Goal: Task Accomplishment & Management: Complete application form

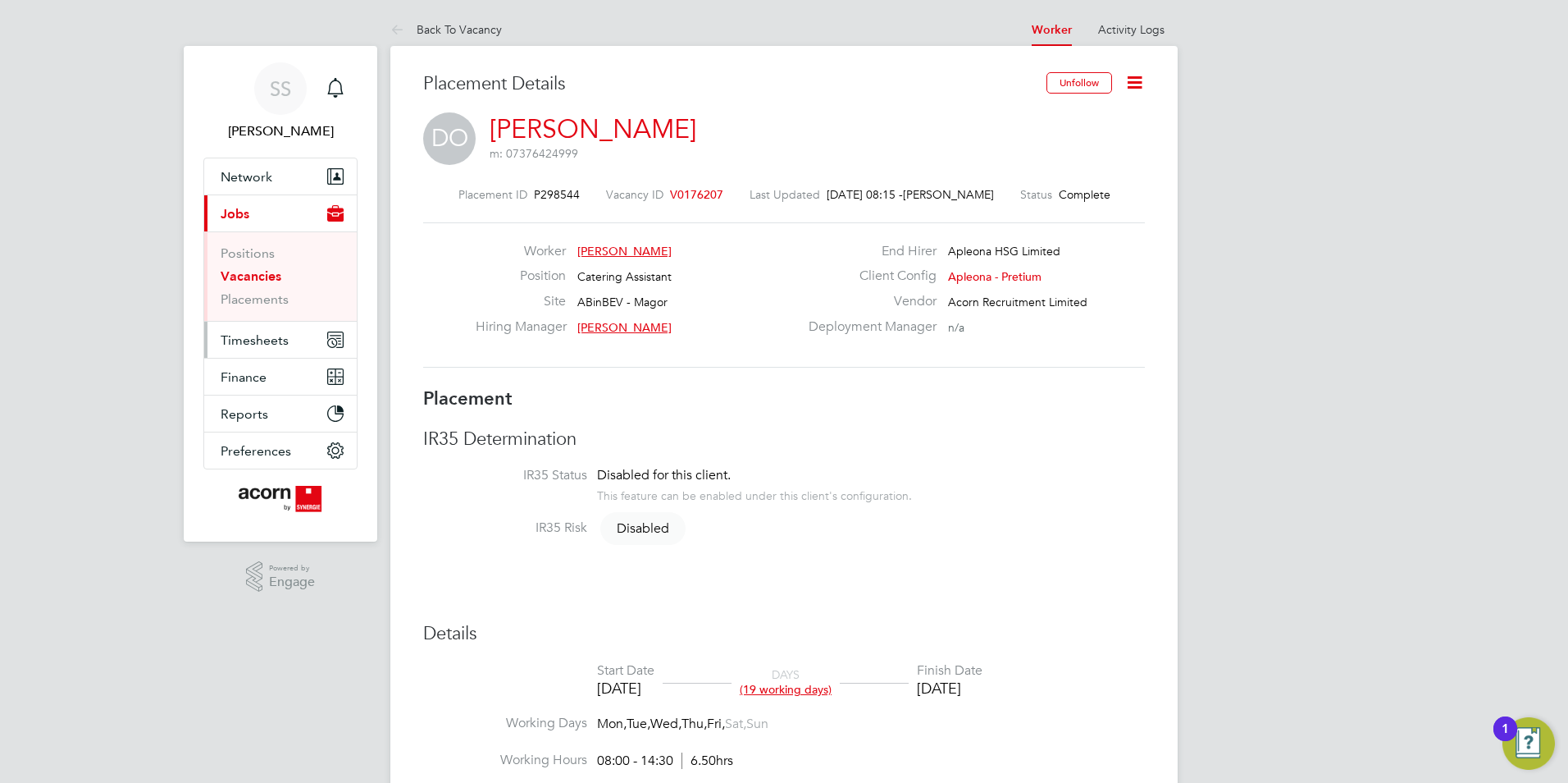
click at [263, 344] on span "Timesheets" at bounding box center [254, 340] width 68 height 16
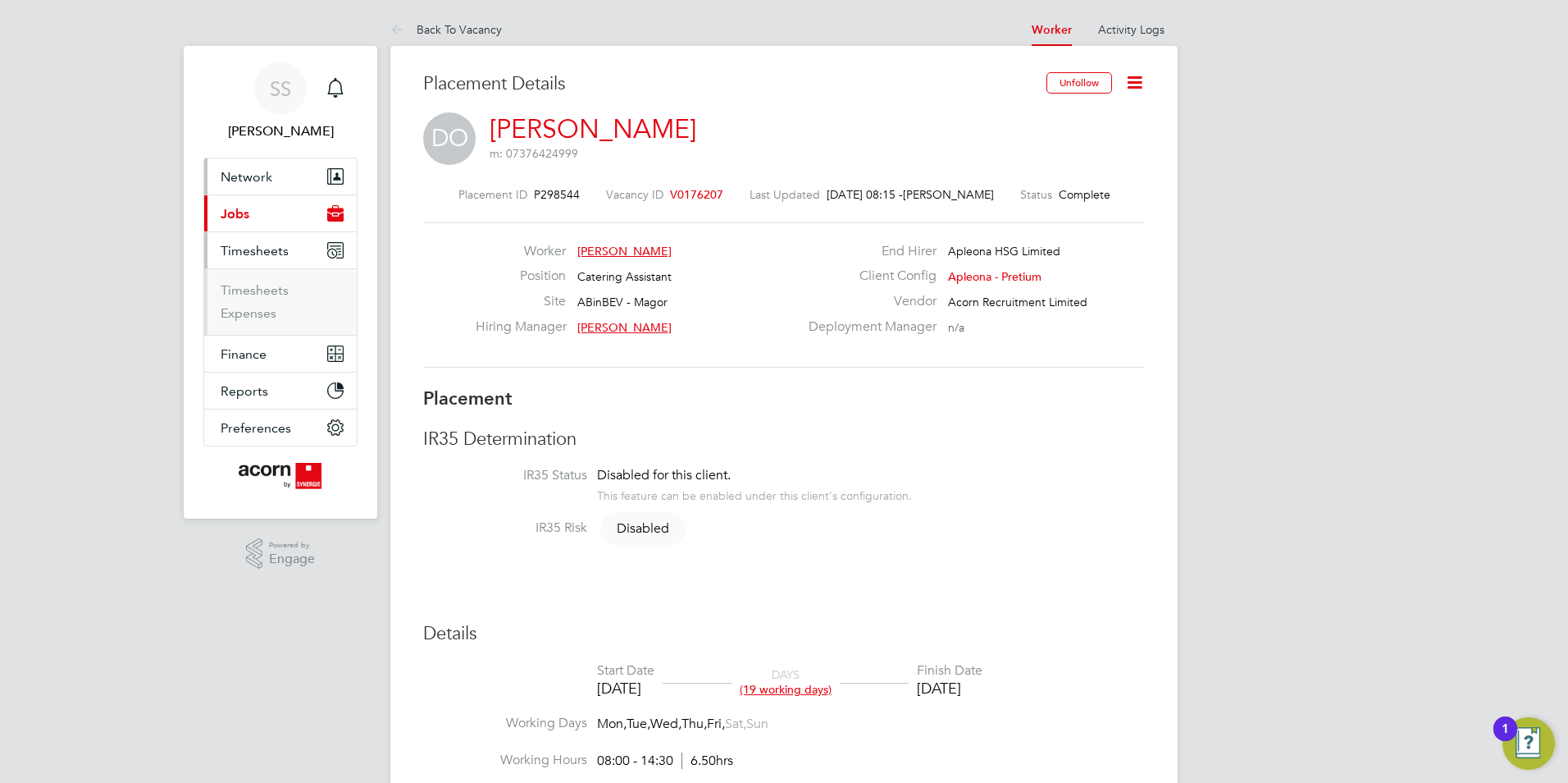
click at [248, 179] on span "Network" at bounding box center [246, 177] width 52 height 16
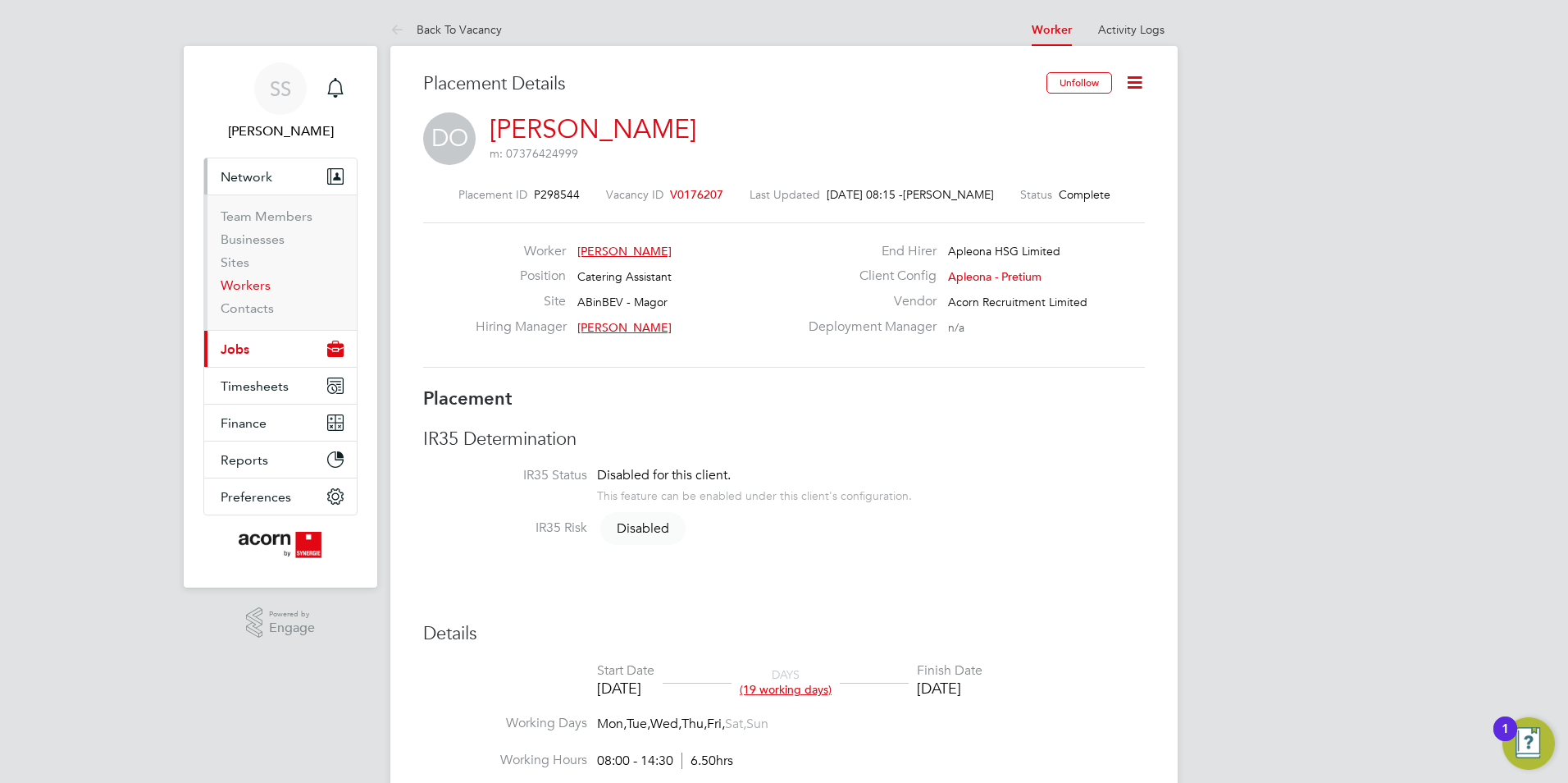
click at [260, 284] on link "Workers" at bounding box center [245, 285] width 50 height 16
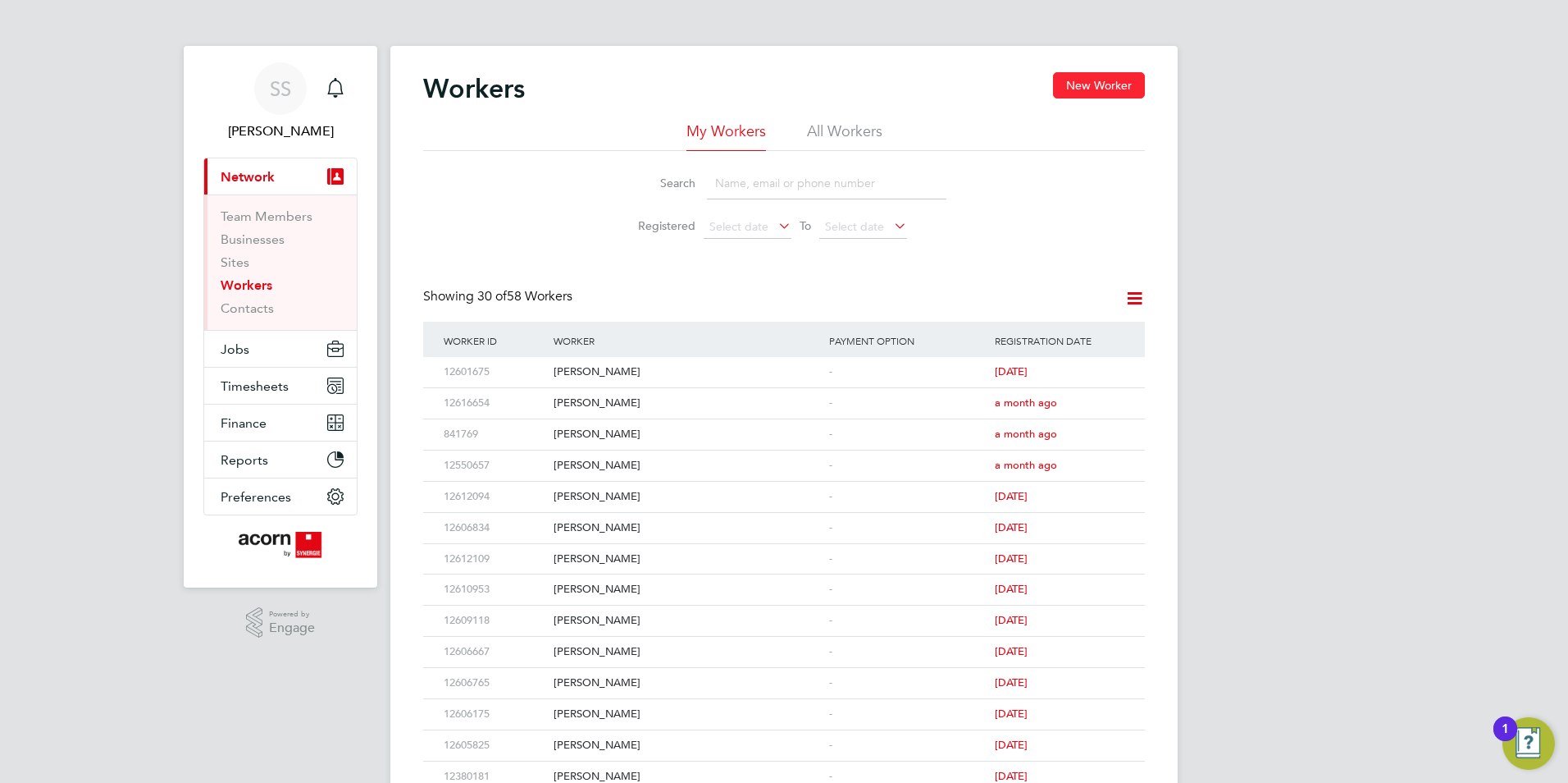
click at [1103, 90] on button "New Worker" at bounding box center [1098, 85] width 91 height 27
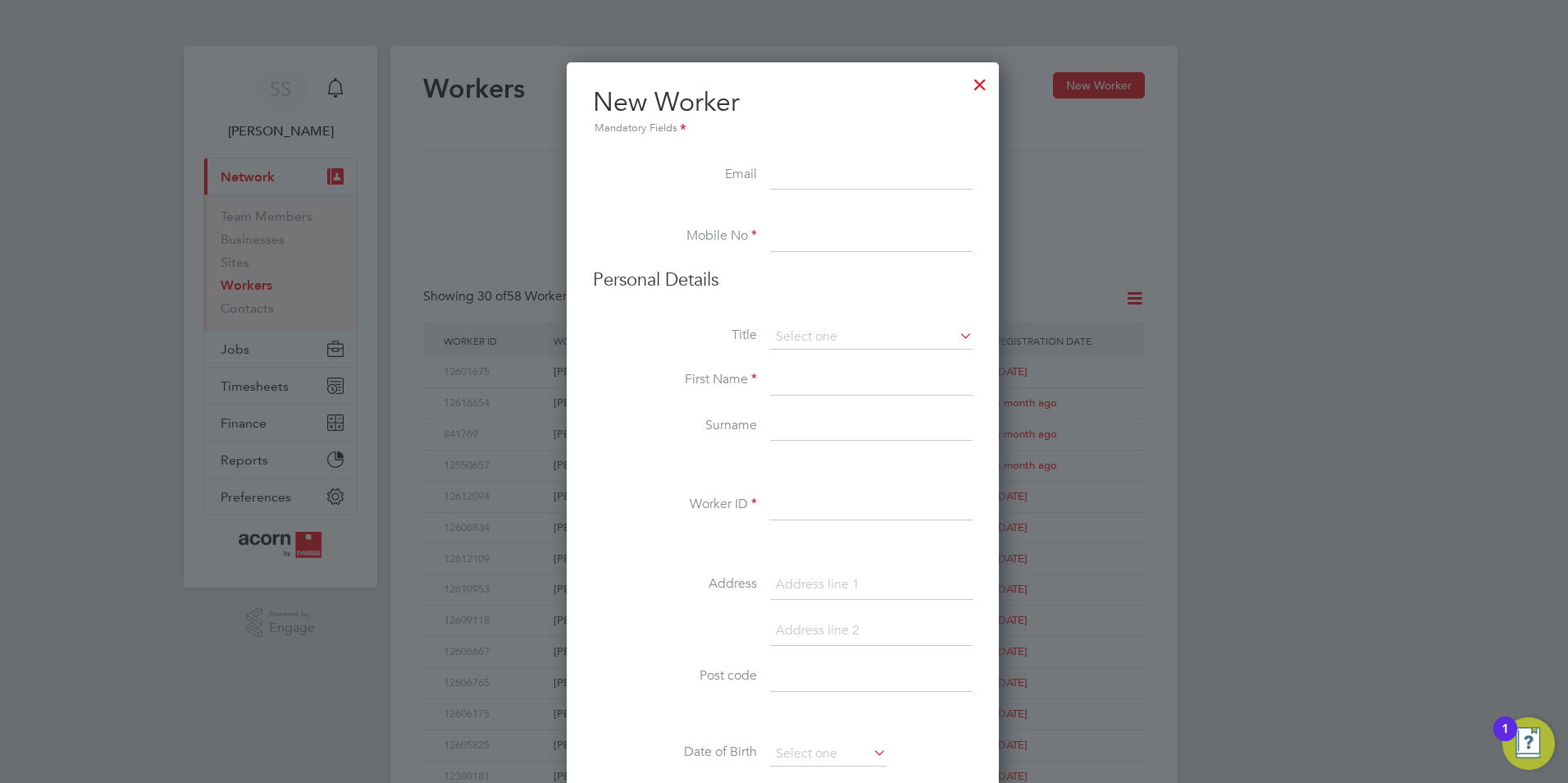
click at [853, 176] on input at bounding box center [871, 175] width 203 height 30
paste input "[EMAIL_ADDRESS][DOMAIN_NAME]"
type input "[EMAIL_ADDRESS][DOMAIN_NAME]"
click at [836, 222] on input at bounding box center [871, 237] width 203 height 30
paste input "07717417135"
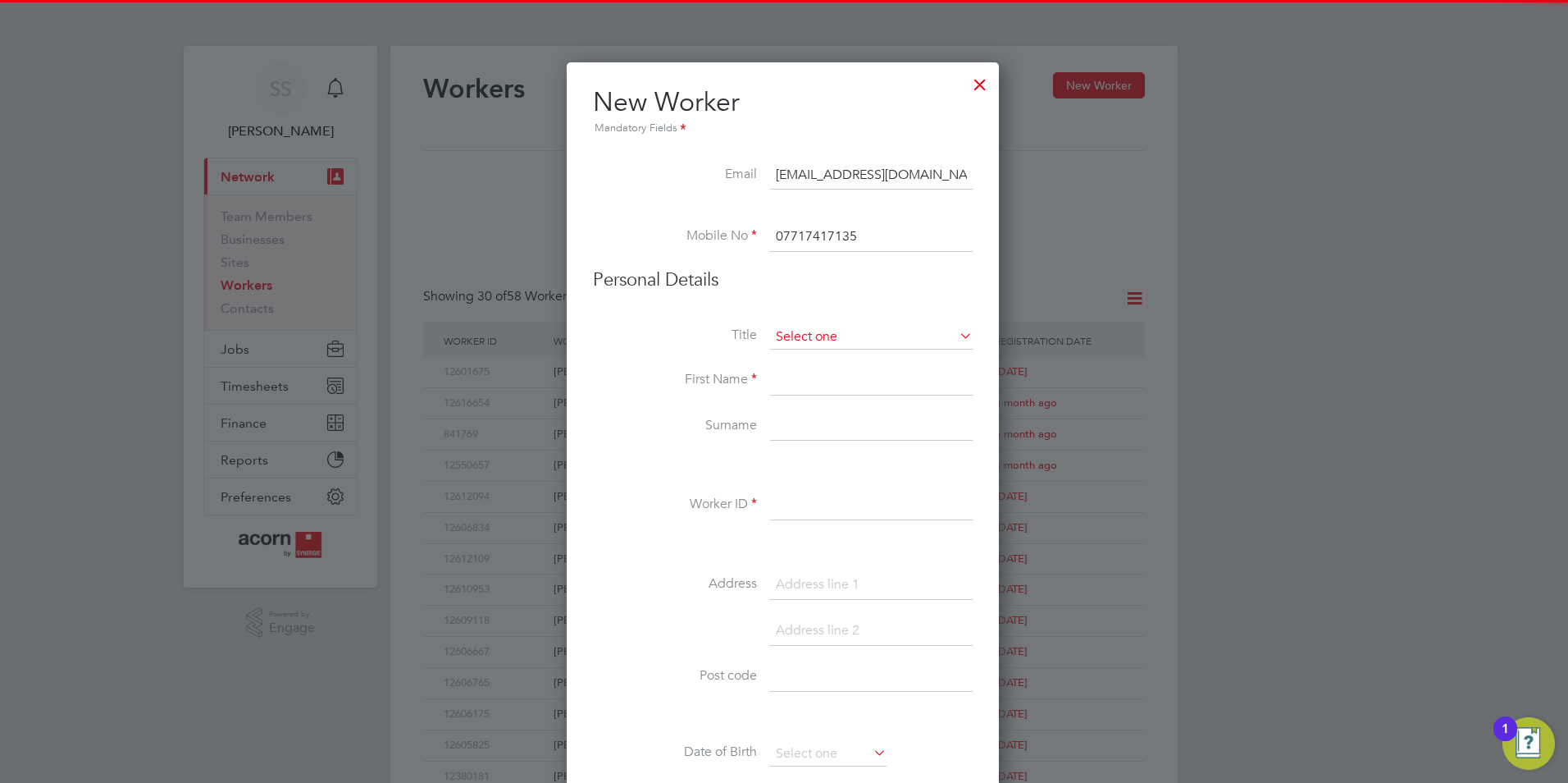
type input "07717417135"
click at [814, 332] on input at bounding box center [871, 336] width 203 height 25
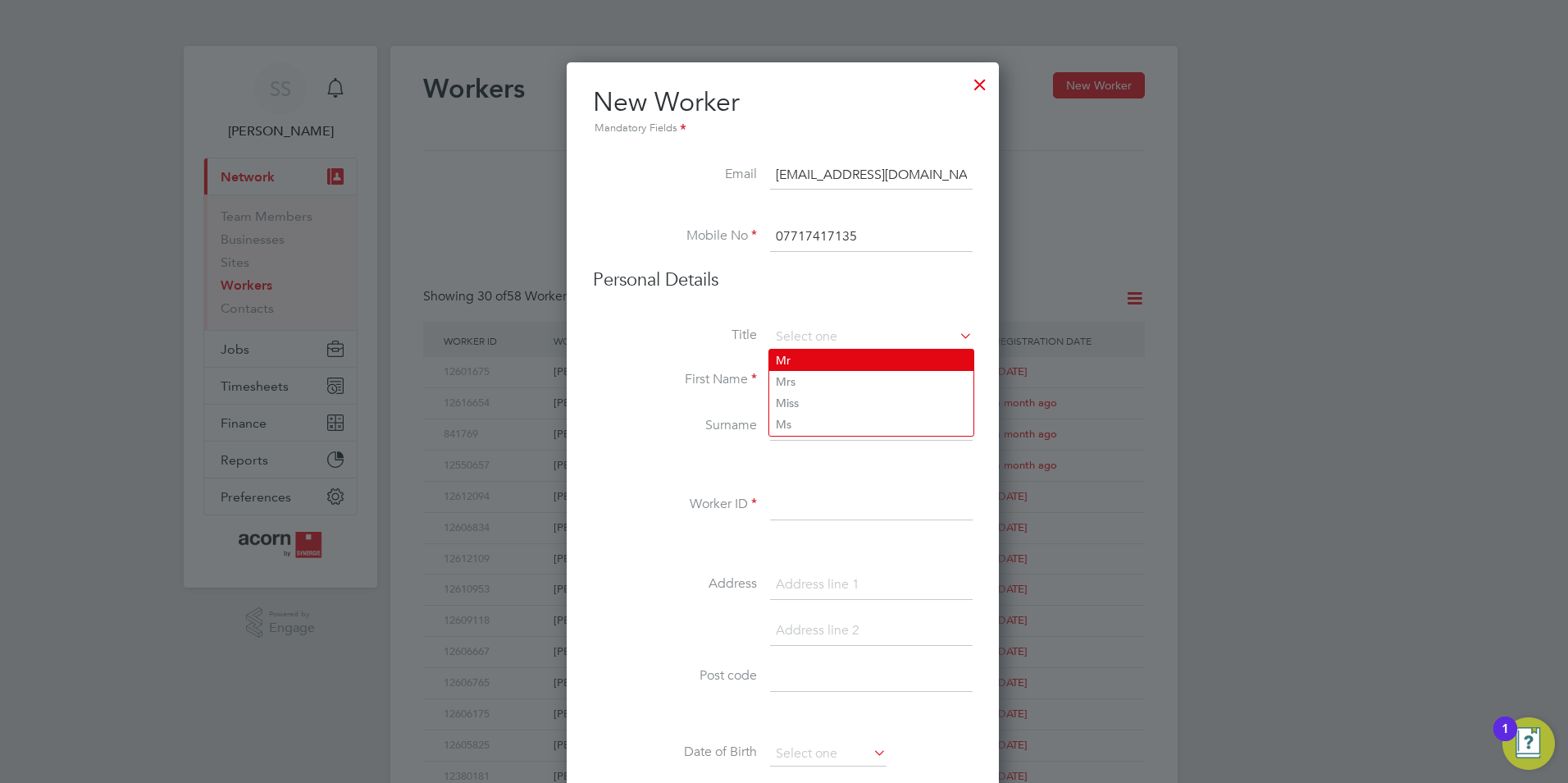
click at [808, 367] on li "Mr" at bounding box center [871, 360] width 204 height 22
type input "Mr"
click at [789, 392] on input at bounding box center [871, 381] width 203 height 30
type input "Taylor"
type input "Lock"
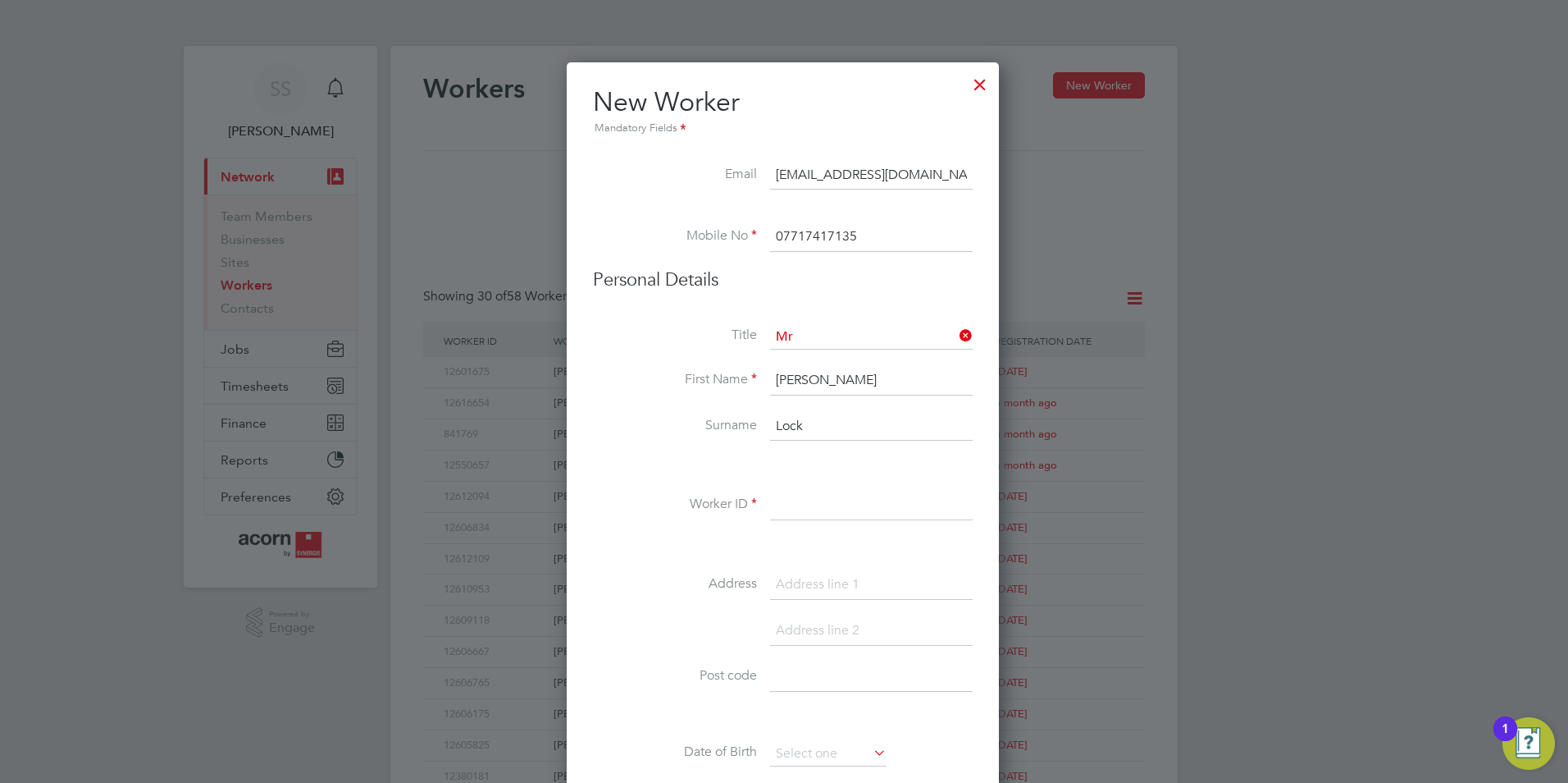
click at [810, 511] on input at bounding box center [871, 506] width 203 height 30
click at [850, 510] on input at bounding box center [871, 506] width 203 height 30
paste input "12619448"
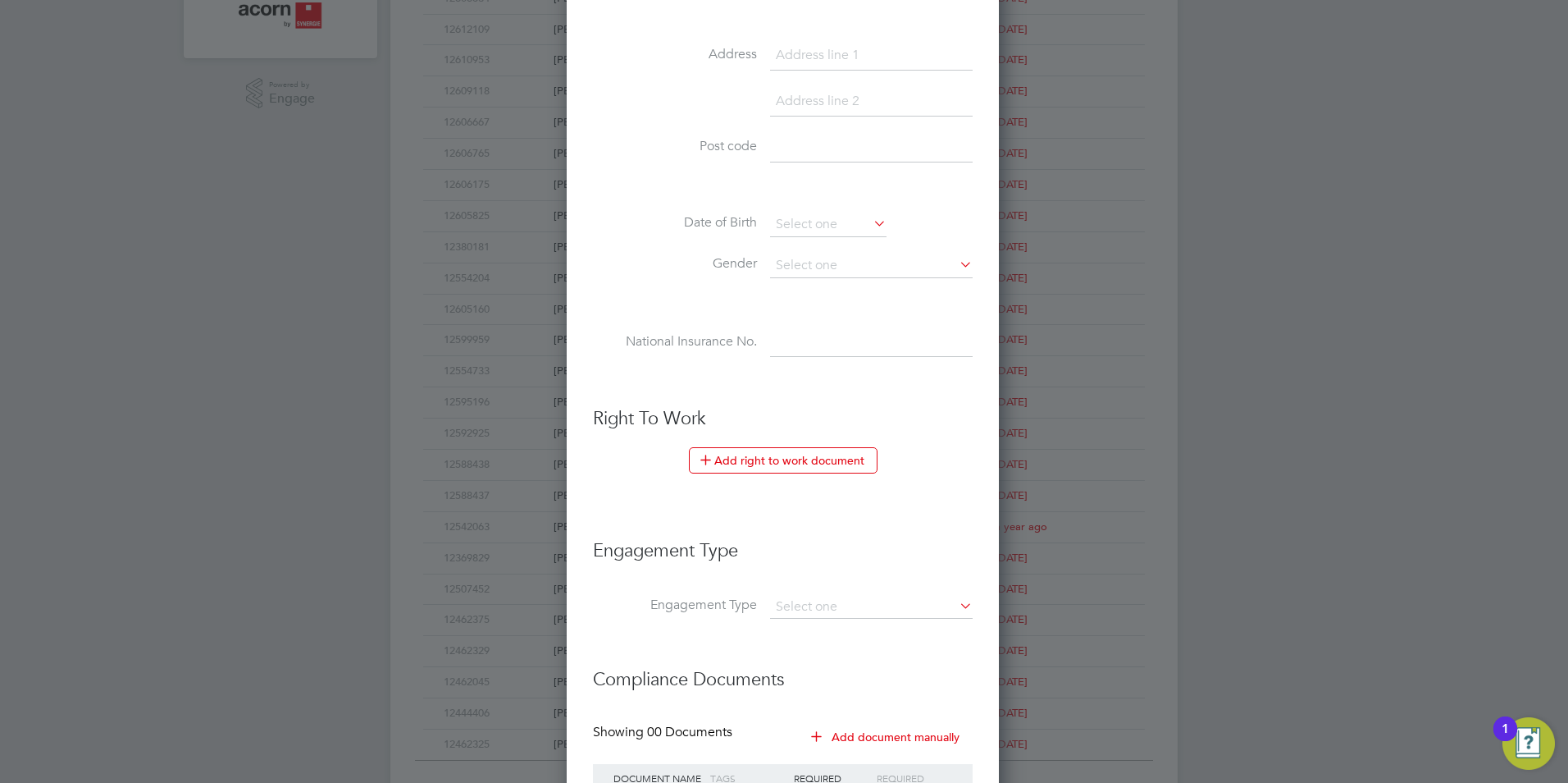
scroll to position [656, 0]
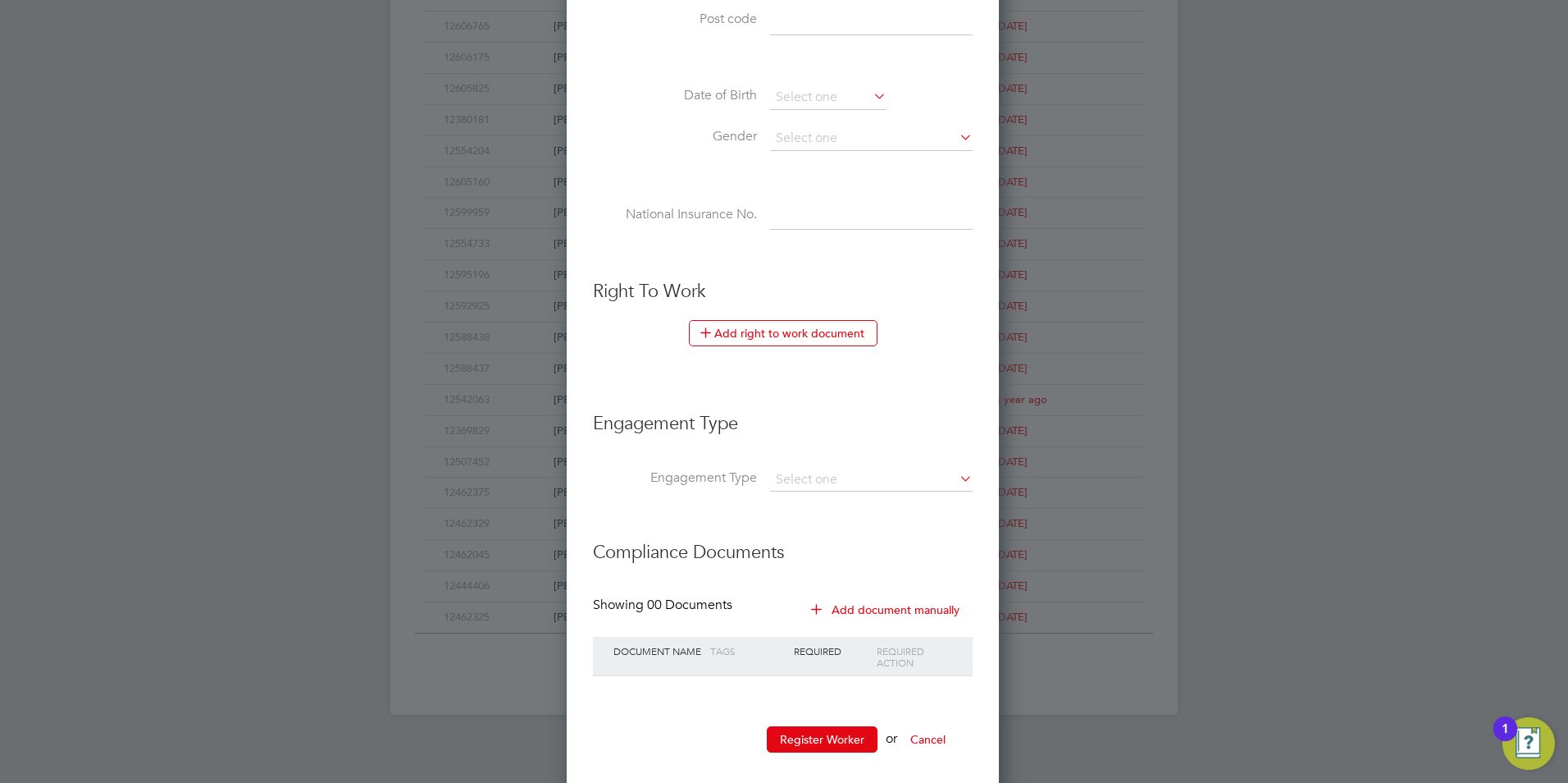
type input "12619448"
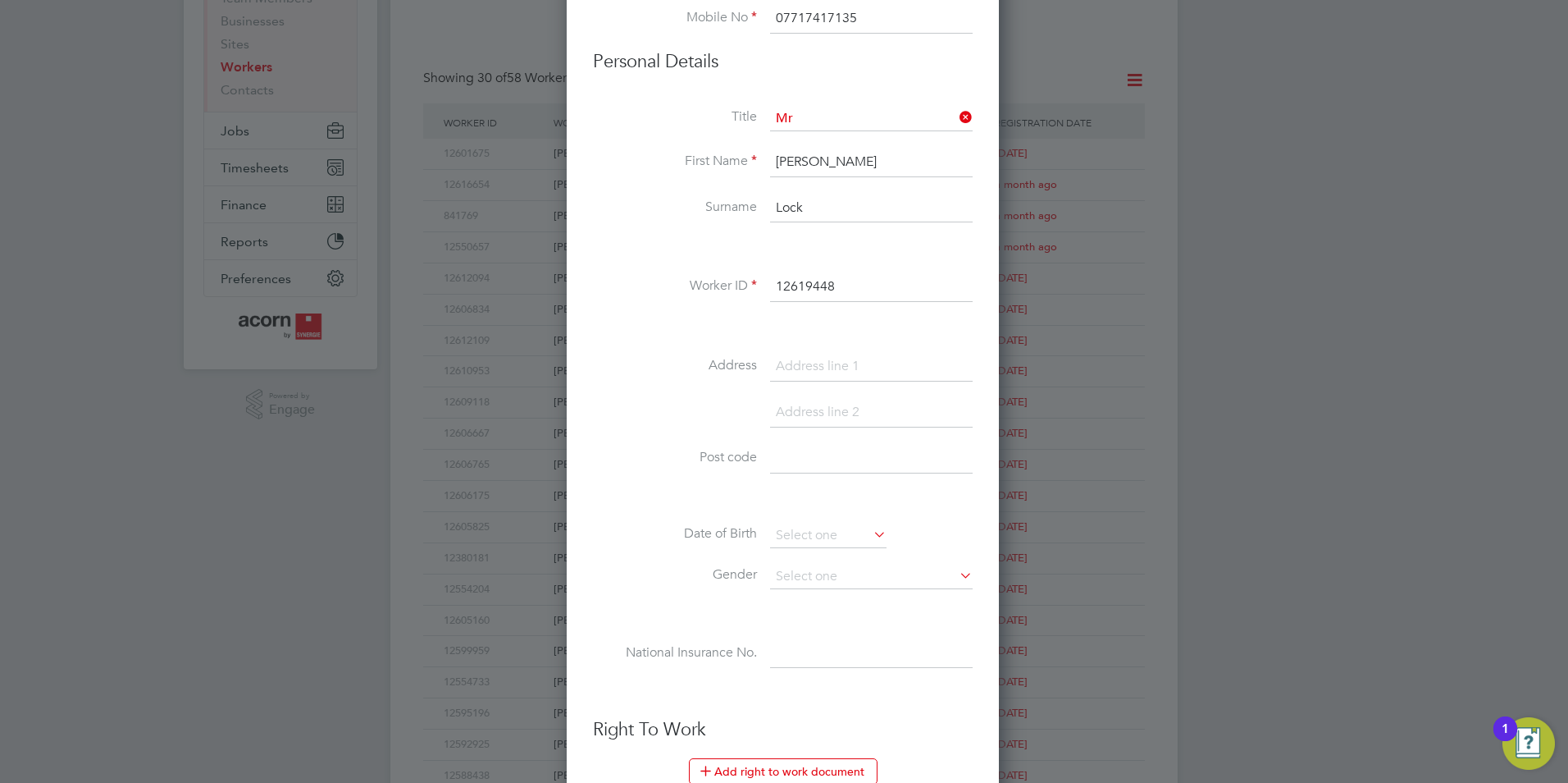
scroll to position [329, 0]
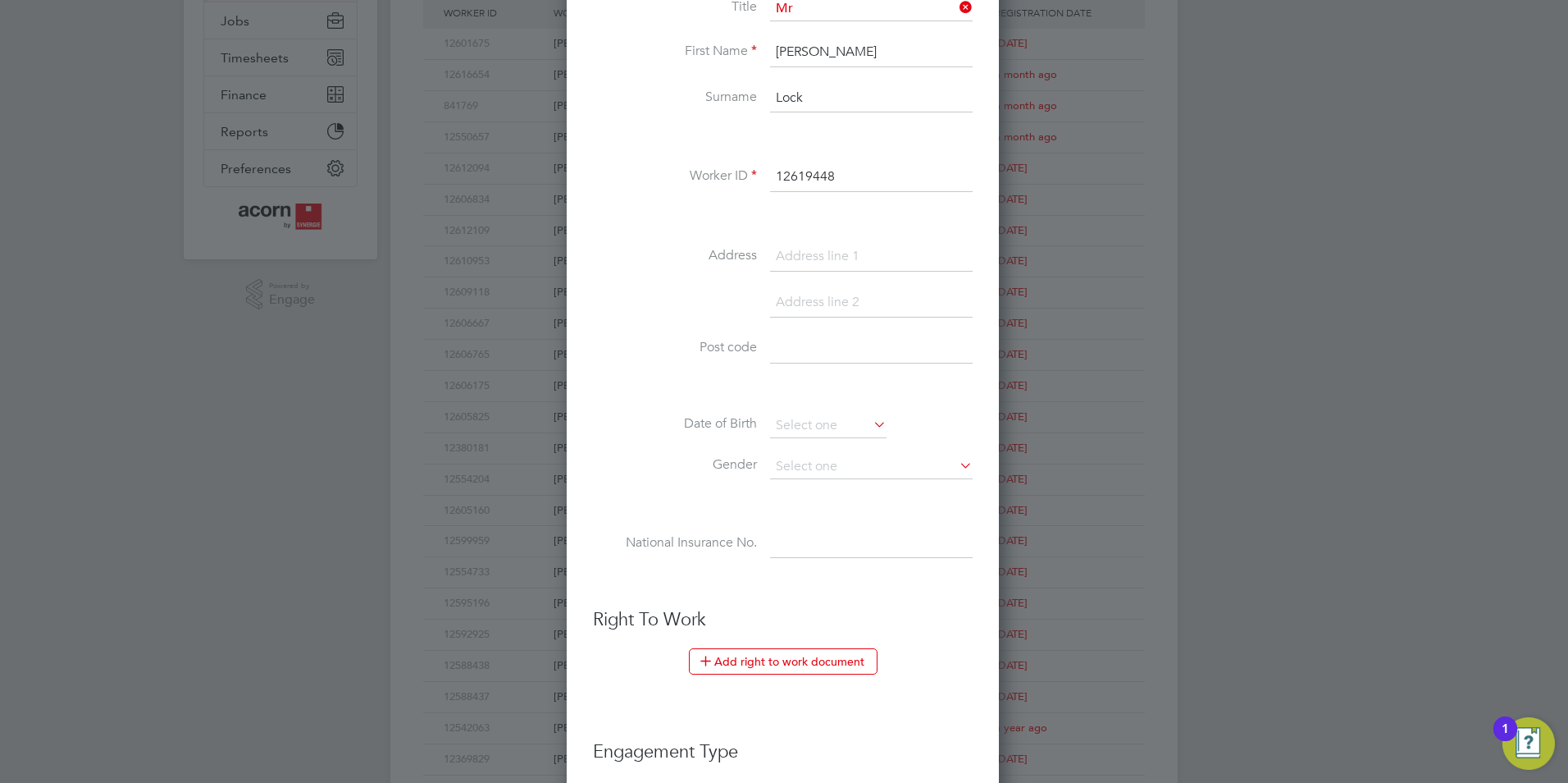
click at [810, 547] on input at bounding box center [871, 544] width 203 height 30
click at [797, 535] on input at bounding box center [871, 544] width 203 height 30
paste input "PG995952A"
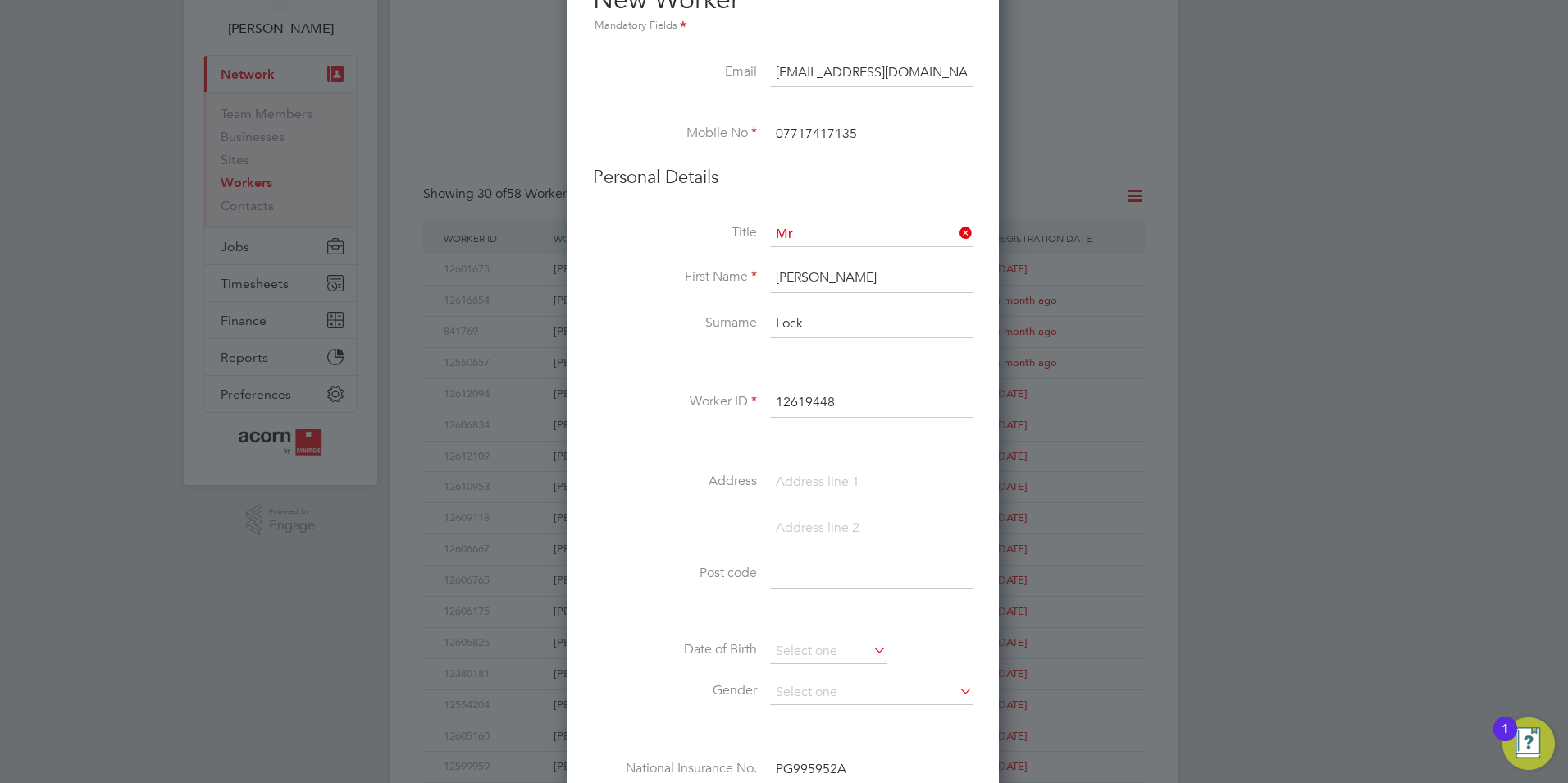
scroll to position [0, 0]
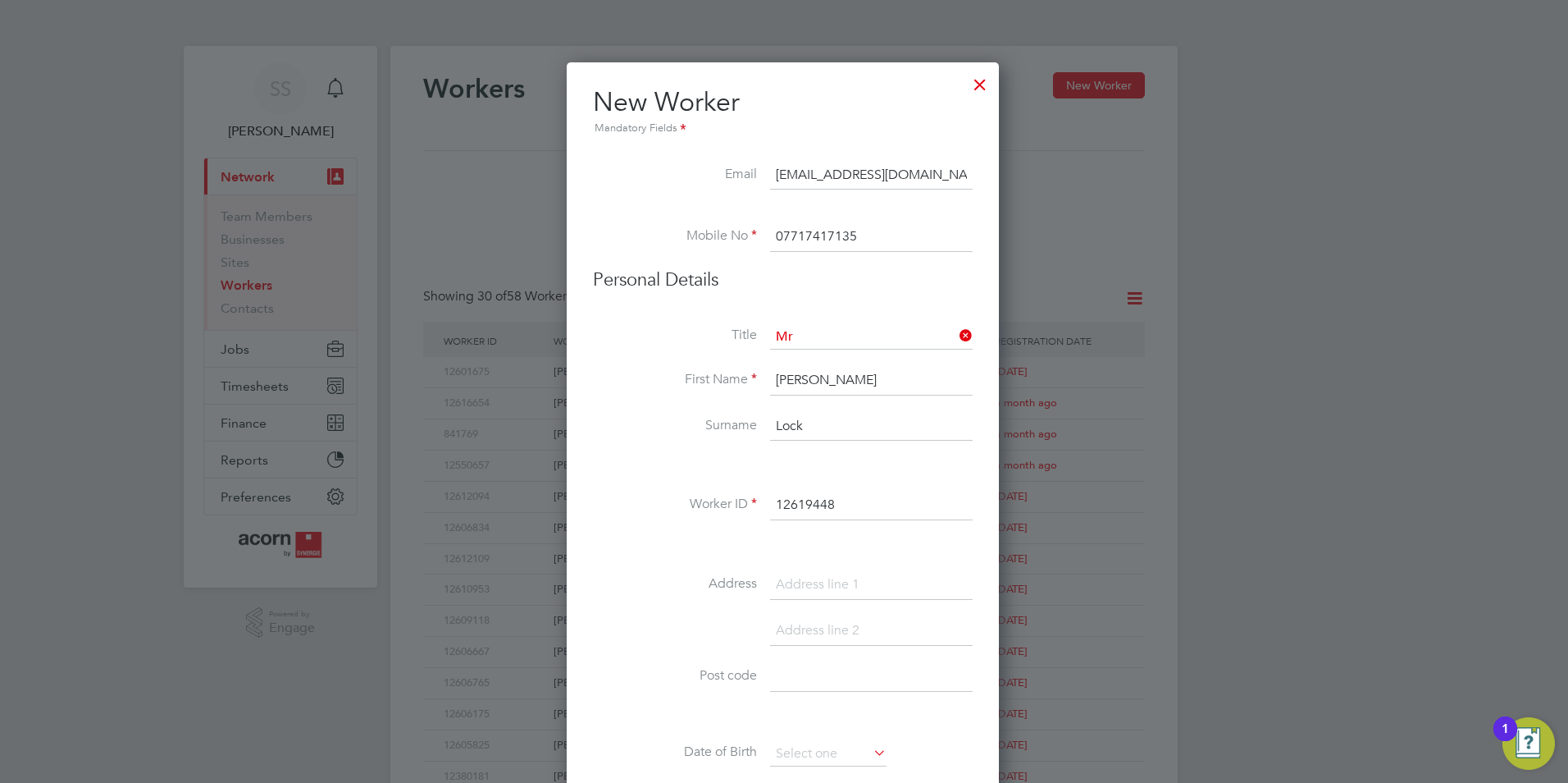
type input "PG 99 59 52 A"
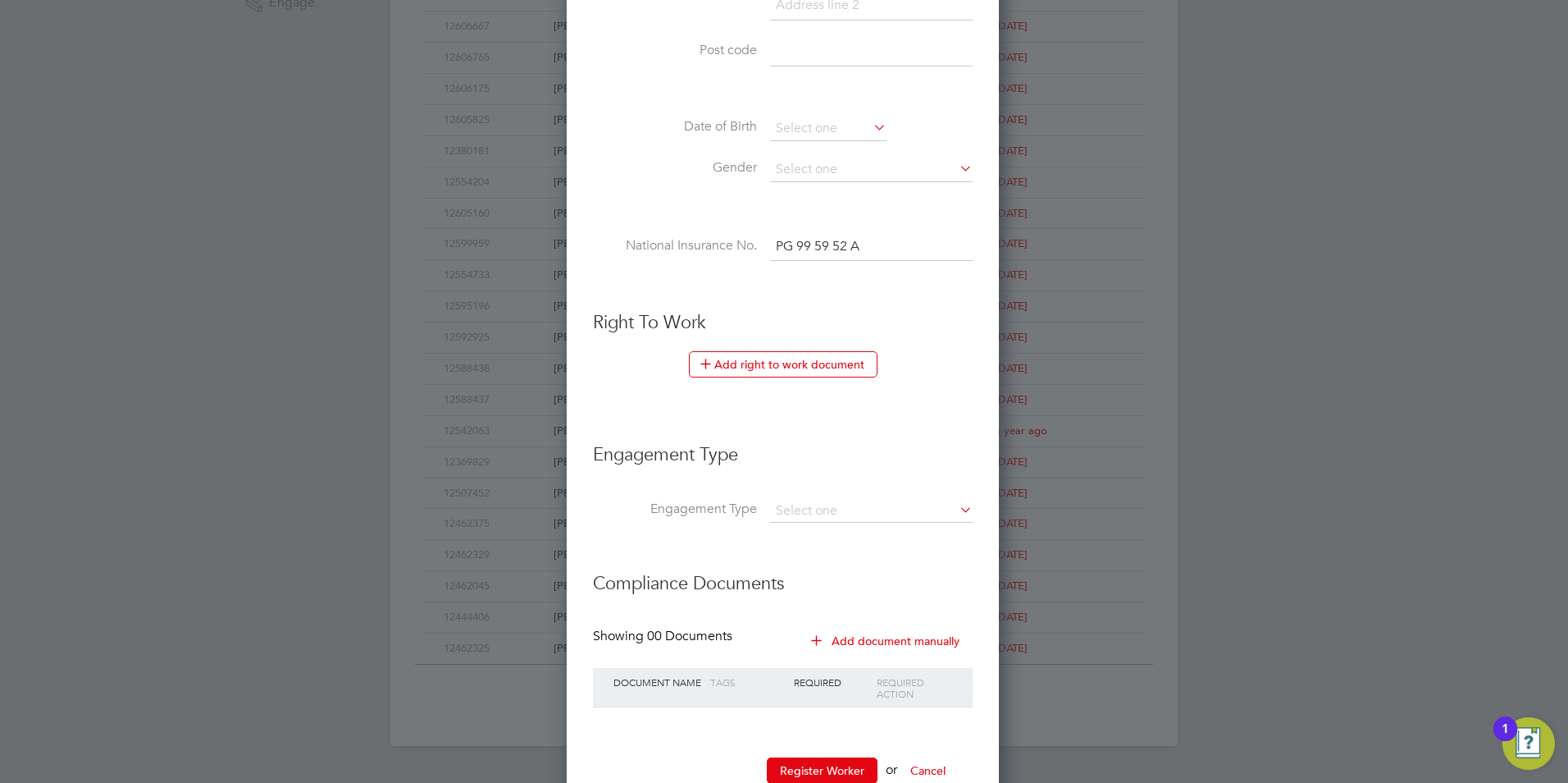
scroll to position [675, 0]
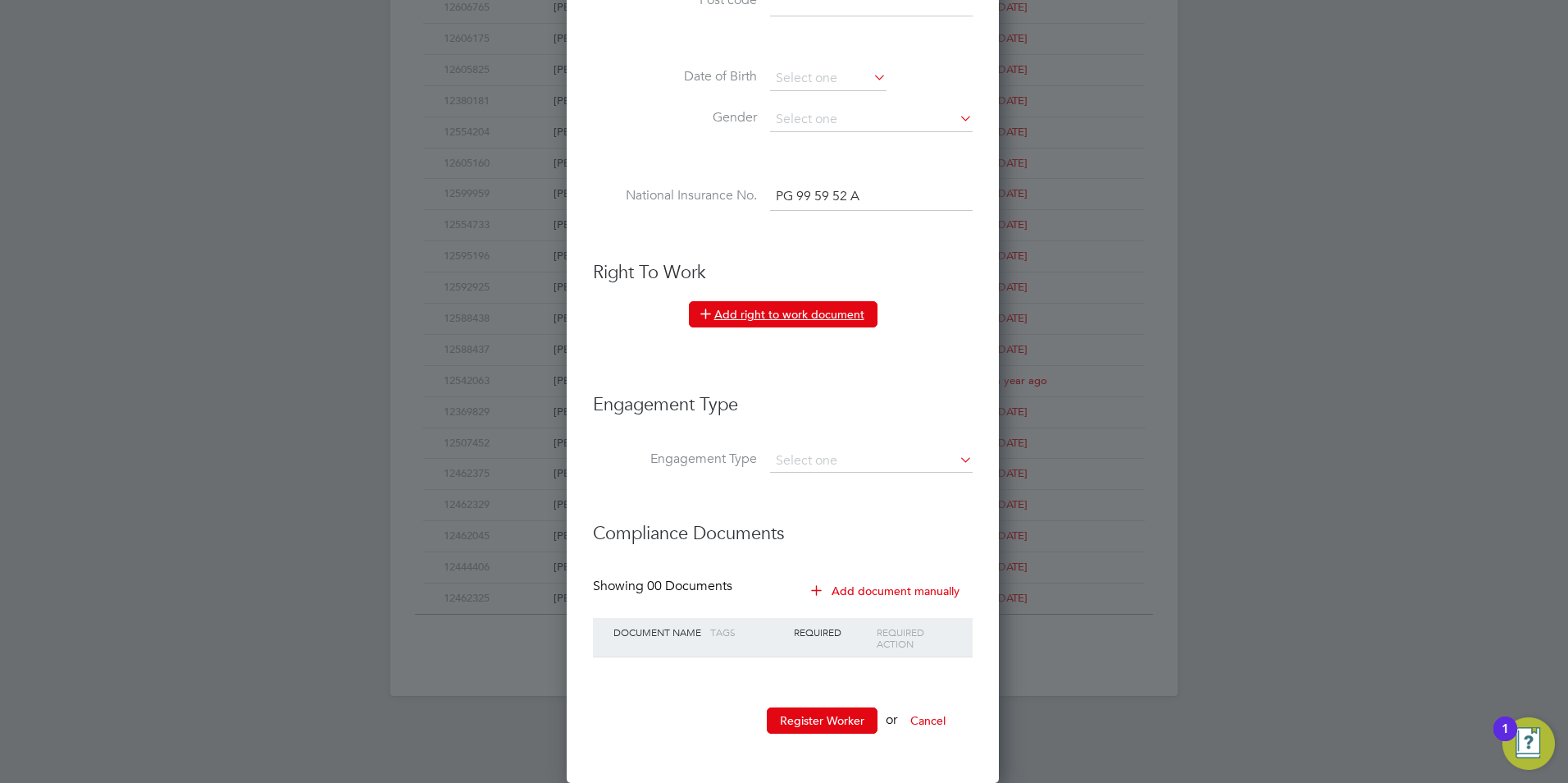
click at [763, 313] on button "Add right to work document" at bounding box center [784, 314] width 189 height 27
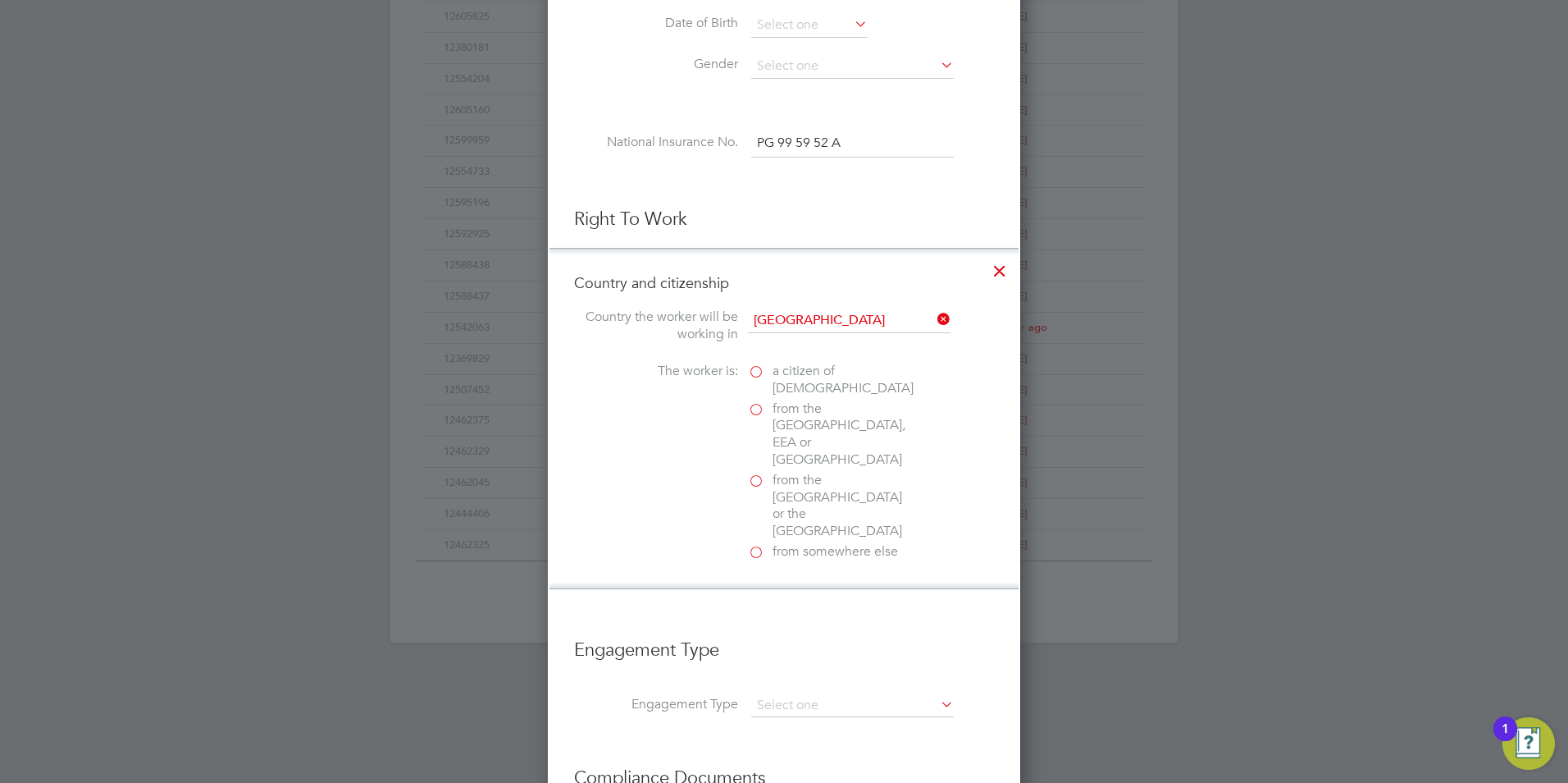
scroll to position [757, 0]
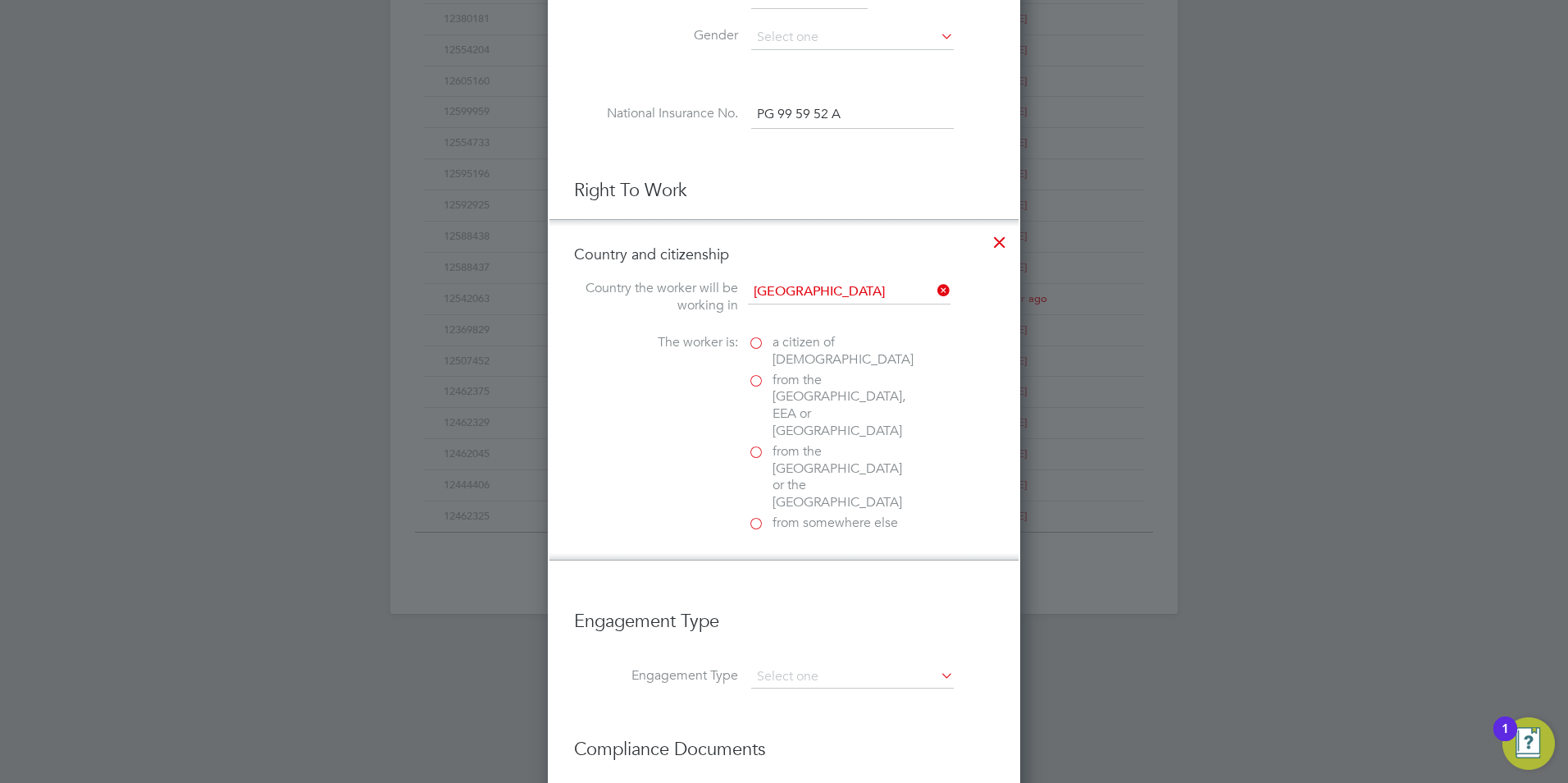
click at [764, 341] on label "a citizen of United Kingdom" at bounding box center [830, 350] width 164 height 34
click at [0, 0] on input "a citizen of United Kingdom" at bounding box center [0, 0] width 0 height 0
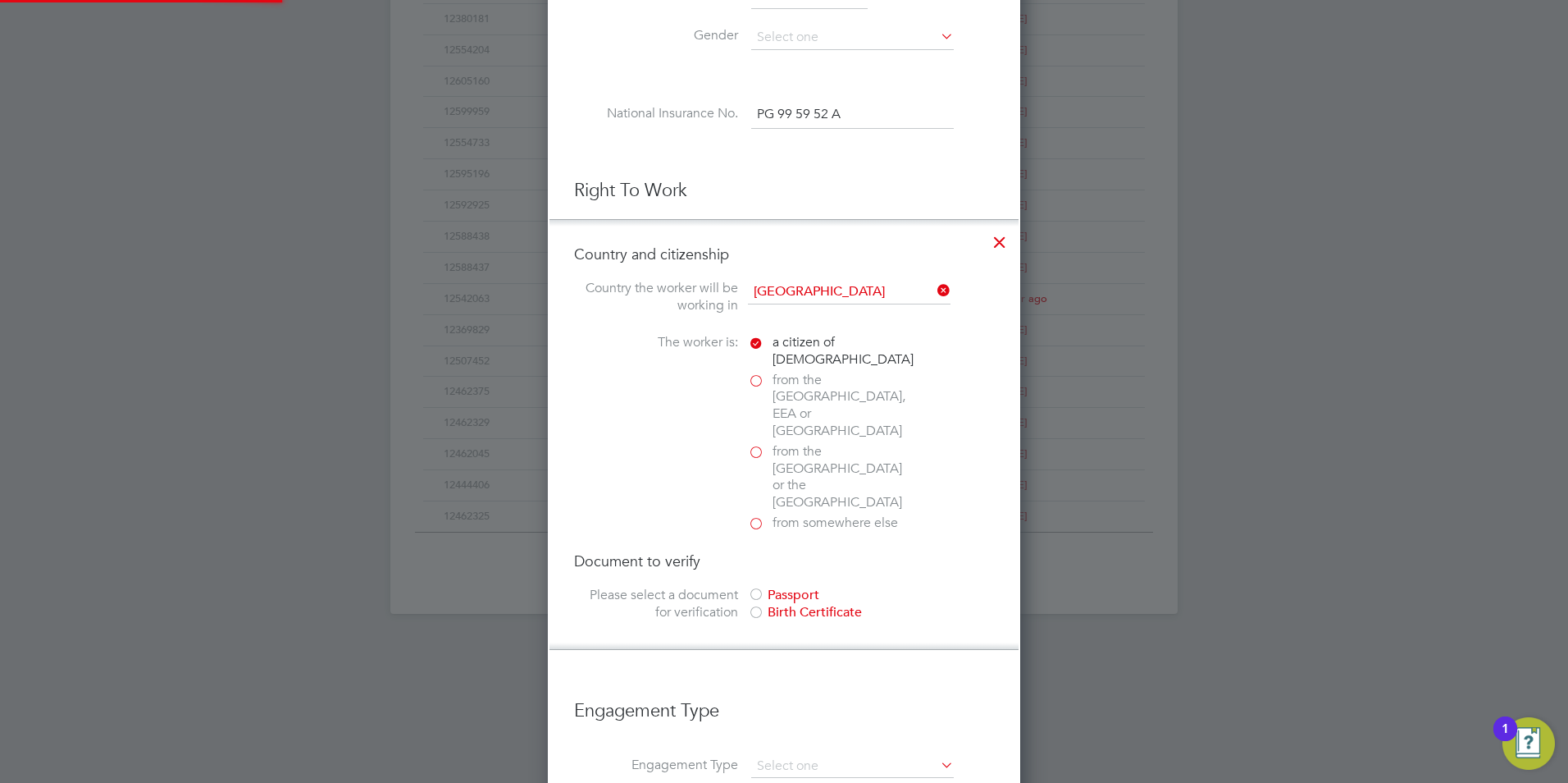
scroll to position [1733, 473]
click at [761, 587] on div at bounding box center [756, 595] width 17 height 17
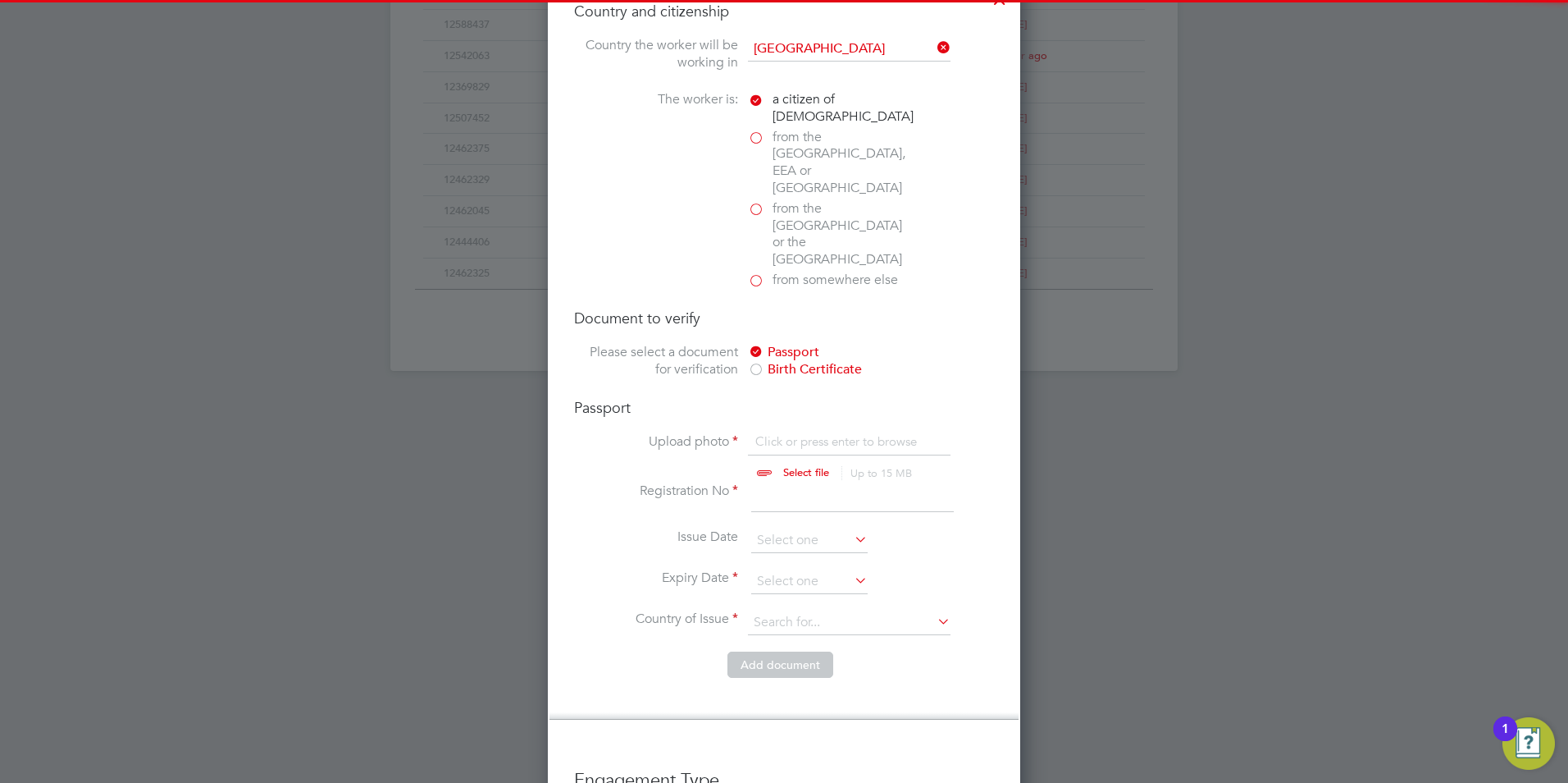
scroll to position [1003, 0]
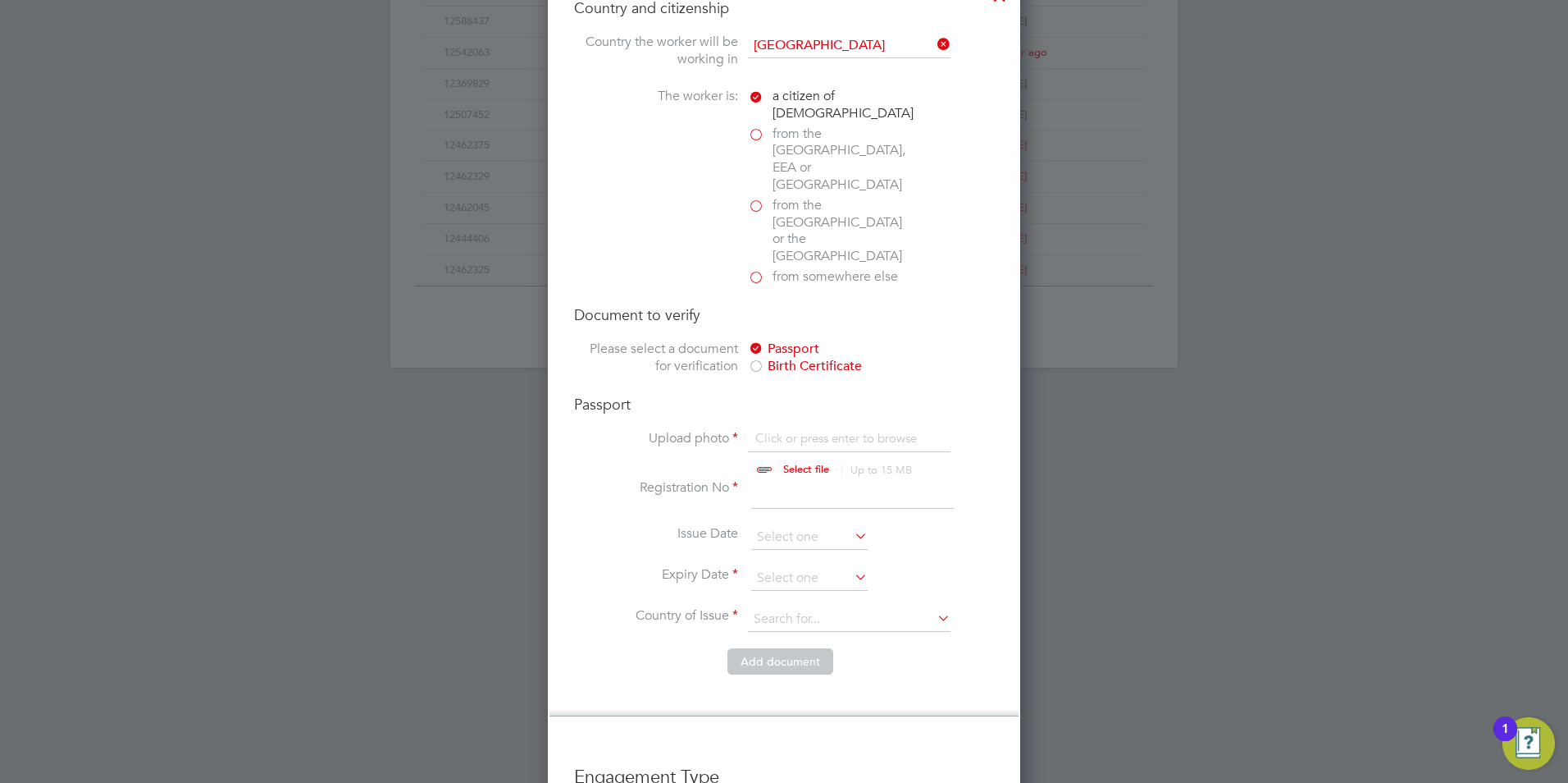
click at [828, 430] on input "file" at bounding box center [822, 454] width 258 height 49
type input "C:\fakepath\TL Passport.jpg"
click at [764, 479] on li "Registration No" at bounding box center [784, 502] width 420 height 46
click at [769, 479] on input at bounding box center [852, 494] width 203 height 30
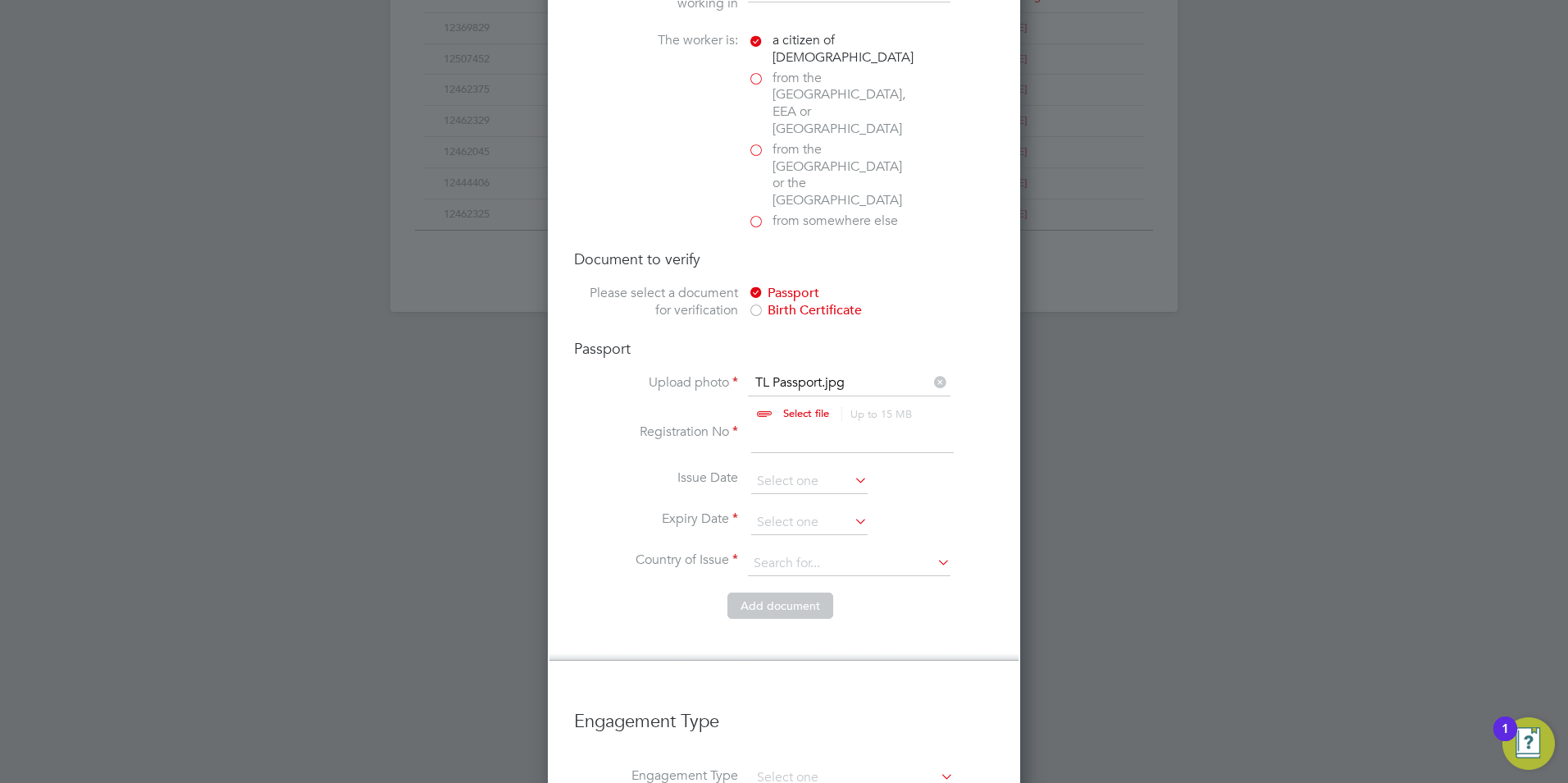
scroll to position [996, 0]
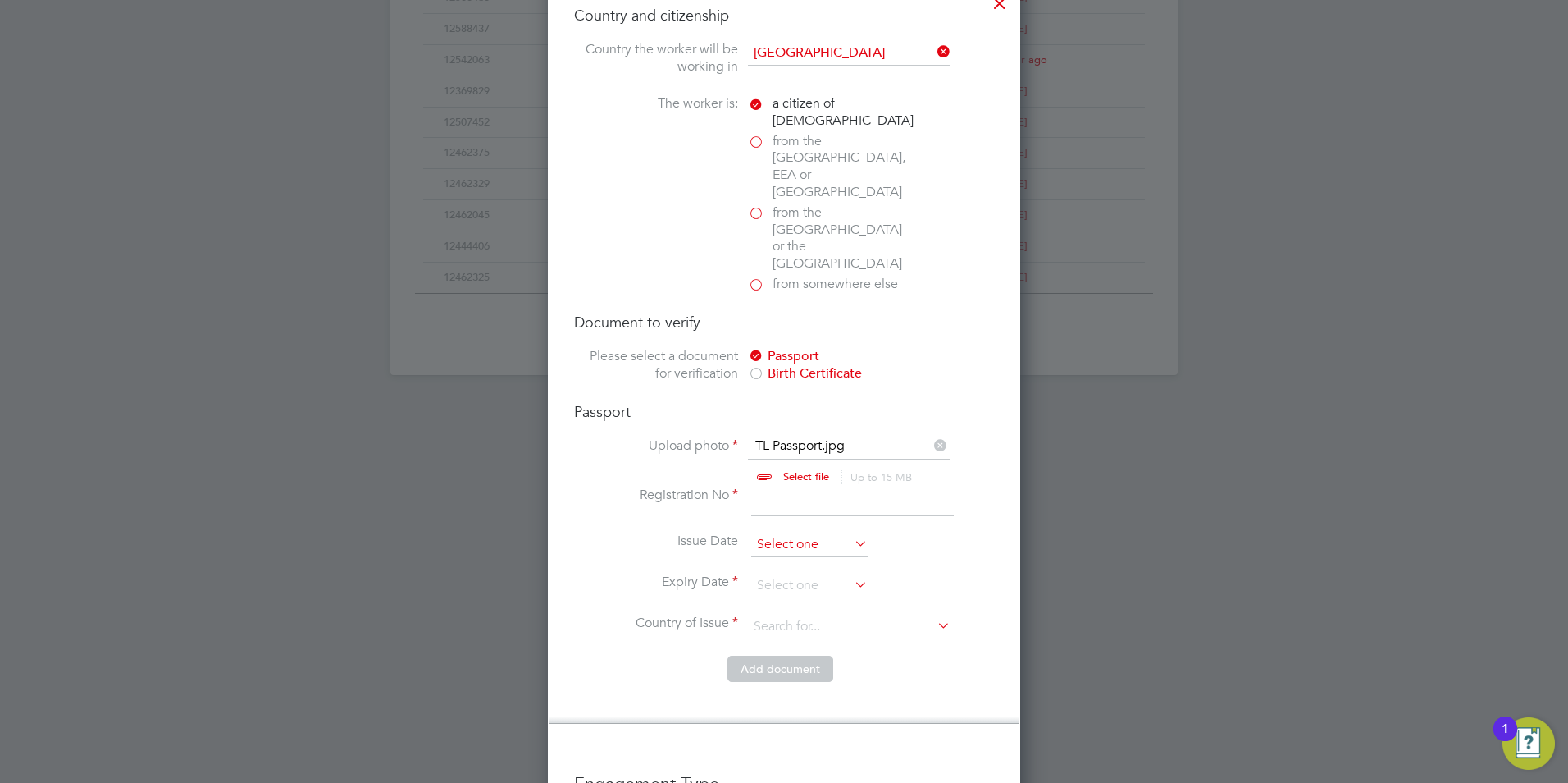
click at [777, 532] on input at bounding box center [809, 544] width 116 height 25
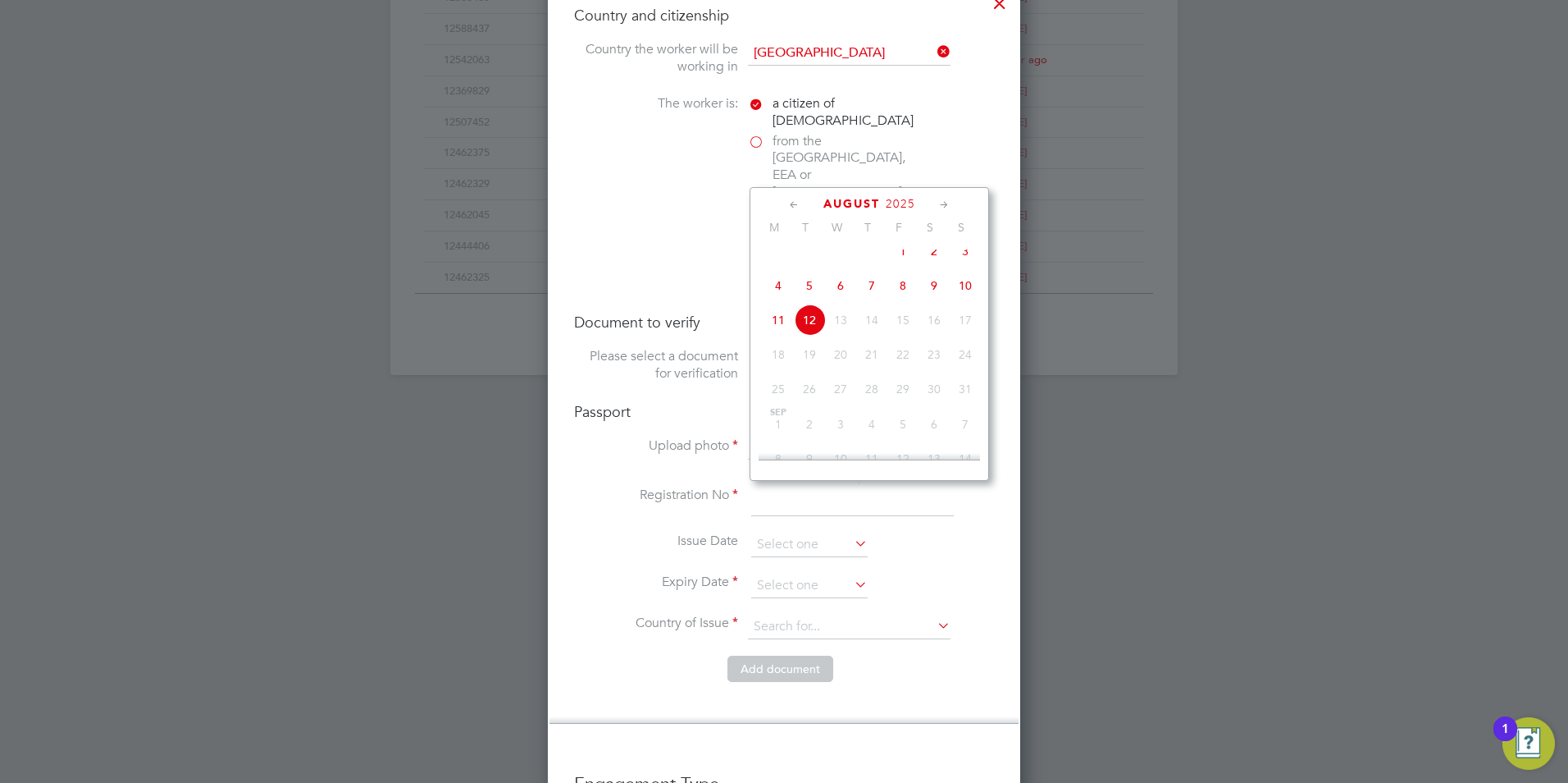
click at [852, 206] on span "August" at bounding box center [851, 204] width 57 height 14
click at [793, 204] on icon at bounding box center [794, 205] width 16 height 18
click at [772, 324] on span "16" at bounding box center [779, 316] width 31 height 31
type input "[DATE]"
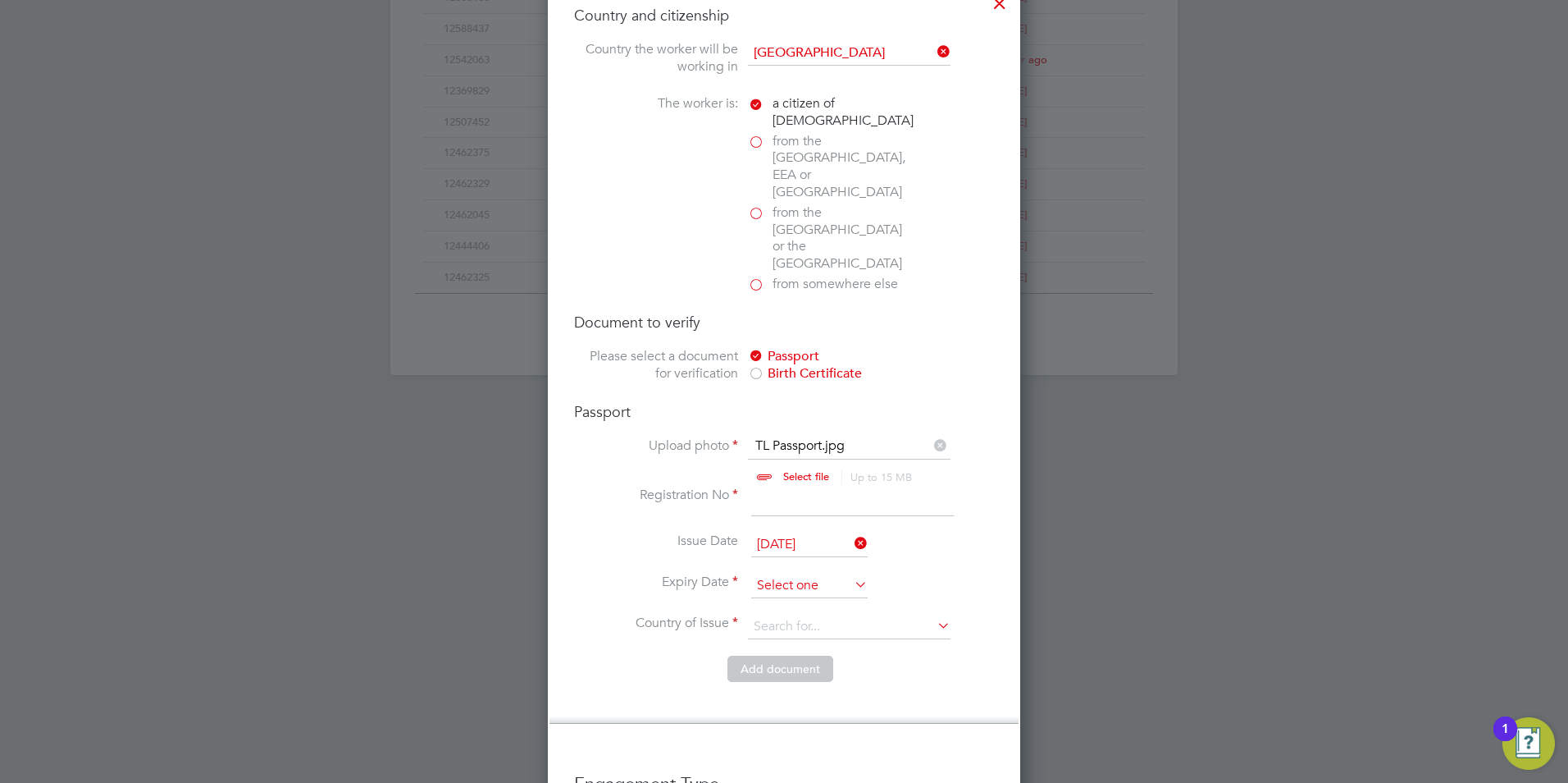
click at [804, 573] on input at bounding box center [809, 585] width 116 height 25
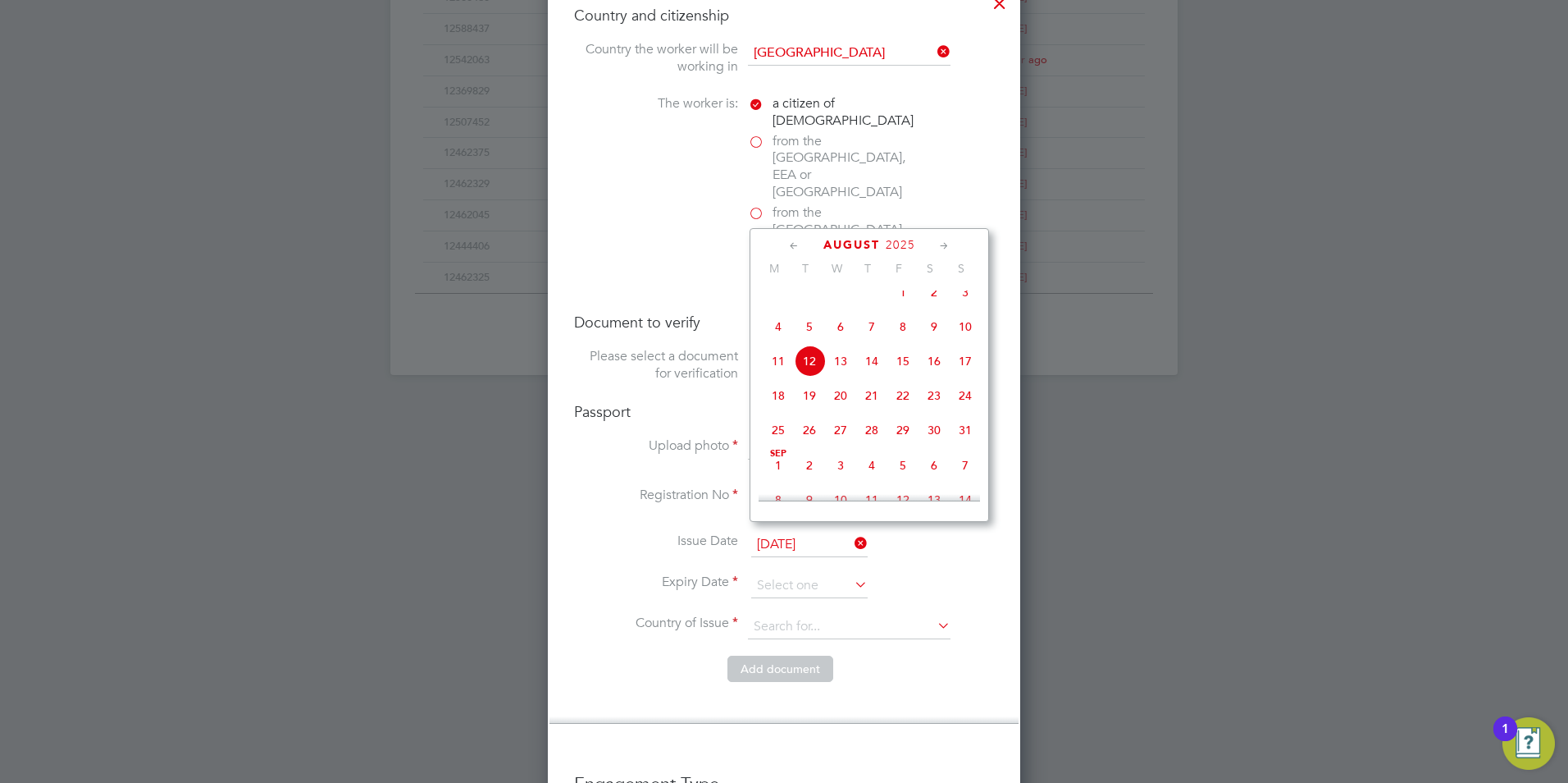
click at [878, 243] on span "August" at bounding box center [851, 245] width 57 height 14
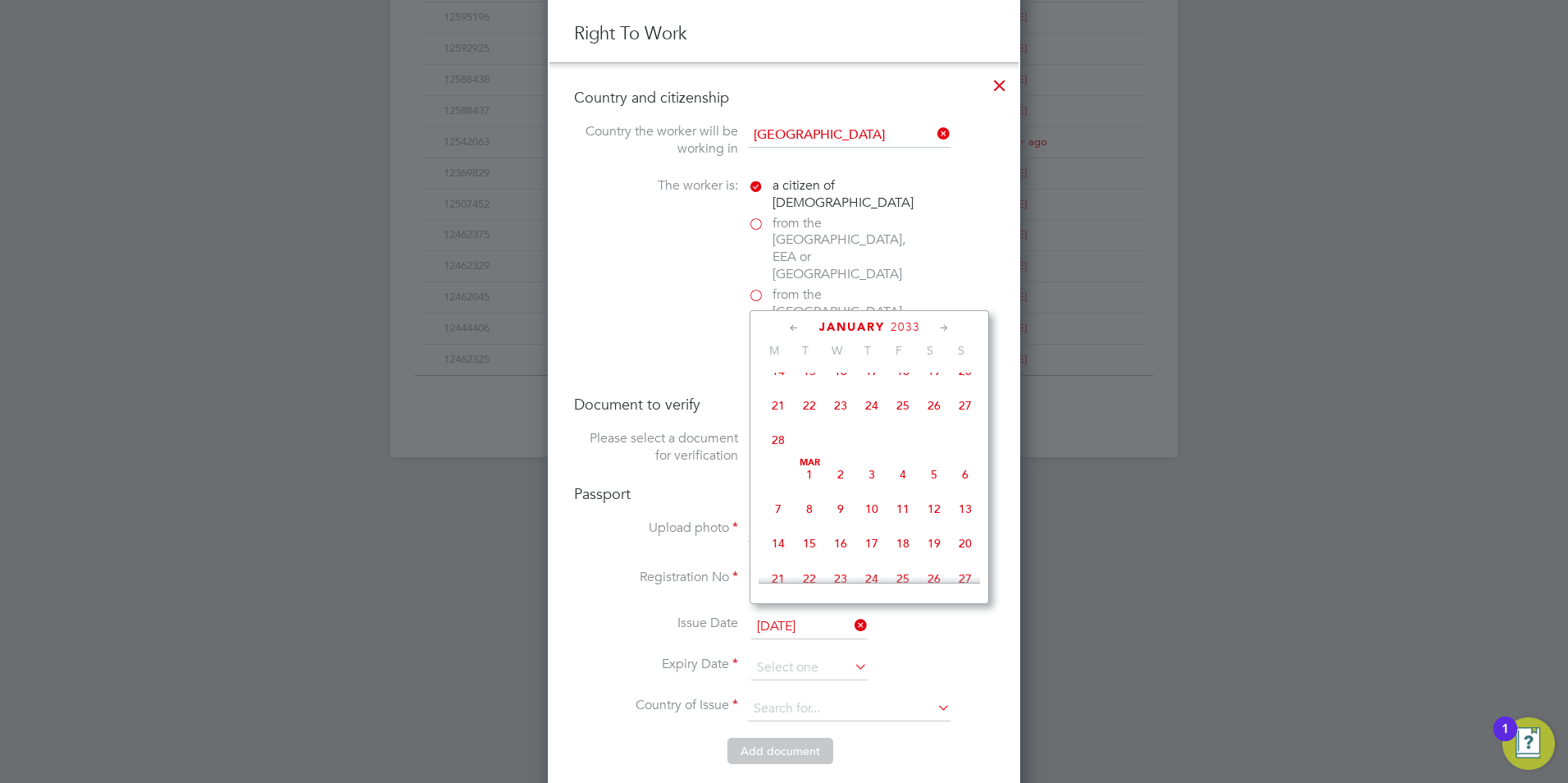
scroll to position [16931, 0]
click at [962, 52] on span "16" at bounding box center [965, 37] width 31 height 31
type input "16 Jan 2033"
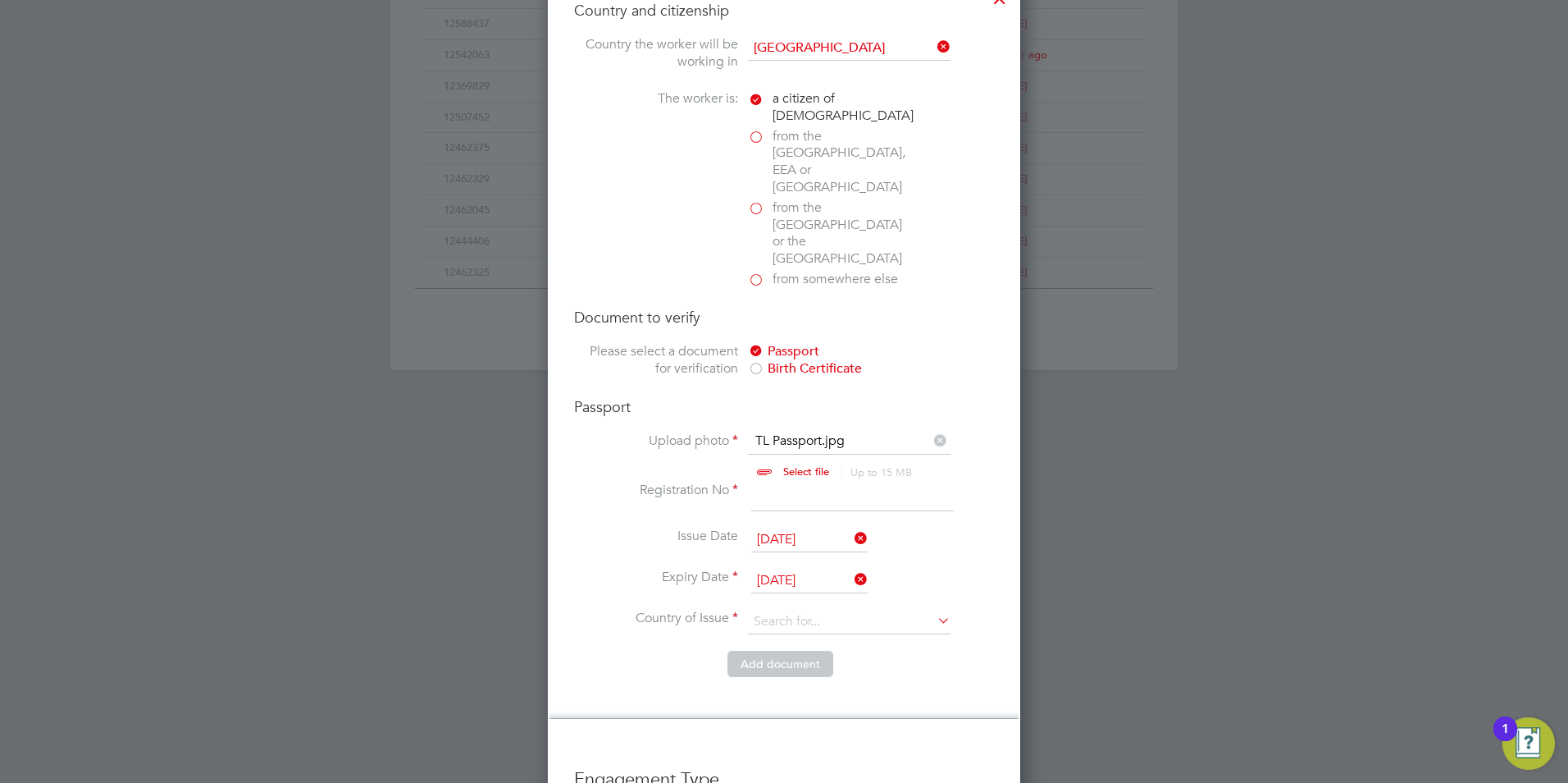
scroll to position [1160, 0]
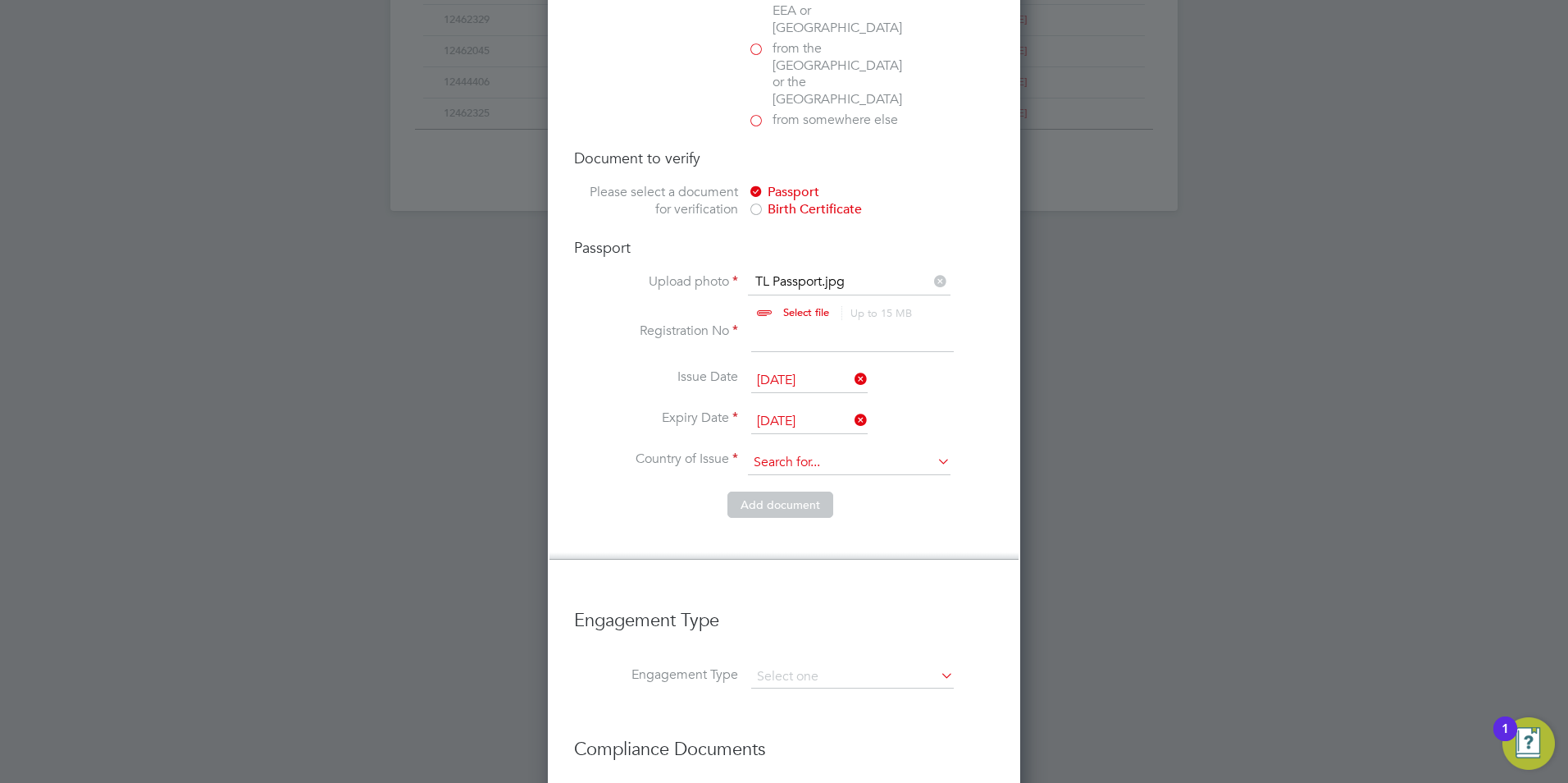
click at [838, 451] on input at bounding box center [849, 462] width 203 height 25
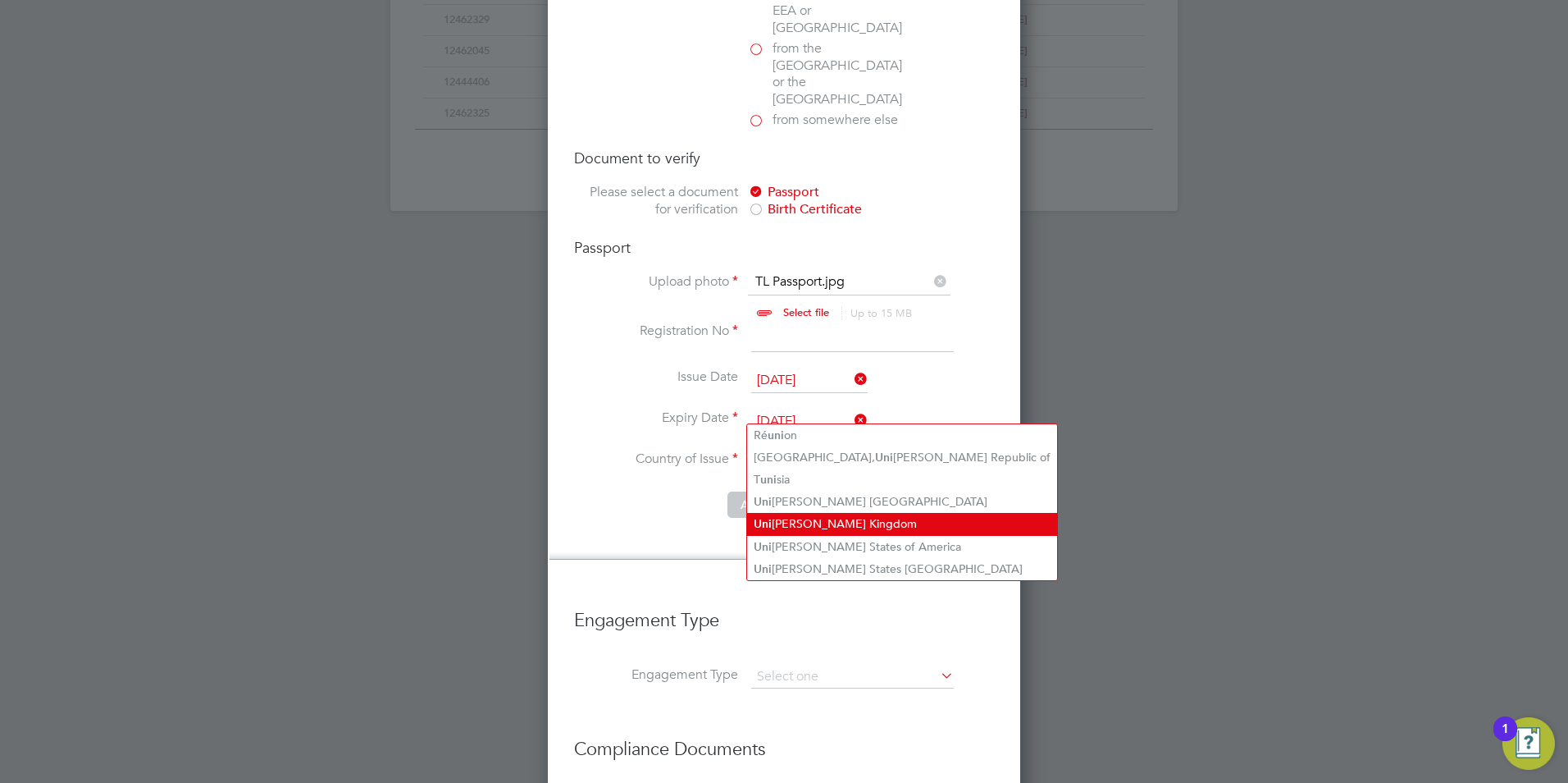
click at [846, 516] on li "Uni ted Kingdom" at bounding box center [901, 523] width 310 height 23
type input "[GEOGRAPHIC_DATA]"
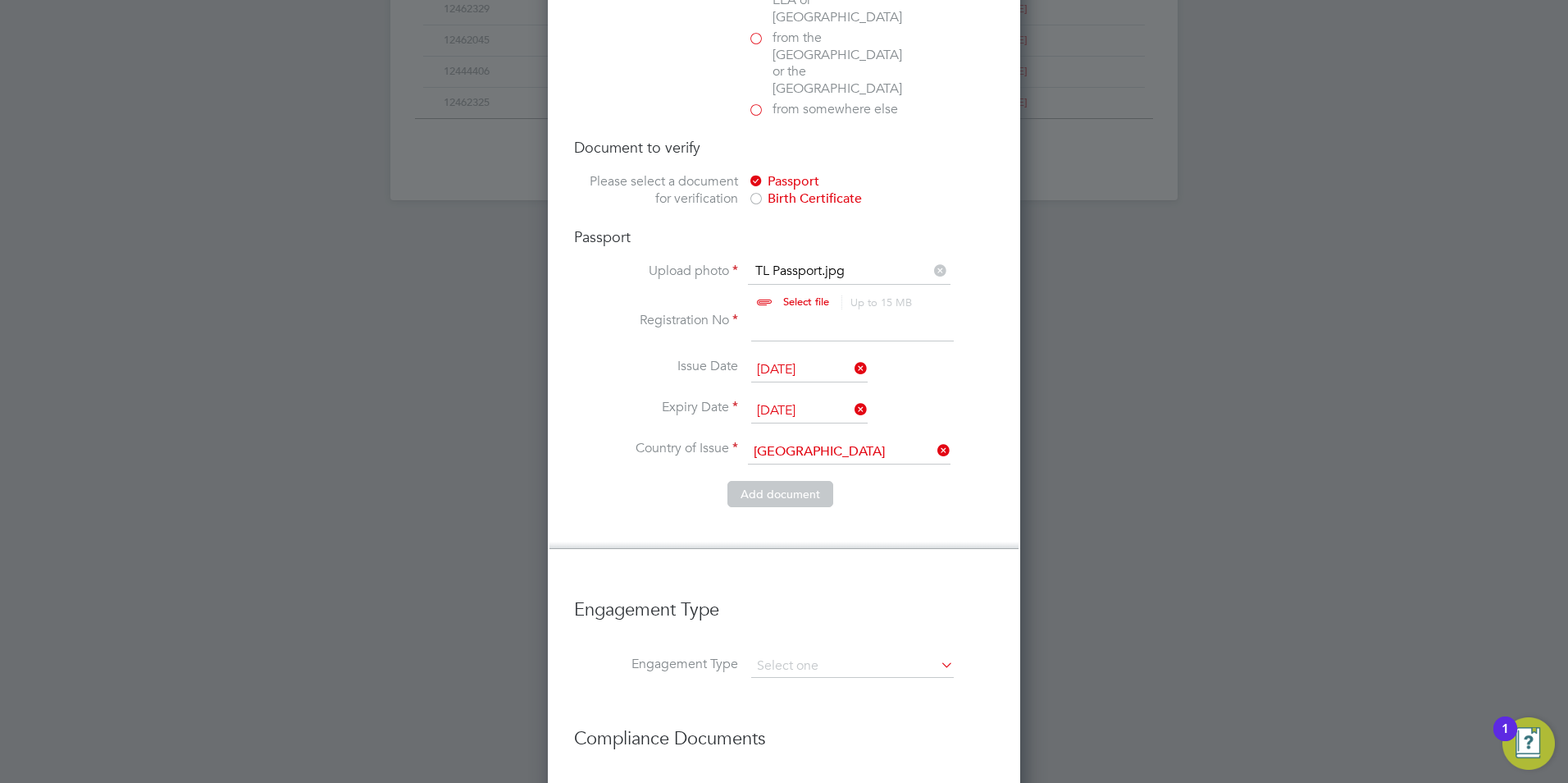
scroll to position [996, 0]
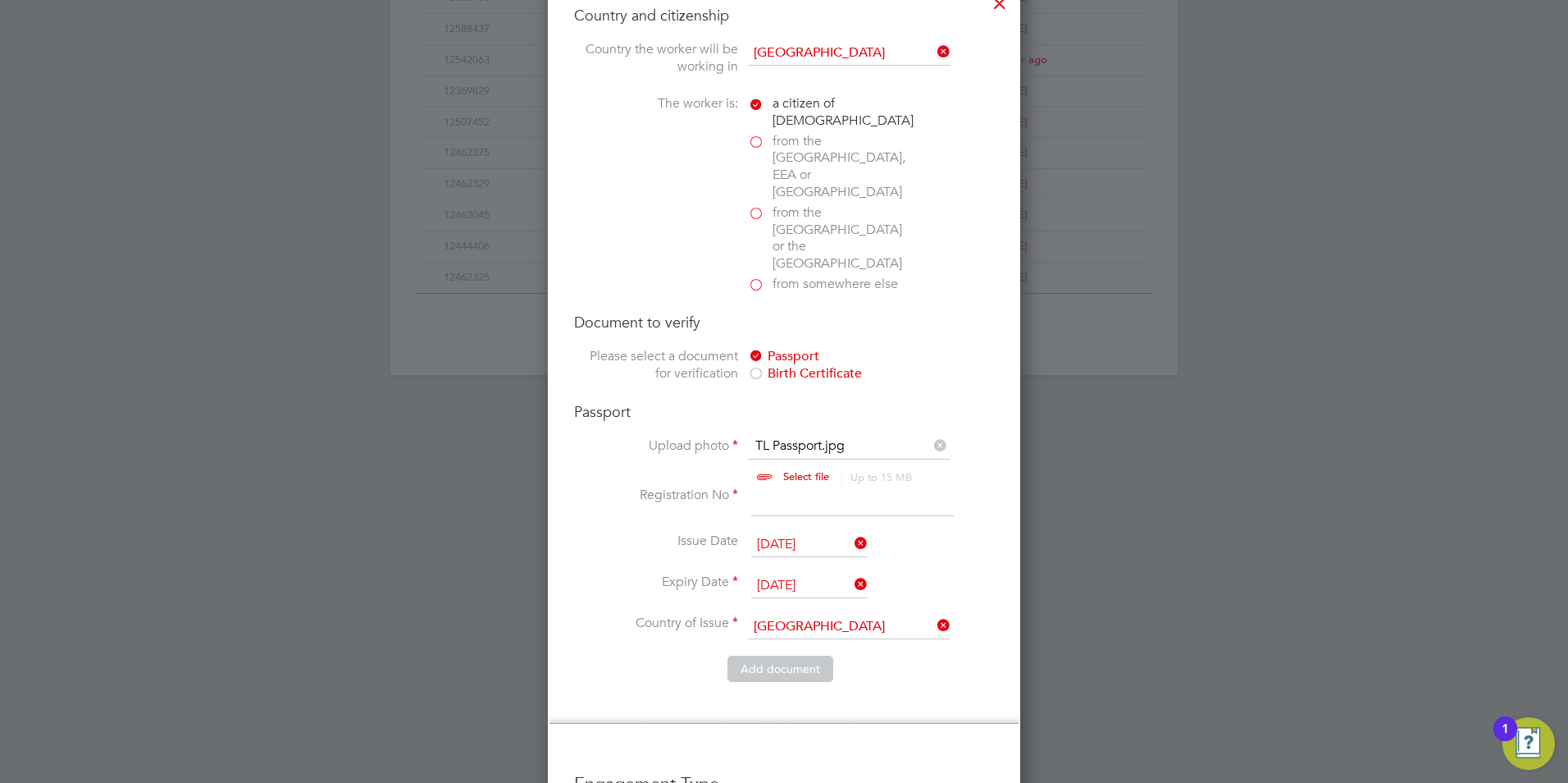
click at [764, 487] on input at bounding box center [852, 502] width 203 height 30
type input "135075284"
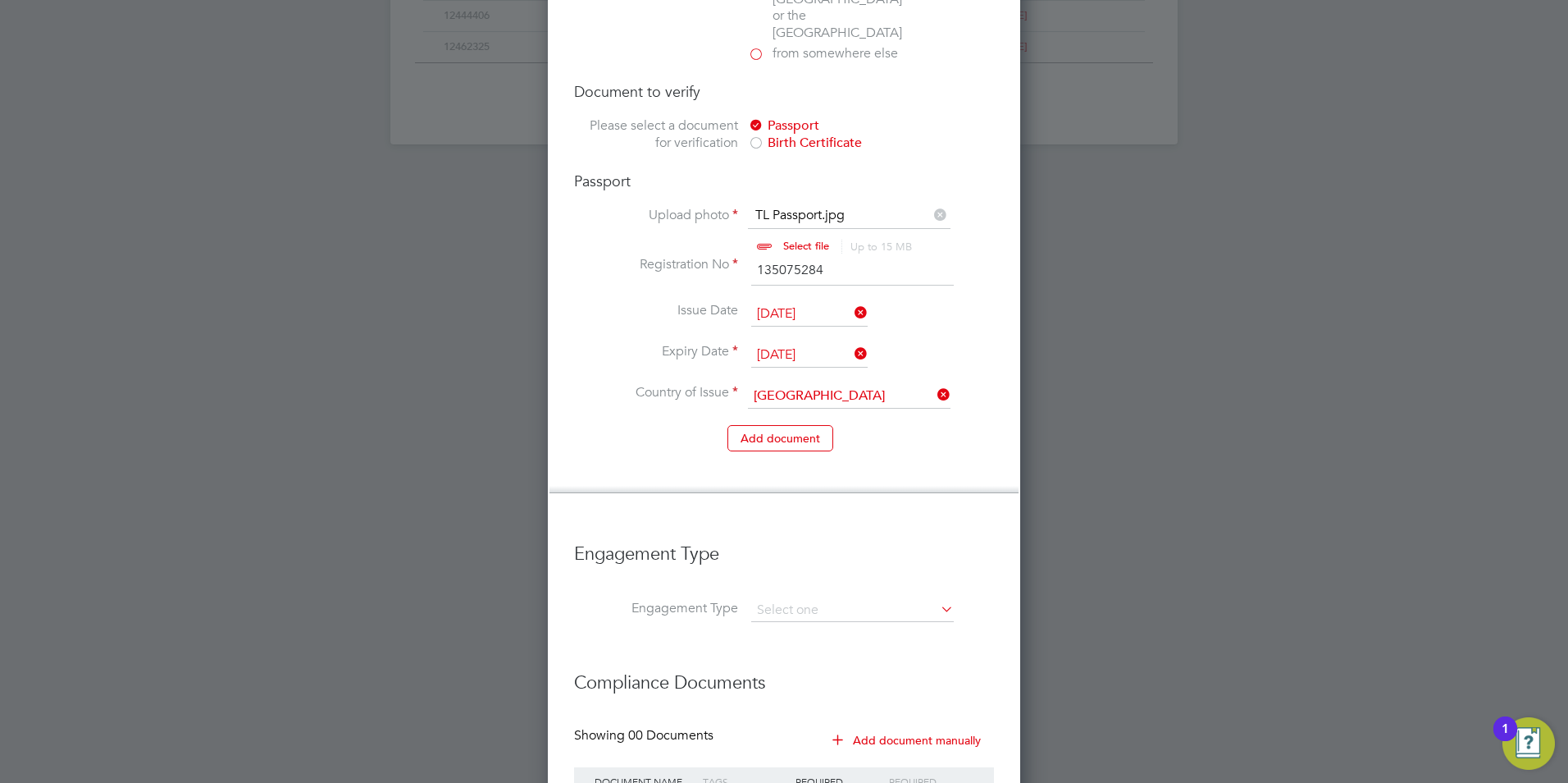
scroll to position [1324, 0]
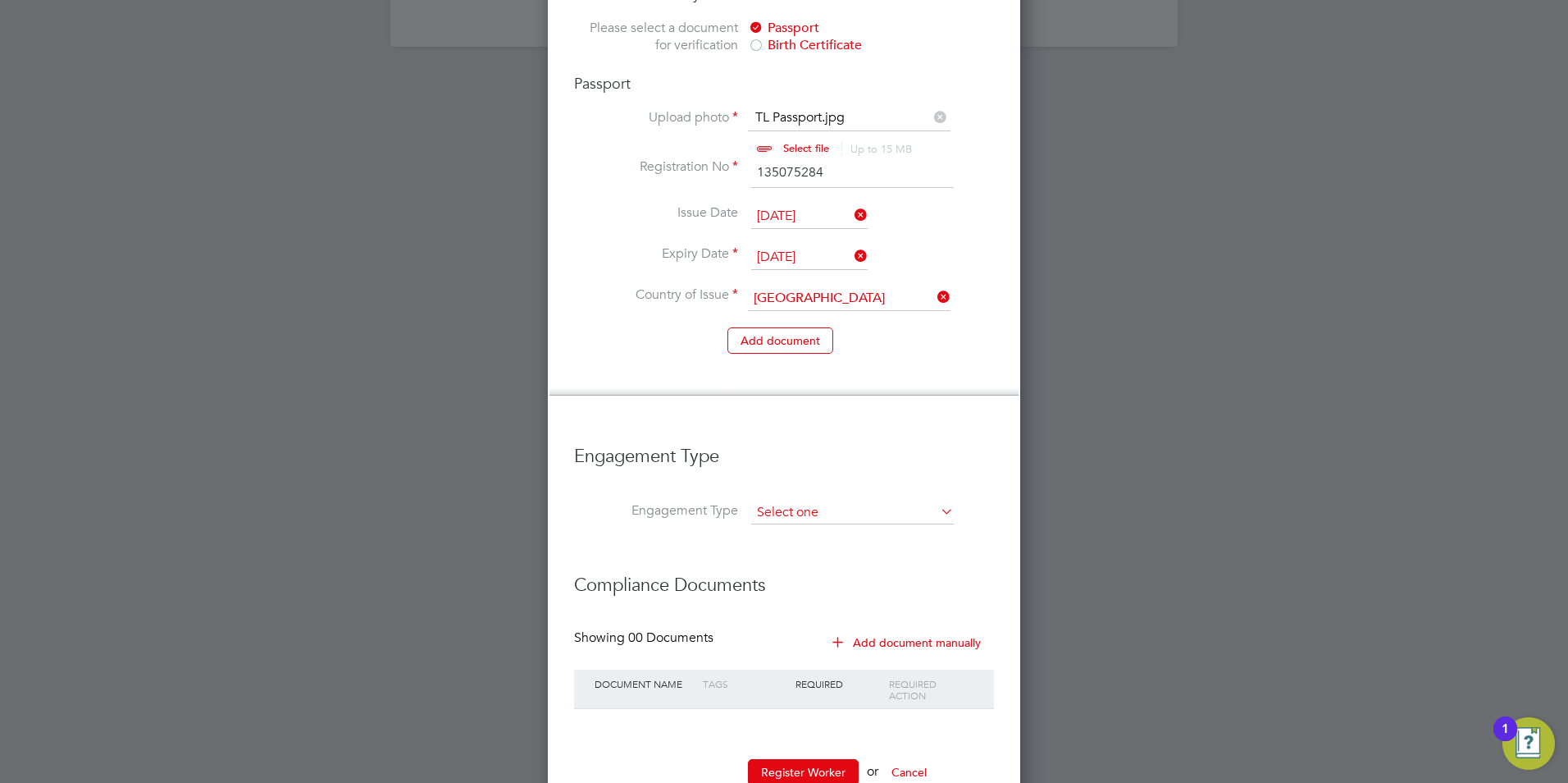
click at [836, 502] on input at bounding box center [852, 512] width 203 height 23
click at [843, 507] on li "PAYE Direct" at bounding box center [852, 509] width 204 height 24
type input "PAYE Direct"
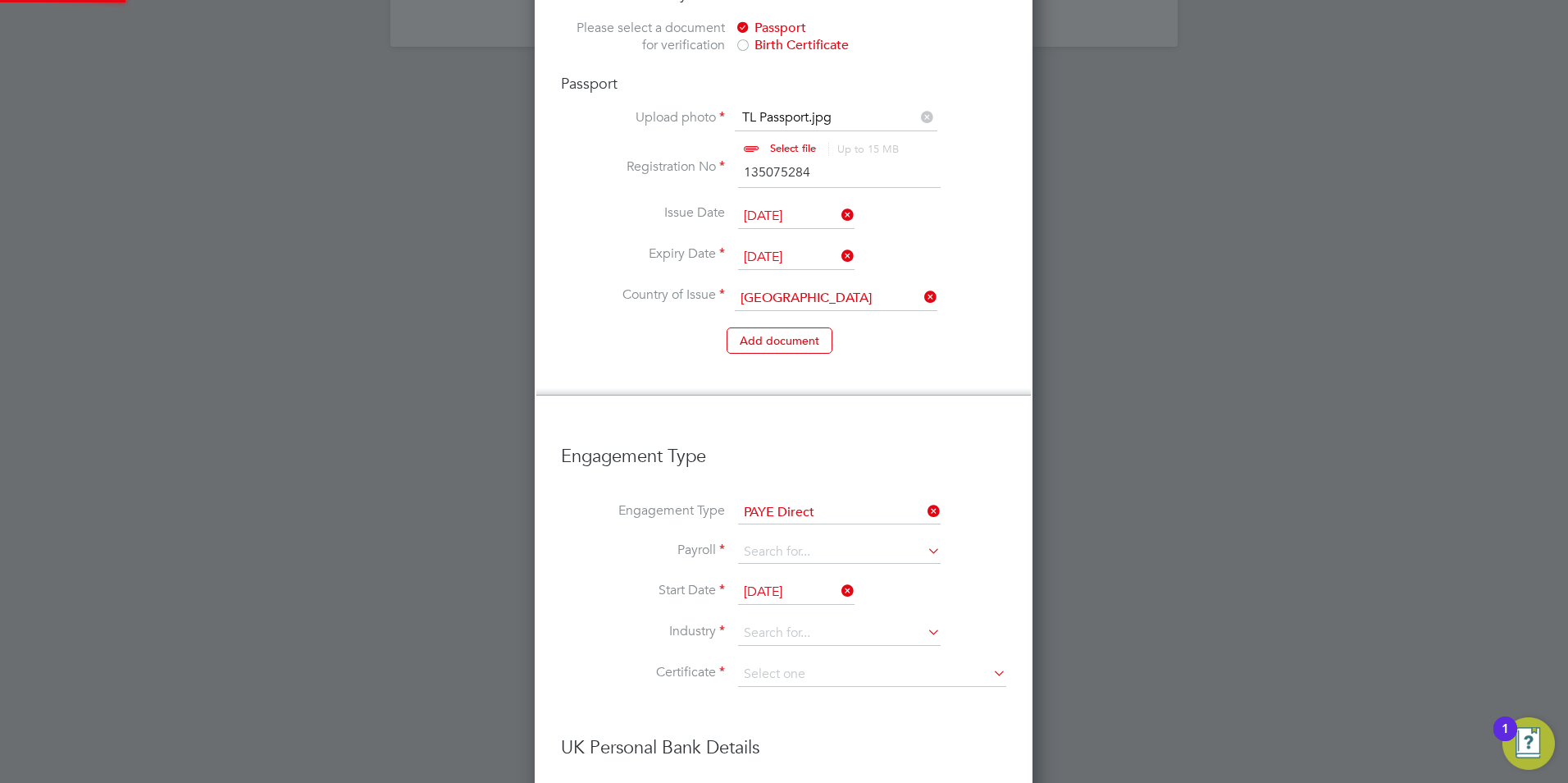
scroll to position [2526, 499]
click at [924, 500] on icon at bounding box center [924, 511] width 0 height 23
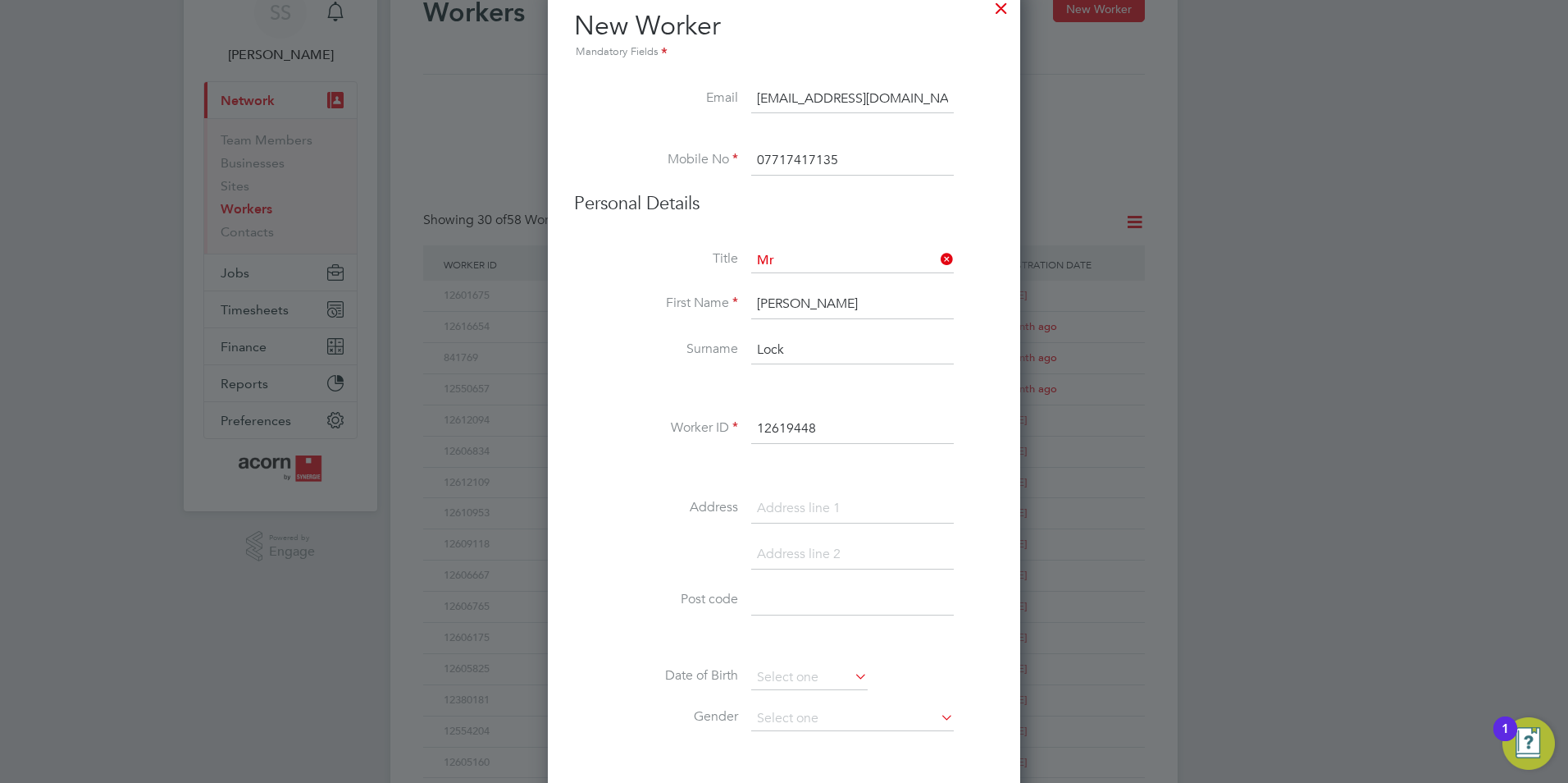
scroll to position [246, 0]
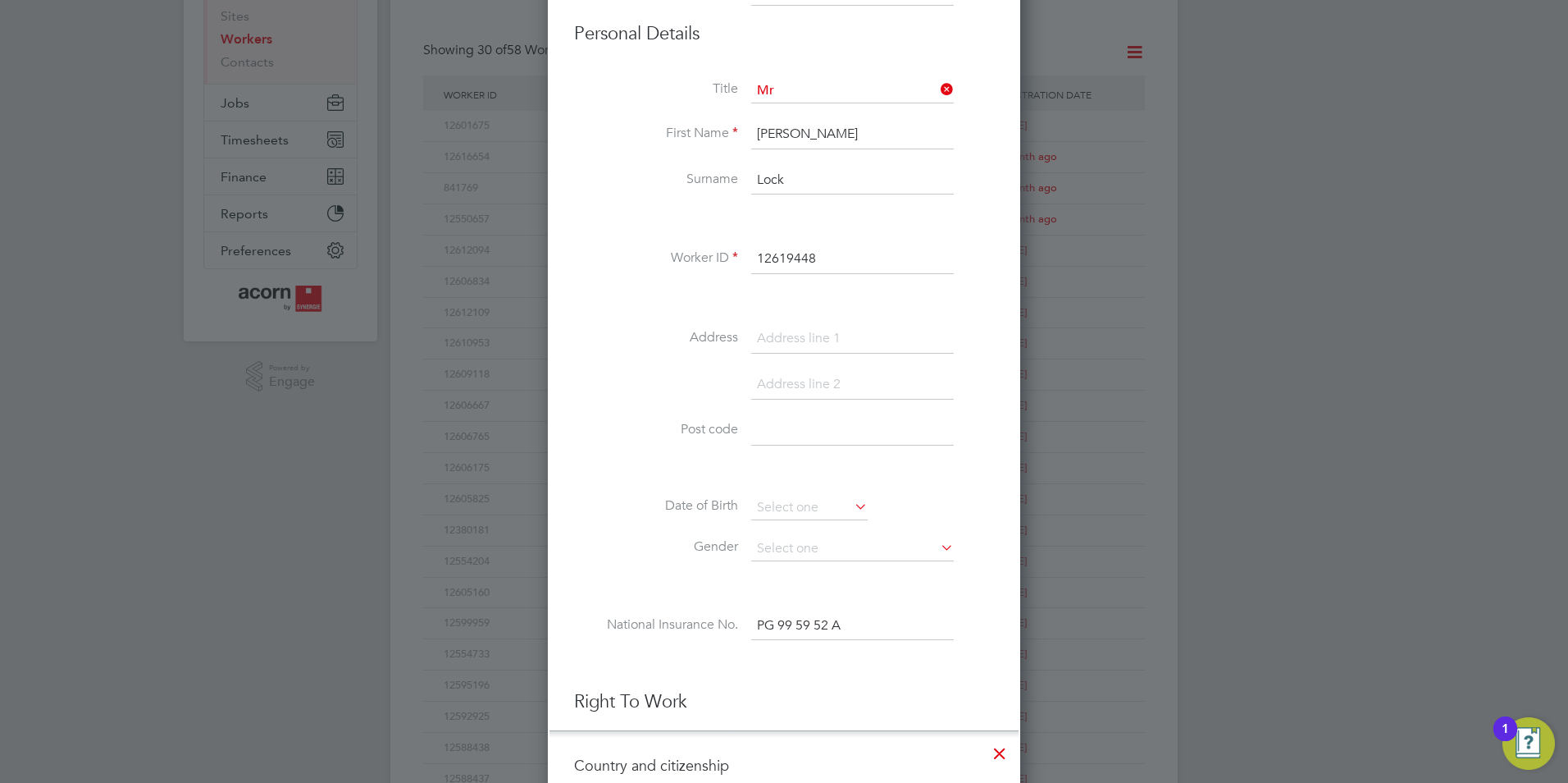
click at [824, 340] on input at bounding box center [852, 338] width 203 height 30
paste input "8 Alfred Street Newport NP19 7FJ"
type input "8 Alfred Street Newport NP19 7FJ"
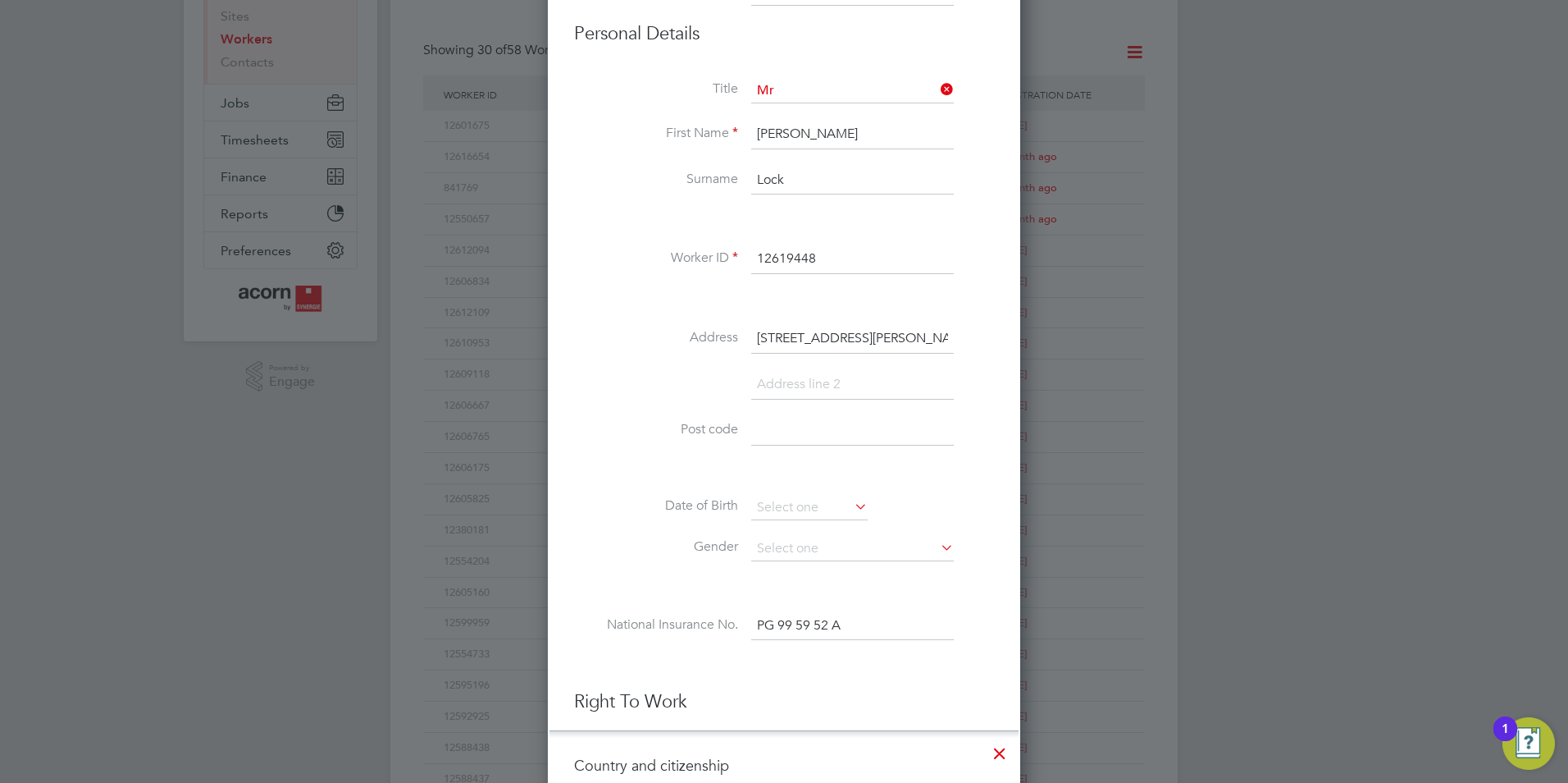
drag, startPoint x: 956, startPoint y: 337, endPoint x: 935, endPoint y: 337, distance: 21.0
click at [934, 337] on li "Address 8 Alfred Street Newport NP19 7FJ" at bounding box center [784, 346] width 420 height 46
click at [951, 338] on input "8 Alfred Street Newport NP19 7FJ" at bounding box center [852, 338] width 203 height 30
click at [940, 338] on input "8 Alfred Street Newport NP19 7FJ" at bounding box center [852, 338] width 203 height 30
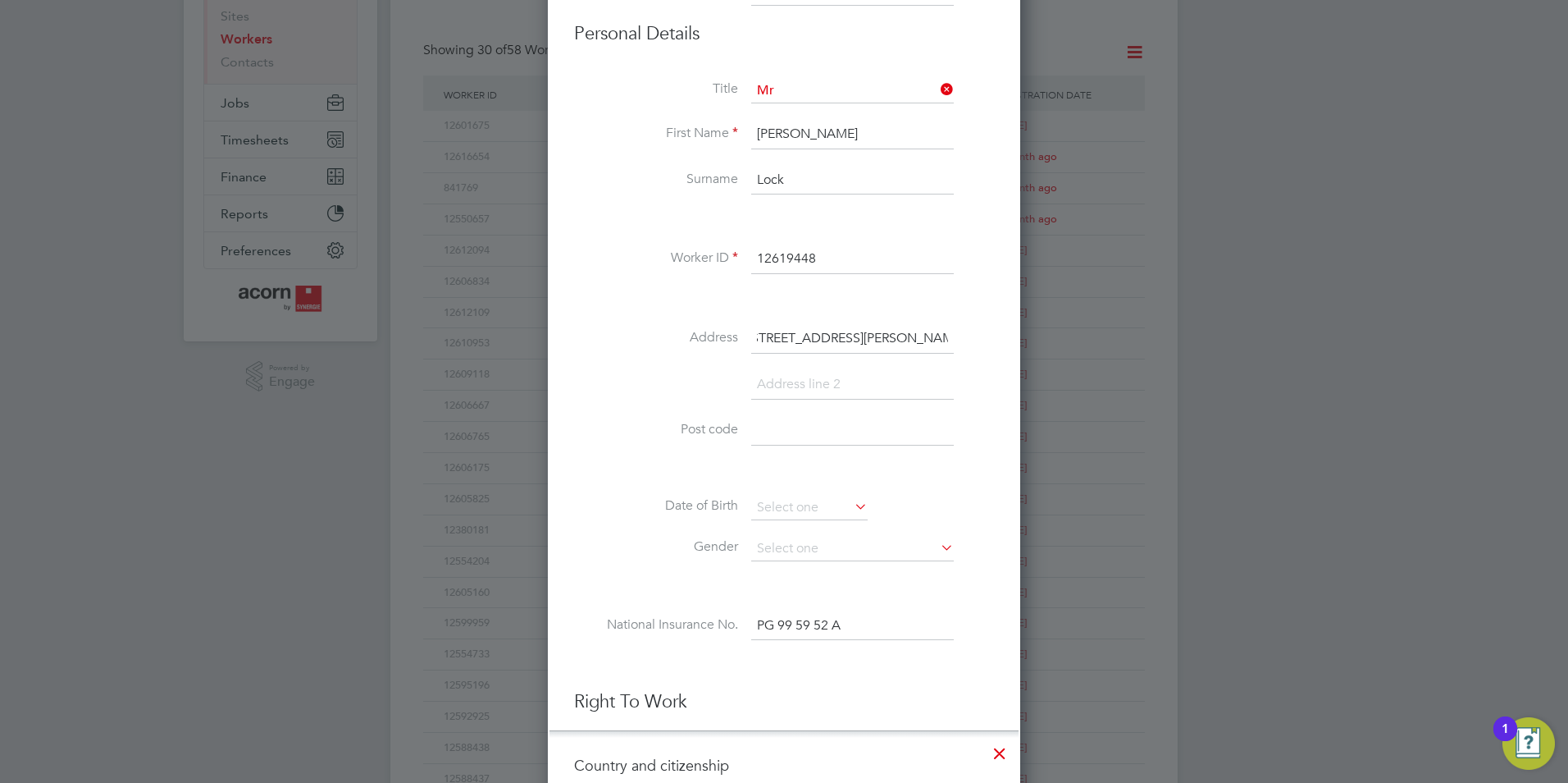
drag, startPoint x: 902, startPoint y: 334, endPoint x: 958, endPoint y: 340, distance: 56.3
click at [958, 340] on li "Address 8 Alfred Street Newport NP19 7FJ" at bounding box center [784, 346] width 420 height 46
click at [784, 431] on input at bounding box center [852, 431] width 203 height 30
paste input "NP19 7FJ"
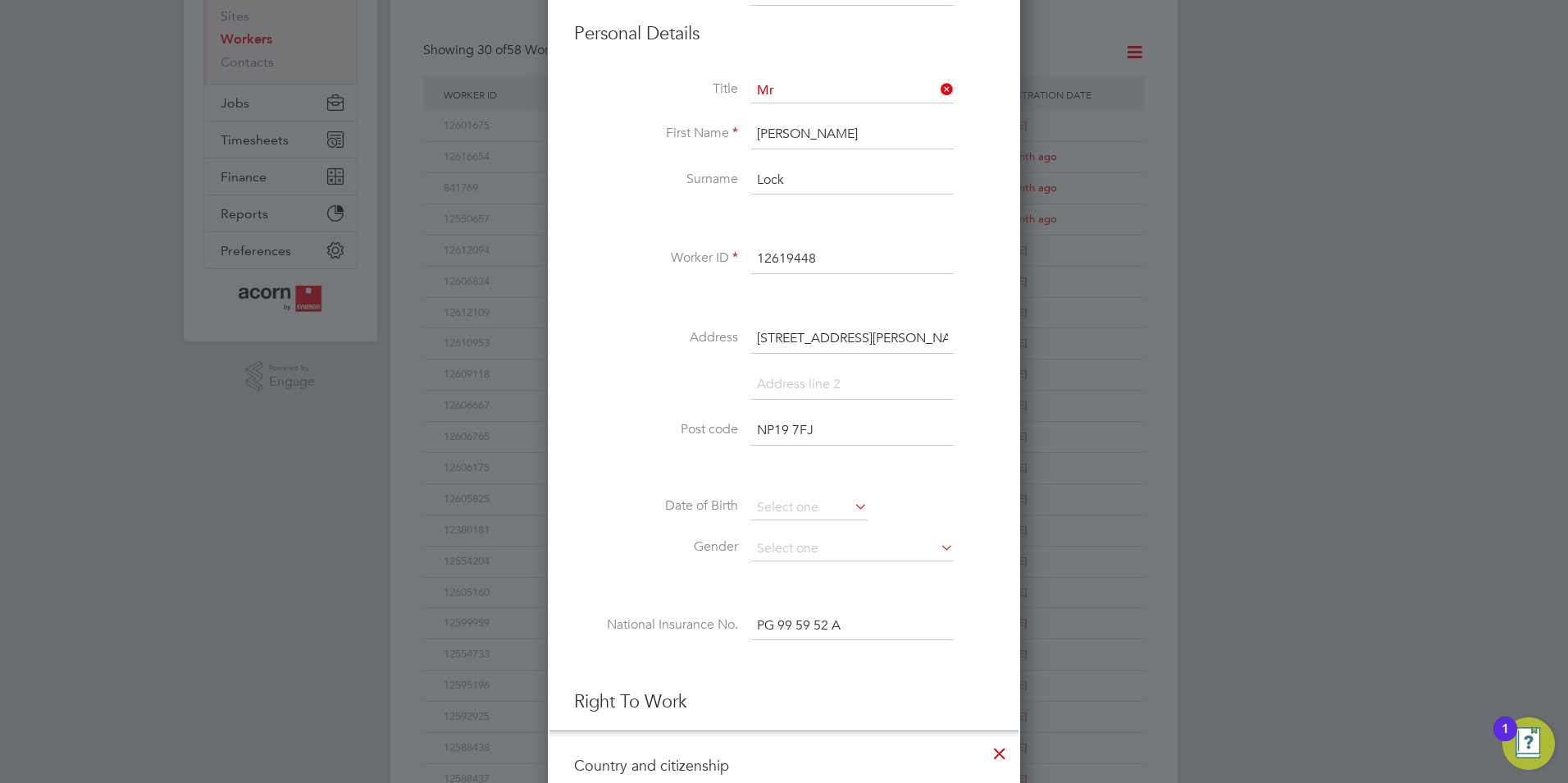
type input "NP19 7FJ"
drag, startPoint x: 902, startPoint y: 339, endPoint x: 978, endPoint y: 343, distance: 76.1
click at [978, 343] on li "Address 8 Alfred Street Newport NP19 7FJ" at bounding box center [784, 346] width 420 height 46
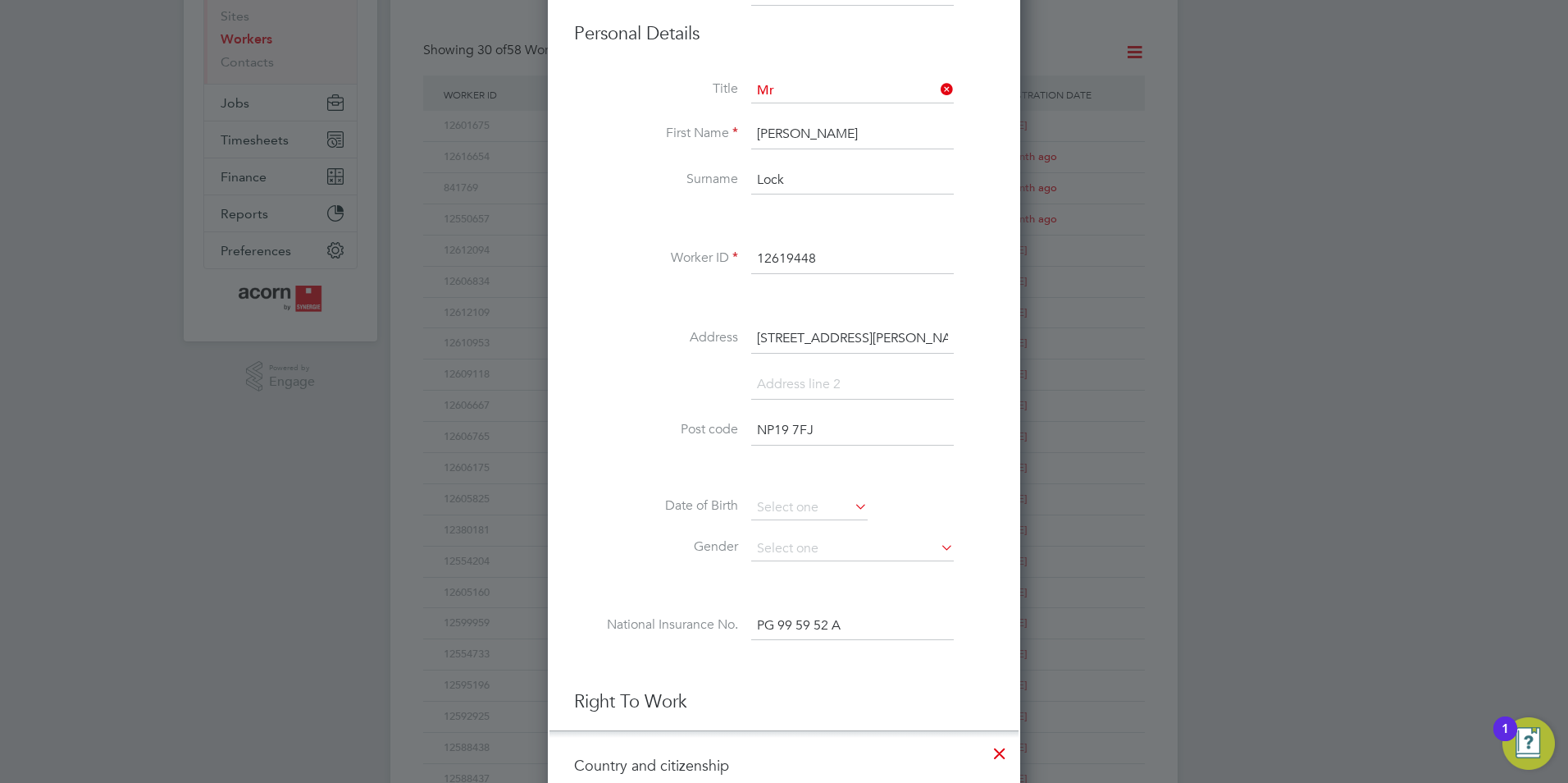
drag, startPoint x: 906, startPoint y: 337, endPoint x: 843, endPoint y: 344, distance: 63.4
click at [843, 344] on input "8 Alfred Street Newport" at bounding box center [852, 338] width 203 height 30
type input "8 Alfred Street Newport"
click at [804, 370] on input at bounding box center [852, 385] width 203 height 30
paste input "Newport"
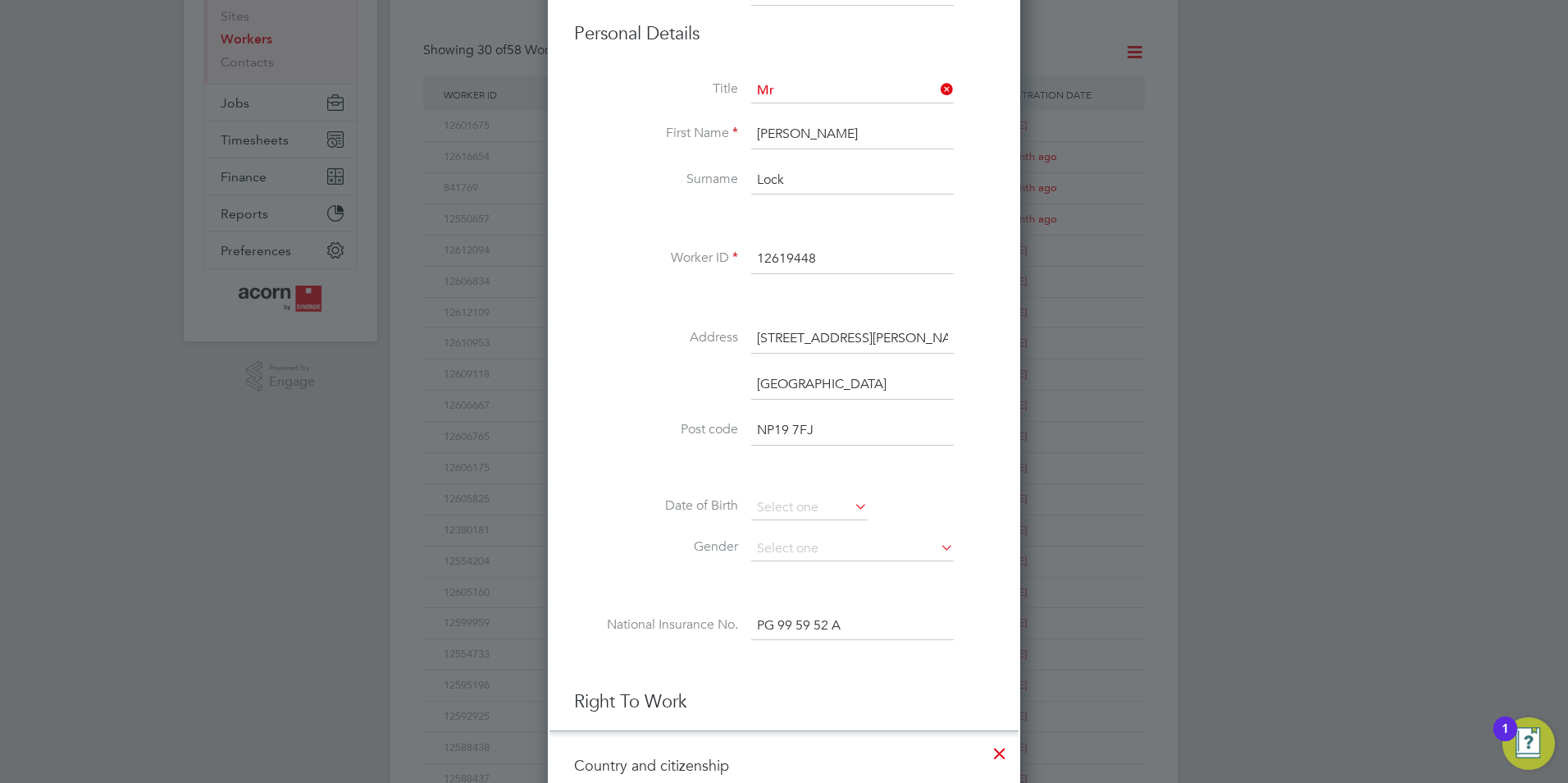
scroll to position [2091, 473]
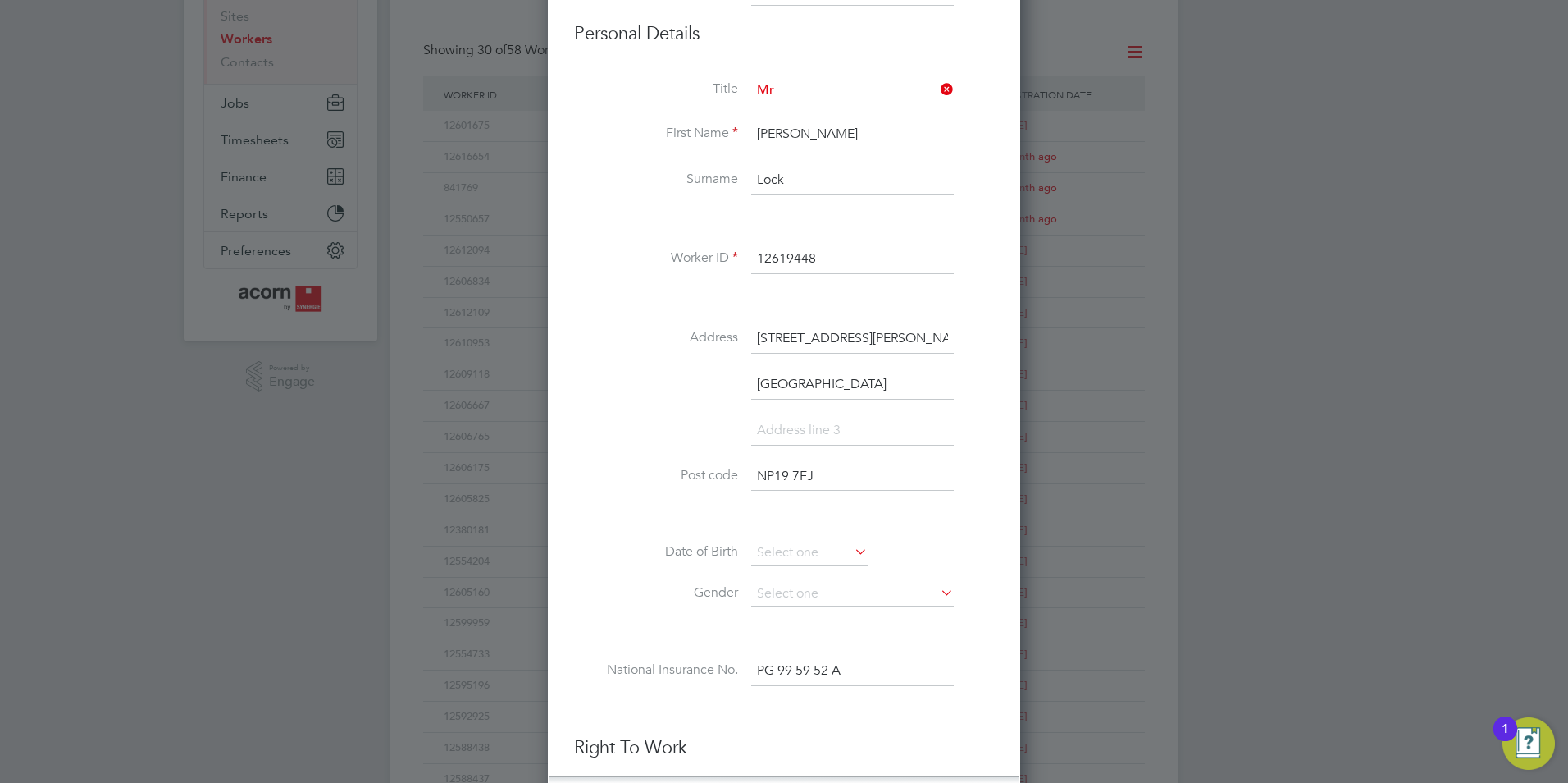
type input "Newport"
click at [921, 339] on input "8 Alfred Street Newport" at bounding box center [852, 338] width 203 height 30
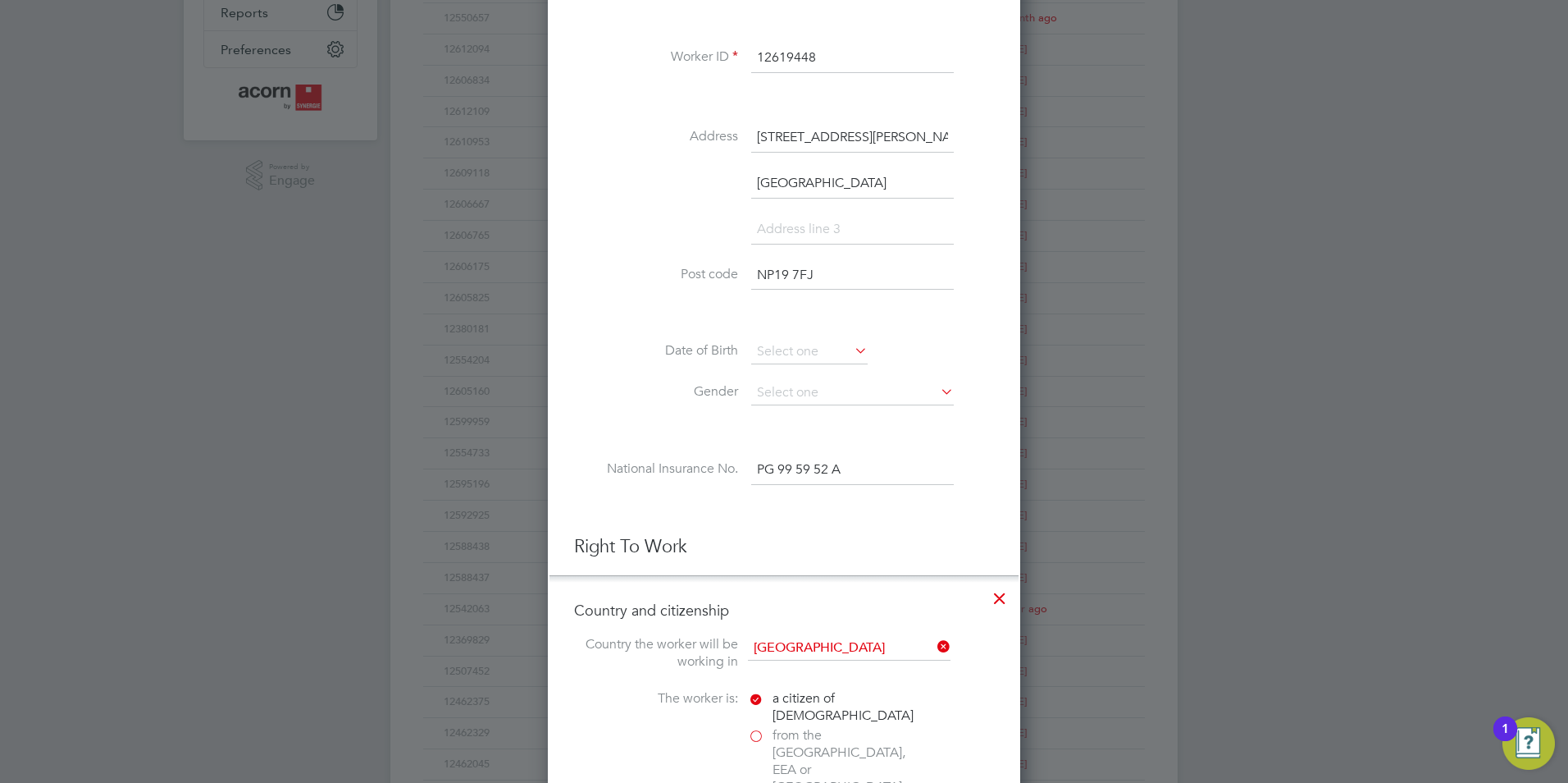
scroll to position [492, 0]
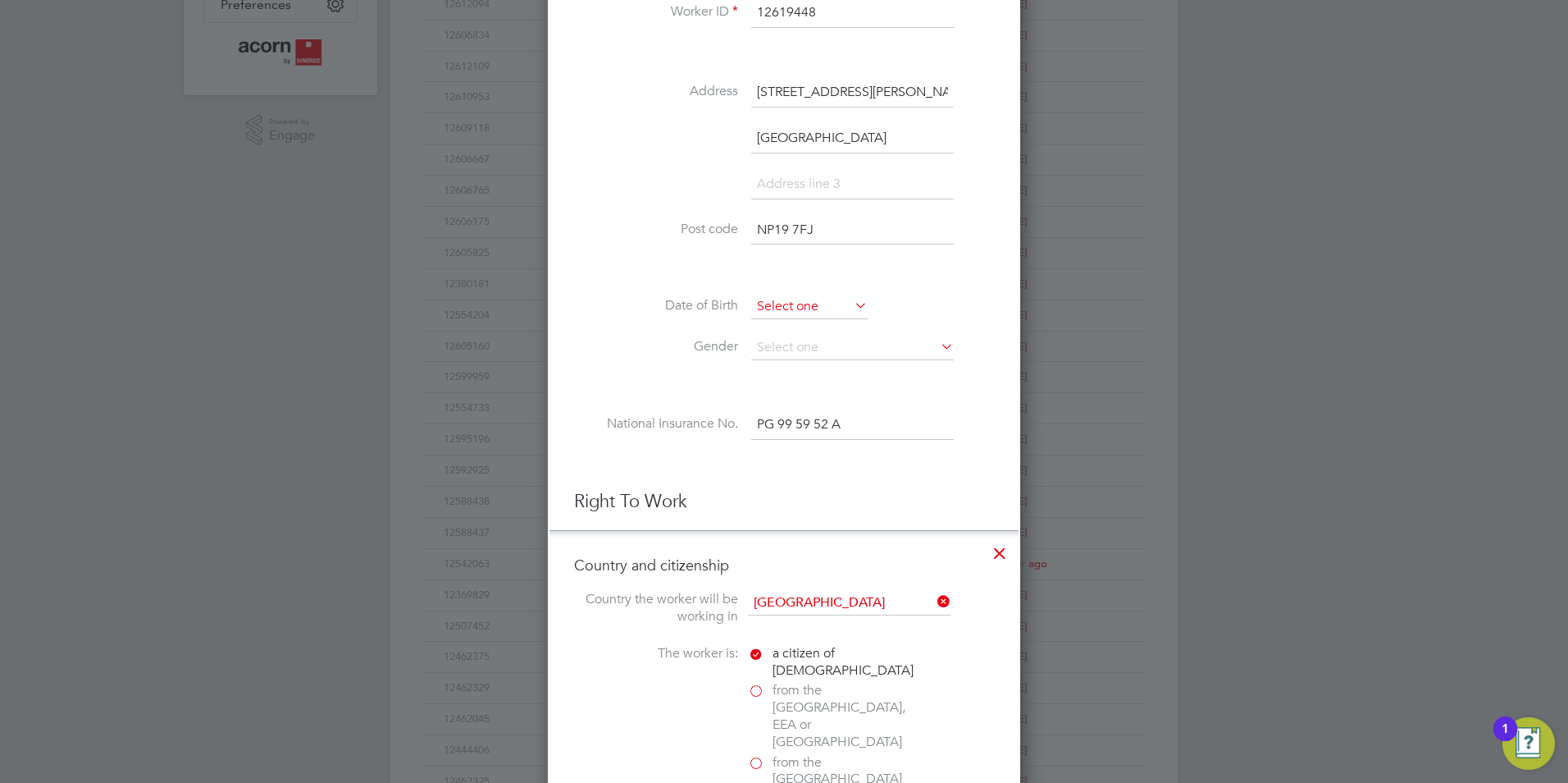
type input "8 Alfred Street"
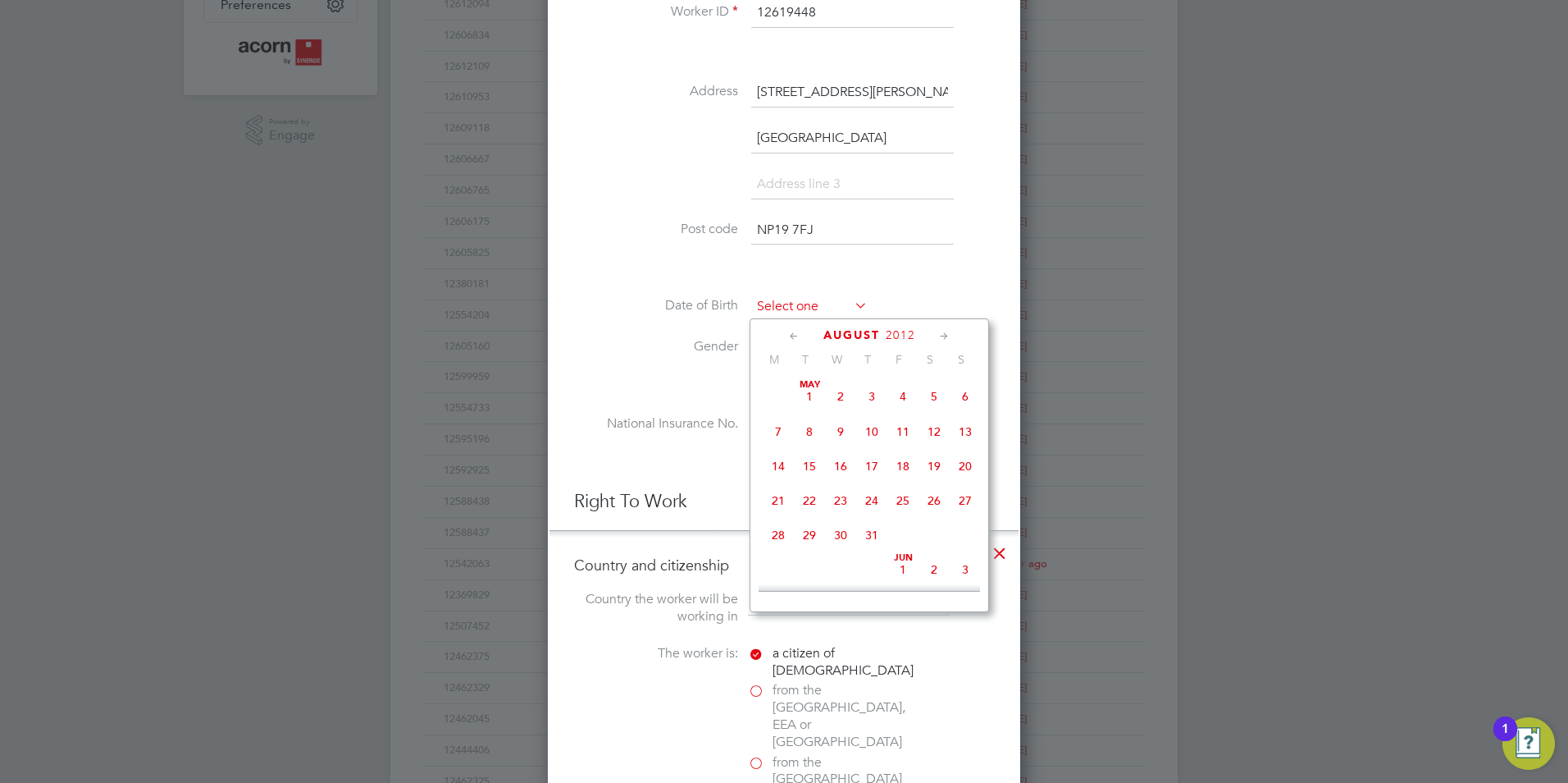
click at [814, 308] on input at bounding box center [809, 306] width 116 height 25
click at [897, 325] on div "August 2012 M T W T F S S May 1 2 3 4 5 6 7 8 9 10 11 12 13 14 15 16 17 18 19 2…" at bounding box center [869, 465] width 240 height 294
click at [885, 333] on div "August 2012" at bounding box center [869, 335] width 221 height 16
click at [801, 332] on icon at bounding box center [794, 336] width 16 height 18
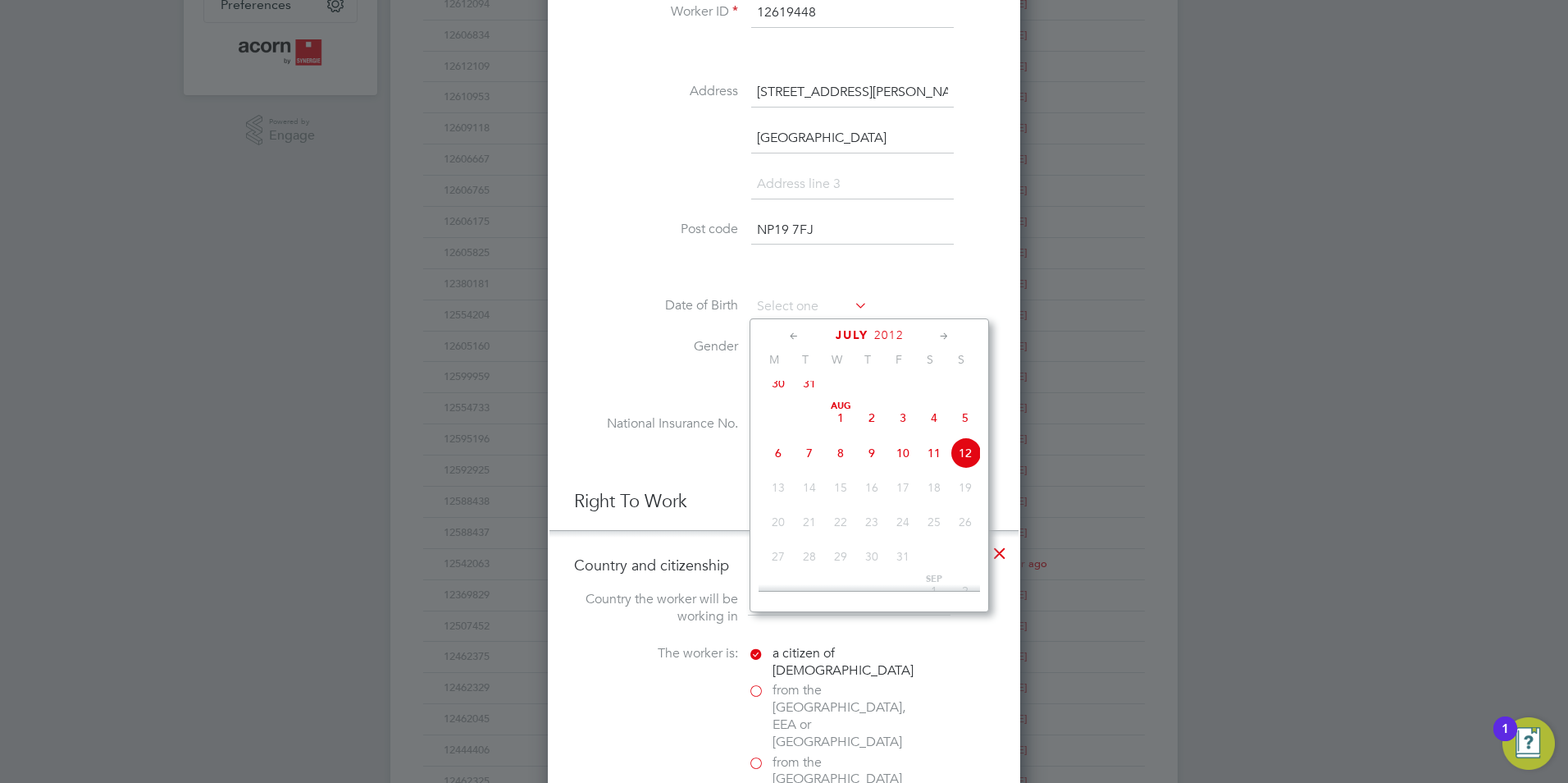
scroll to position [354, 0]
click at [797, 333] on icon at bounding box center [794, 336] width 16 height 18
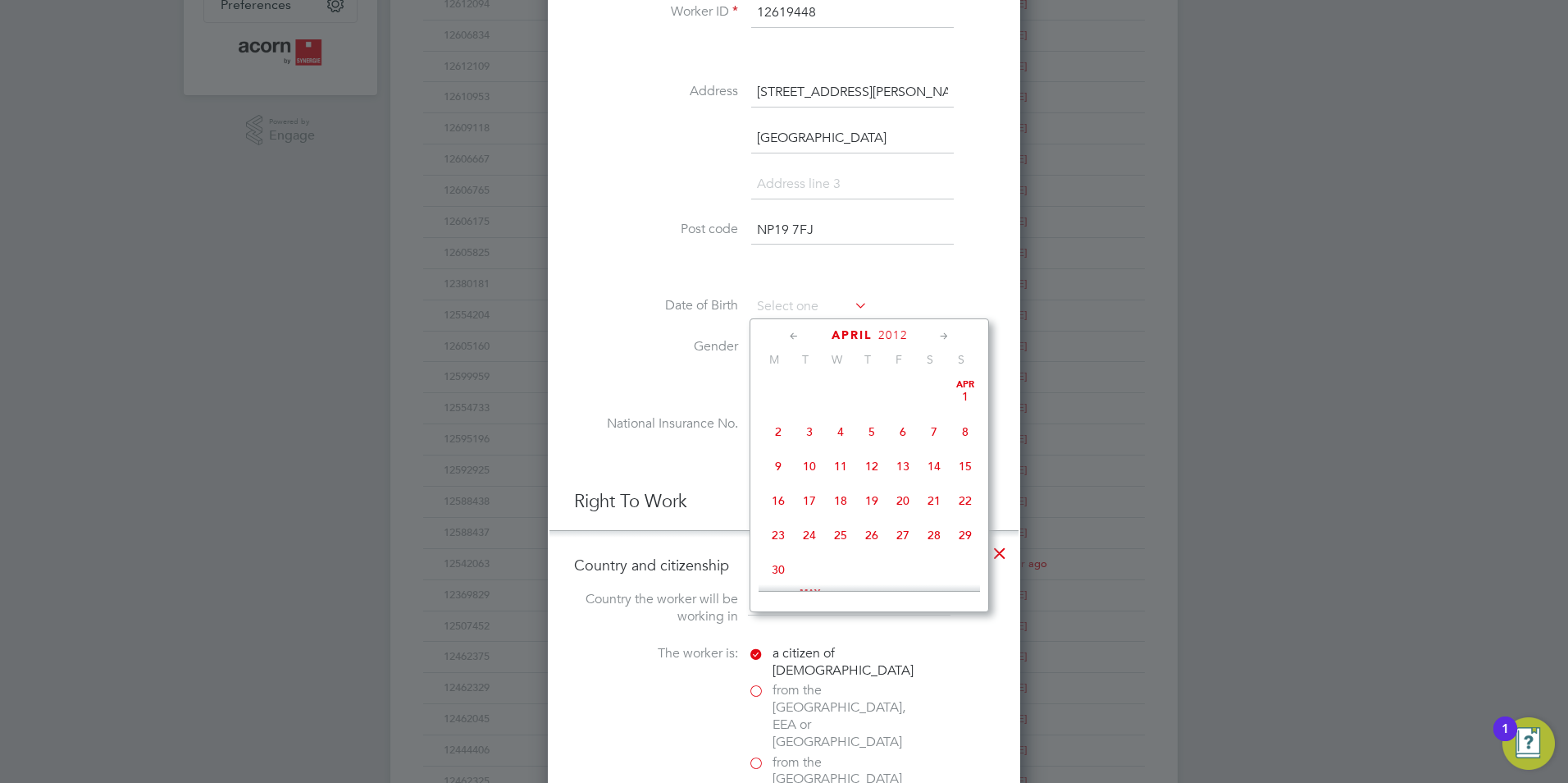
click at [797, 333] on icon at bounding box center [794, 336] width 16 height 18
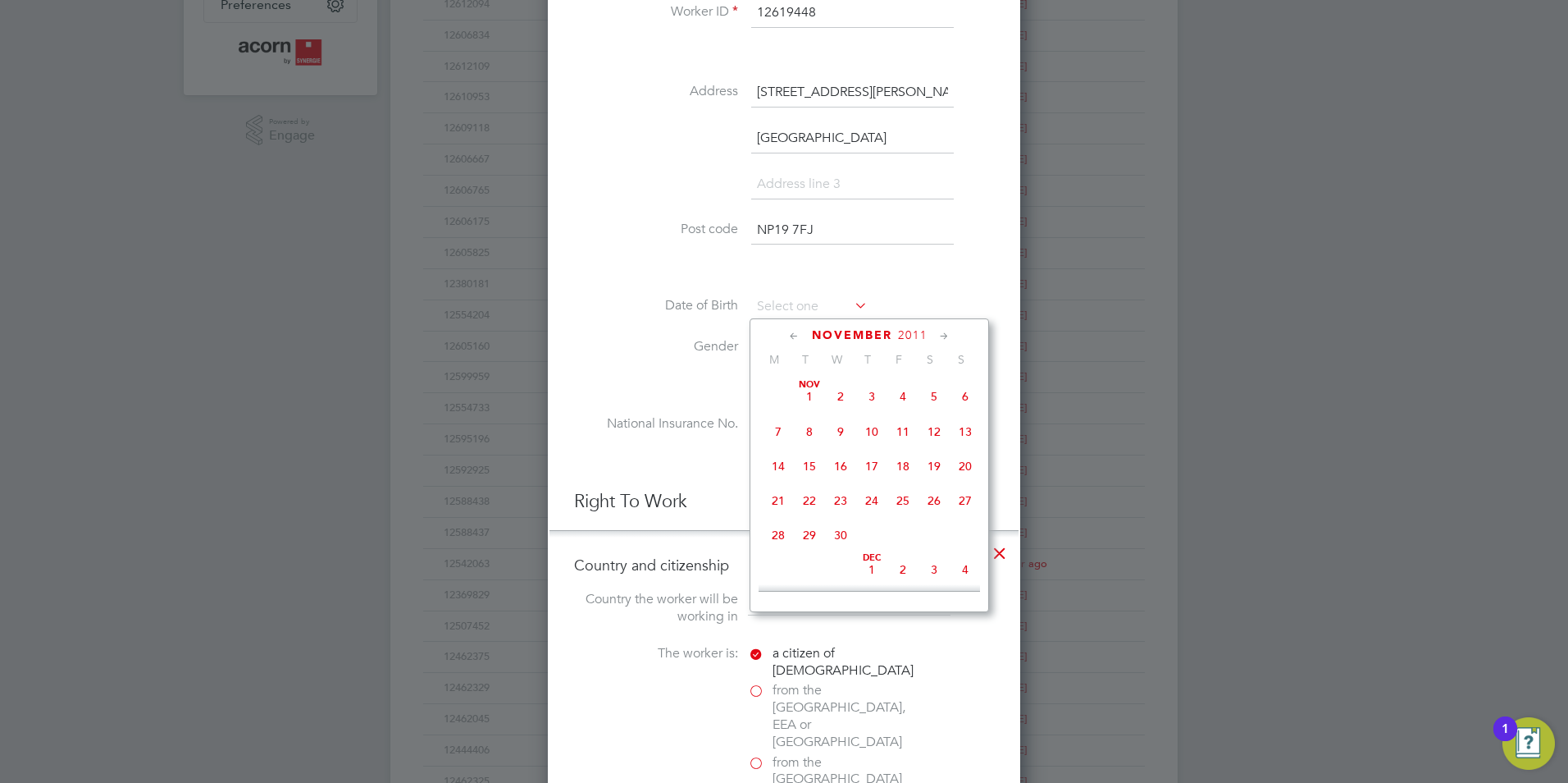
click at [797, 333] on icon at bounding box center [794, 336] width 16 height 18
click at [834, 334] on span "September" at bounding box center [851, 335] width 83 height 14
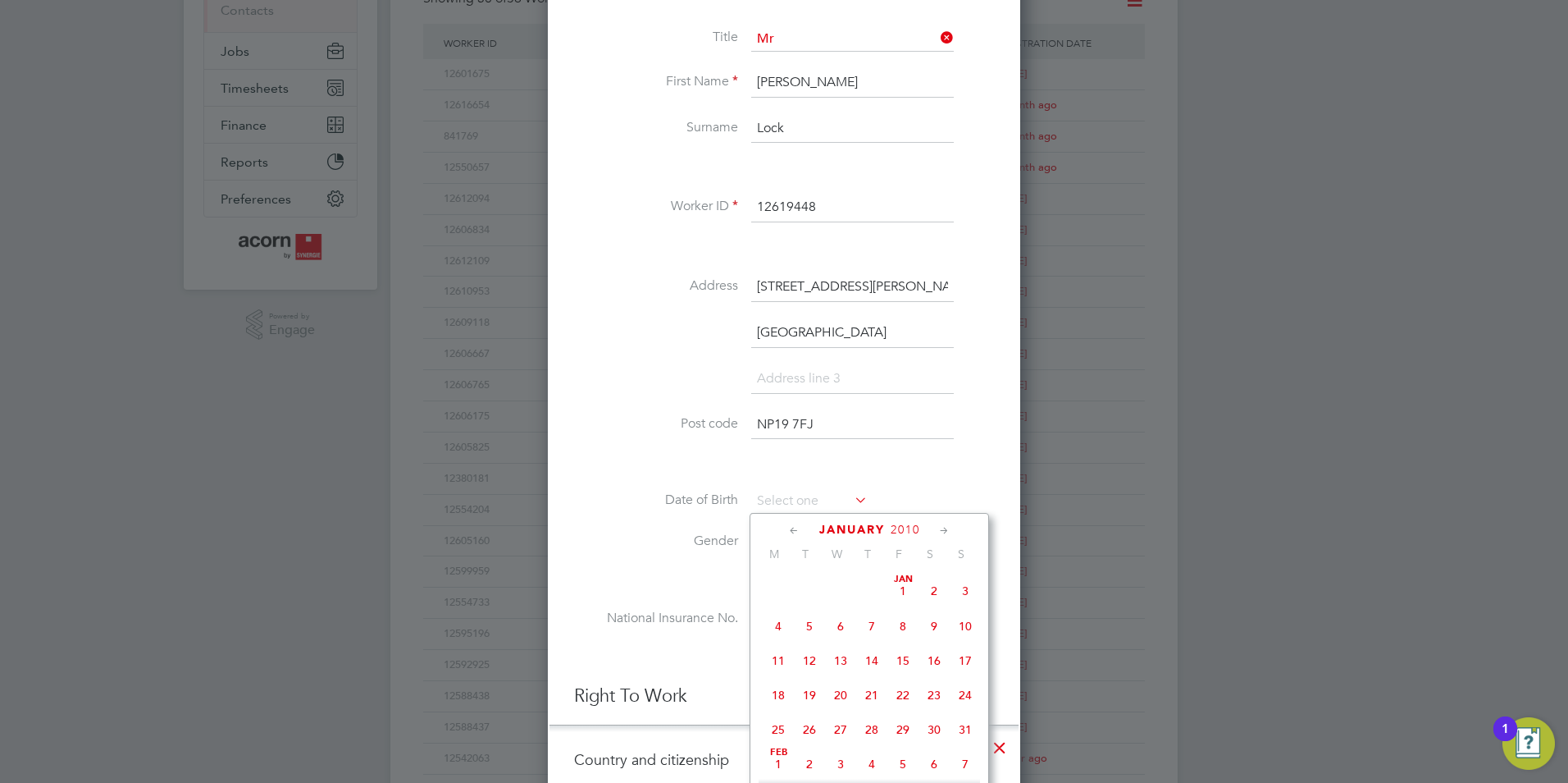
scroll to position [410, 0]
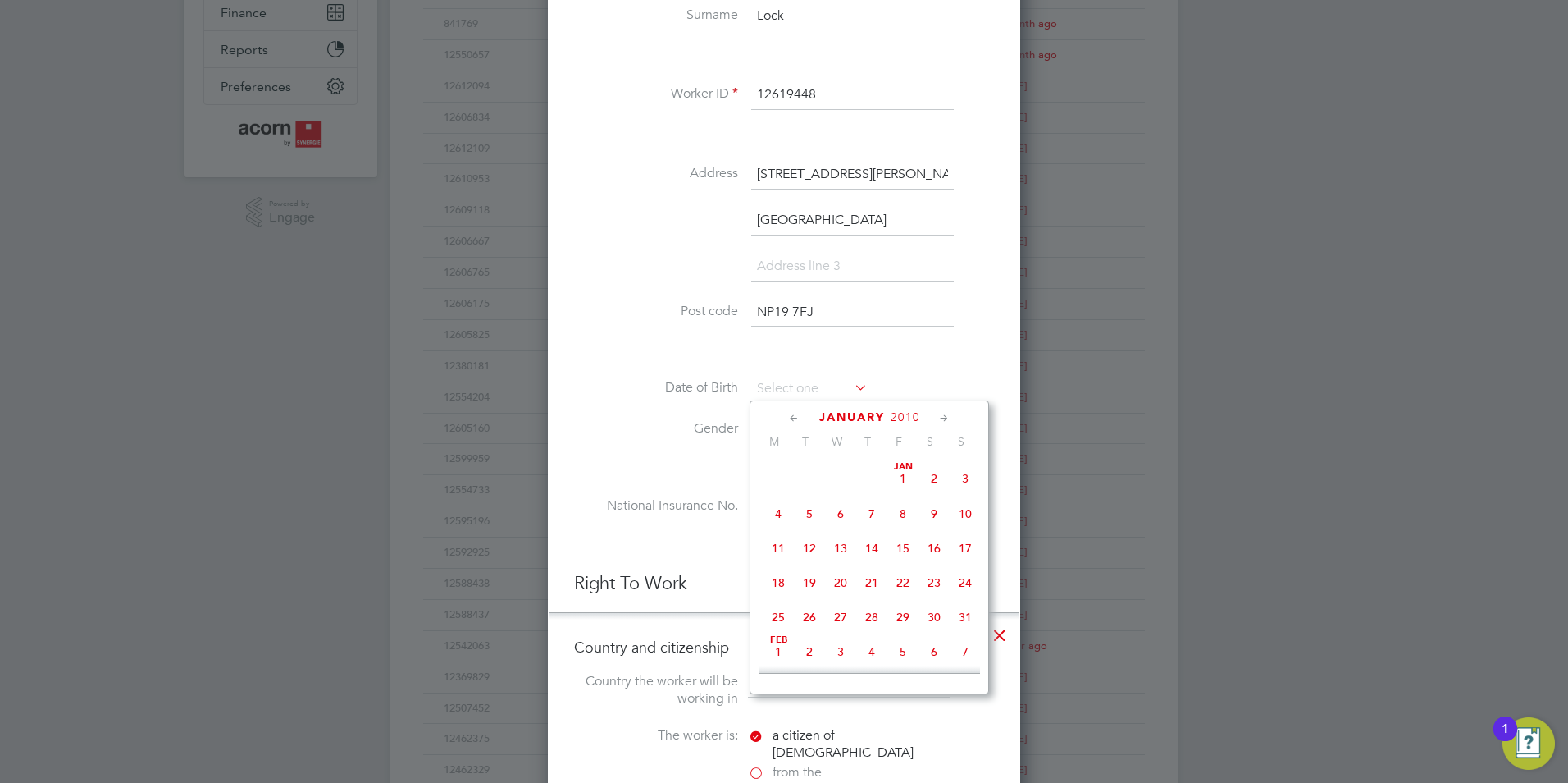
click at [987, 245] on li "Newport" at bounding box center [784, 228] width 420 height 46
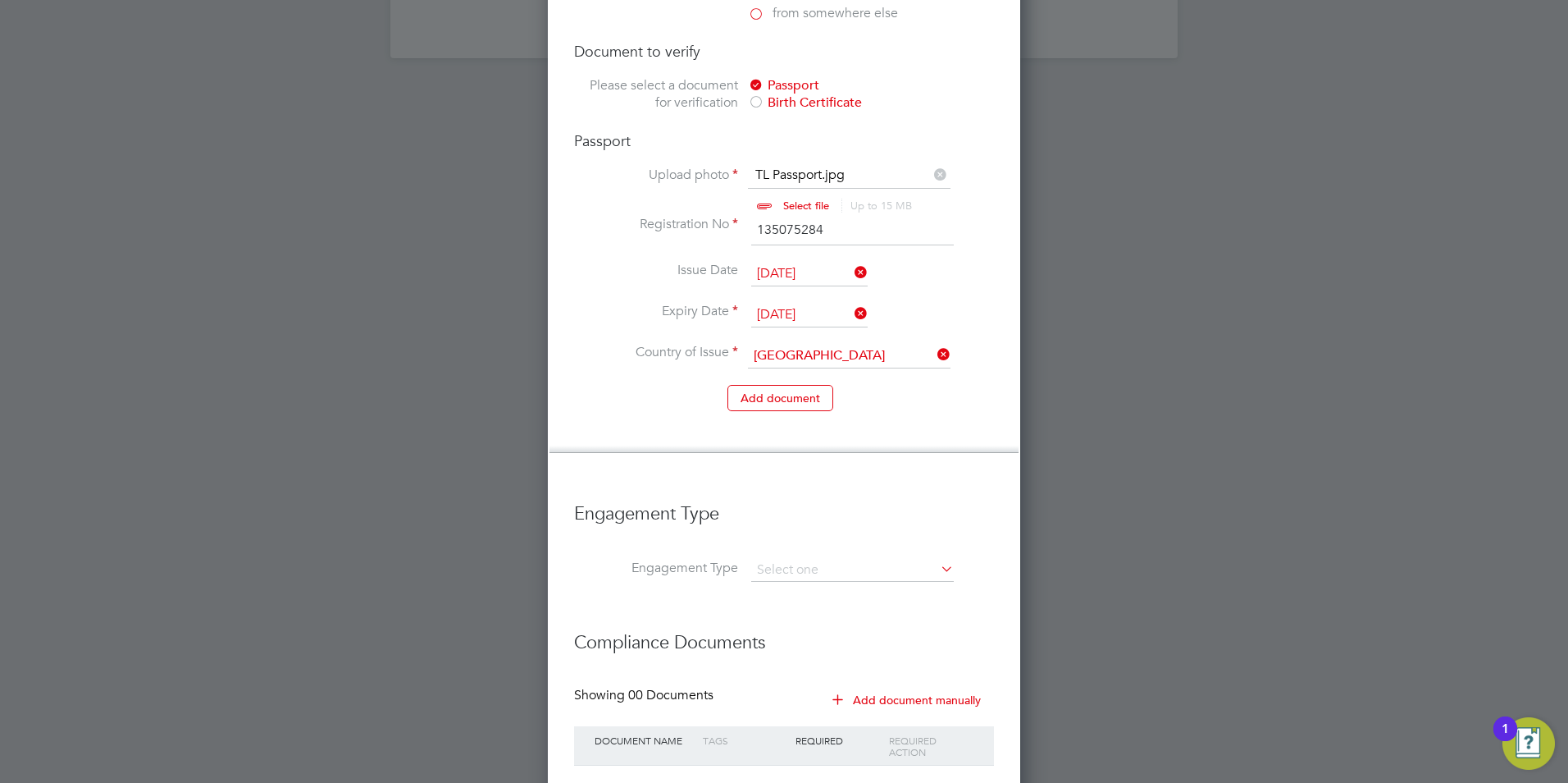
scroll to position [1370, 0]
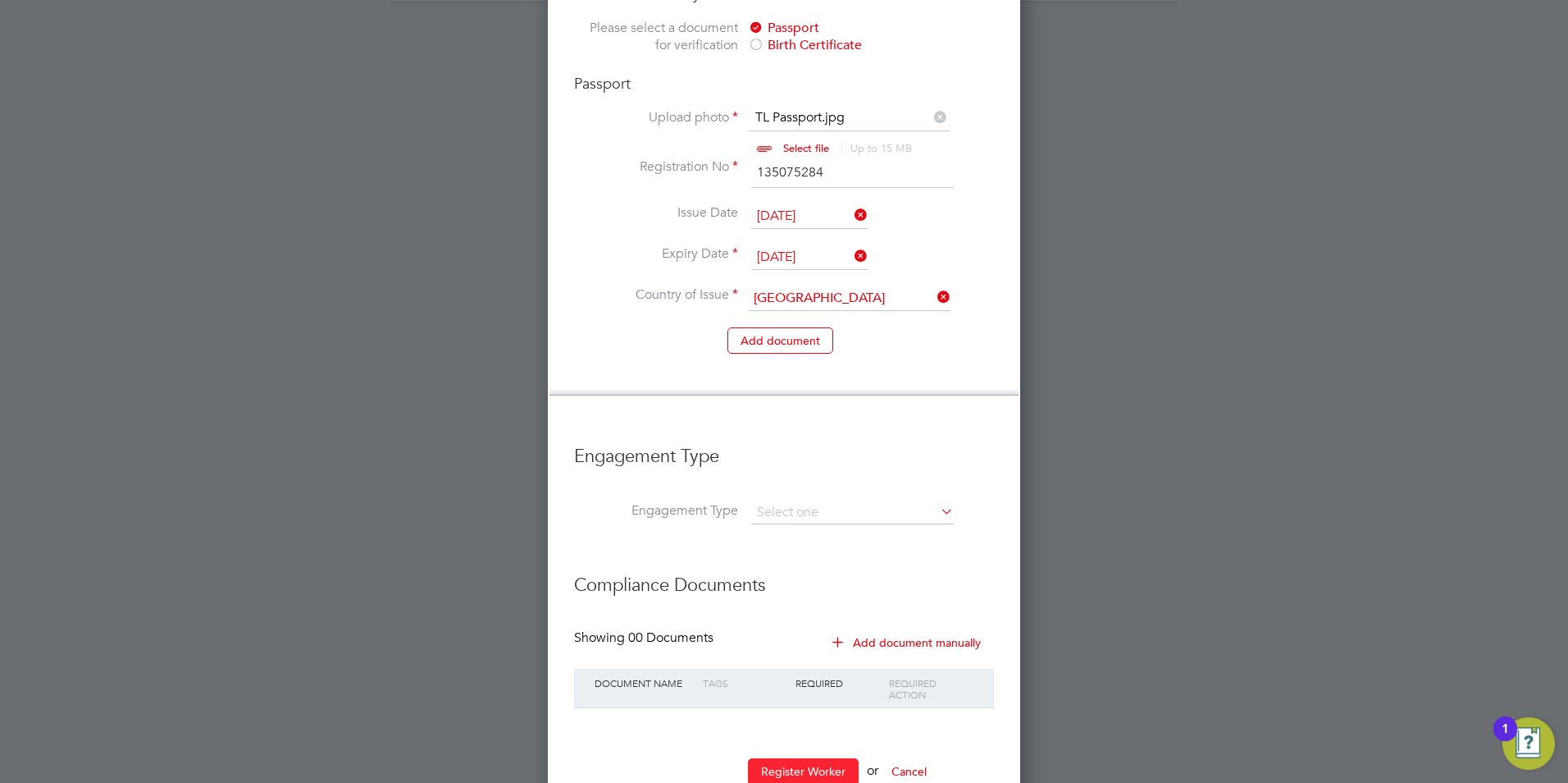
click at [823, 758] on button "Register Worker" at bounding box center [803, 771] width 111 height 27
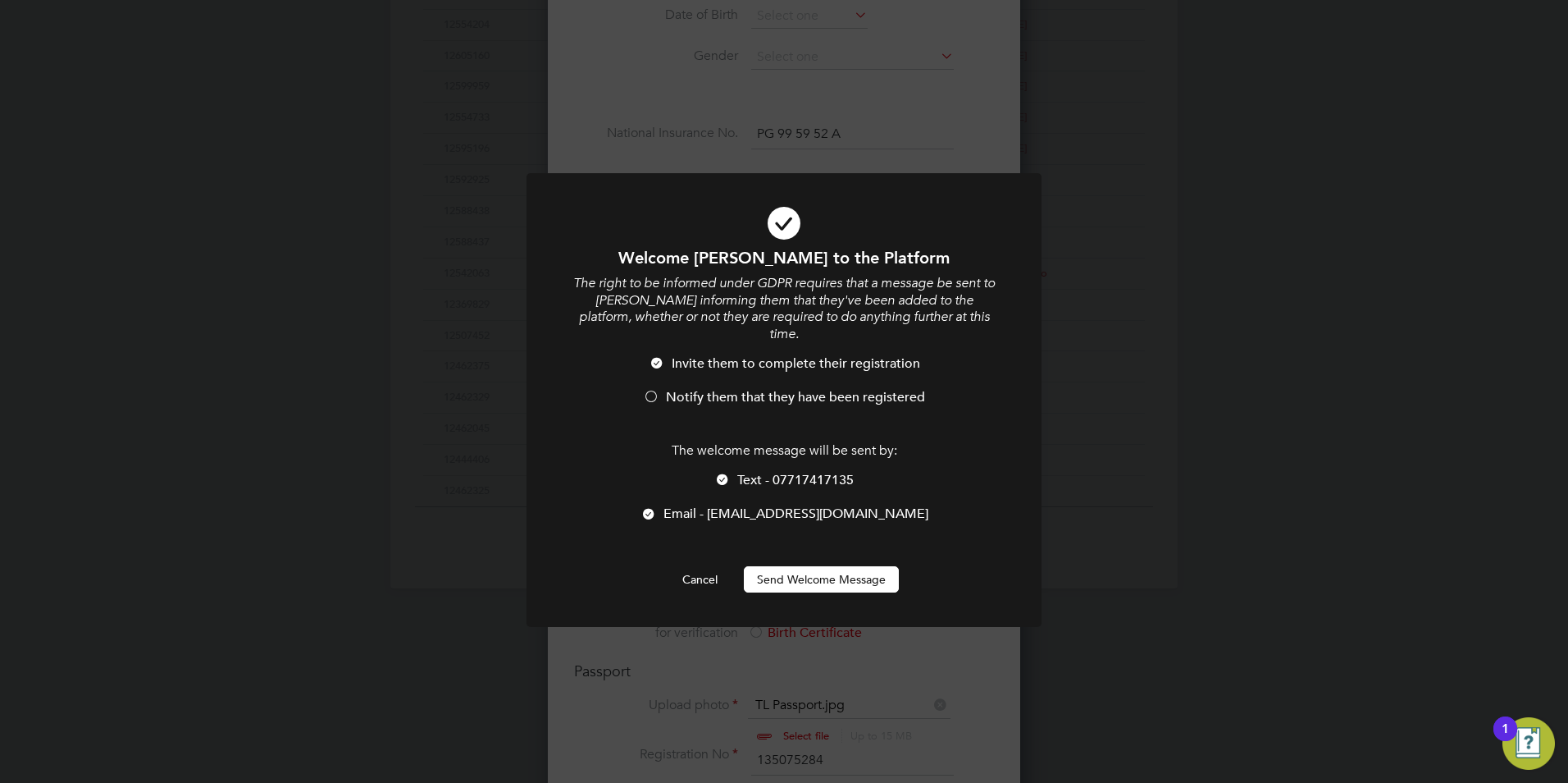
drag, startPoint x: 689, startPoint y: 489, endPoint x: 703, endPoint y: 480, distance: 16.6
click at [657, 507] on div at bounding box center [648, 514] width 17 height 17
click at [725, 472] on div at bounding box center [723, 480] width 17 height 17
click at [652, 356] on div at bounding box center [657, 364] width 17 height 17
click at [715, 355] on span "Invite them to complete their registration" at bounding box center [795, 363] width 249 height 17
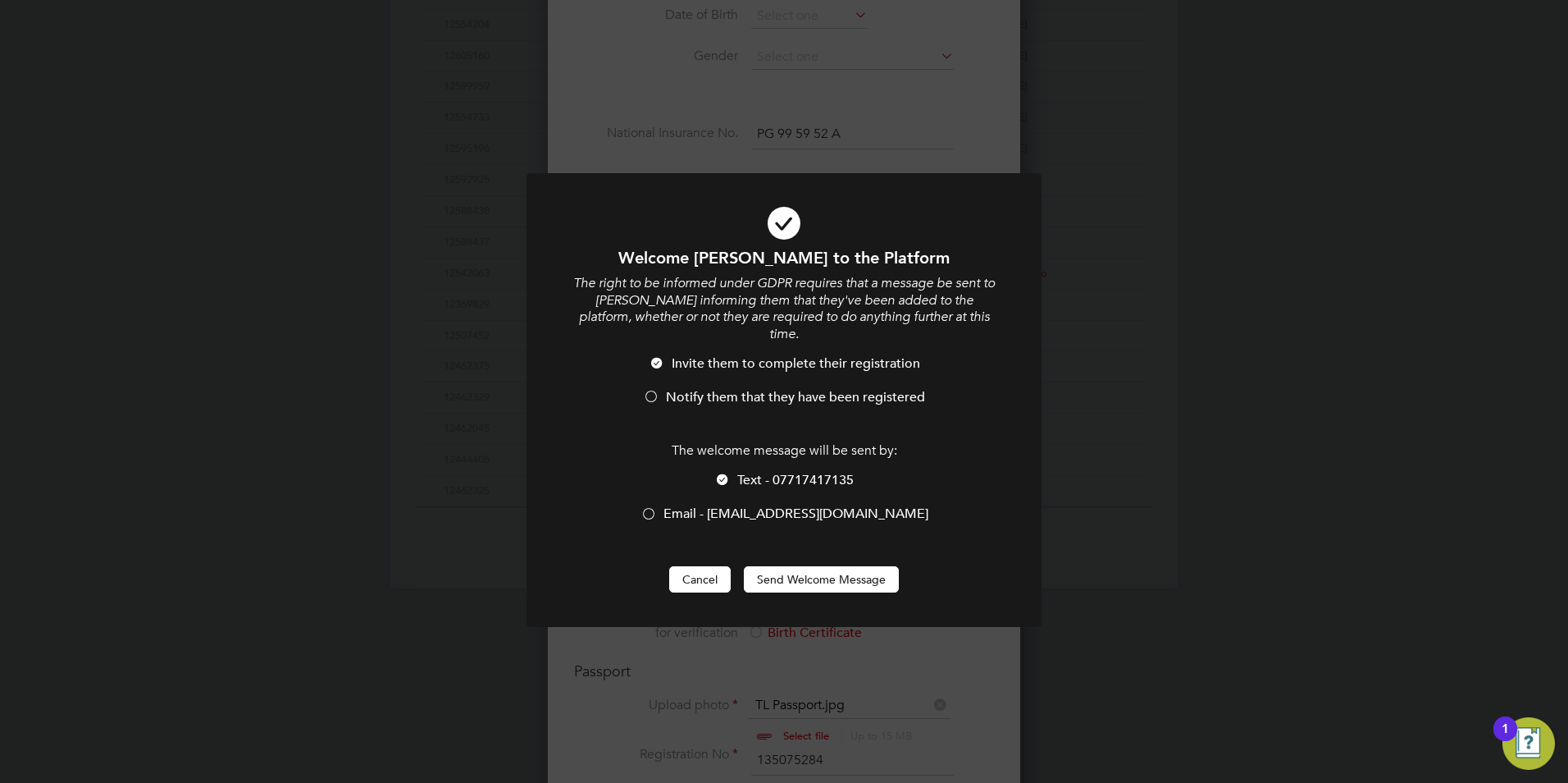
click at [695, 567] on button "Cancel" at bounding box center [700, 579] width 62 height 27
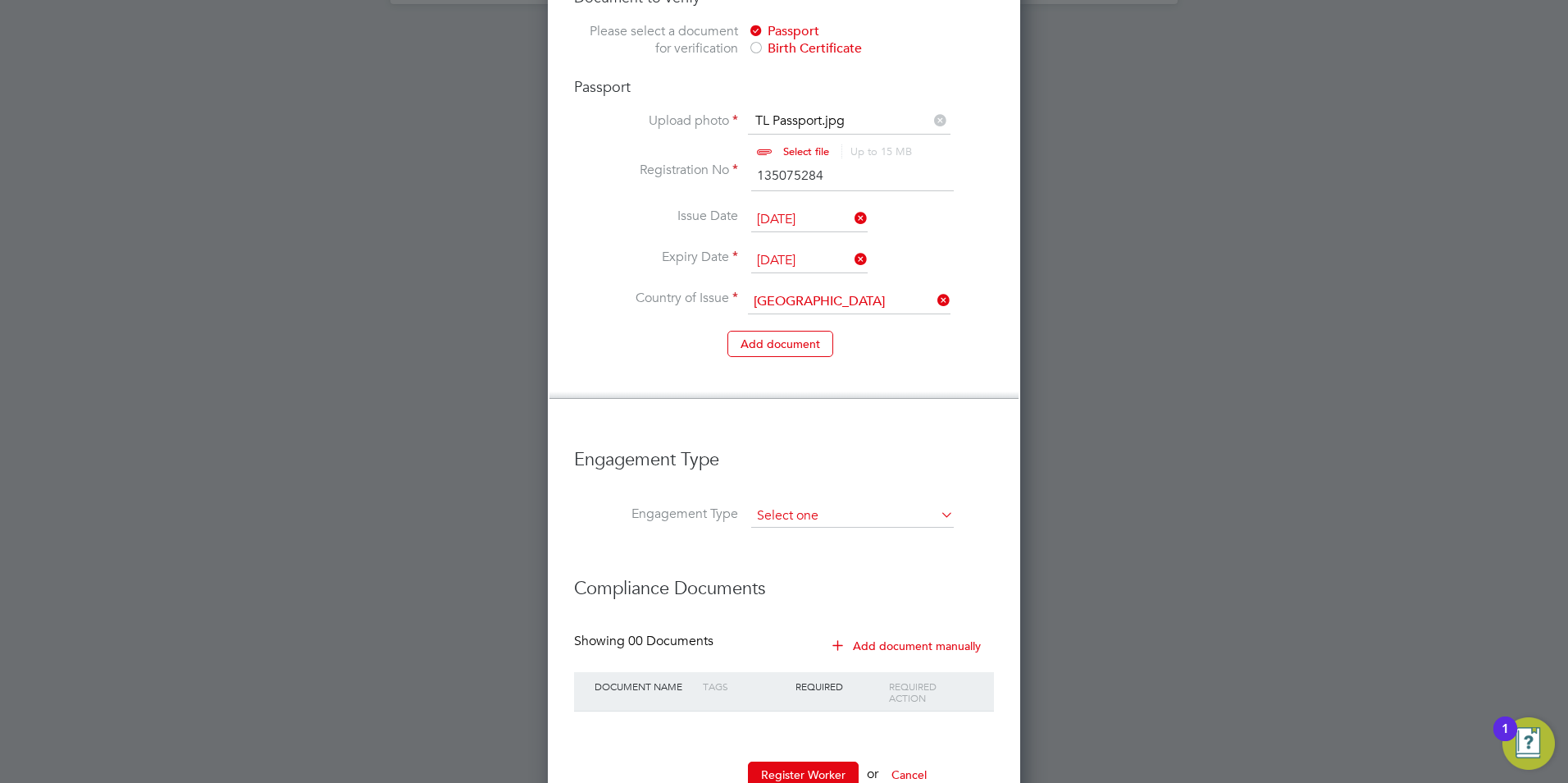
scroll to position [1370, 0]
click at [800, 758] on button "Register Worker" at bounding box center [803, 771] width 111 height 27
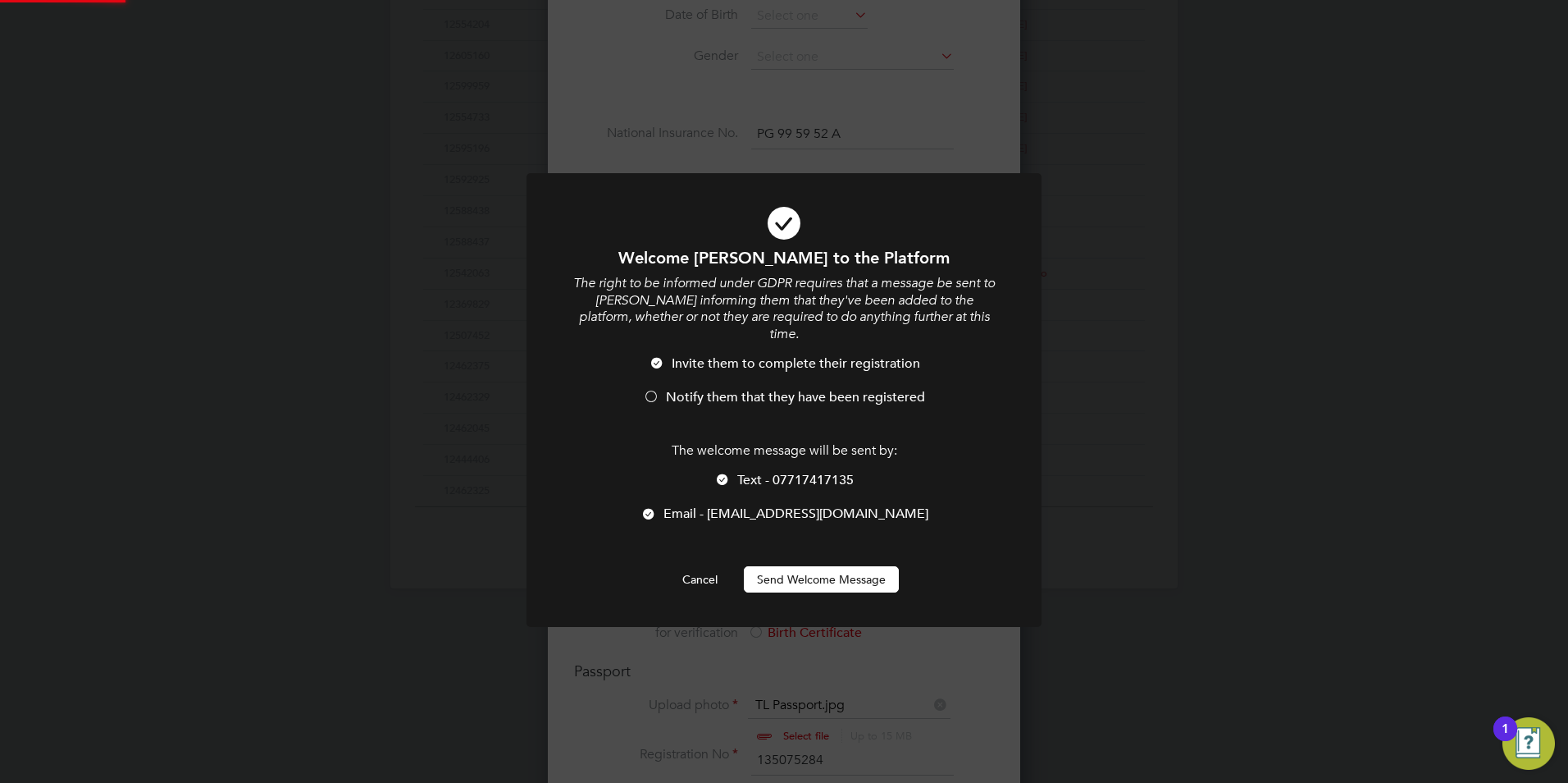
scroll to position [0, 0]
click at [724, 472] on div at bounding box center [723, 480] width 17 height 17
click at [657, 507] on div at bounding box center [648, 514] width 17 height 17
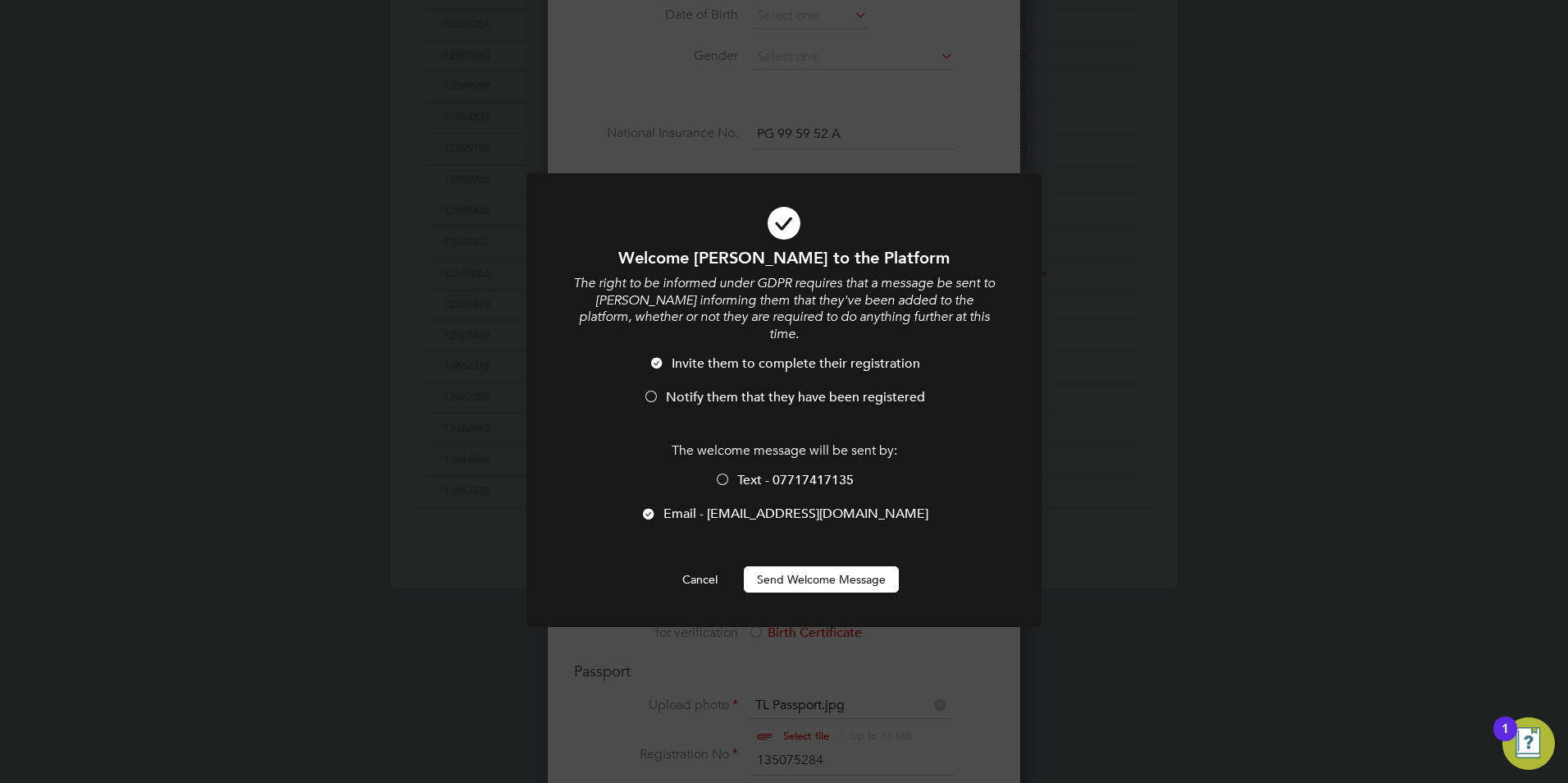
click at [745, 389] on span "Notify them that they have been registered" at bounding box center [795, 396] width 260 height 17
click at [830, 567] on button "Send Welcome Message" at bounding box center [822, 579] width 155 height 27
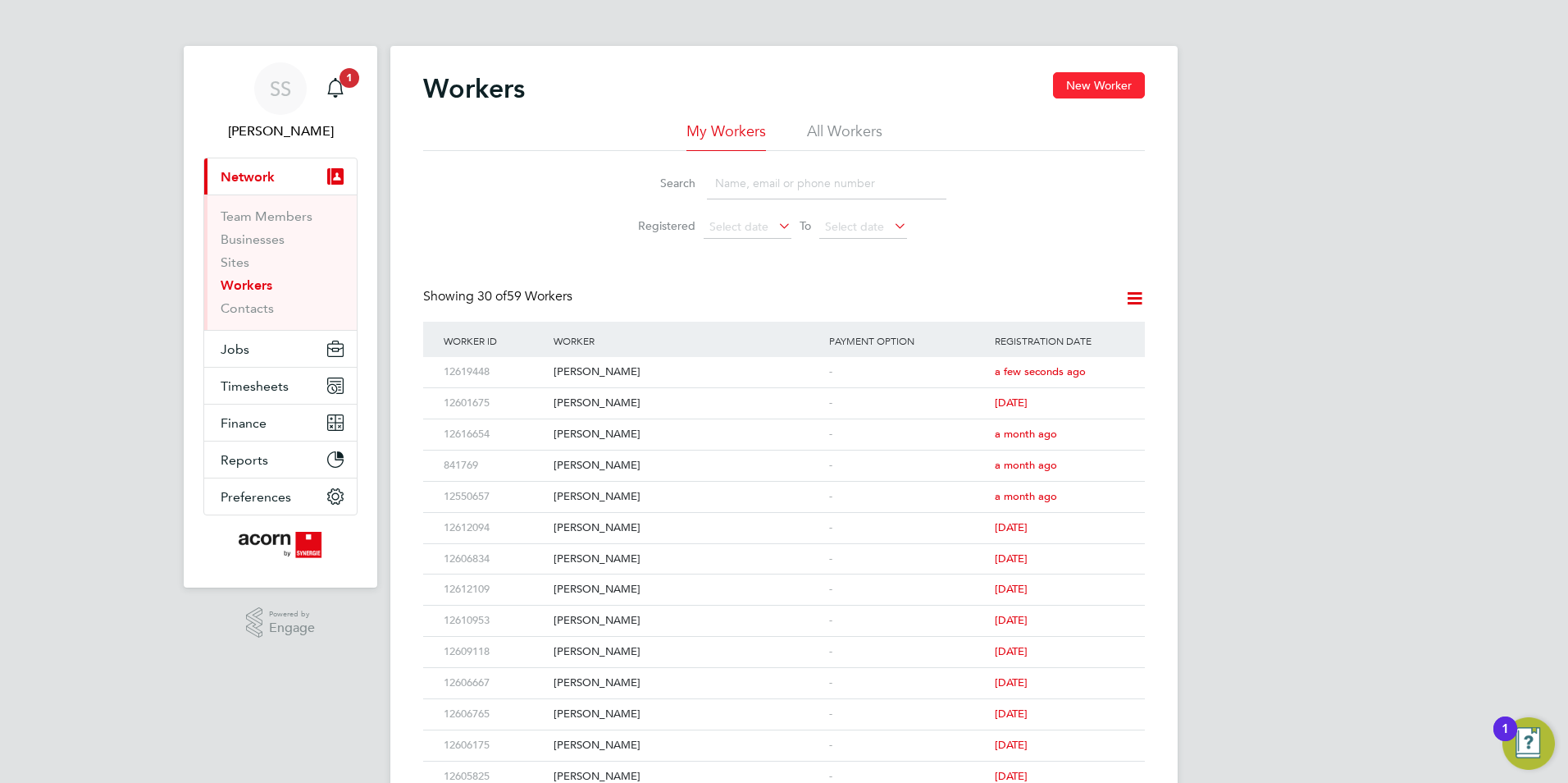
click at [1074, 82] on button "New Worker" at bounding box center [1098, 85] width 91 height 27
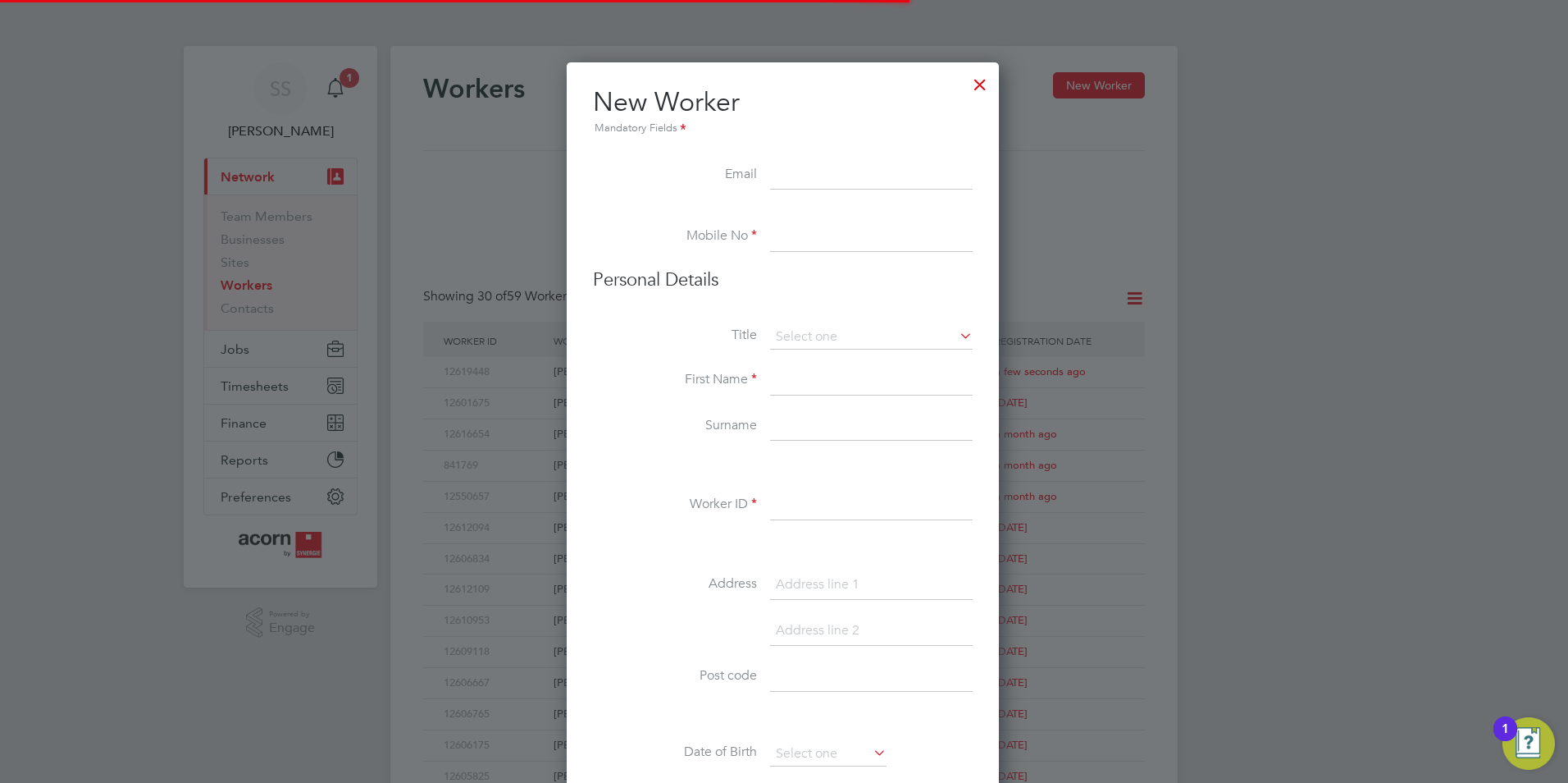
scroll to position [1397, 435]
click at [794, 173] on input at bounding box center [871, 175] width 203 height 30
click at [793, 169] on input at bounding box center [871, 175] width 203 height 30
paste input "katherine04cooper@gmail.com"
type input "katherine04cooper@gmail.com"
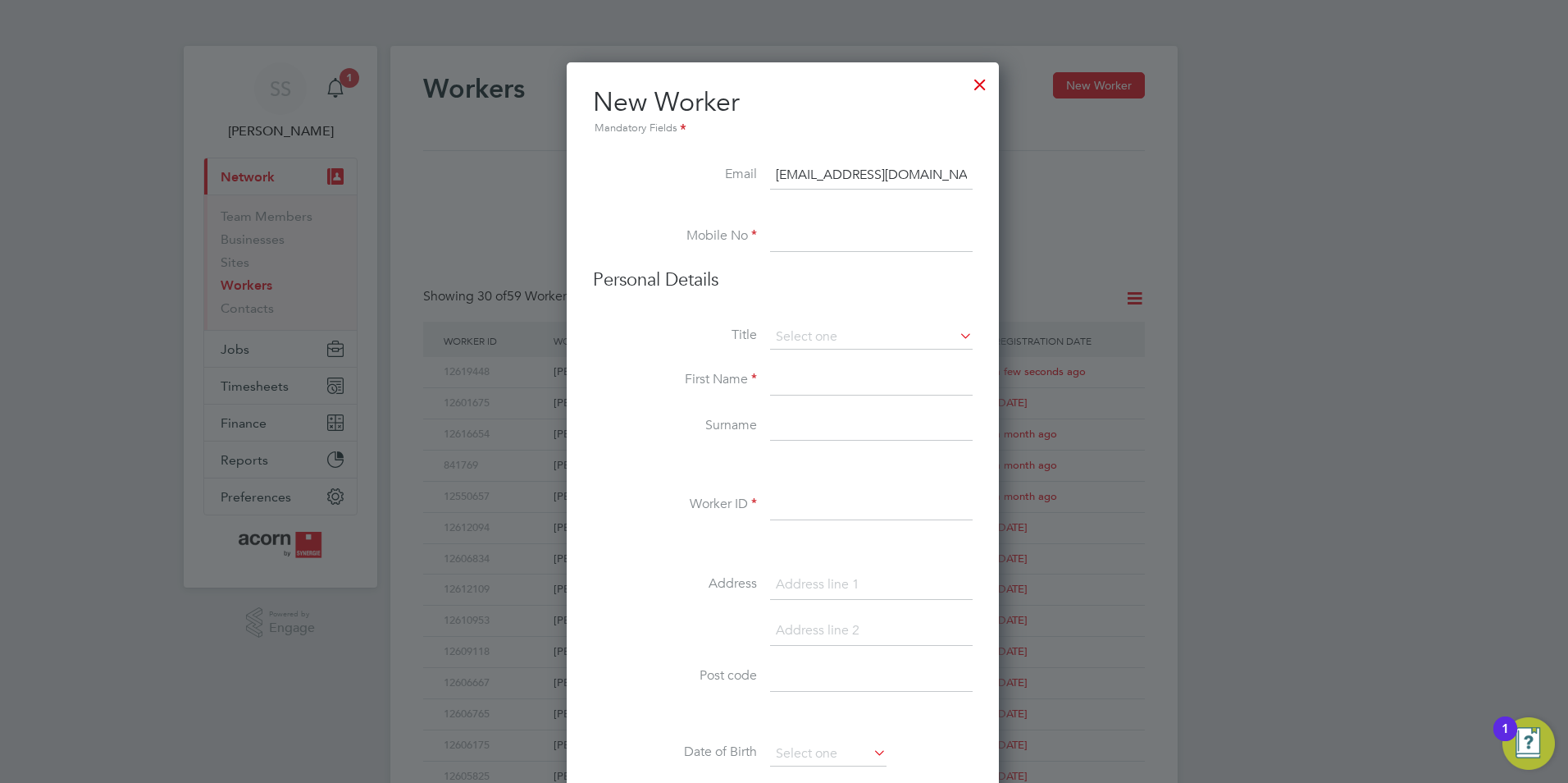
click at [820, 231] on input at bounding box center [871, 237] width 203 height 30
paste input "07803572189"
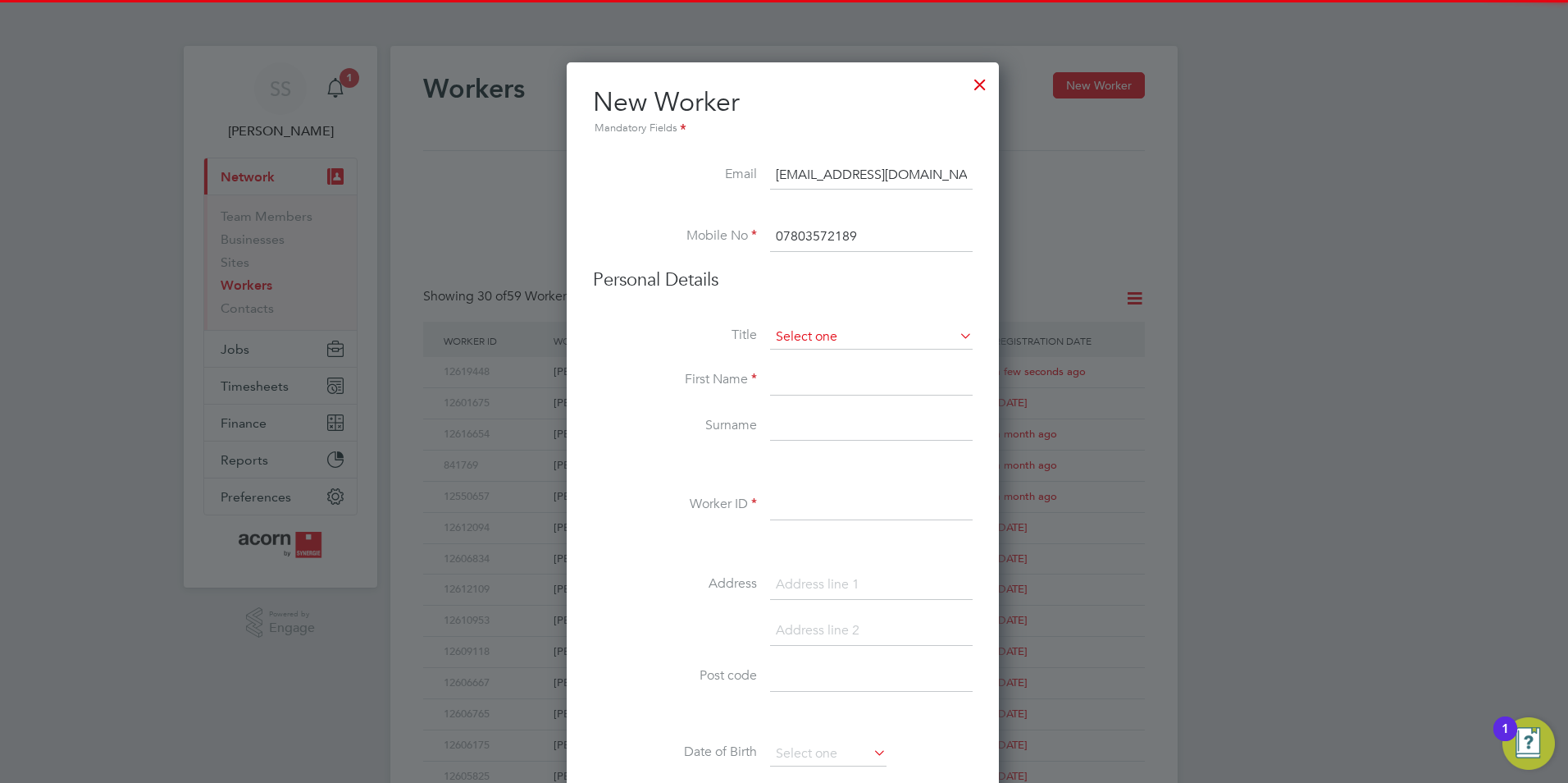
type input "07803572189"
click at [827, 336] on input at bounding box center [871, 336] width 203 height 25
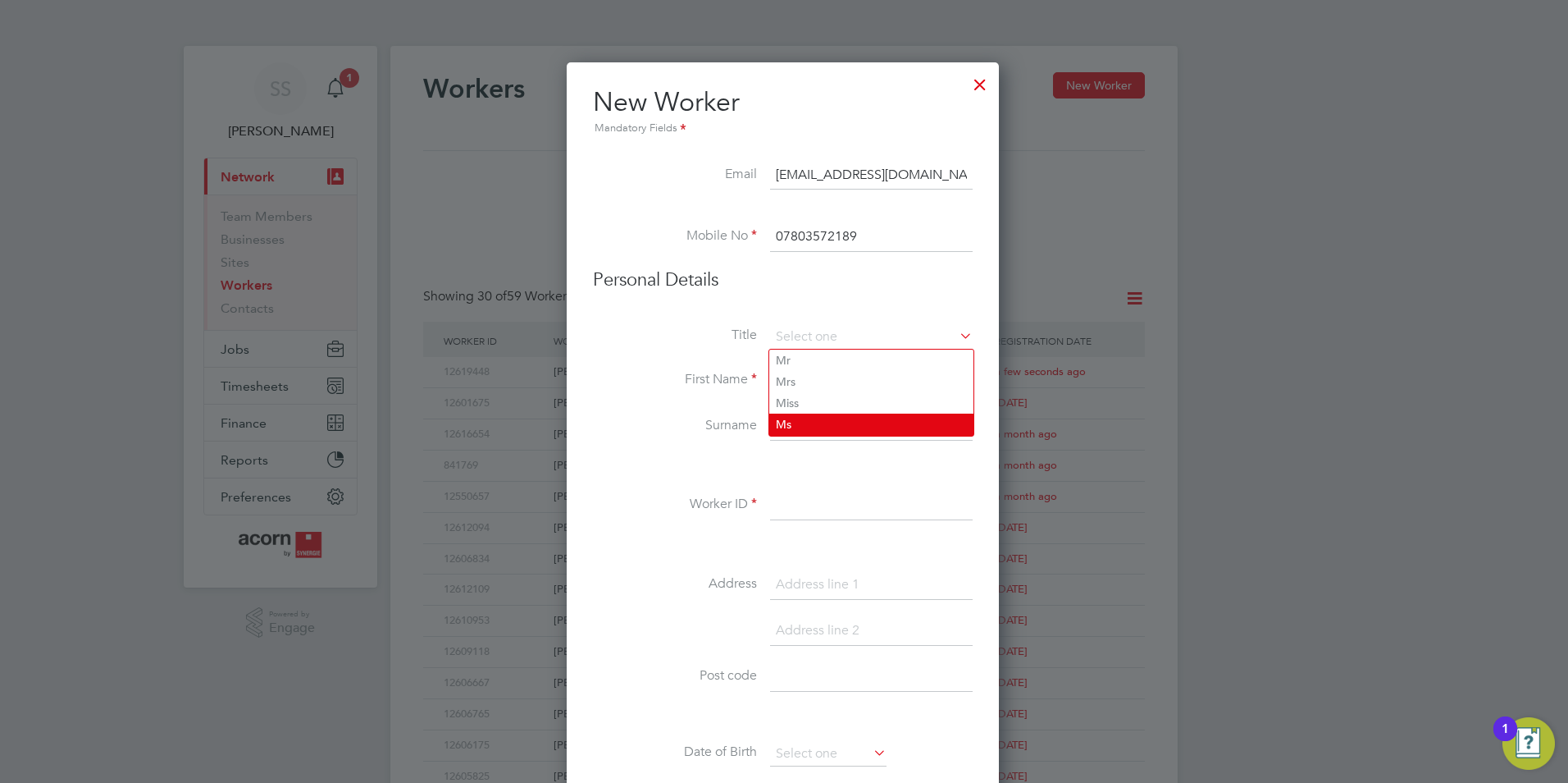
click at [807, 418] on li "Ms" at bounding box center [871, 424] width 204 height 22
type input "Ms"
click at [806, 377] on input at bounding box center [871, 381] width 203 height 30
type input "Katherine"
type input "Murphy"
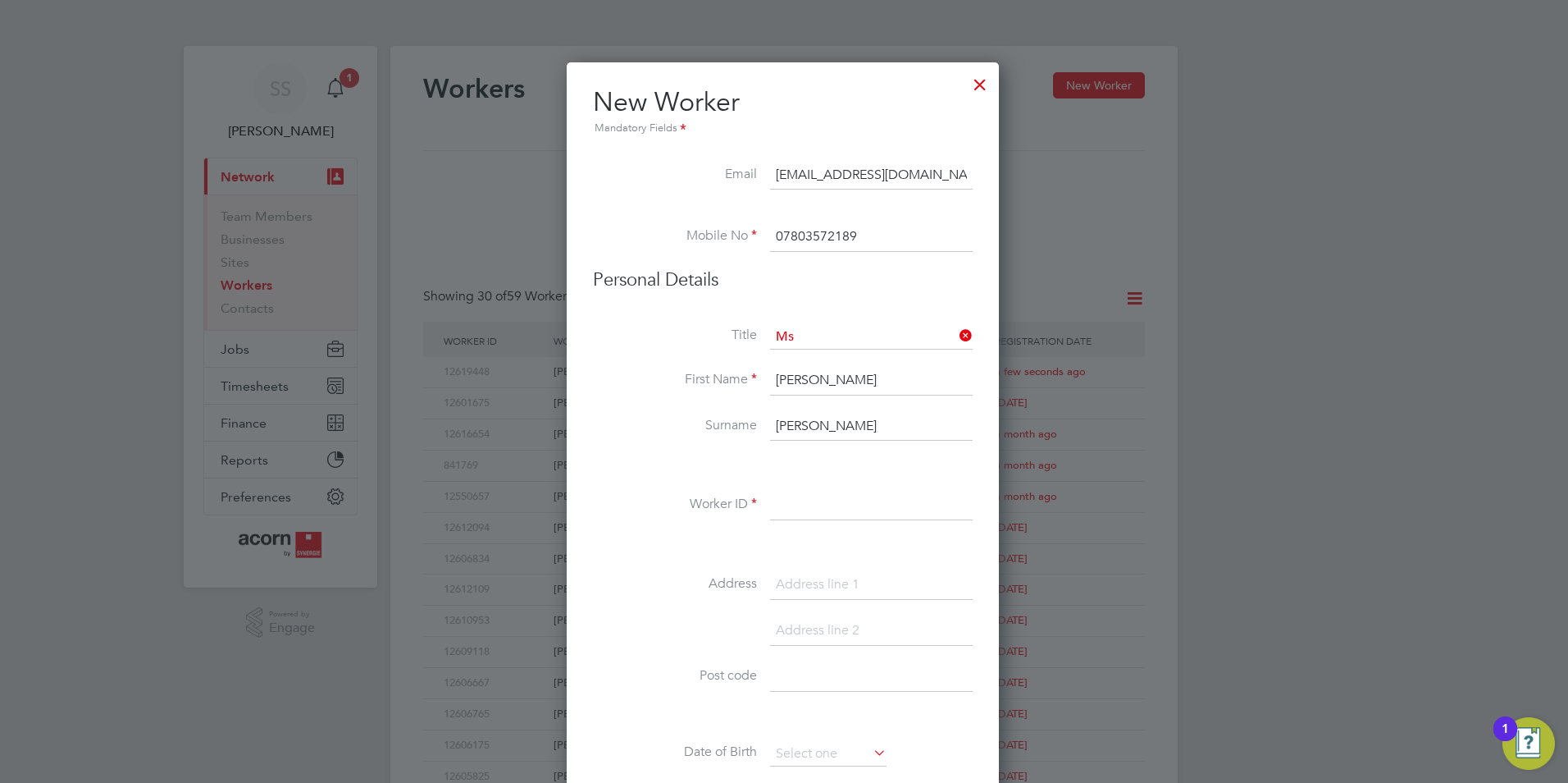
click at [800, 500] on input at bounding box center [871, 506] width 203 height 30
paste input "12619526"
type input "12619526"
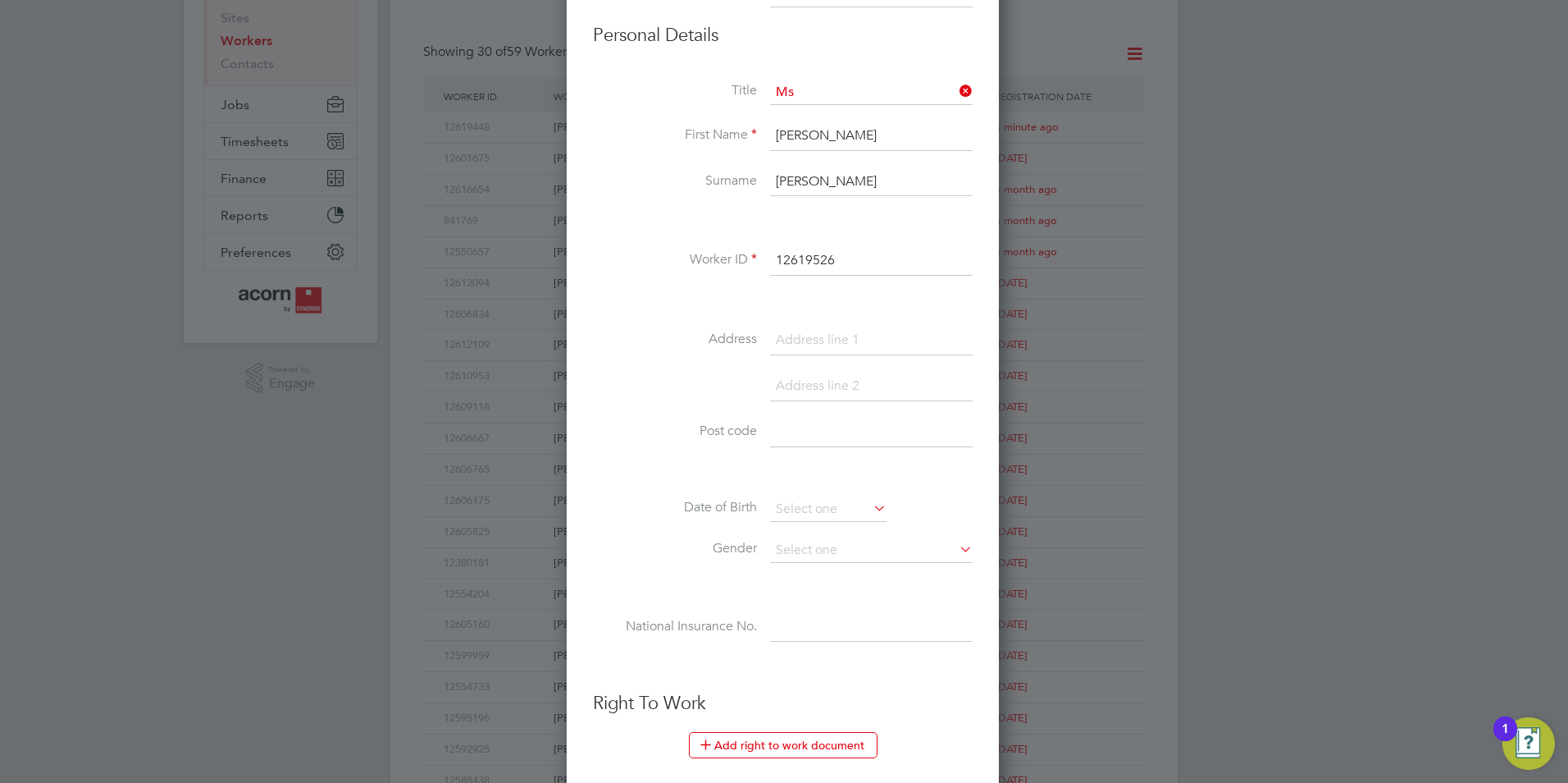
scroll to position [246, 0]
click at [862, 506] on input at bounding box center [828, 508] width 116 height 25
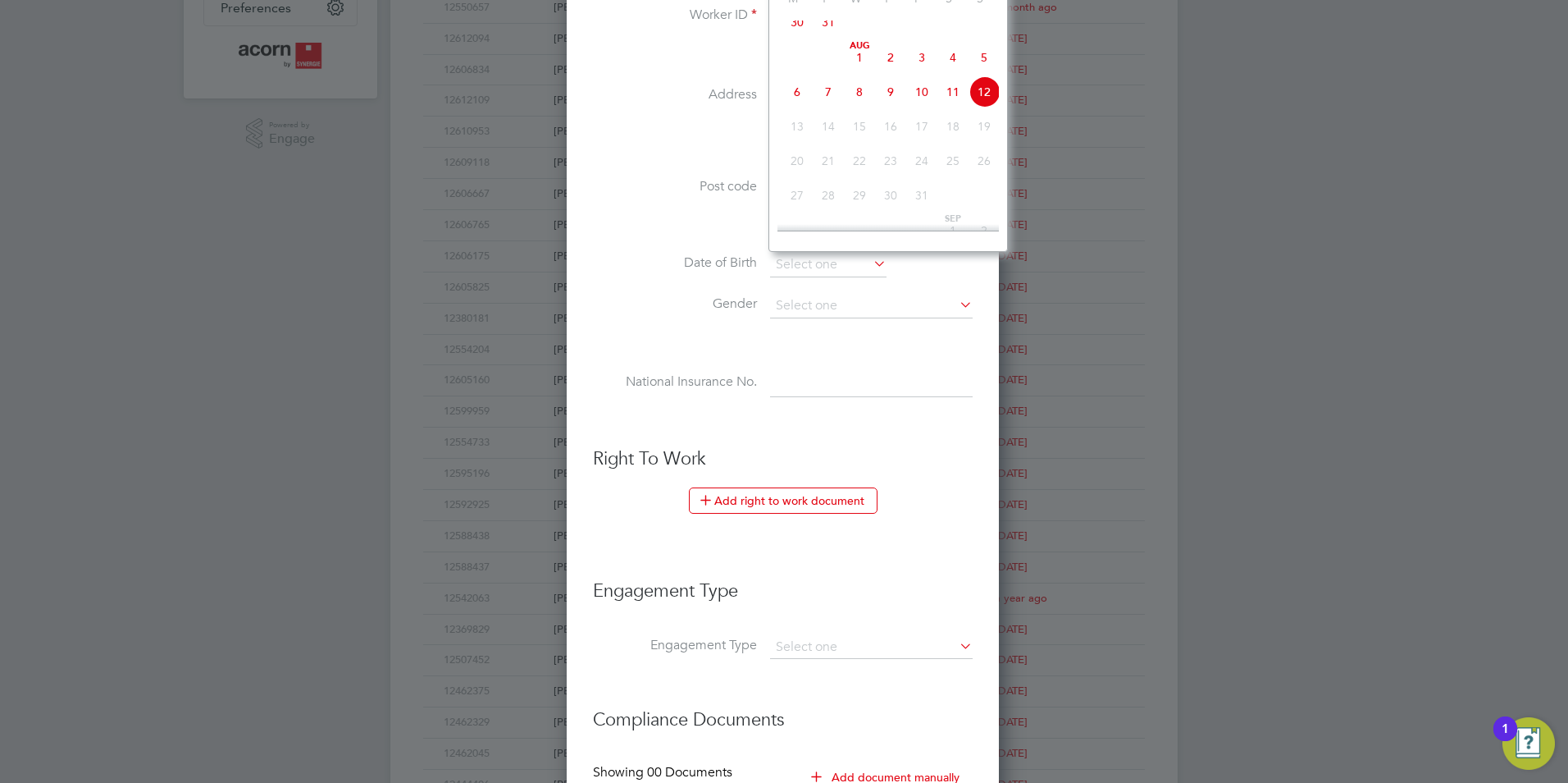
scroll to position [492, 0]
click at [802, 380] on input at bounding box center [871, 380] width 203 height 30
paste input "JJ847661B"
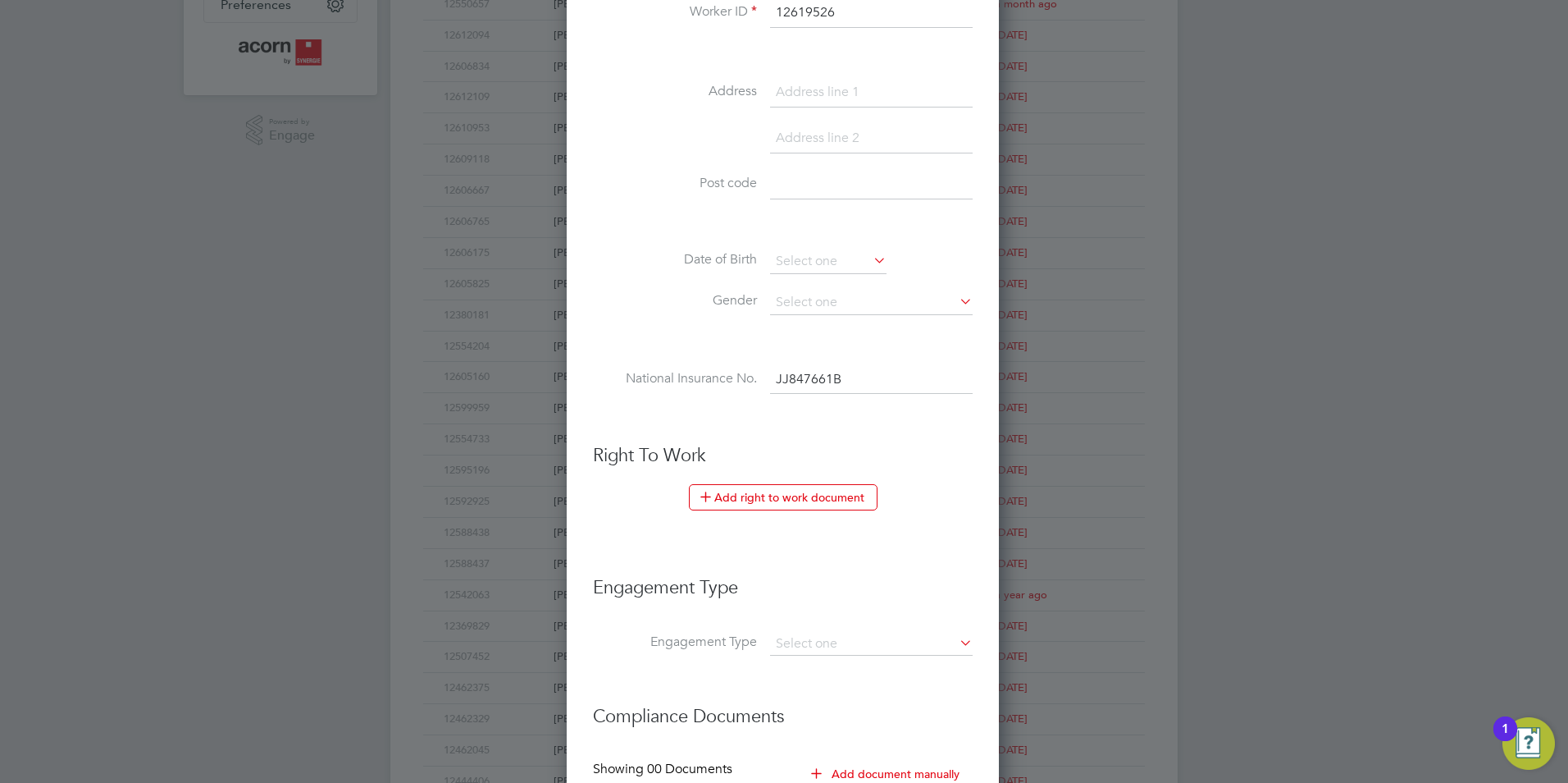
click at [778, 377] on input "JJ847661B" at bounding box center [871, 380] width 203 height 30
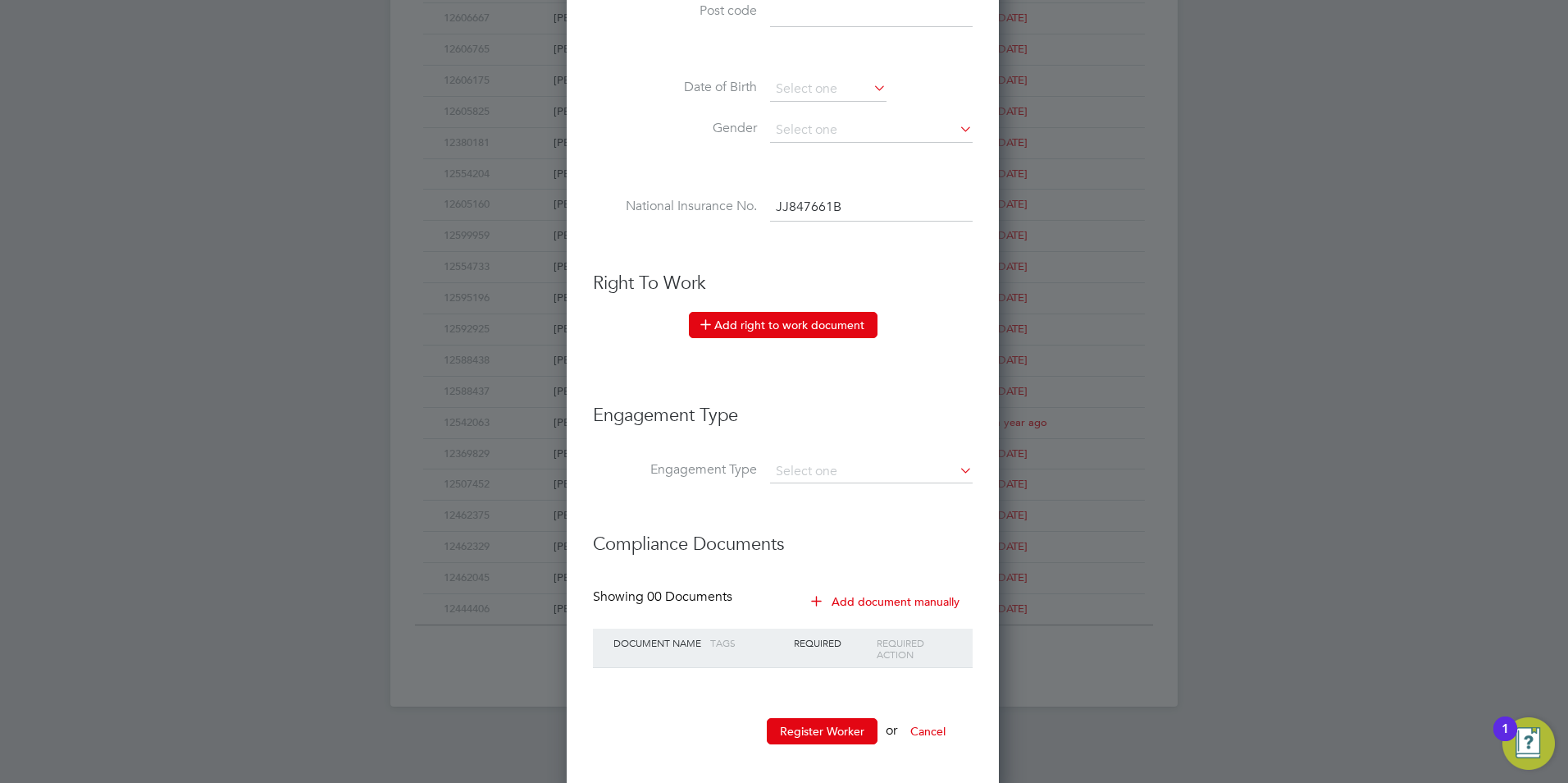
scroll to position [675, 0]
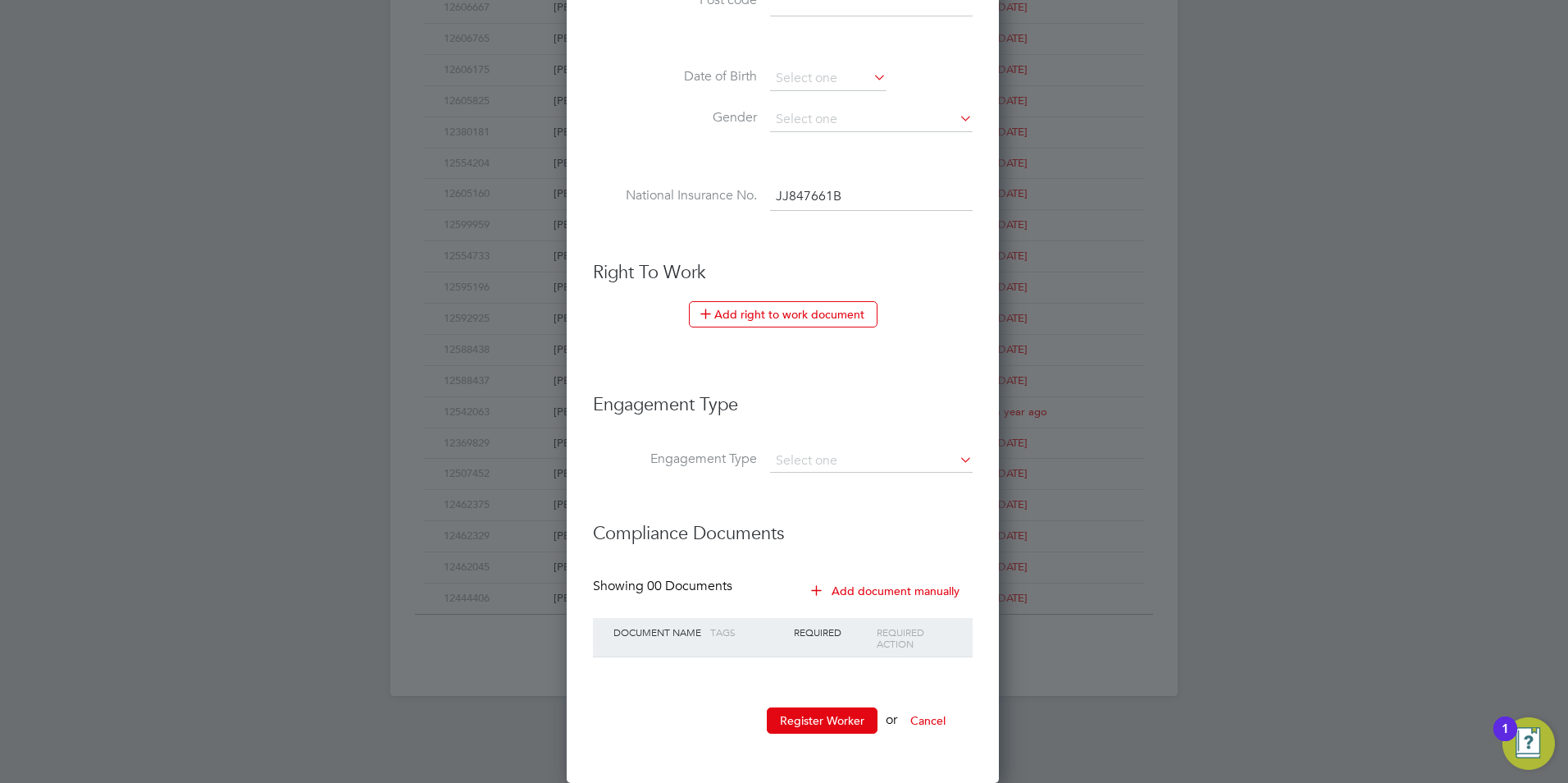
type input "JJ 84 76 61 B"
click at [771, 315] on button "Add right to work document" at bounding box center [784, 314] width 189 height 27
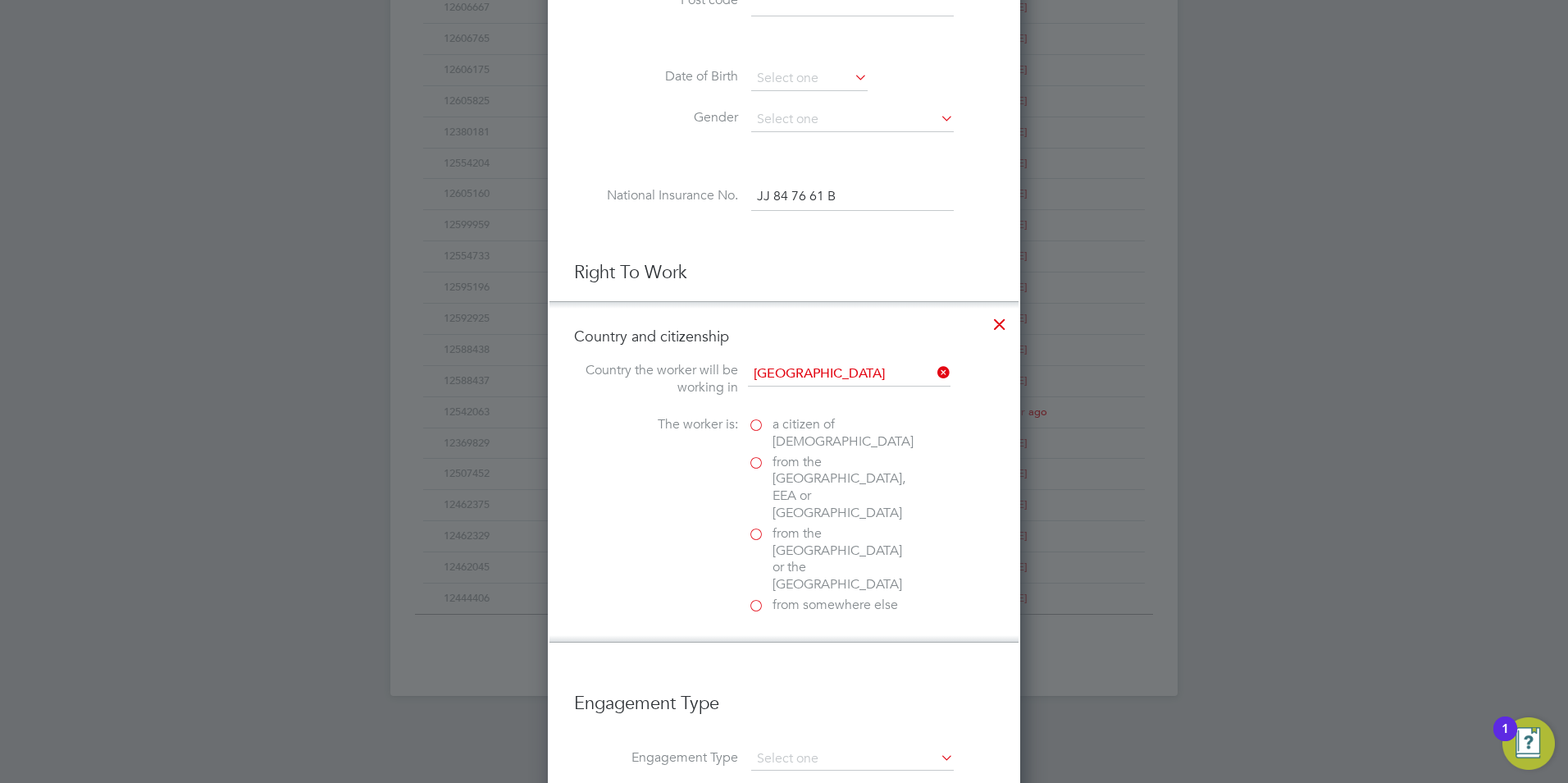
scroll to position [1644, 473]
click at [758, 430] on label "a citizen of United Kingdom" at bounding box center [830, 433] width 164 height 34
click at [0, 0] on input "a citizen of United Kingdom" at bounding box center [0, 0] width 0 height 0
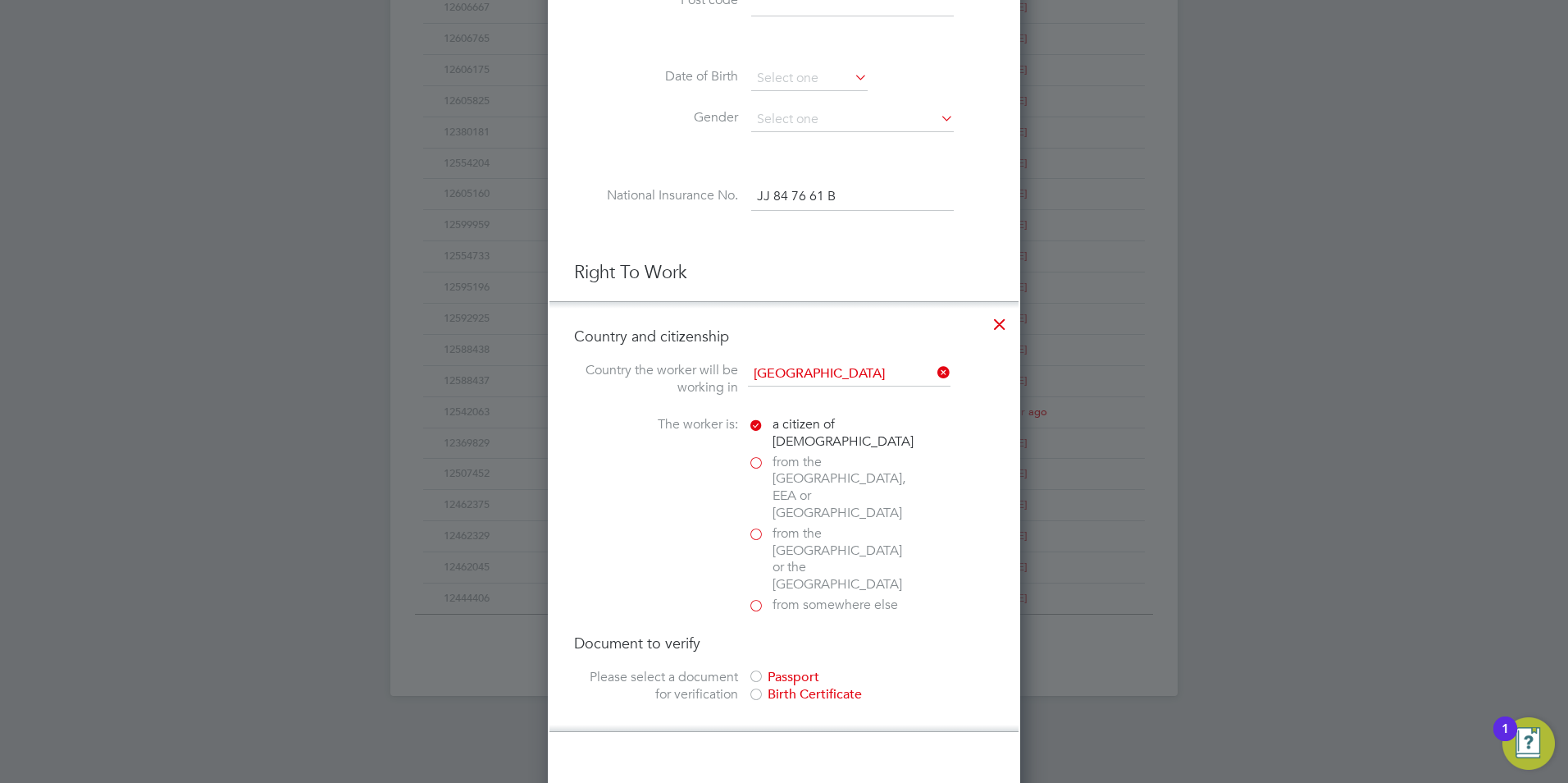
click at [756, 670] on div at bounding box center [756, 678] width 17 height 17
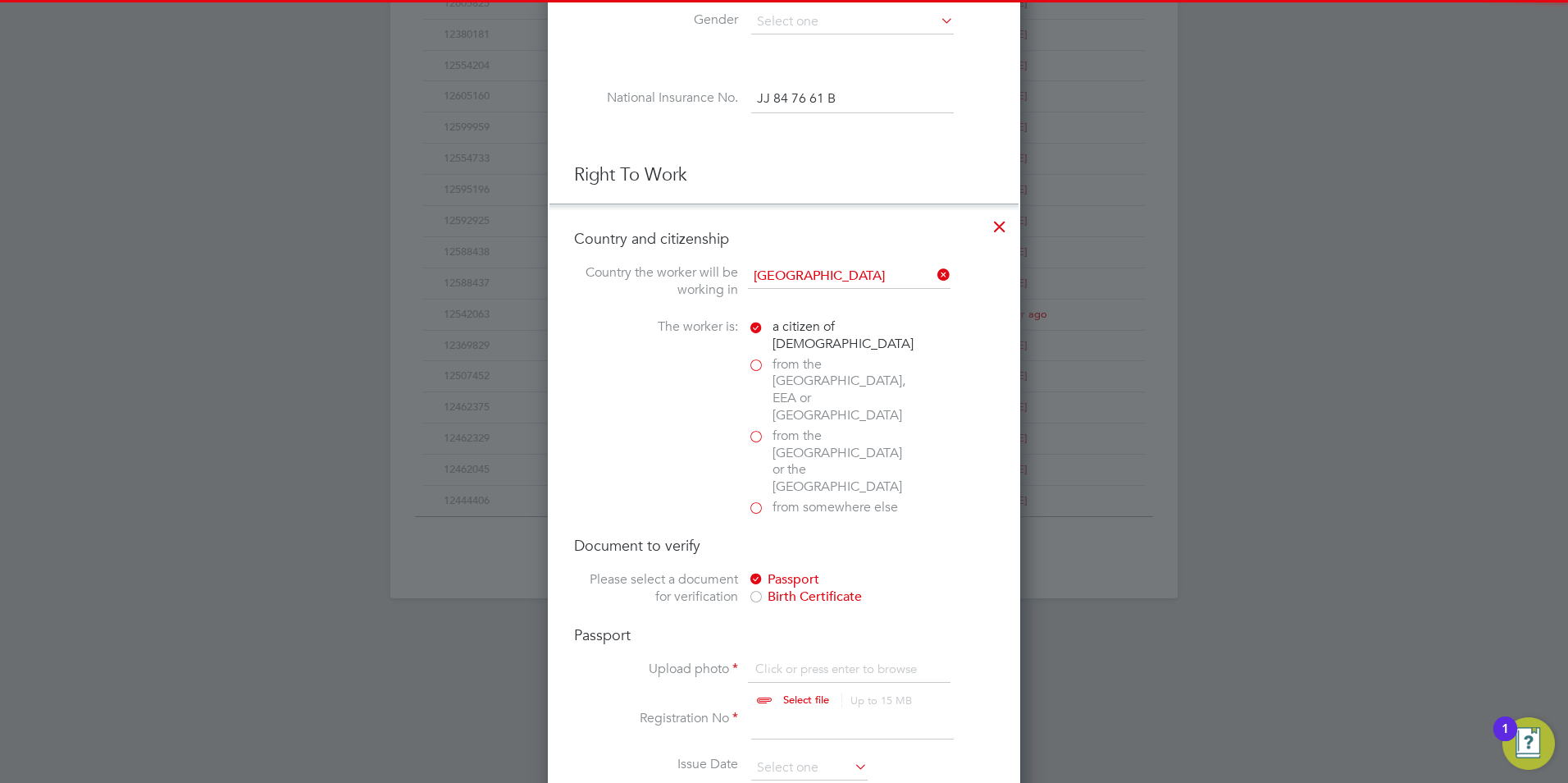
scroll to position [1003, 0]
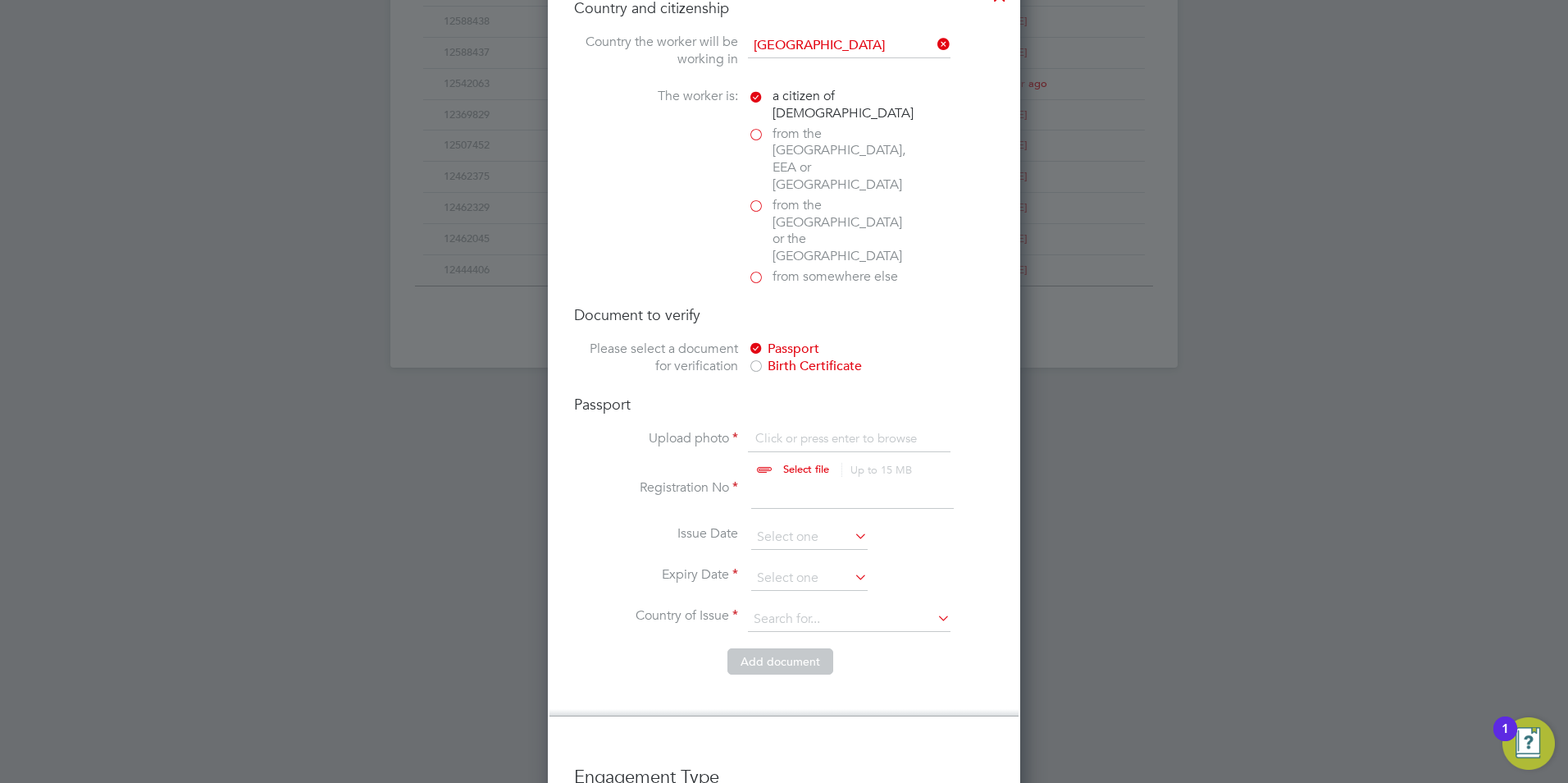
click at [829, 430] on input "file" at bounding box center [822, 454] width 258 height 49
type input "C:\fakepath\Katherine Passport - 08.08.25.jpg"
click at [796, 479] on input at bounding box center [852, 494] width 203 height 30
type input "145467602"
click at [795, 525] on input at bounding box center [809, 537] width 116 height 25
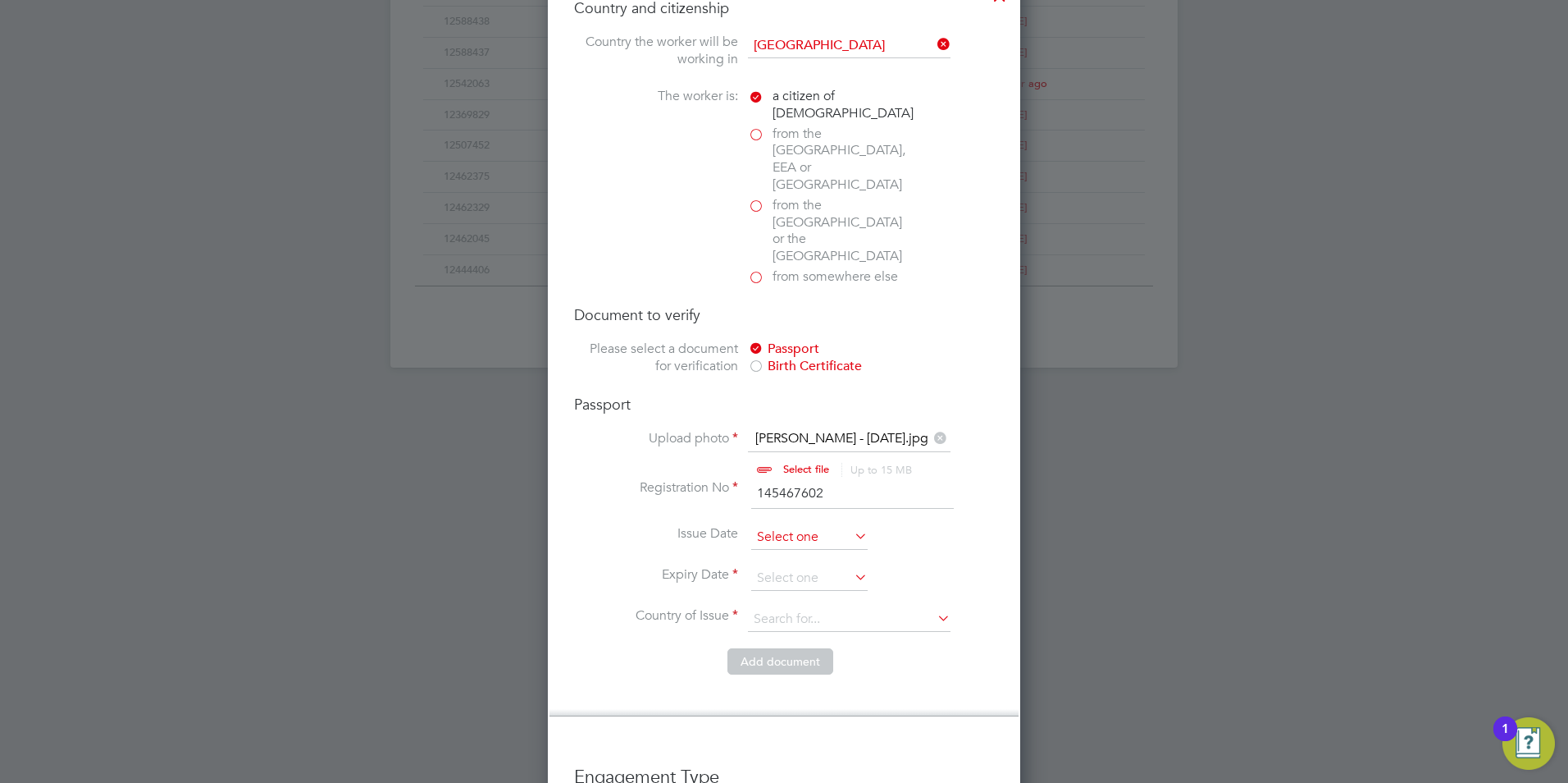
scroll to position [568, 0]
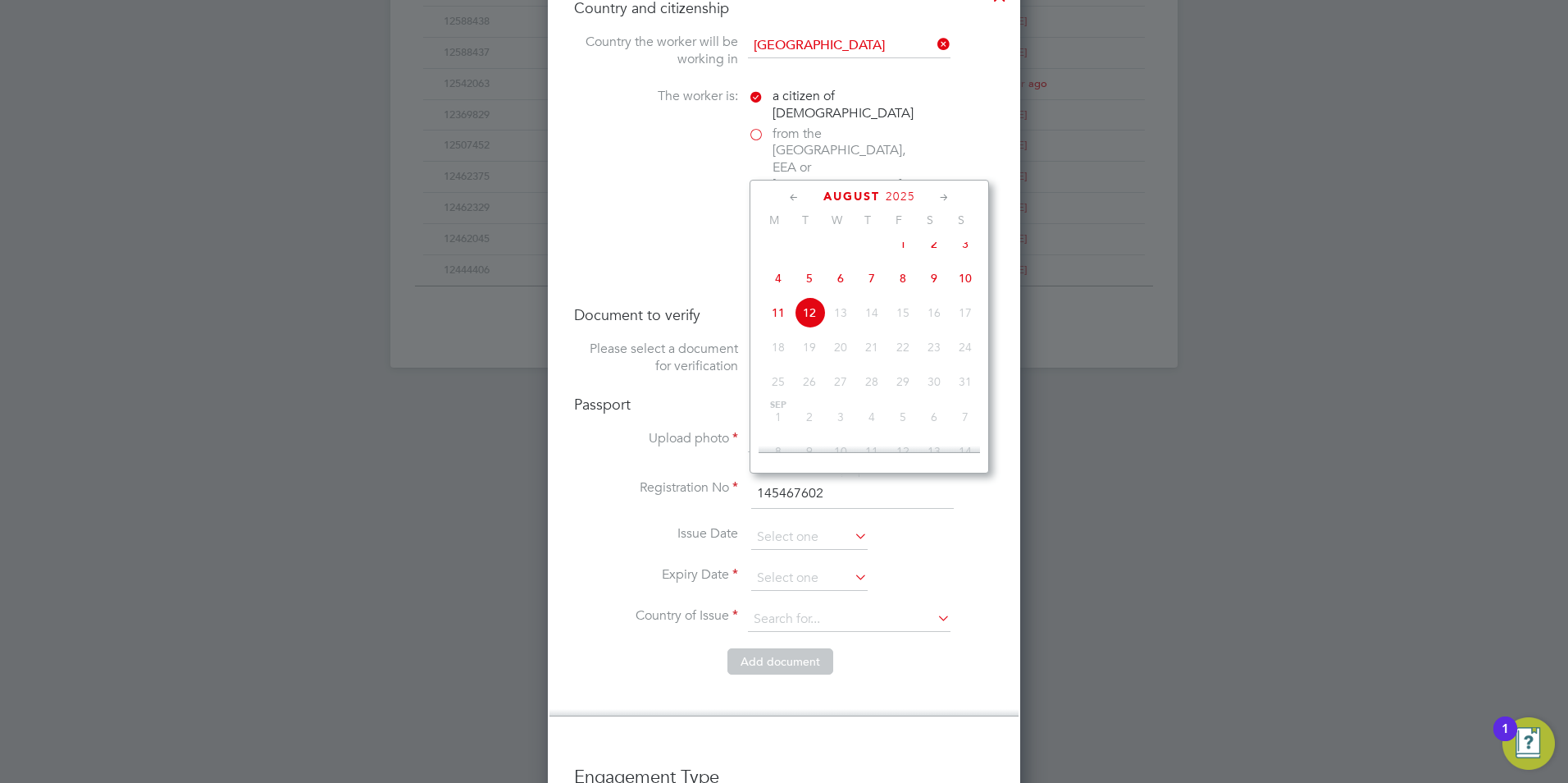
click at [793, 201] on icon at bounding box center [794, 198] width 16 height 18
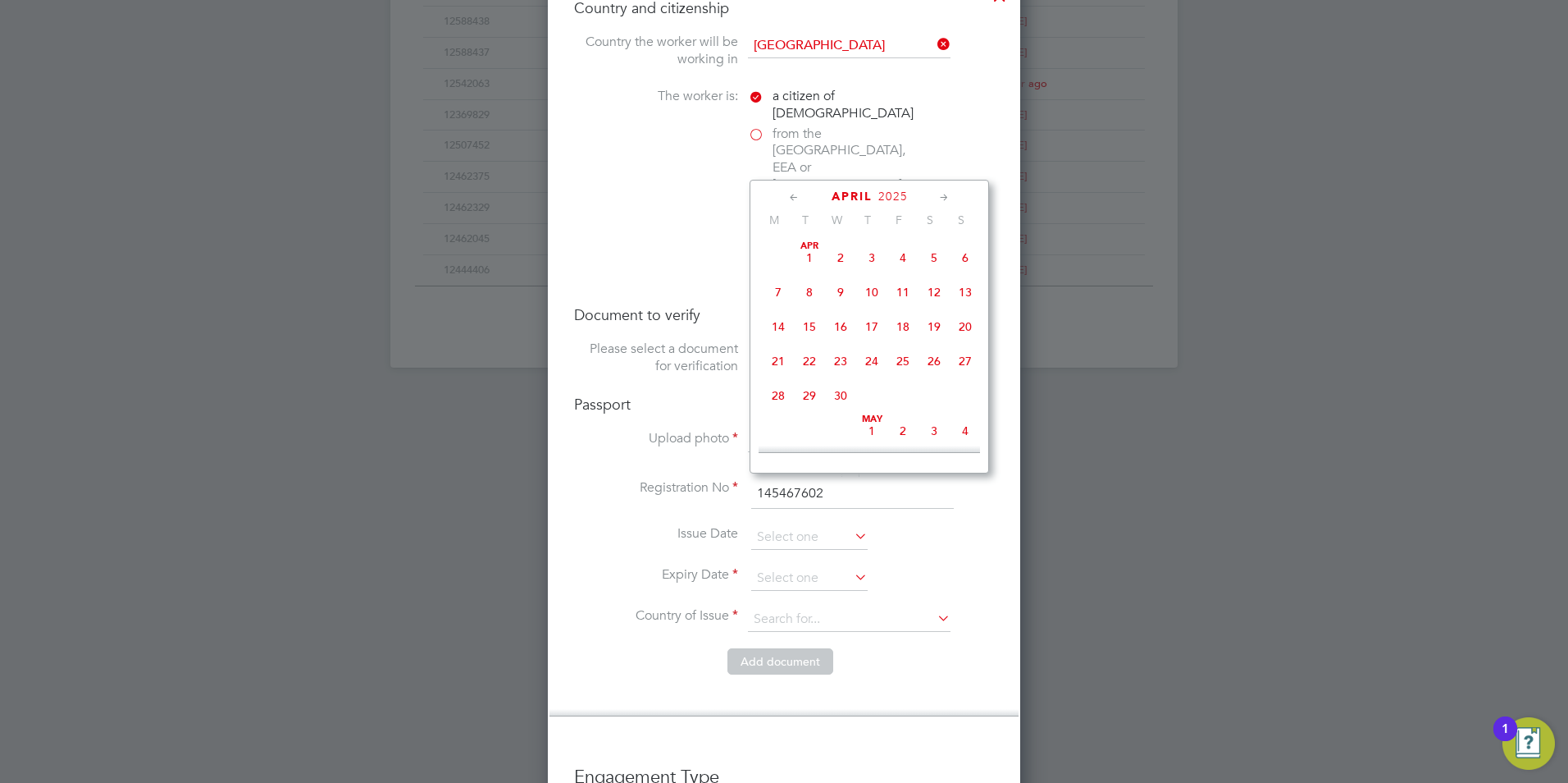
click at [793, 201] on icon at bounding box center [794, 198] width 16 height 18
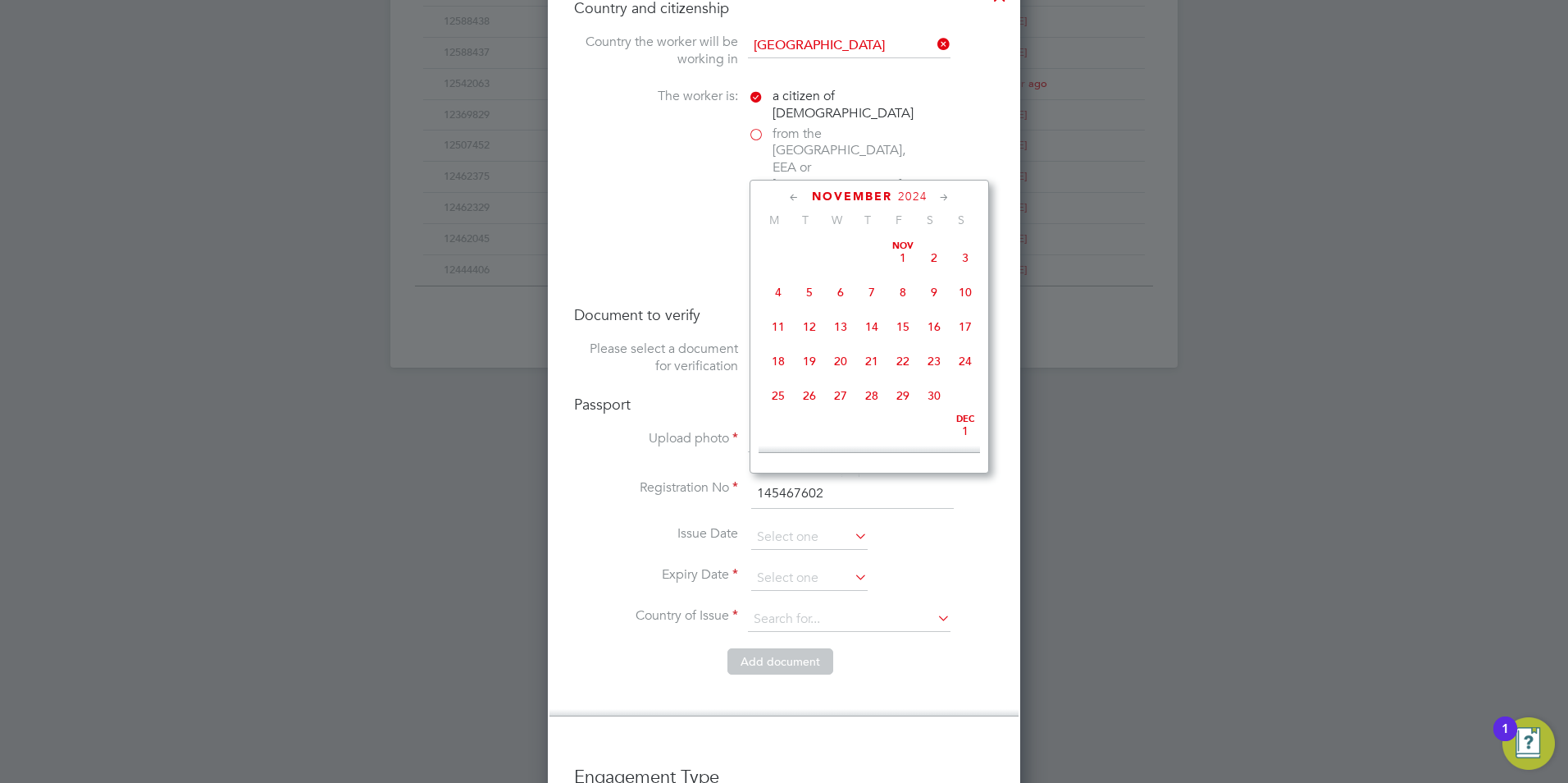
click at [793, 201] on icon at bounding box center [794, 198] width 16 height 18
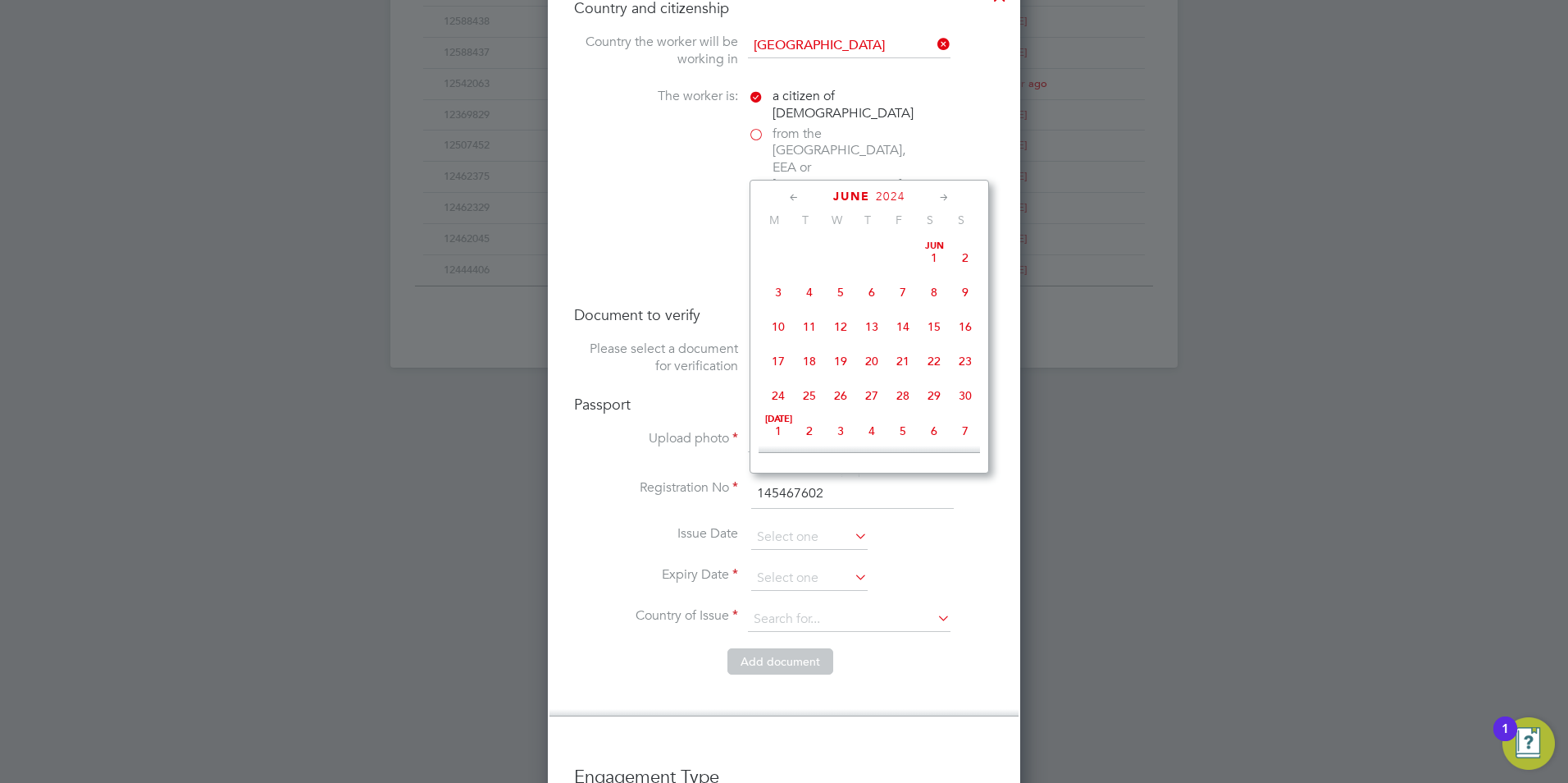
click at [793, 201] on icon at bounding box center [794, 198] width 16 height 18
click at [907, 361] on span "23" at bounding box center [903, 361] width 31 height 31
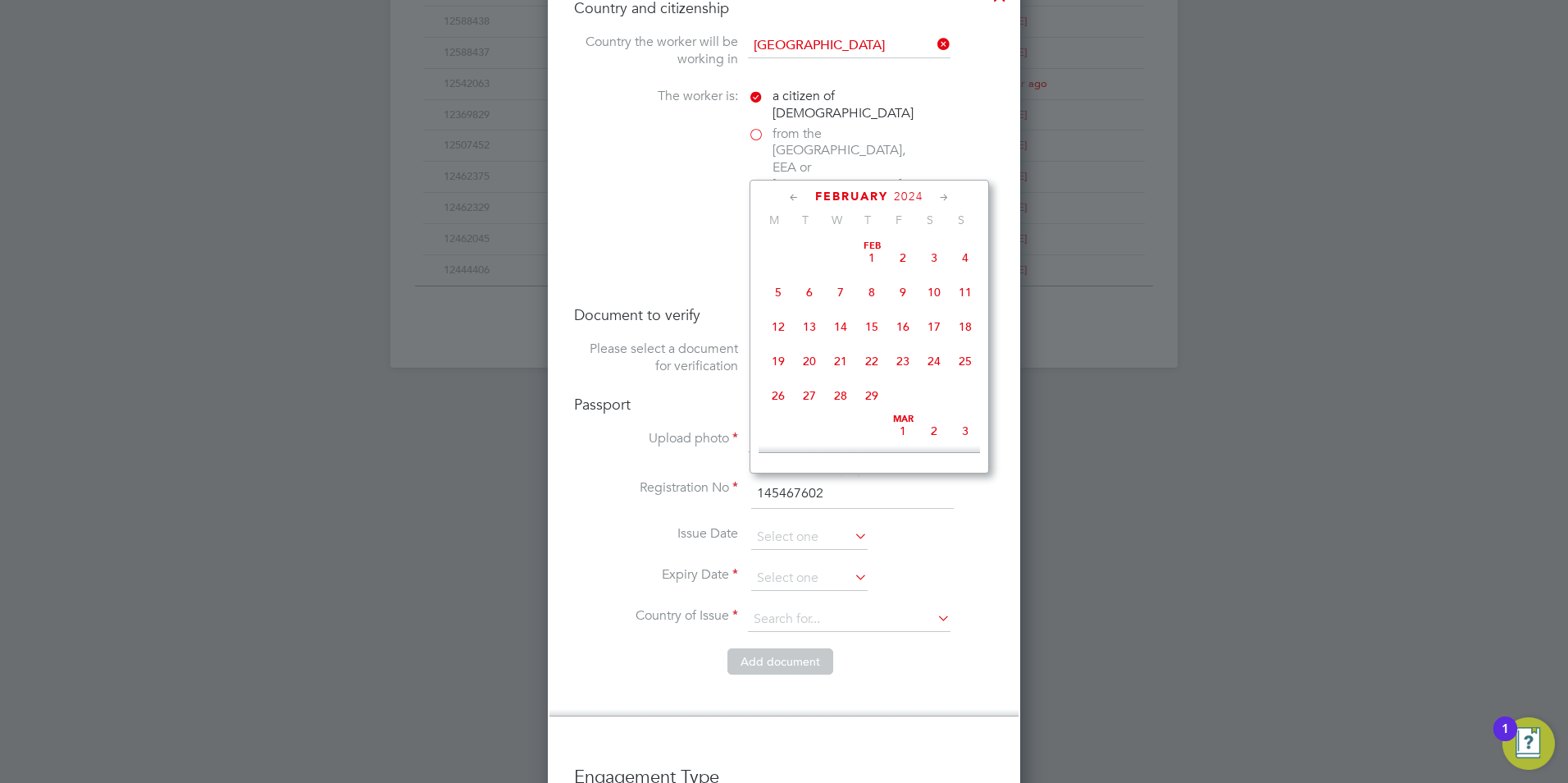
type input "23 Feb 2024"
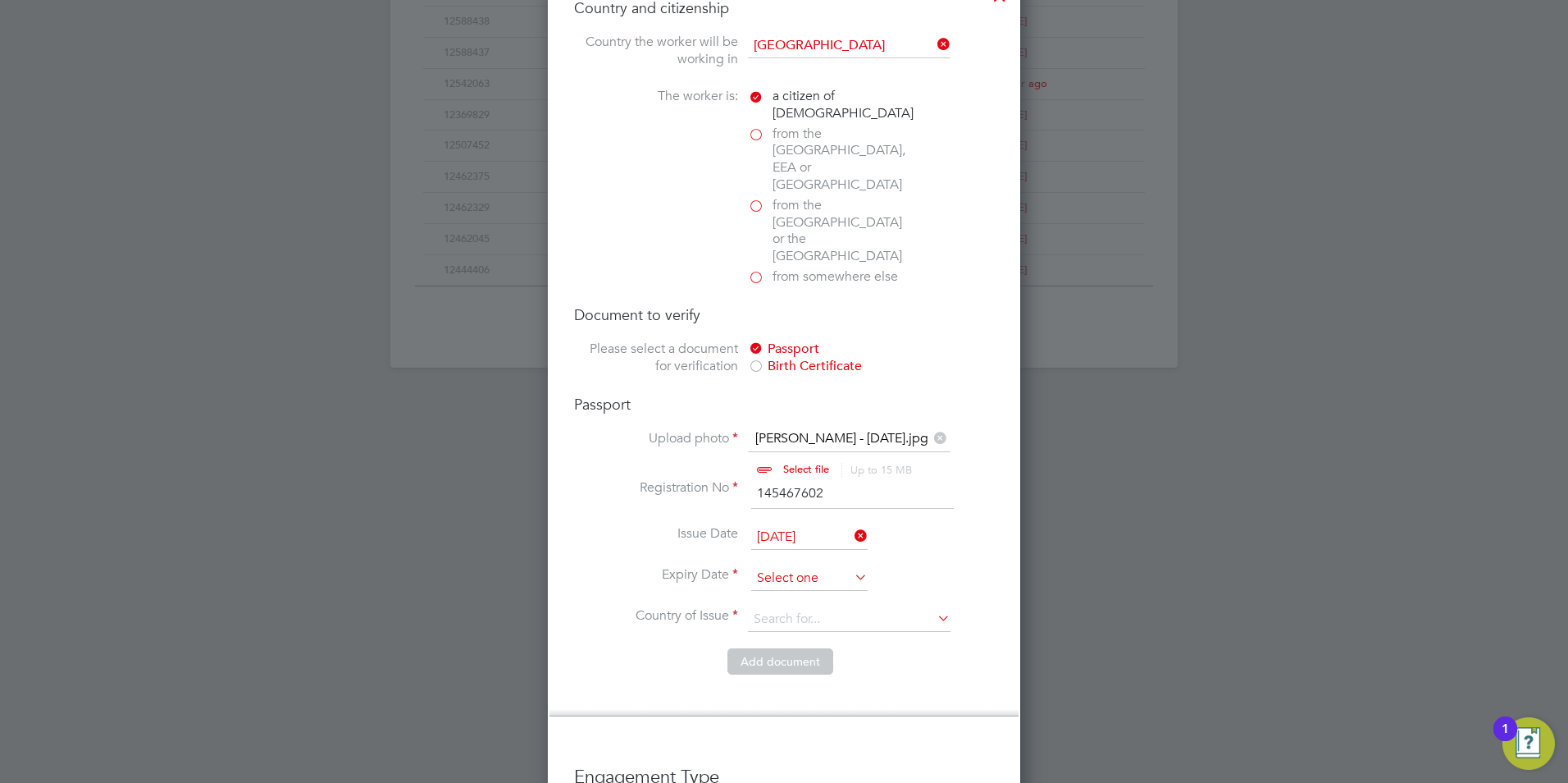
click at [822, 567] on input at bounding box center [809, 578] width 116 height 25
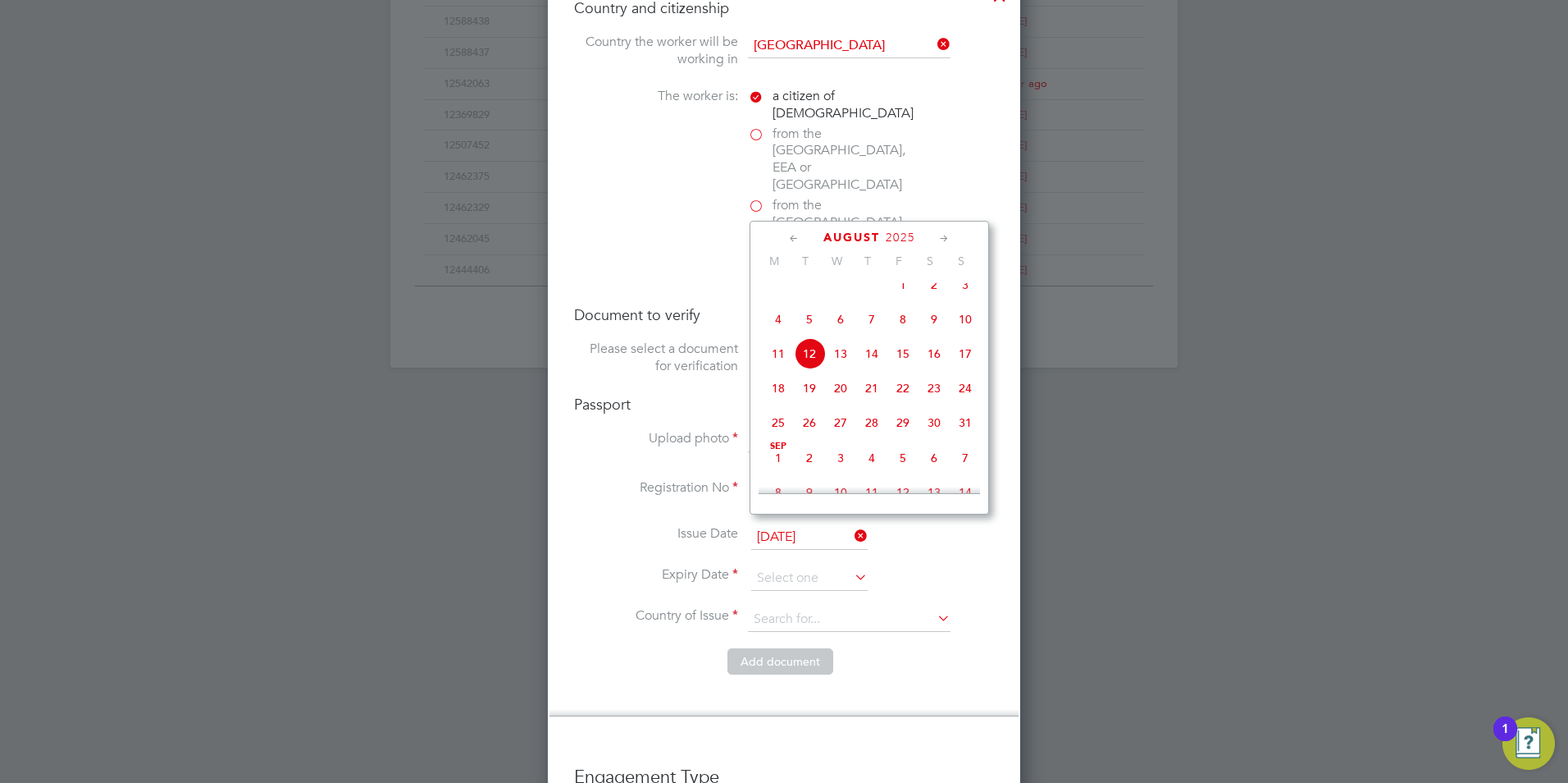
click at [942, 240] on icon at bounding box center [945, 239] width 16 height 18
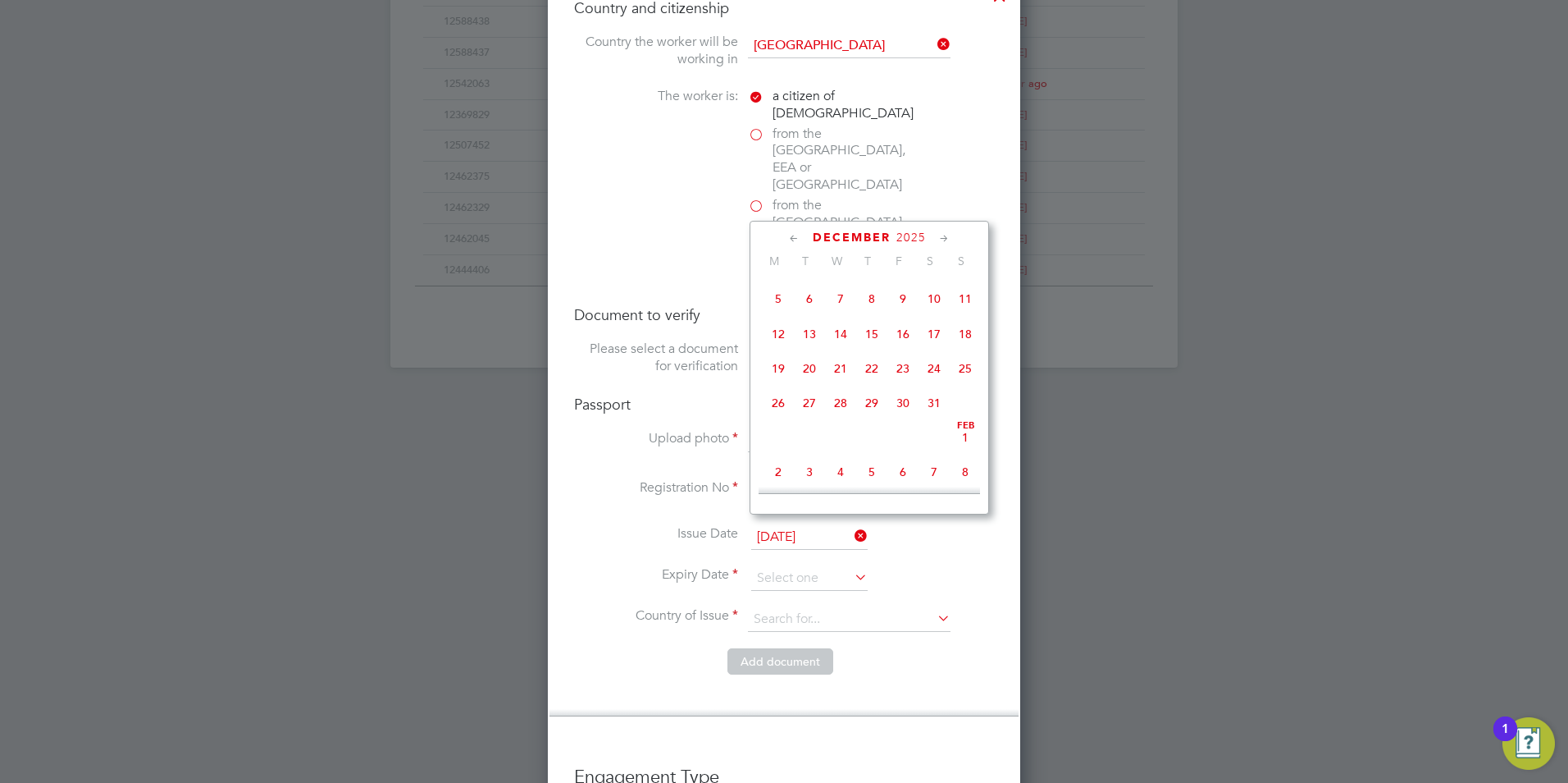
click at [942, 240] on icon at bounding box center [945, 239] width 16 height 18
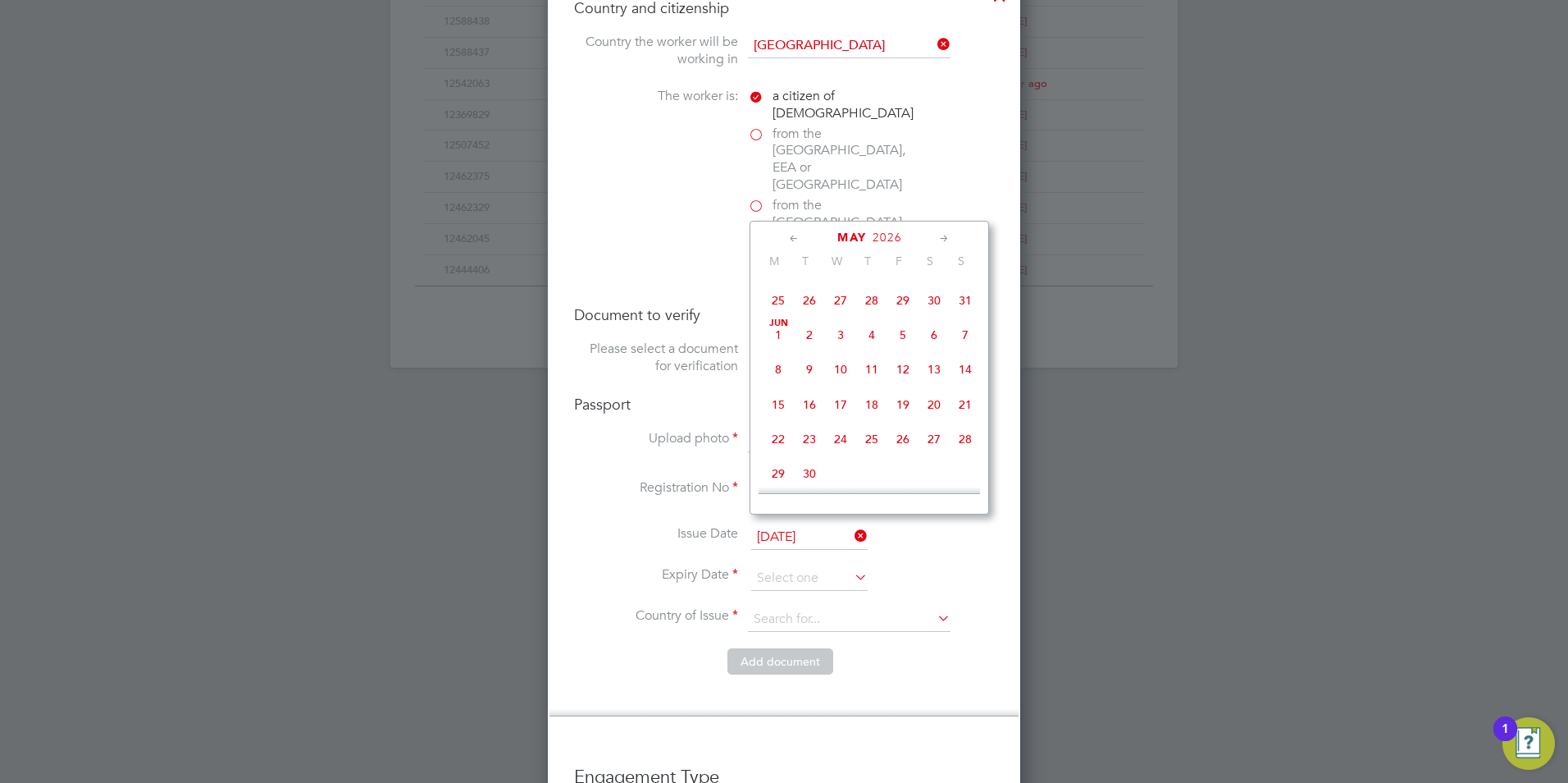
click at [942, 240] on icon at bounding box center [945, 239] width 16 height 18
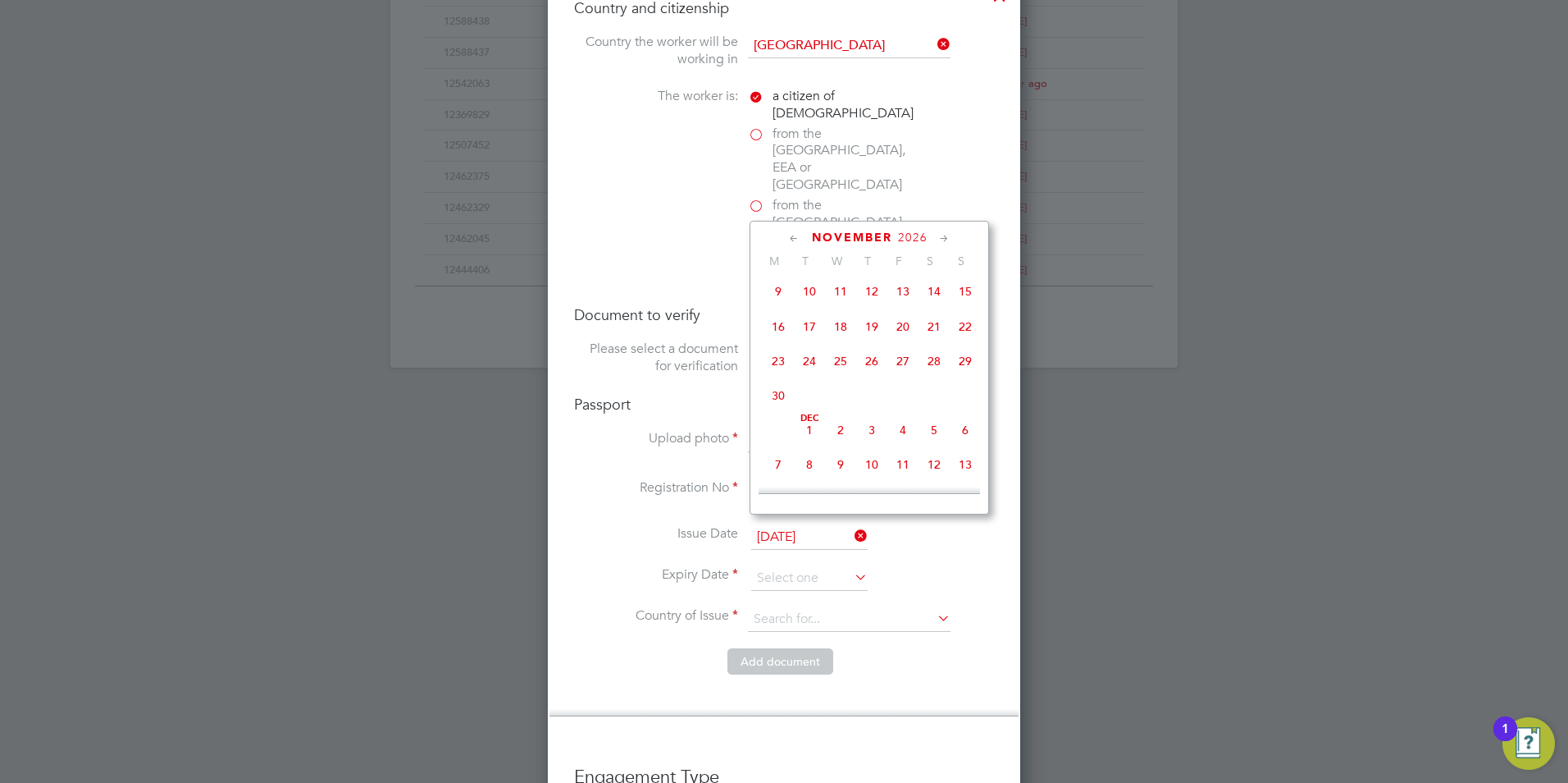
click at [942, 240] on icon at bounding box center [945, 239] width 16 height 18
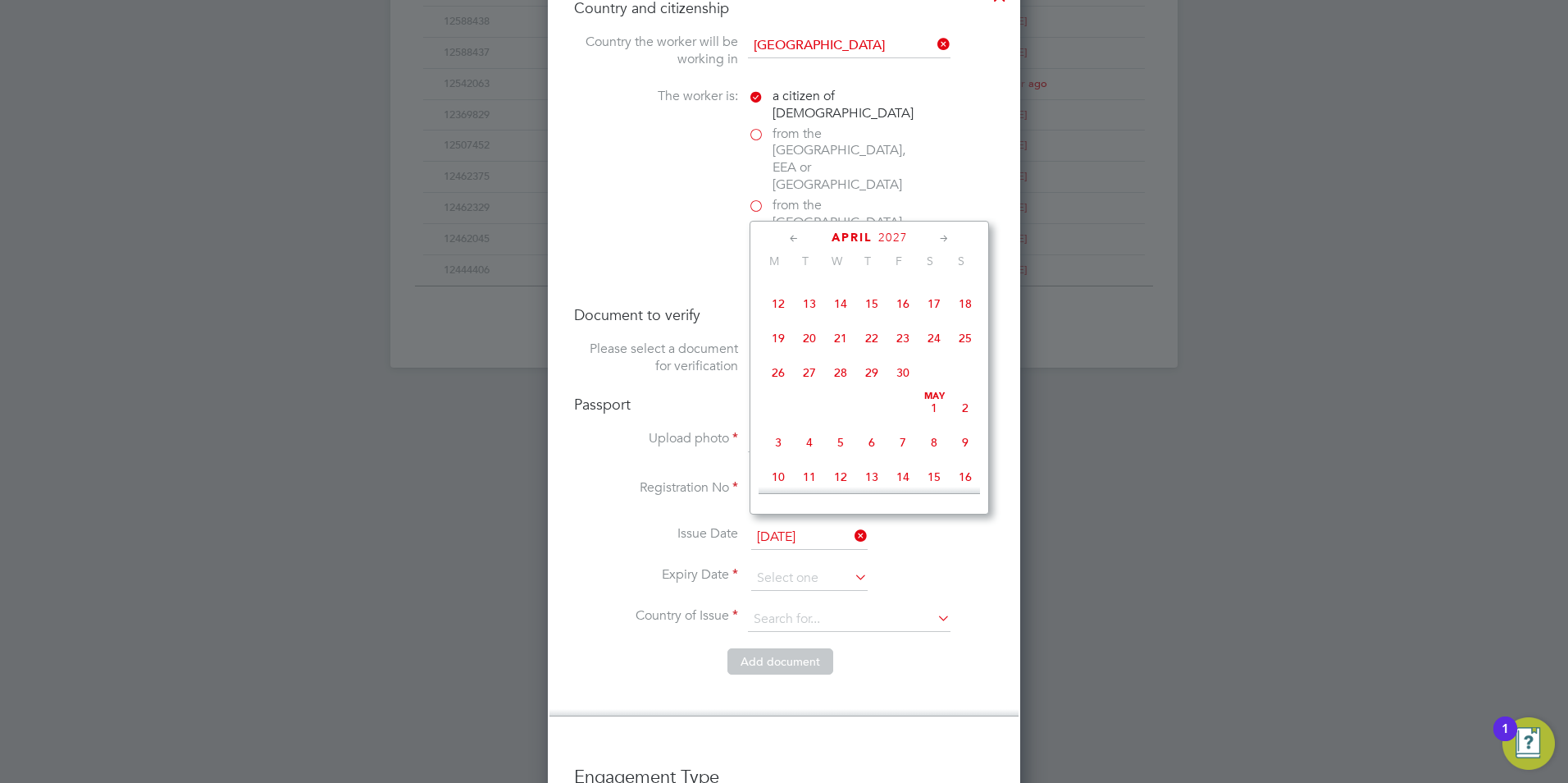
click at [942, 240] on icon at bounding box center [945, 239] width 16 height 18
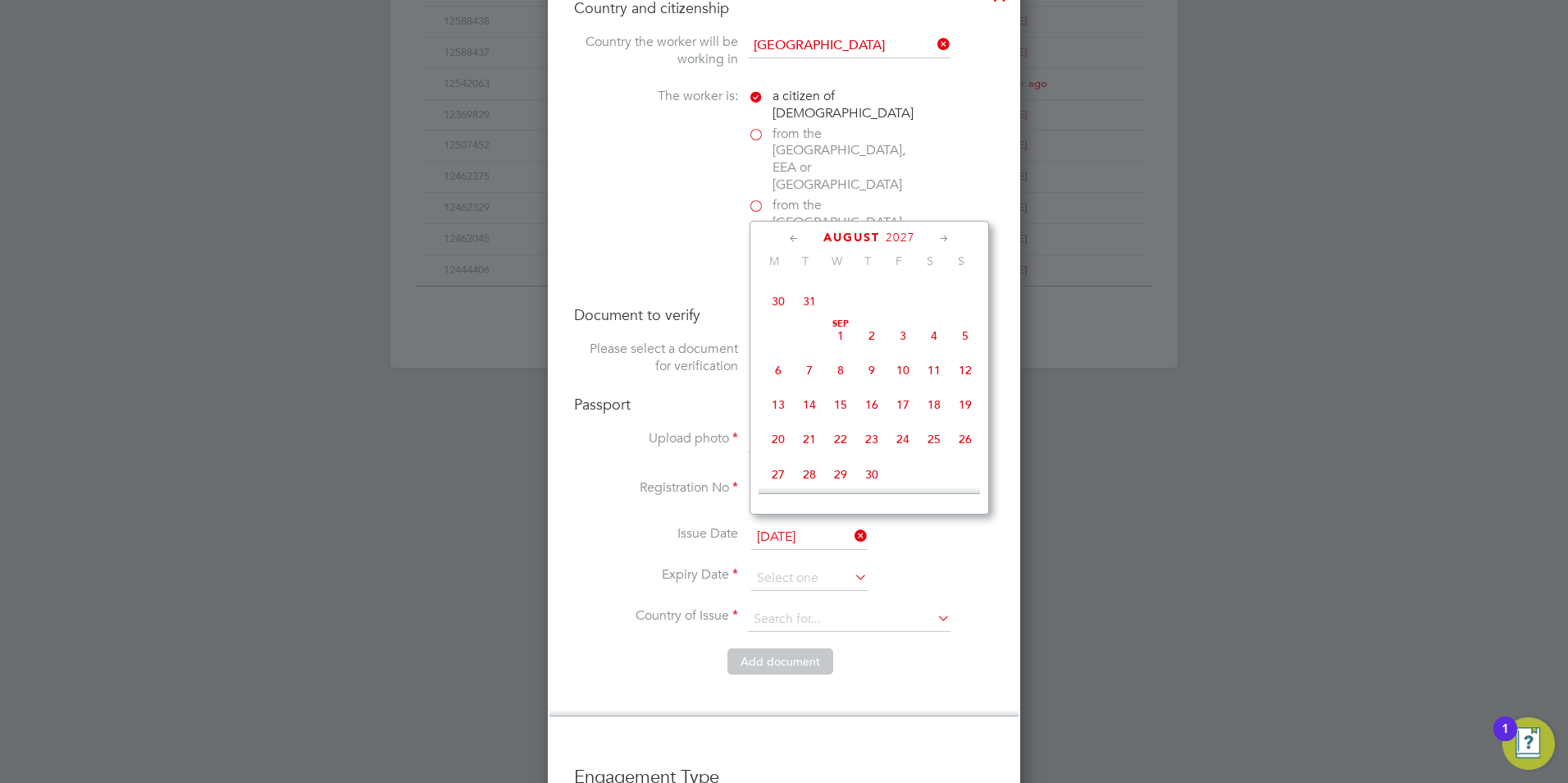
click at [942, 240] on icon at bounding box center [945, 239] width 16 height 18
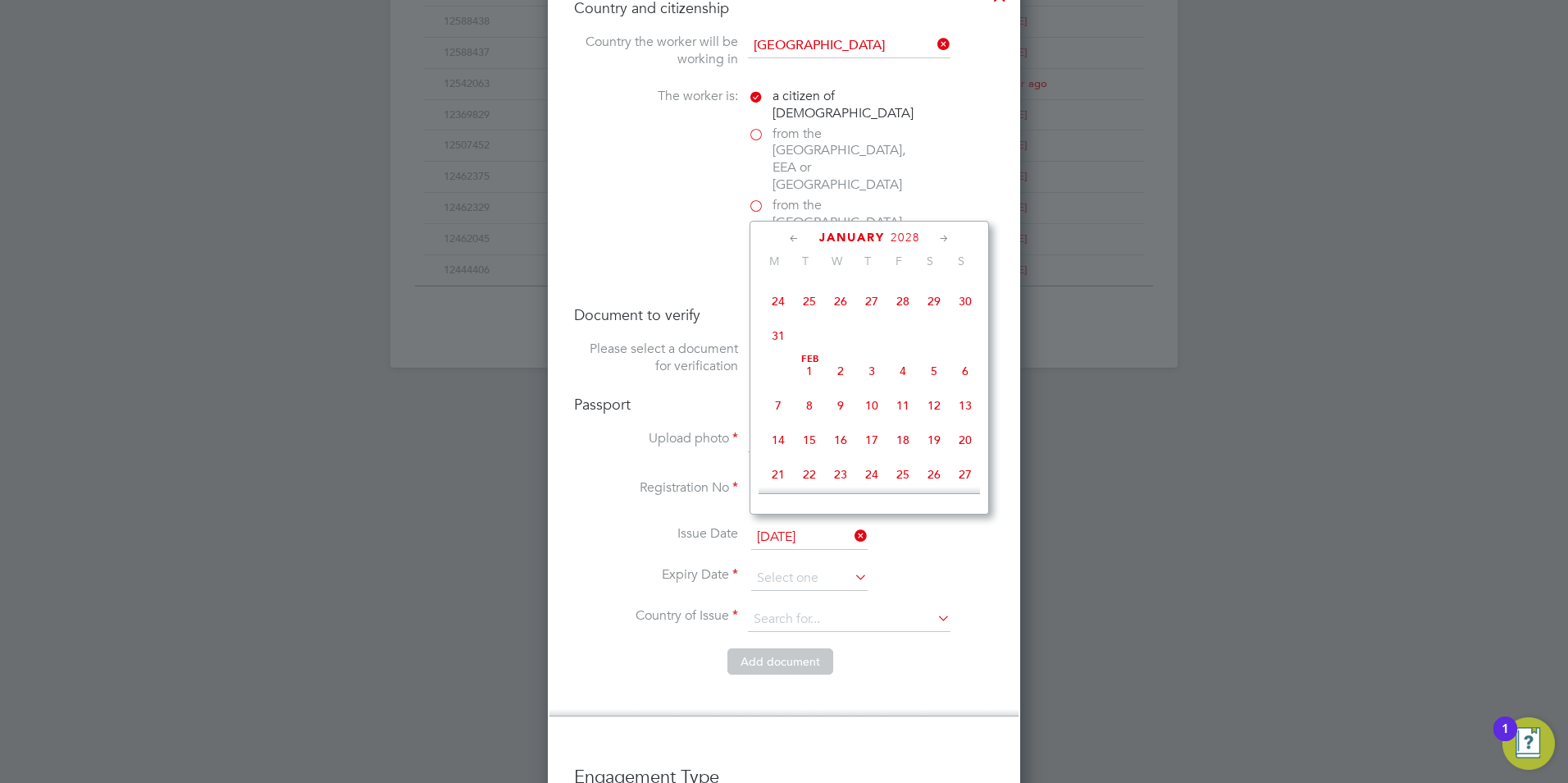
click at [942, 240] on icon at bounding box center [945, 239] width 16 height 18
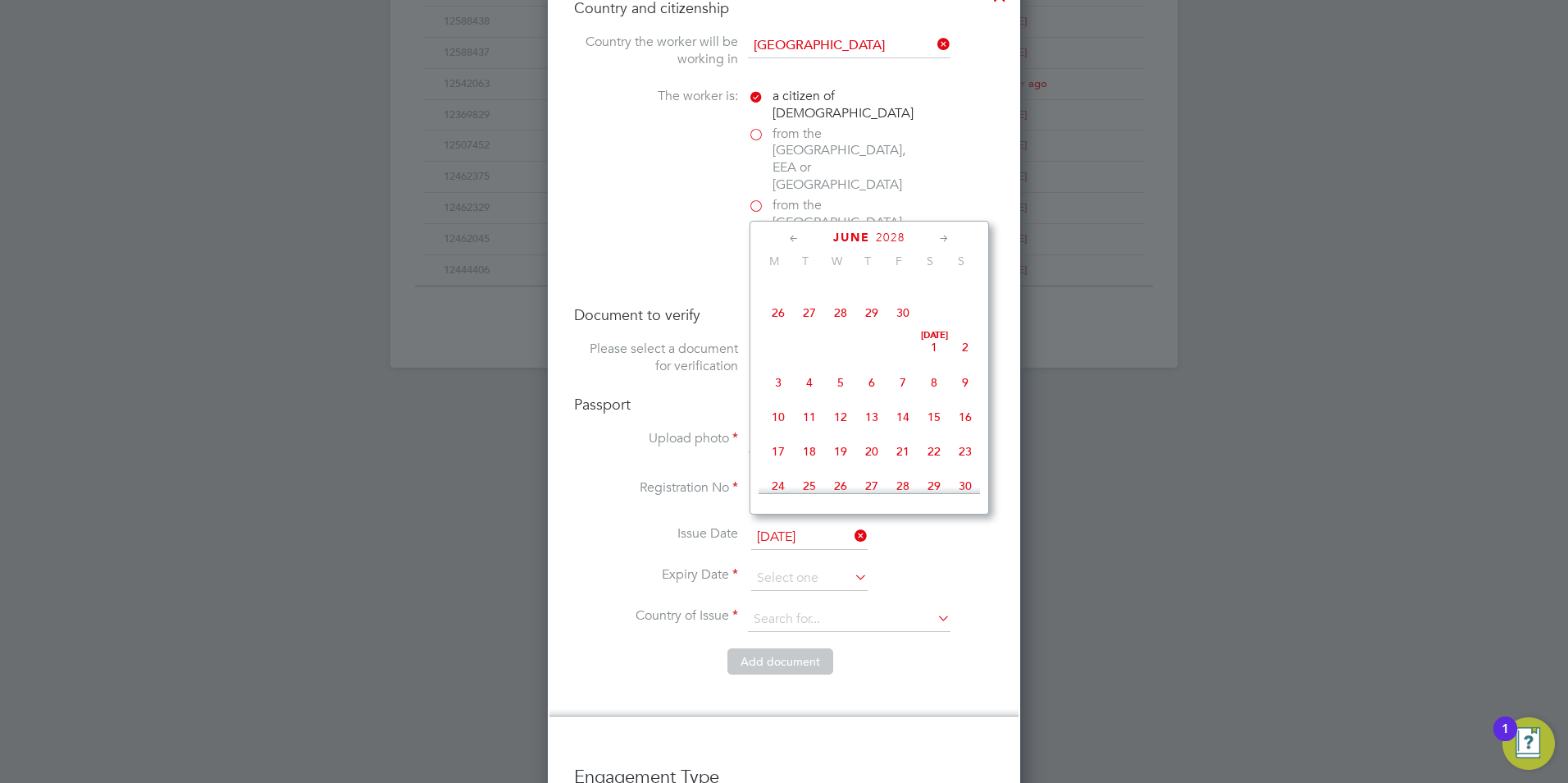
click at [942, 240] on icon at bounding box center [945, 239] width 16 height 18
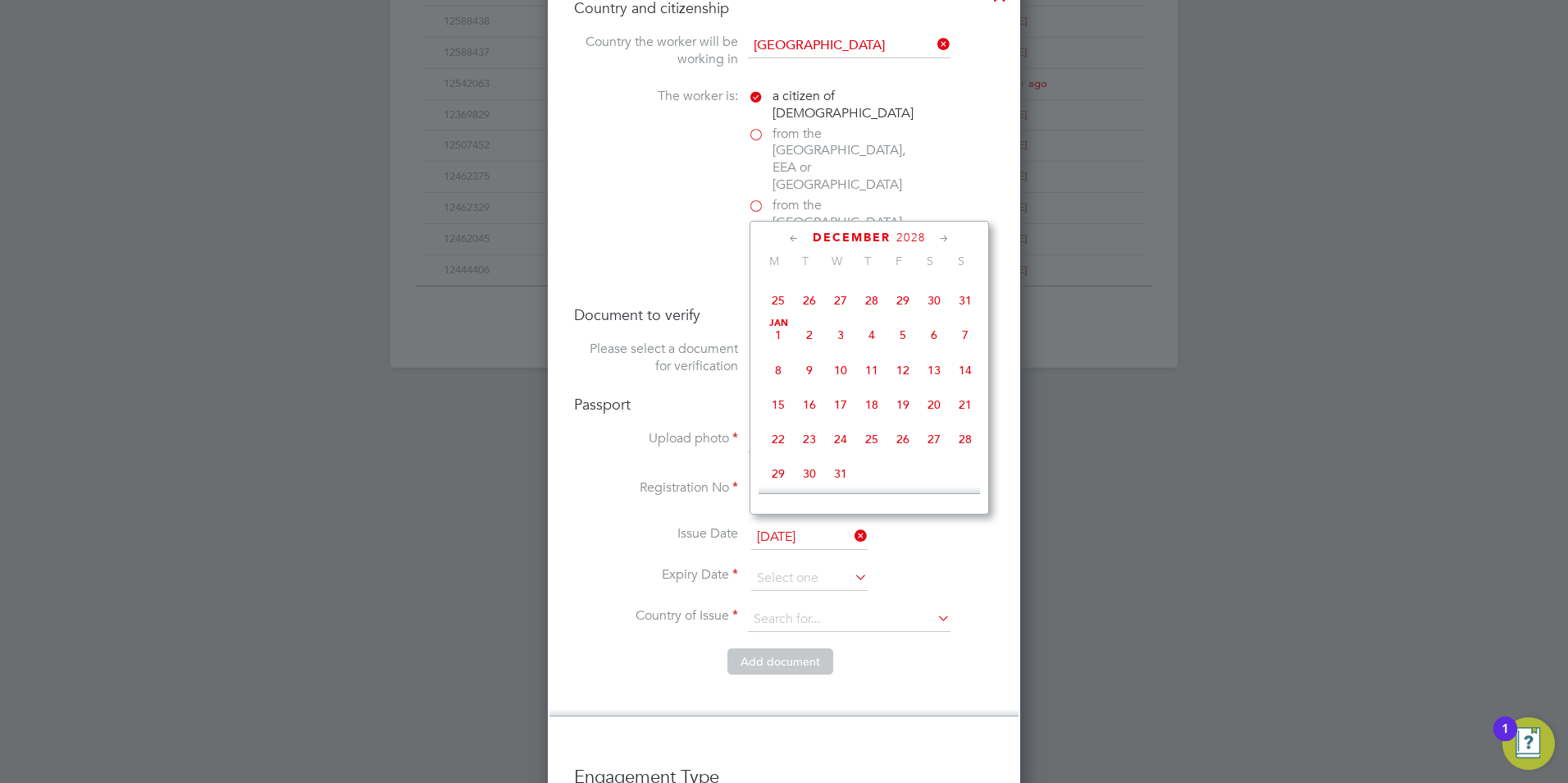
click at [942, 240] on icon at bounding box center [945, 239] width 16 height 18
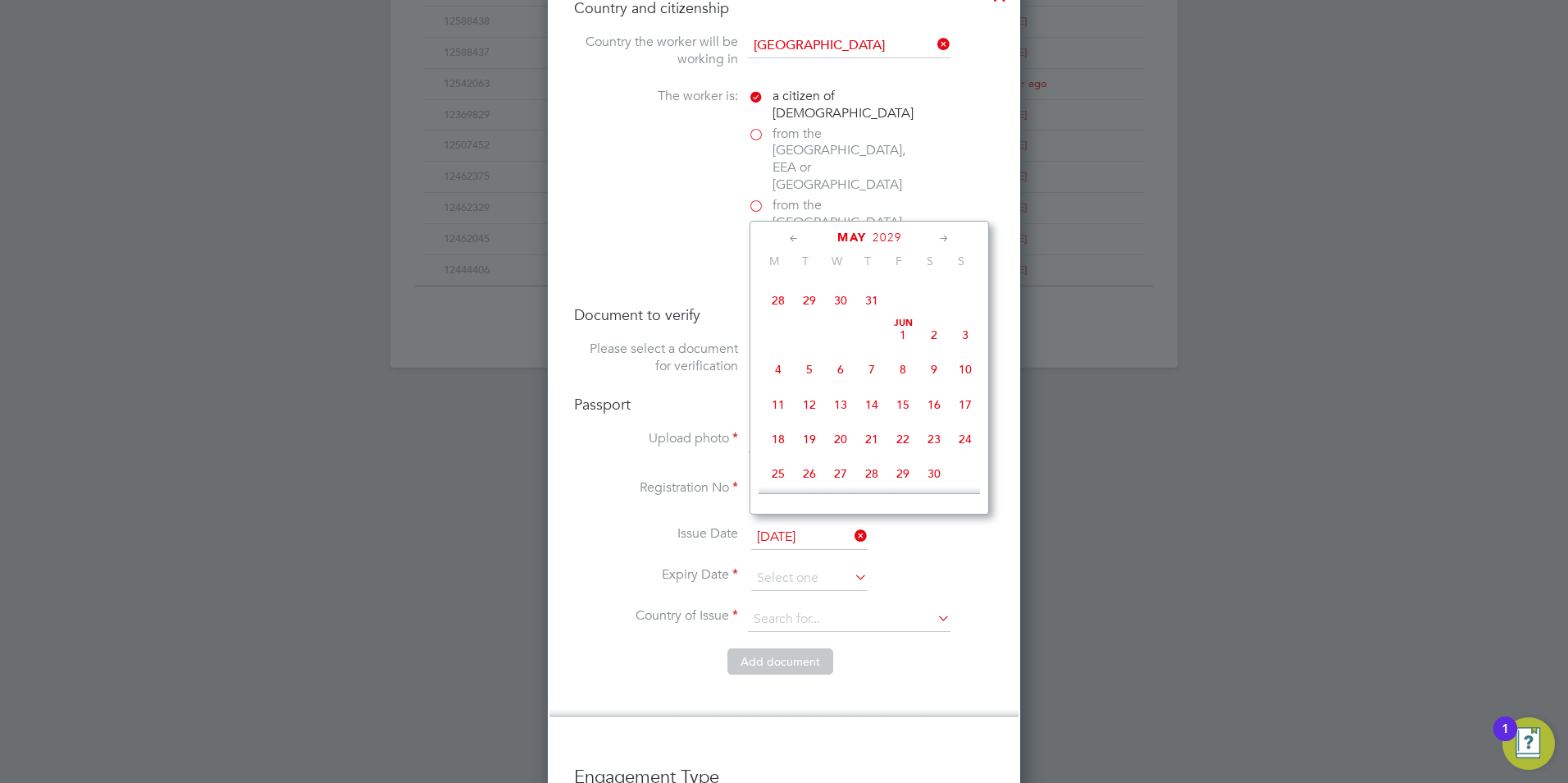
click at [942, 240] on icon at bounding box center [945, 239] width 16 height 18
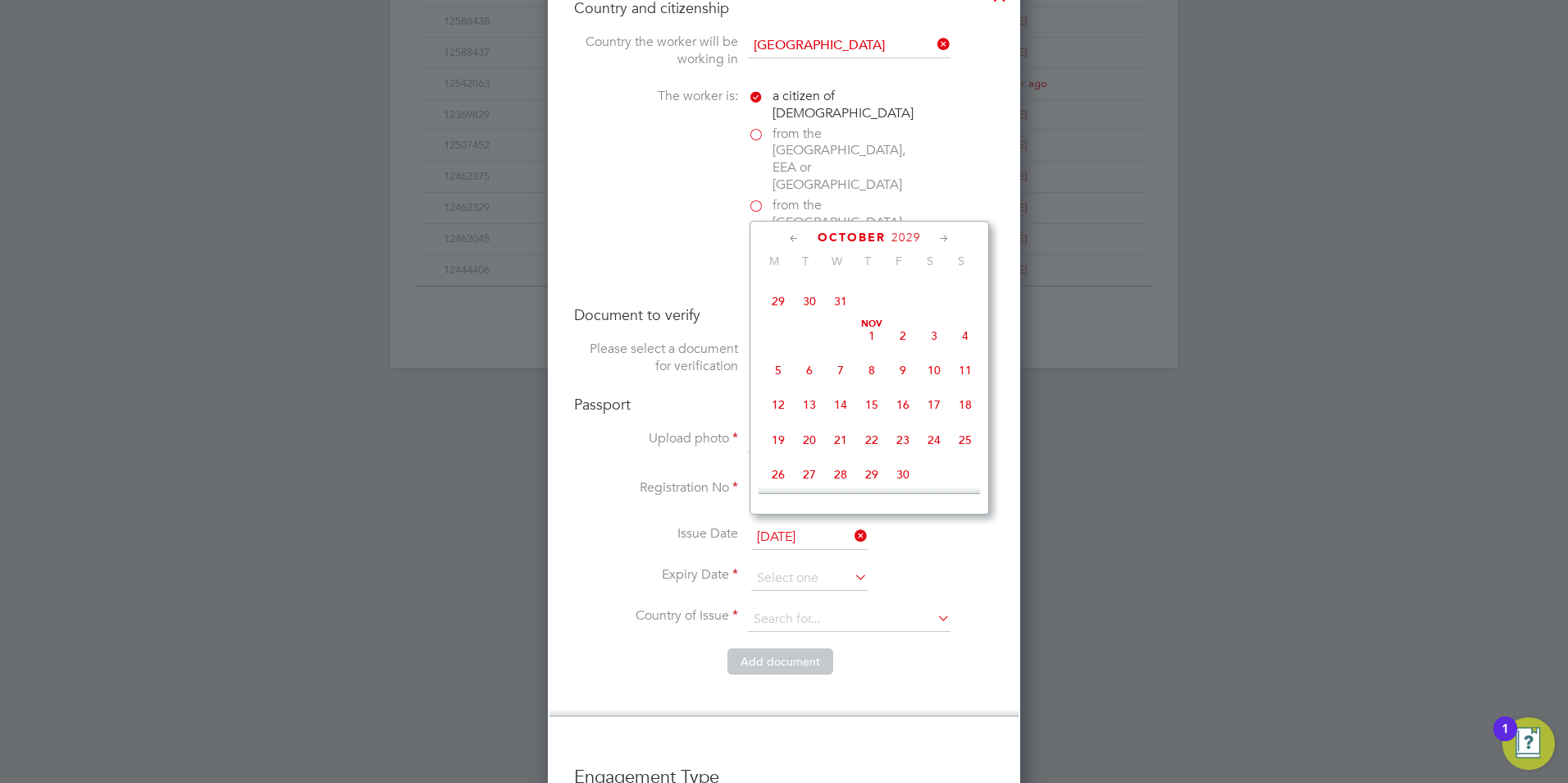
click at [942, 240] on icon at bounding box center [945, 239] width 16 height 18
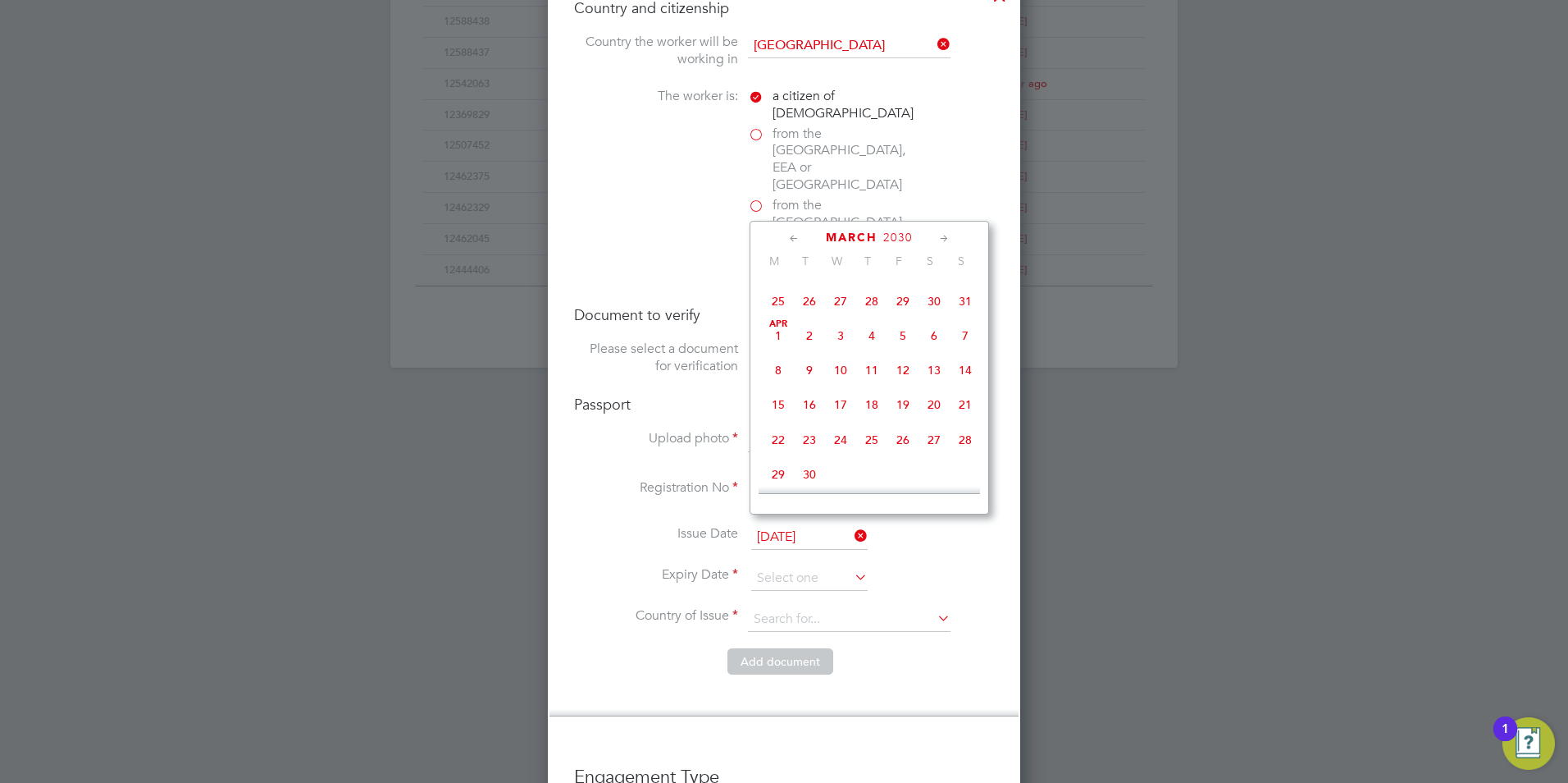
click at [942, 240] on icon at bounding box center [945, 239] width 16 height 18
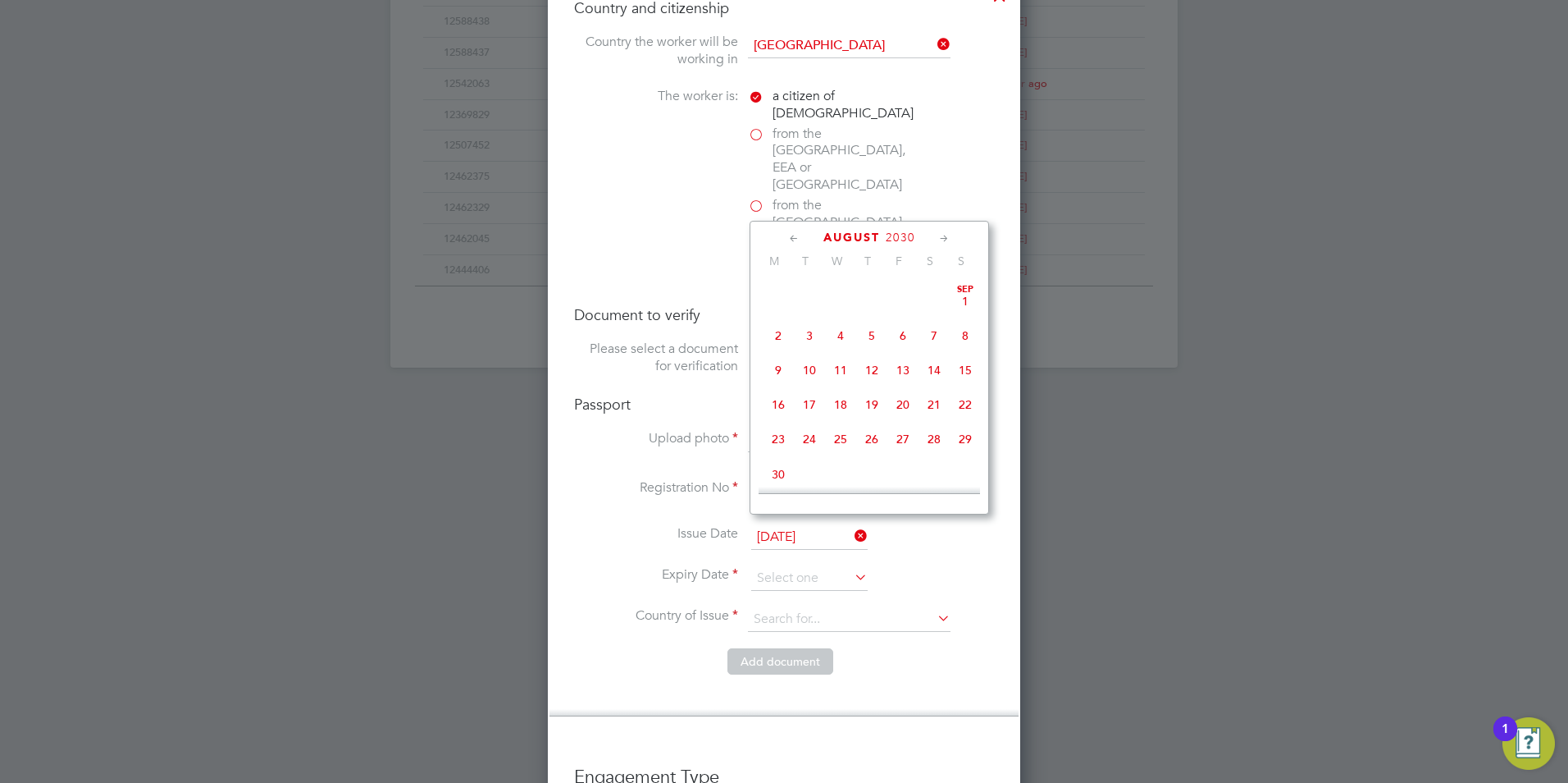
click at [942, 240] on icon at bounding box center [945, 239] width 16 height 18
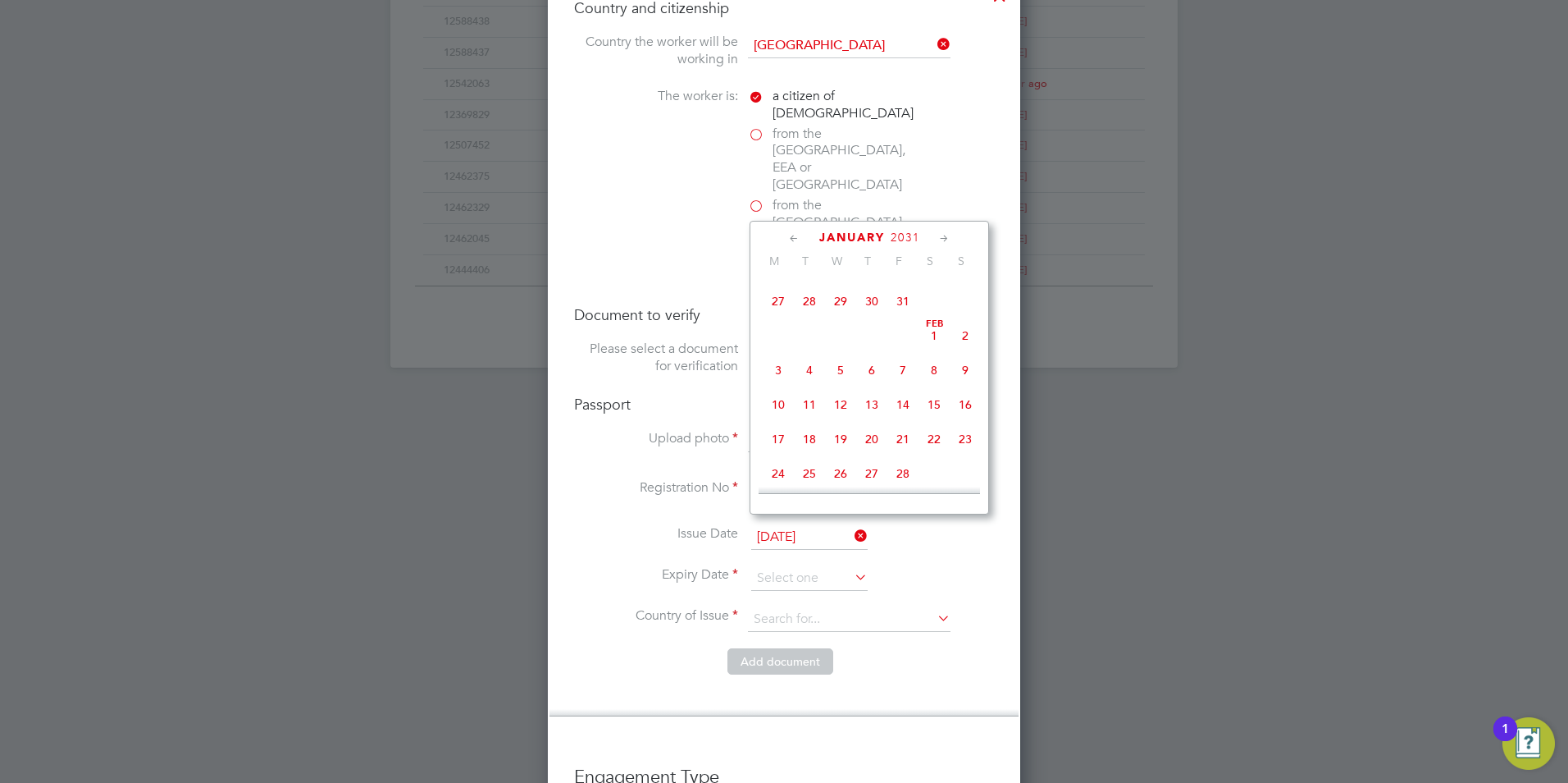
click at [942, 240] on icon at bounding box center [945, 239] width 16 height 18
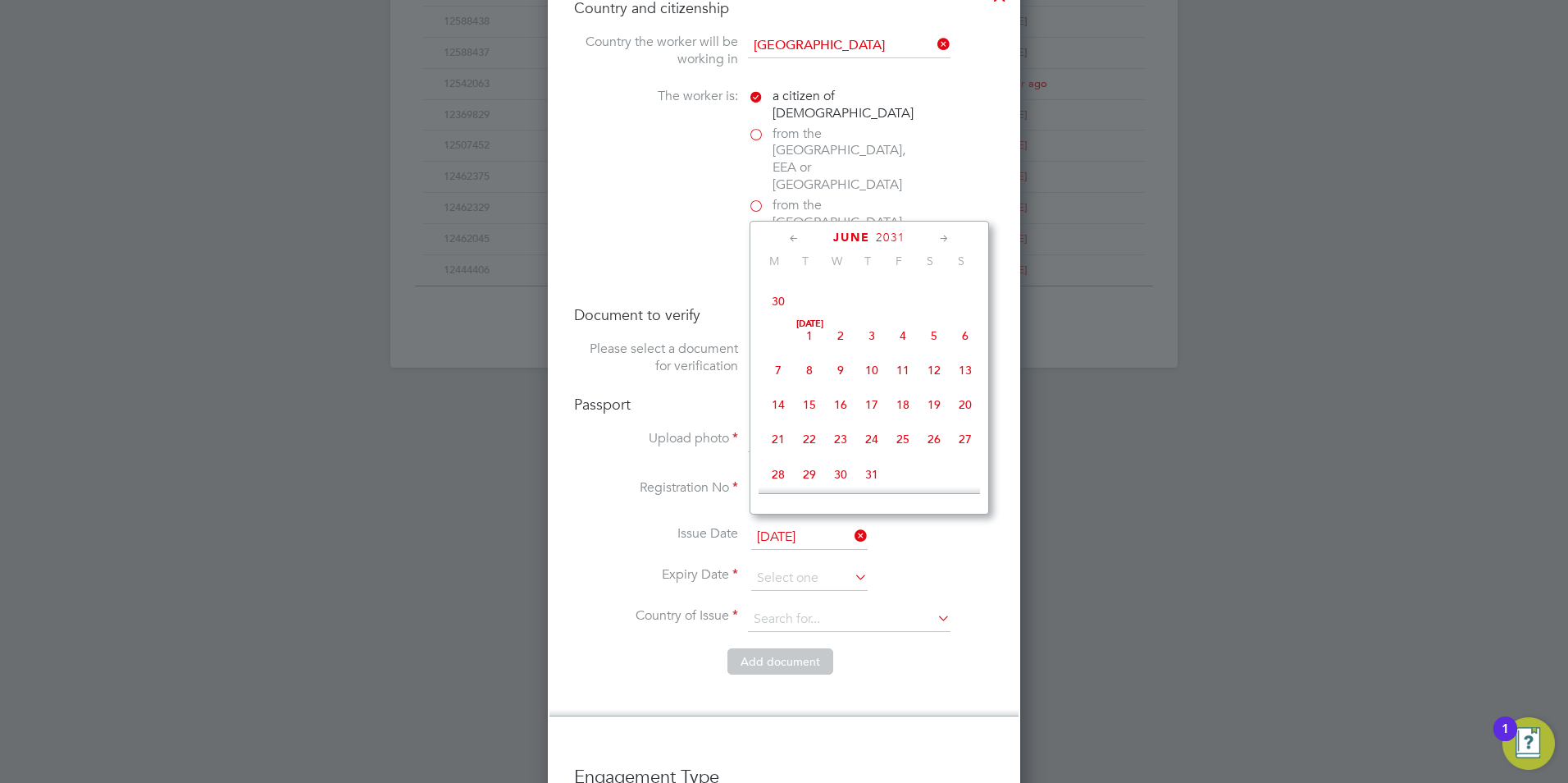
click at [942, 240] on icon at bounding box center [945, 239] width 16 height 18
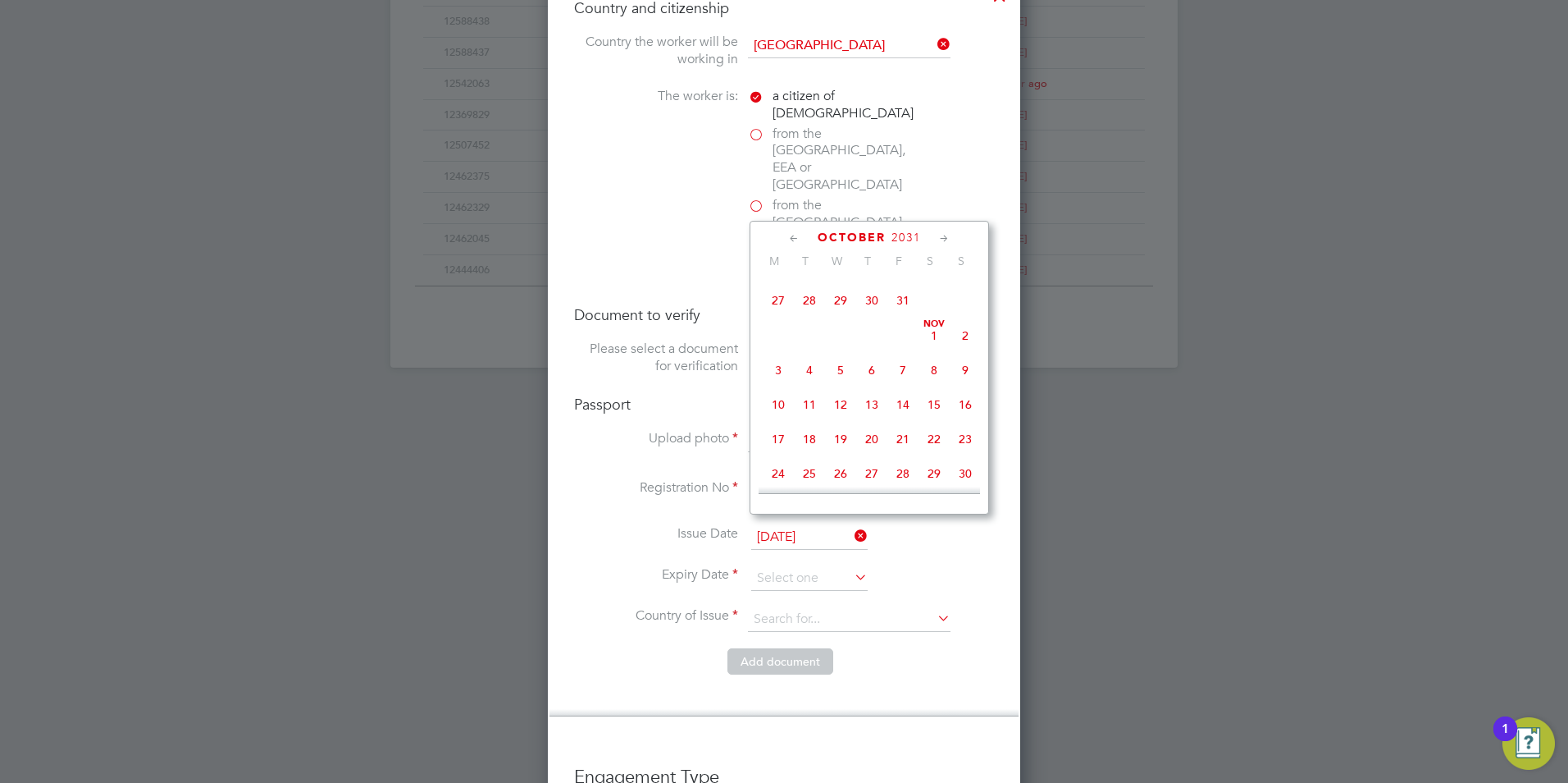
click at [942, 240] on icon at bounding box center [945, 239] width 16 height 18
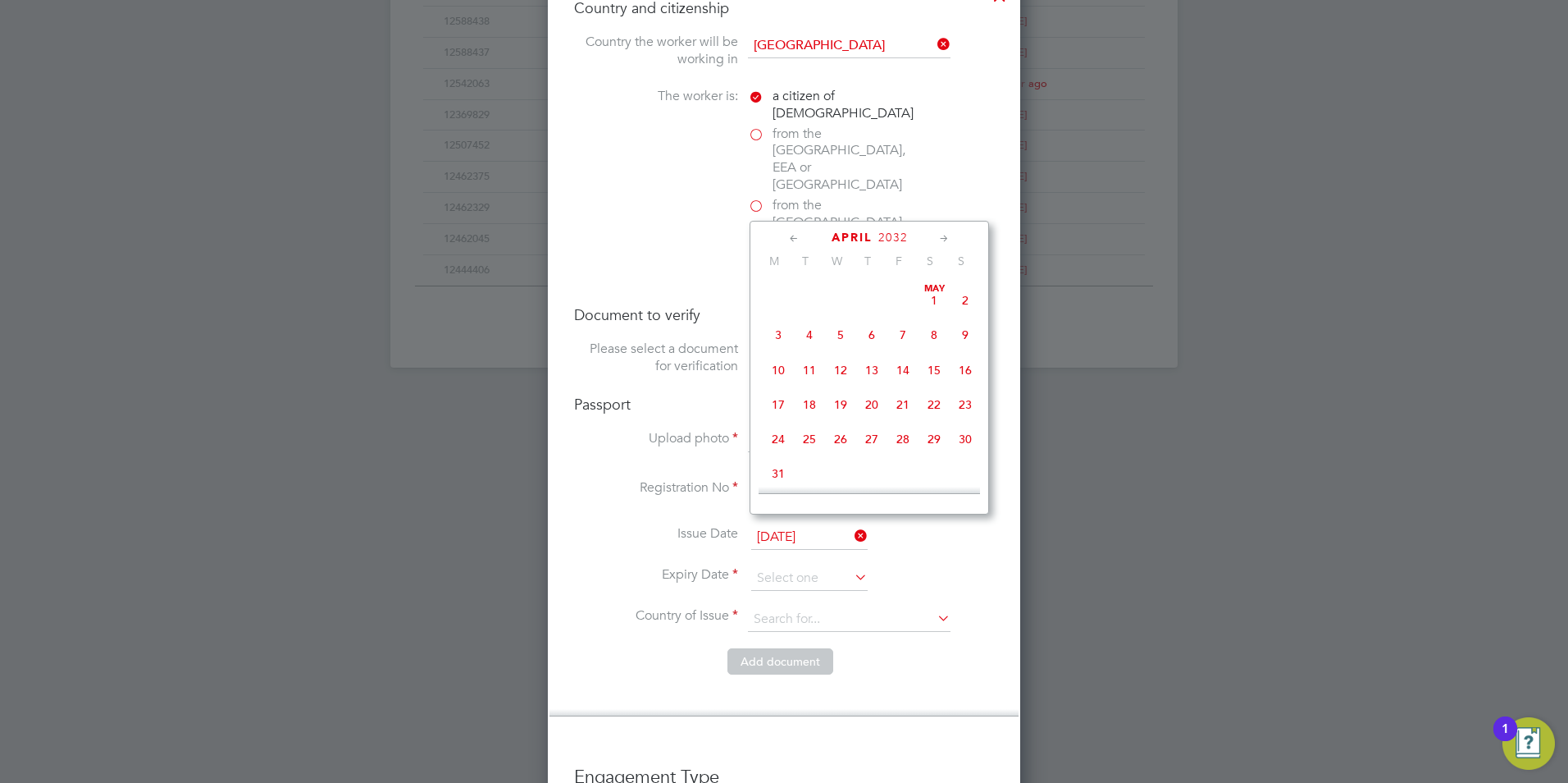
click at [942, 240] on icon at bounding box center [945, 239] width 16 height 18
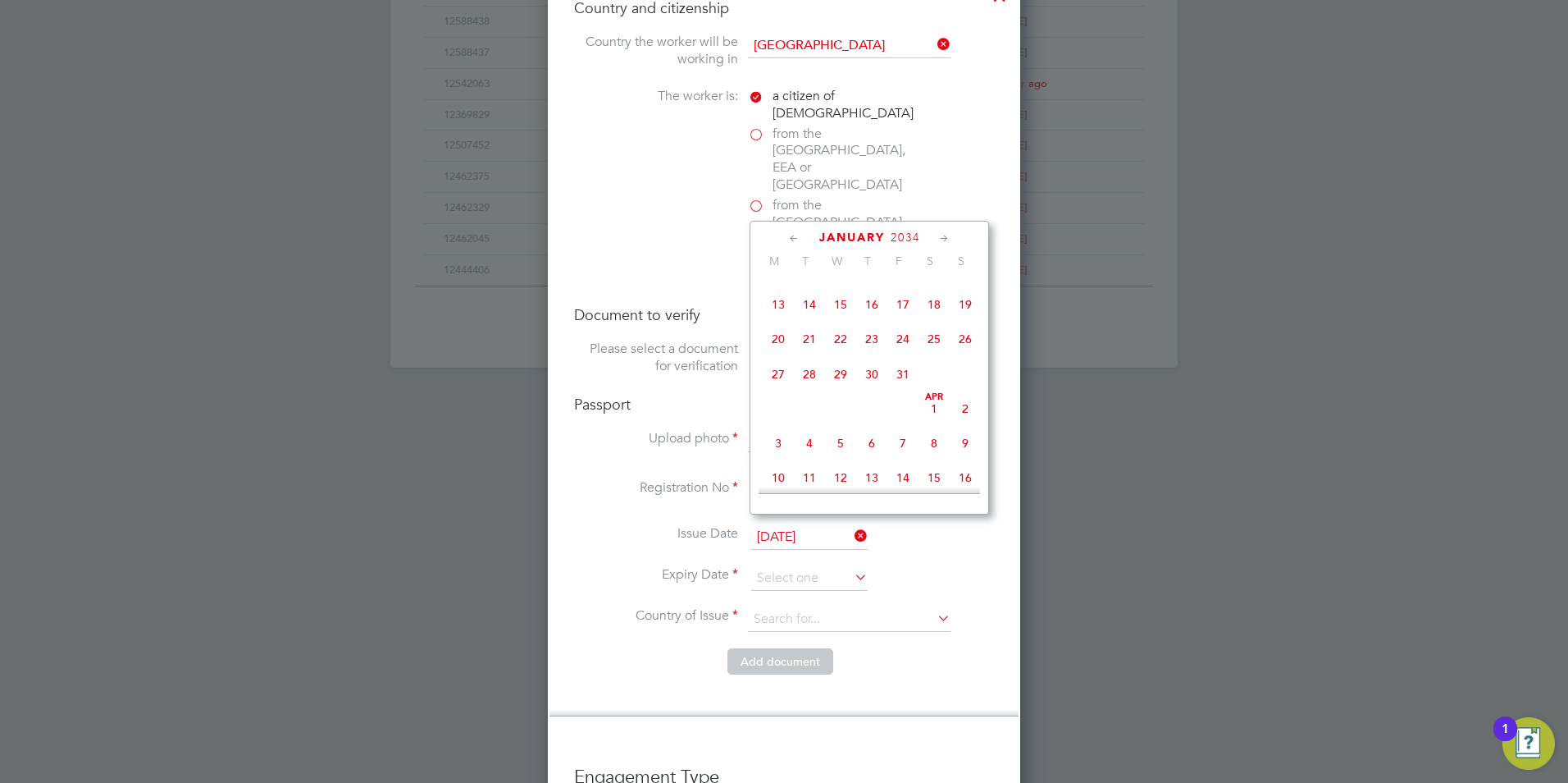
scroll to position [19163, 0]
click at [823, 567] on input "23 Jan 2034" at bounding box center [809, 578] width 116 height 25
click at [940, 235] on icon at bounding box center [945, 239] width 16 height 18
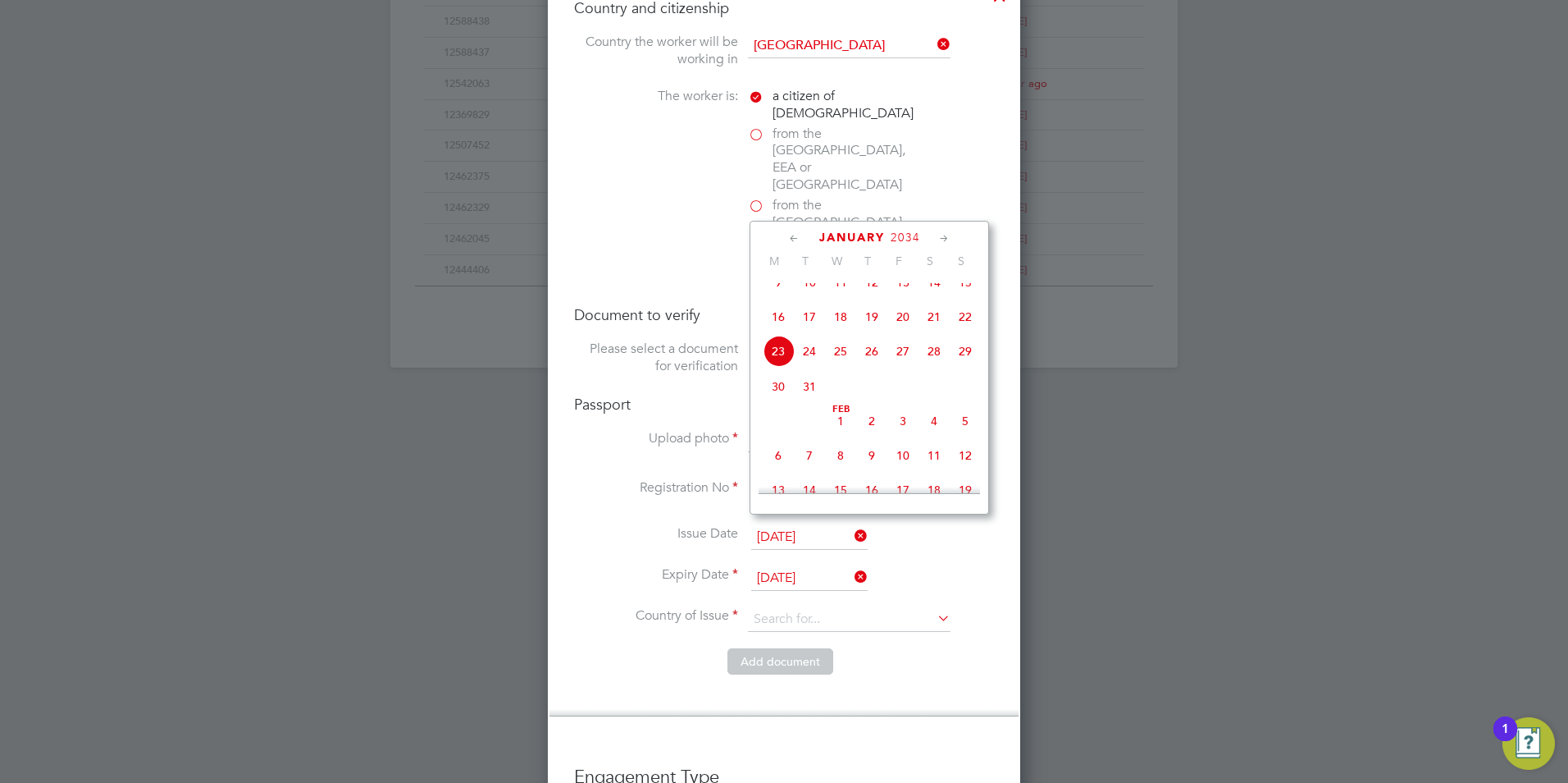
scroll to position [779, 0]
click at [883, 399] on span "23" at bounding box center [872, 385] width 31 height 31
type input "23 Feb 2034"
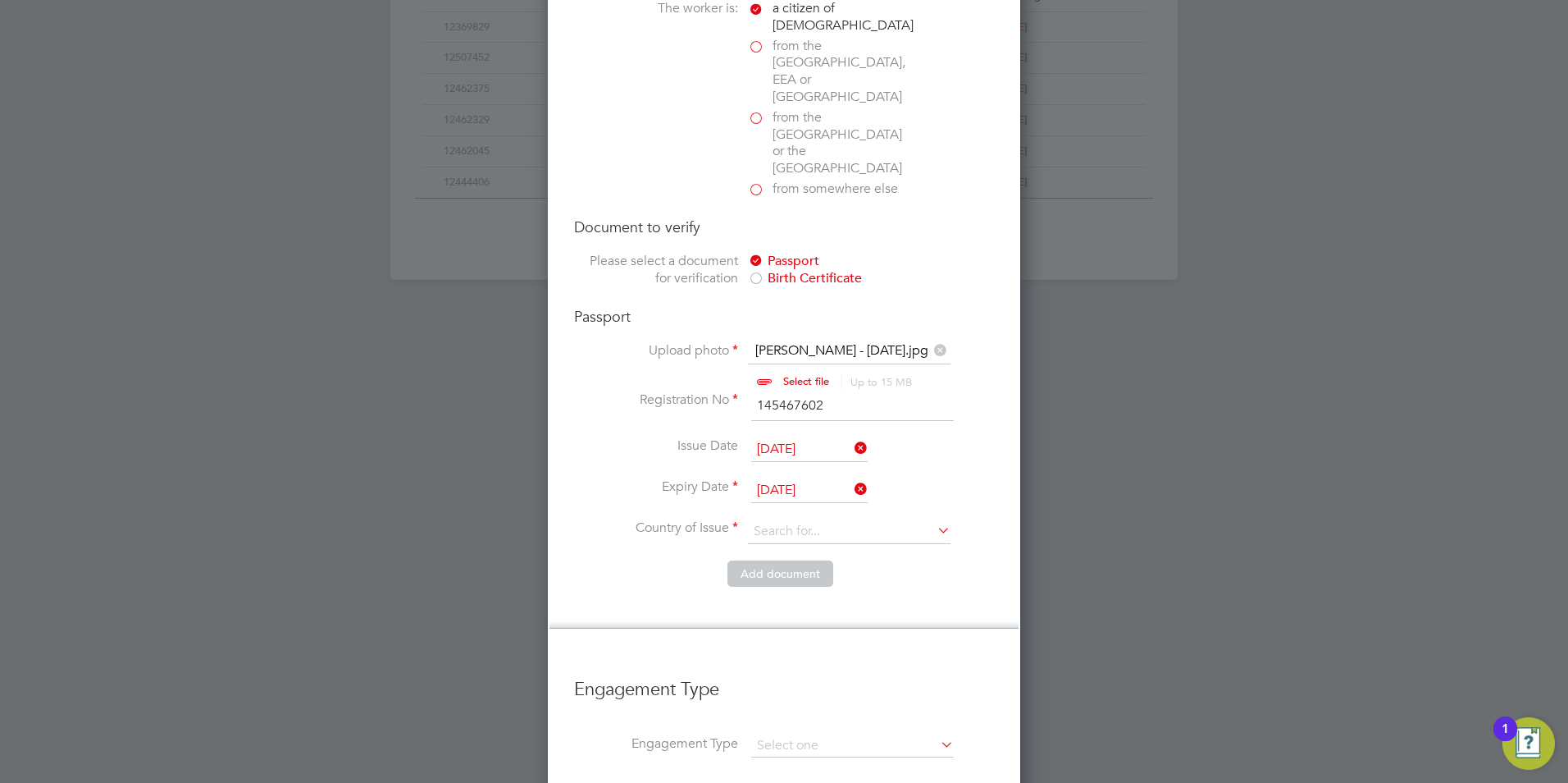
scroll to position [1249, 0]
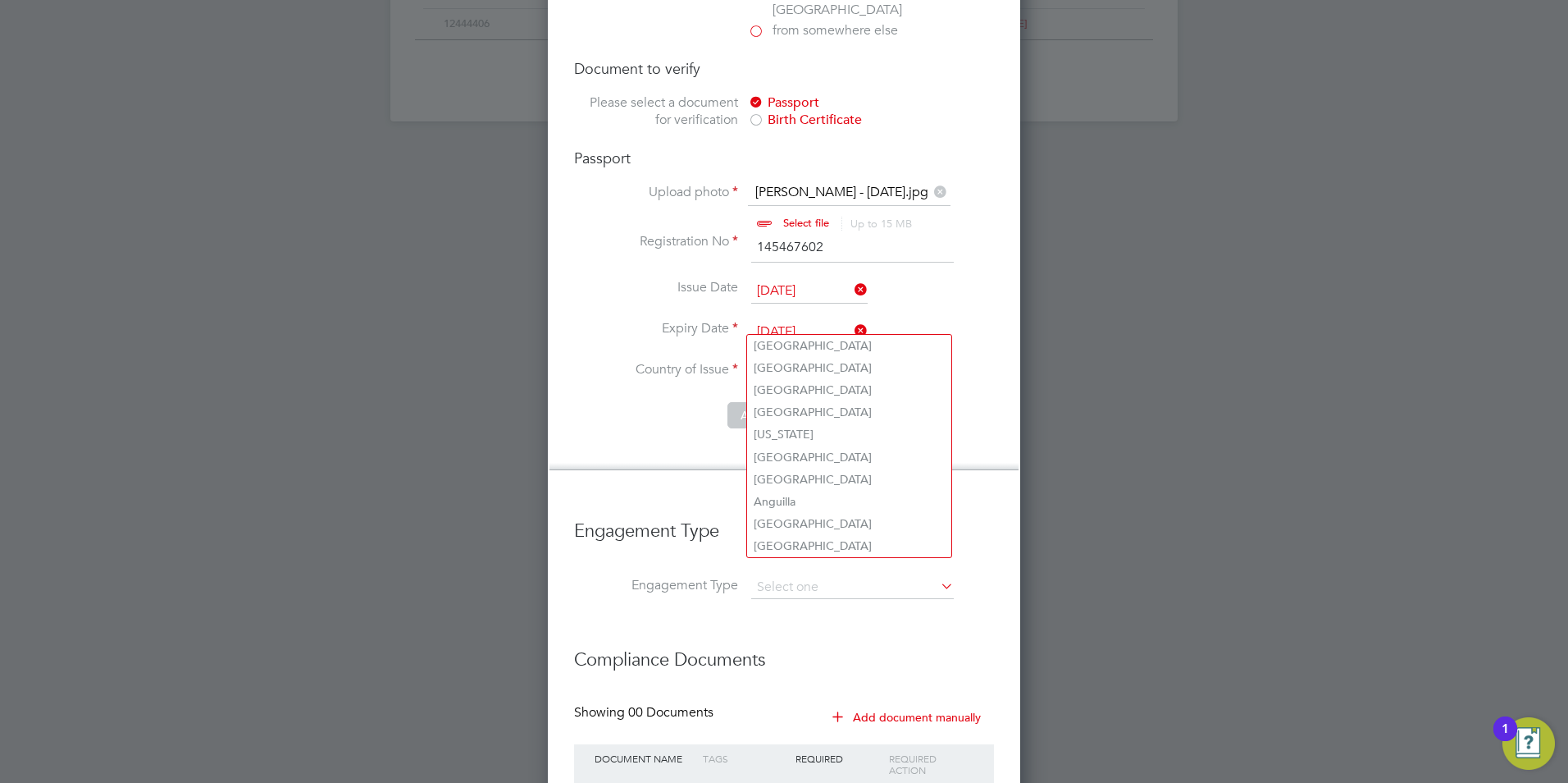
click at [837, 361] on input at bounding box center [849, 373] width 203 height 25
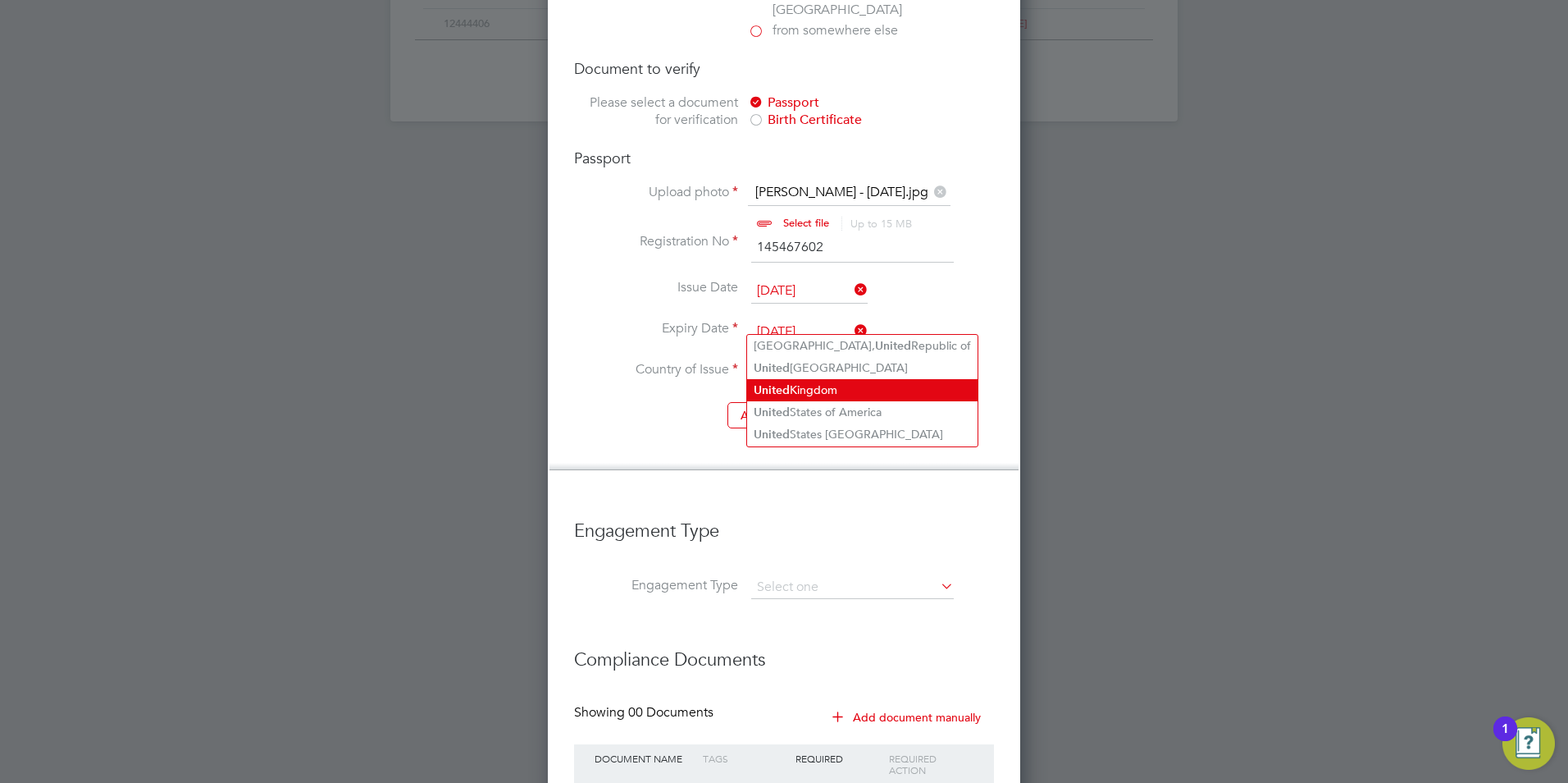
click at [833, 385] on li "United Kingdom" at bounding box center [862, 390] width 230 height 23
type input "[GEOGRAPHIC_DATA]"
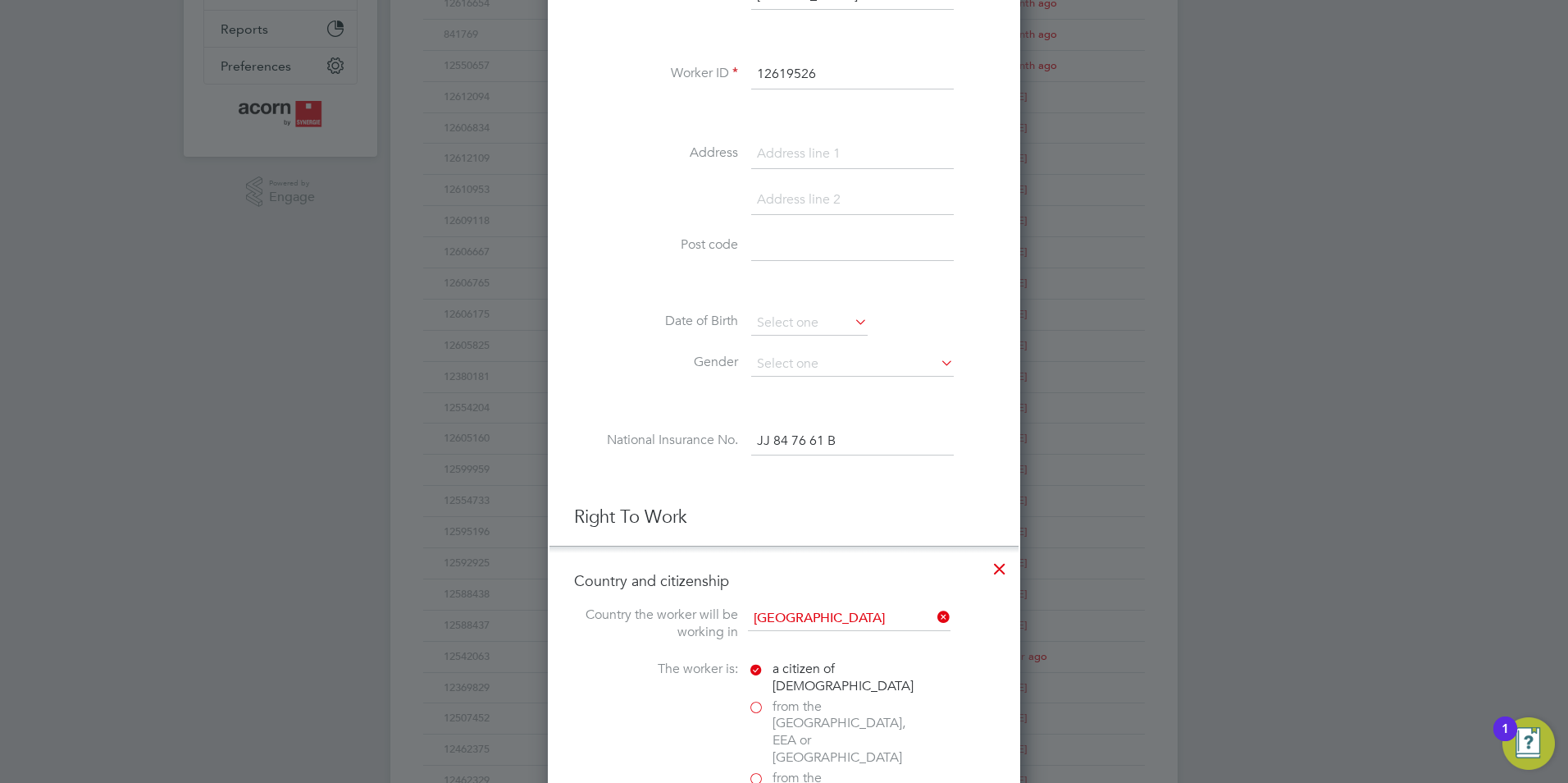
scroll to position [339, 0]
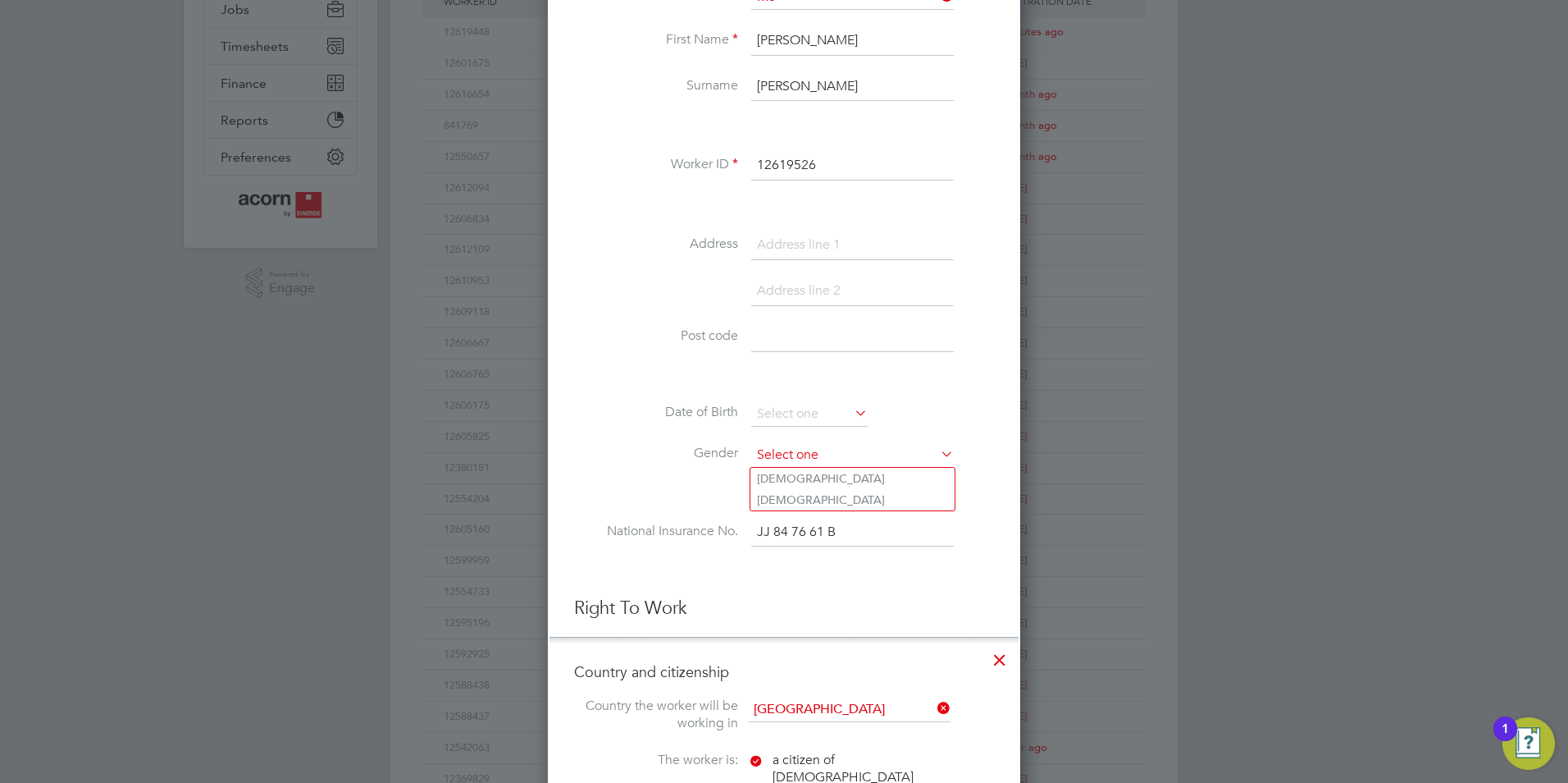
click at [854, 460] on input at bounding box center [852, 454] width 203 height 25
click at [825, 495] on li "Female" at bounding box center [852, 500] width 204 height 22
type input "Female"
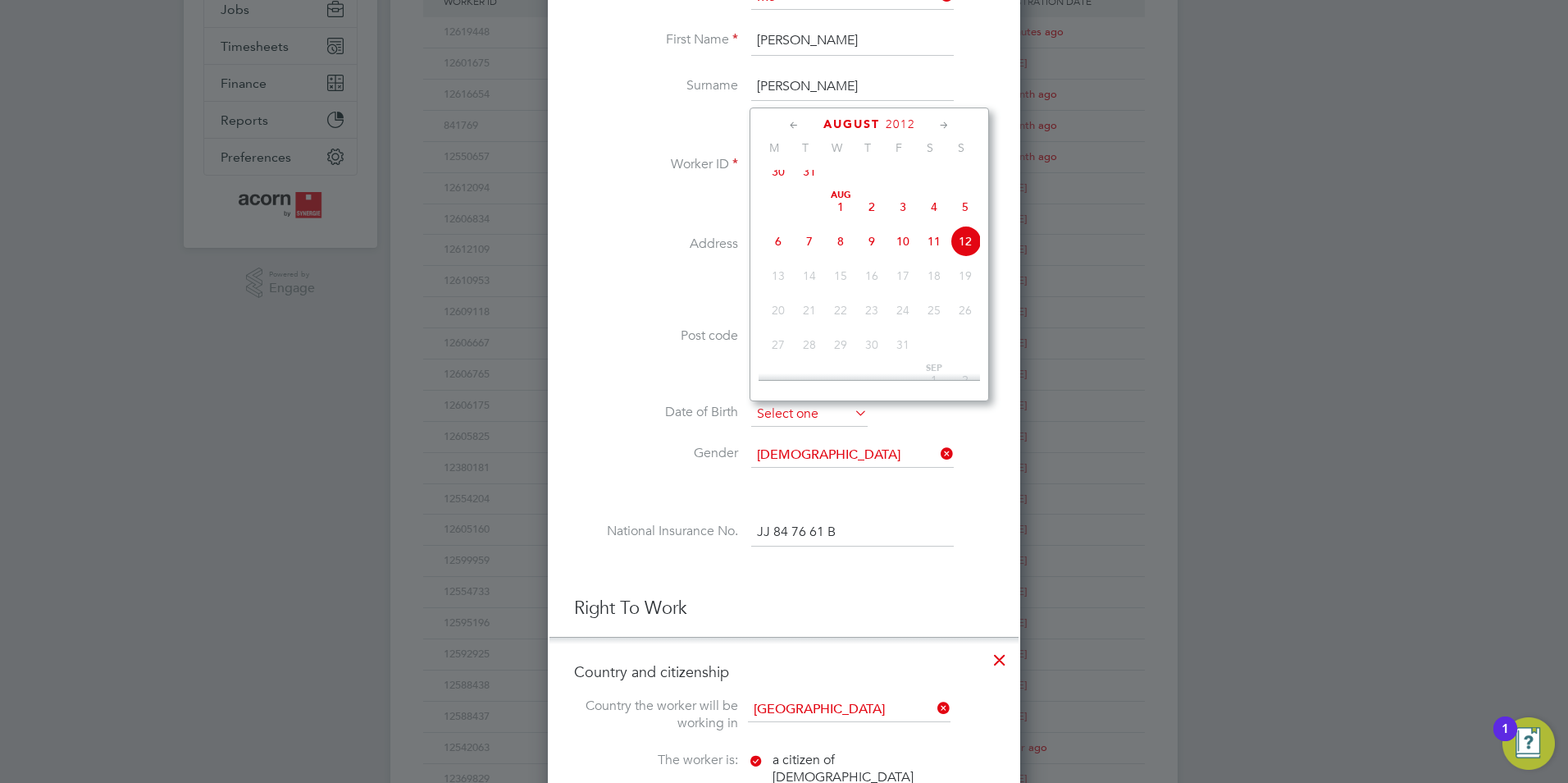
click at [806, 406] on input at bounding box center [809, 414] width 116 height 25
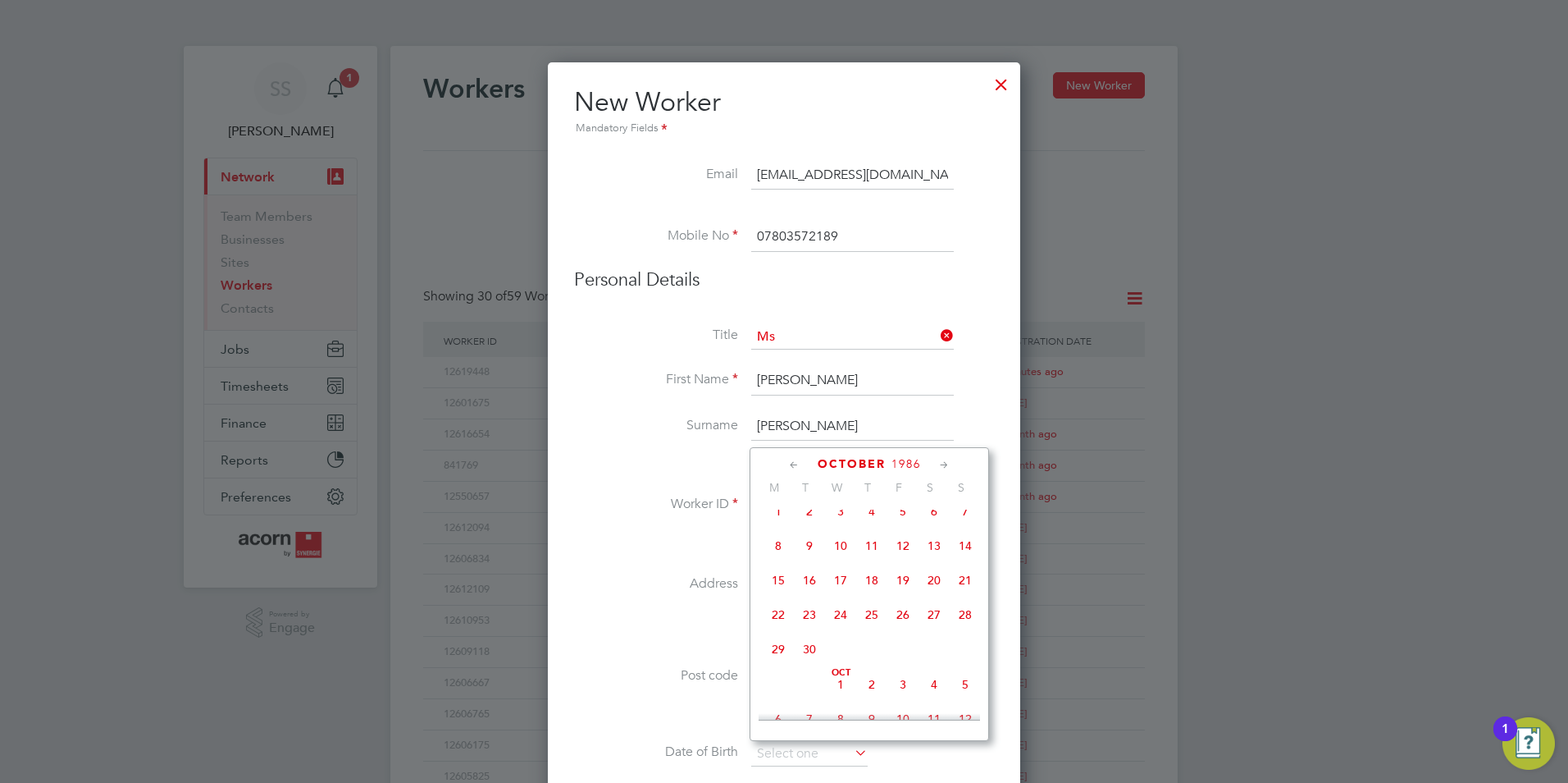
scroll to position [191, 0]
click at [794, 457] on icon at bounding box center [794, 465] width 16 height 18
click at [795, 467] on icon at bounding box center [794, 465] width 16 height 18
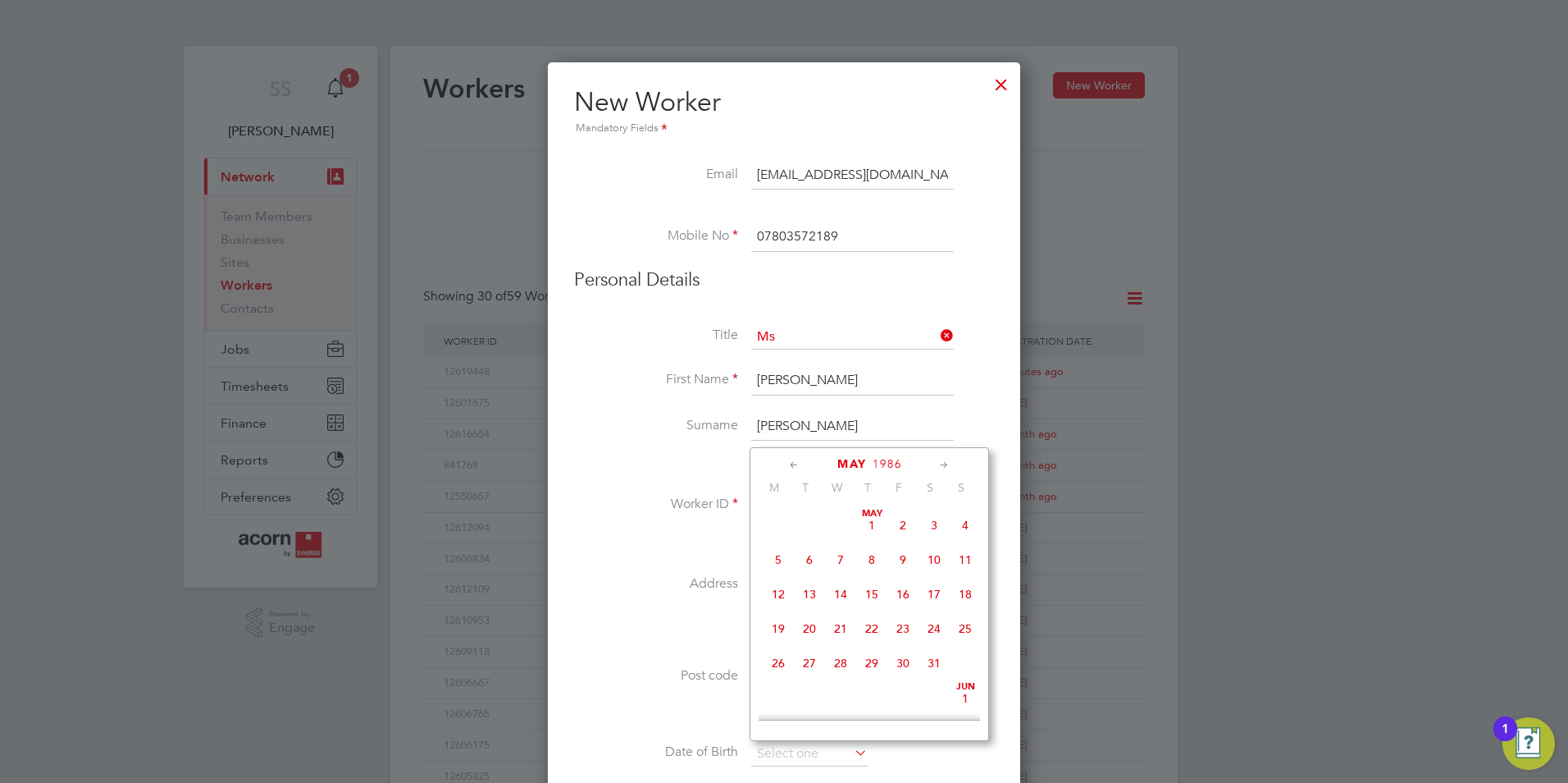
click at [795, 460] on icon at bounding box center [794, 465] width 16 height 18
click at [795, 458] on icon at bounding box center [794, 465] width 16 height 18
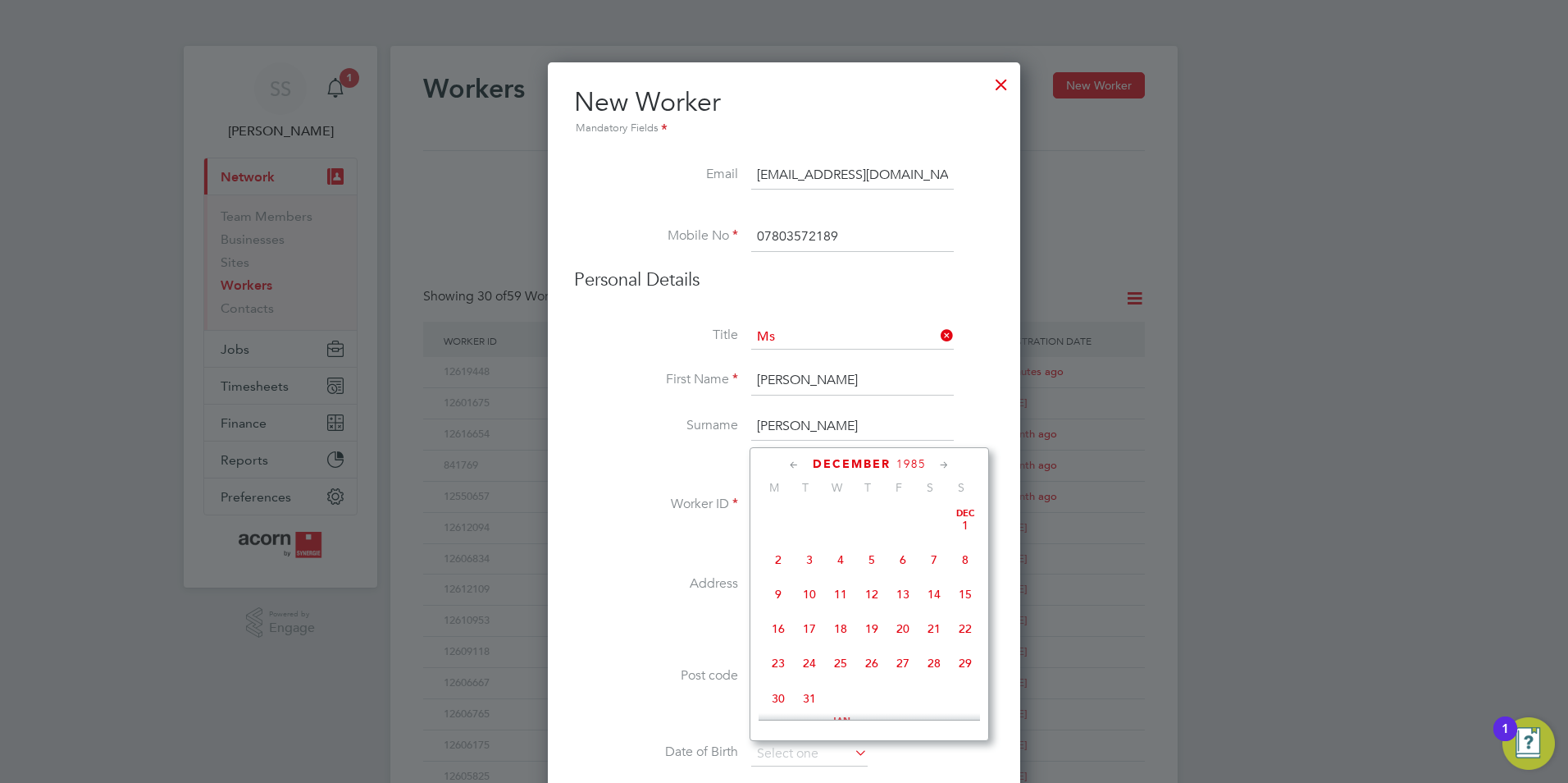
click at [795, 458] on icon at bounding box center [794, 465] width 16 height 18
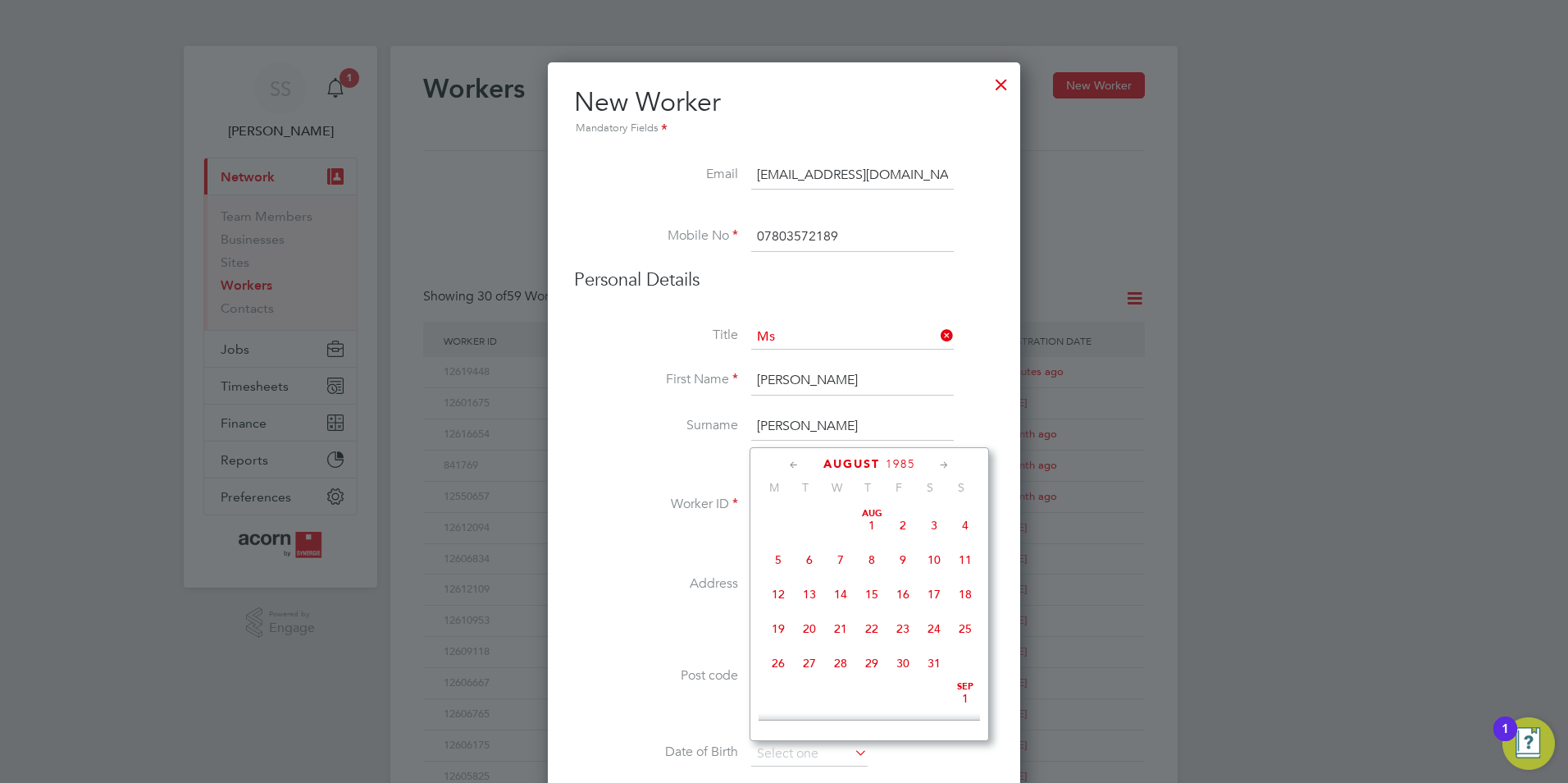
click at [795, 458] on icon at bounding box center [794, 465] width 16 height 18
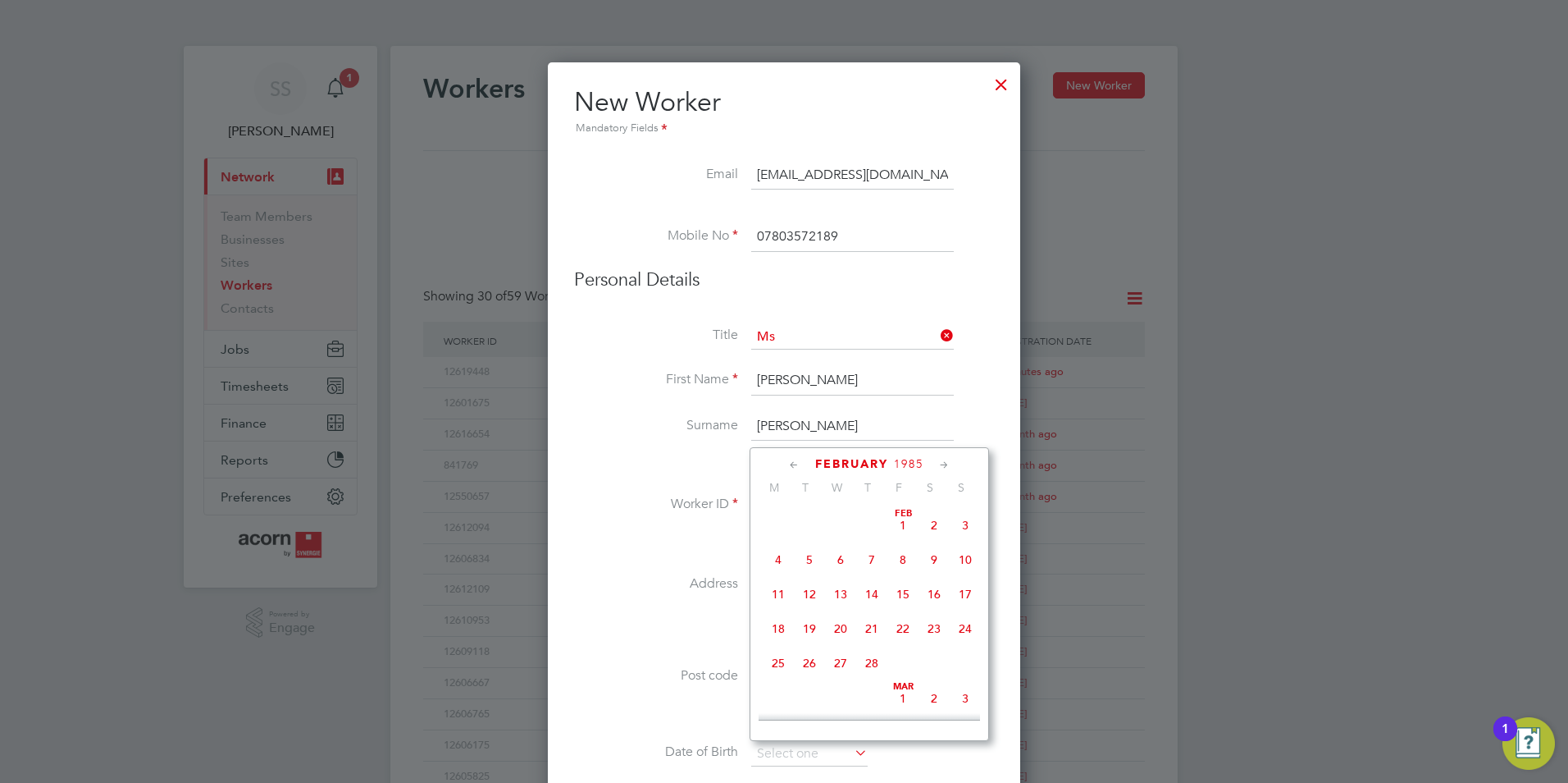
click at [795, 458] on icon at bounding box center [794, 465] width 16 height 18
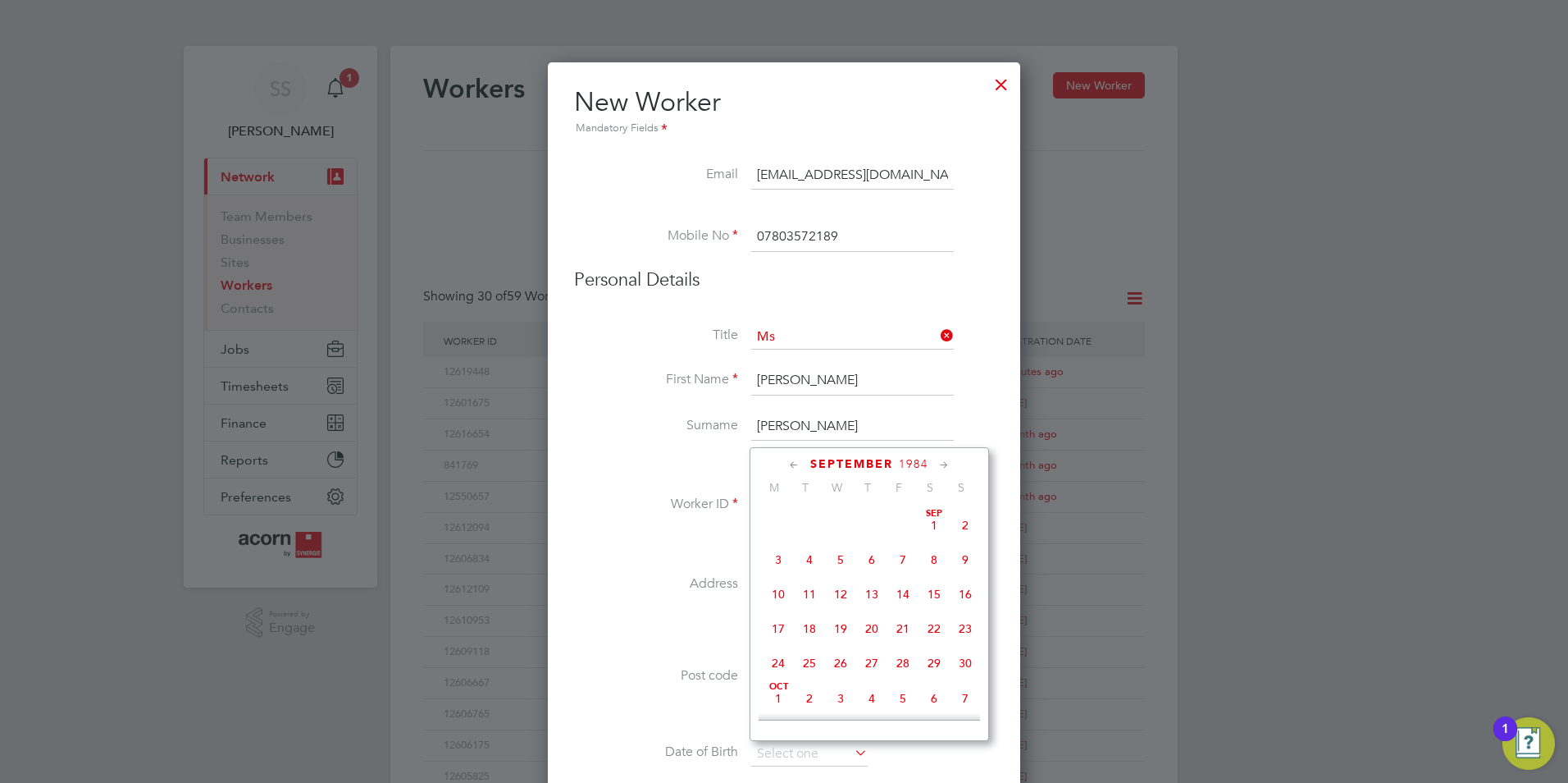
click at [795, 458] on icon at bounding box center [794, 465] width 16 height 18
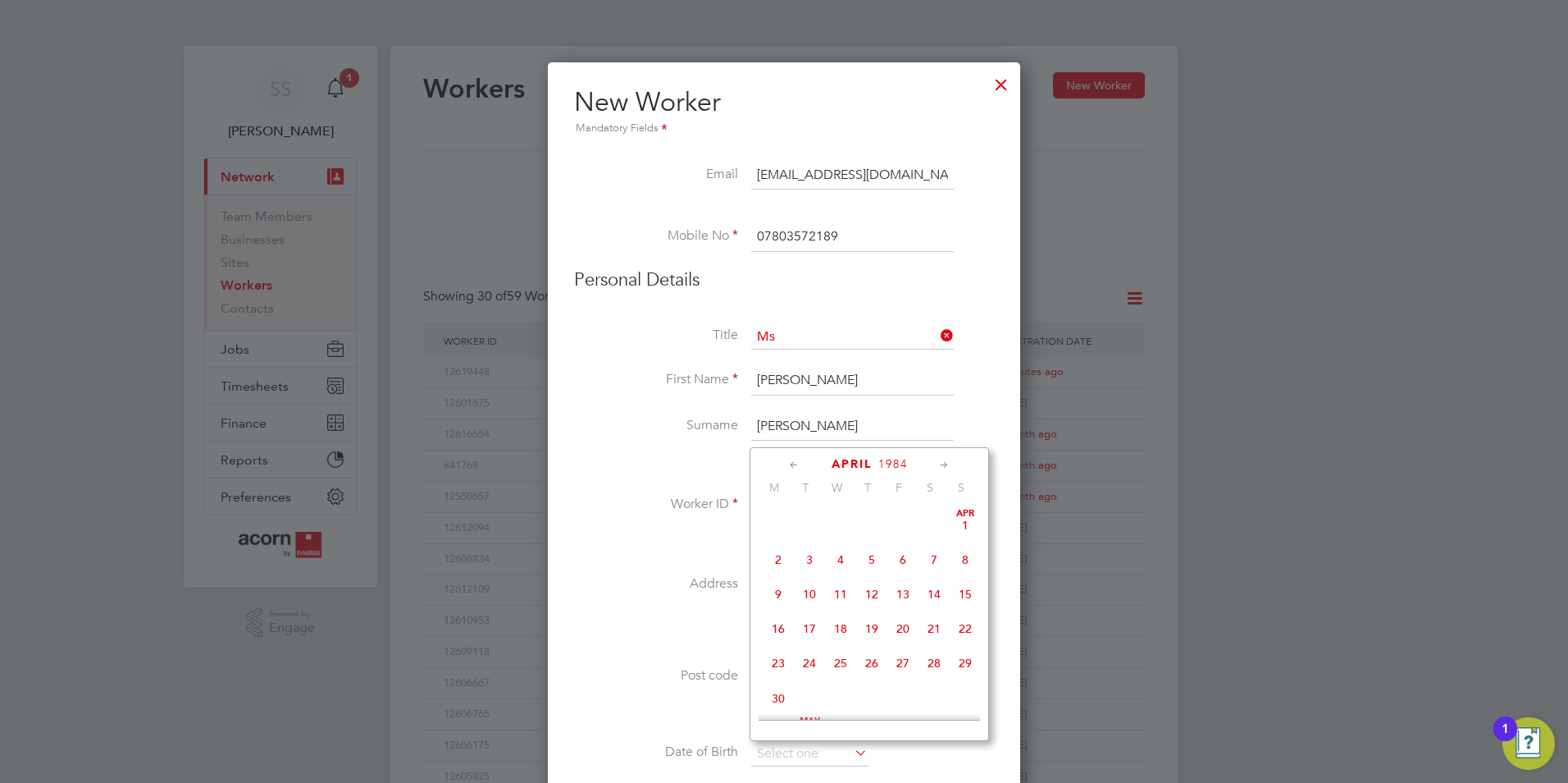
click at [795, 458] on icon at bounding box center [794, 465] width 16 height 18
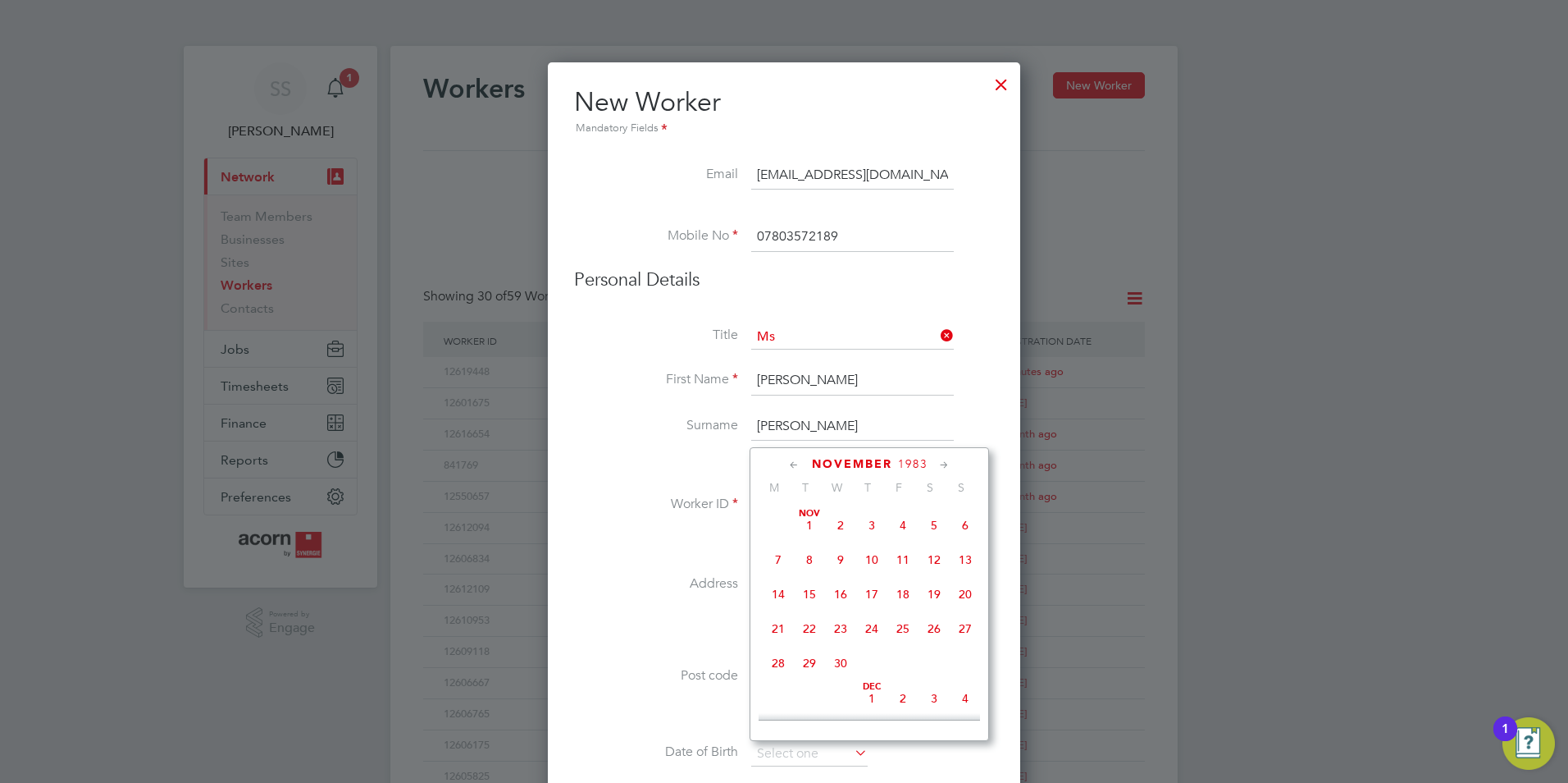
click at [795, 458] on icon at bounding box center [794, 465] width 16 height 18
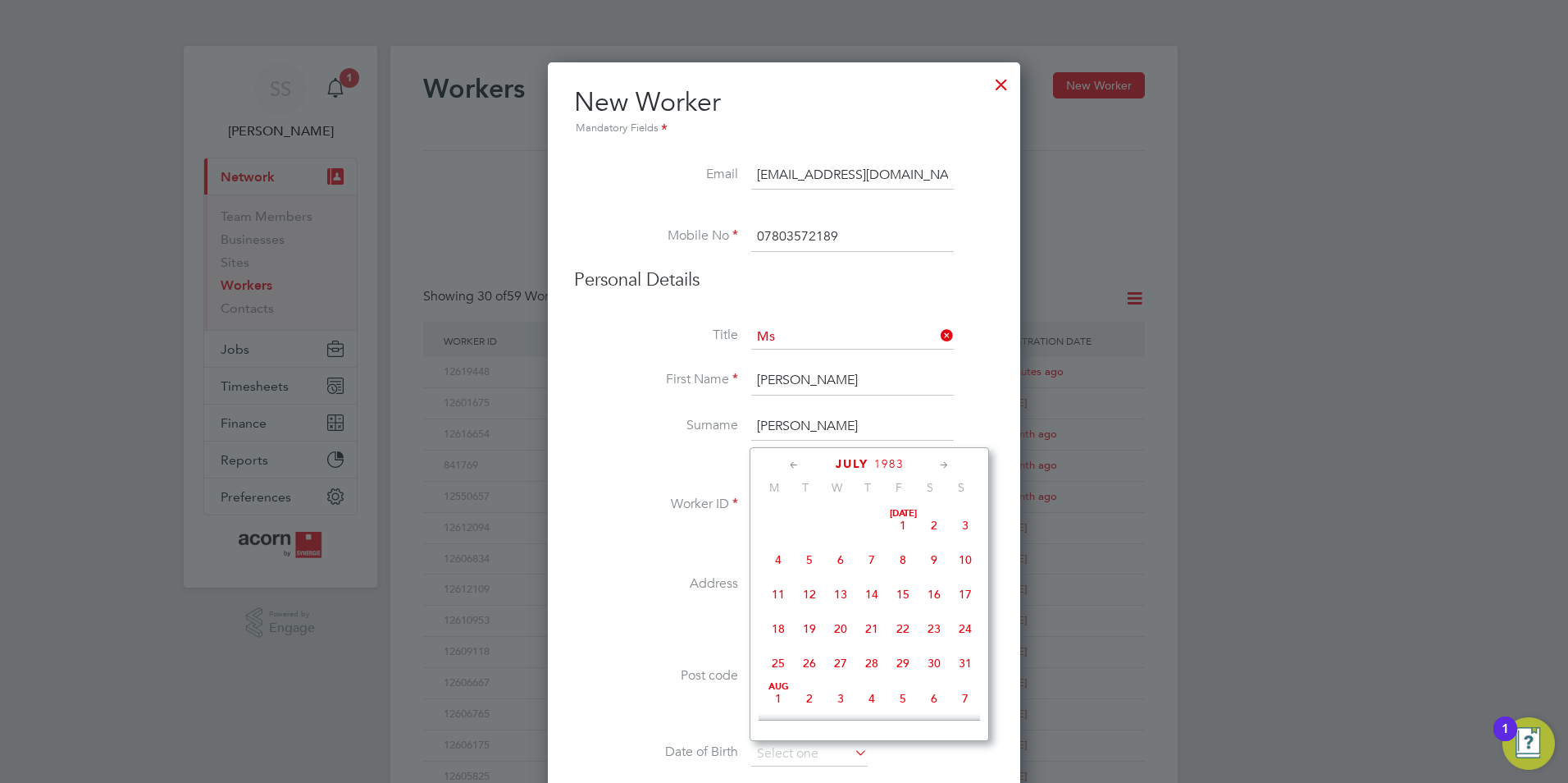
click at [795, 458] on icon at bounding box center [794, 465] width 16 height 18
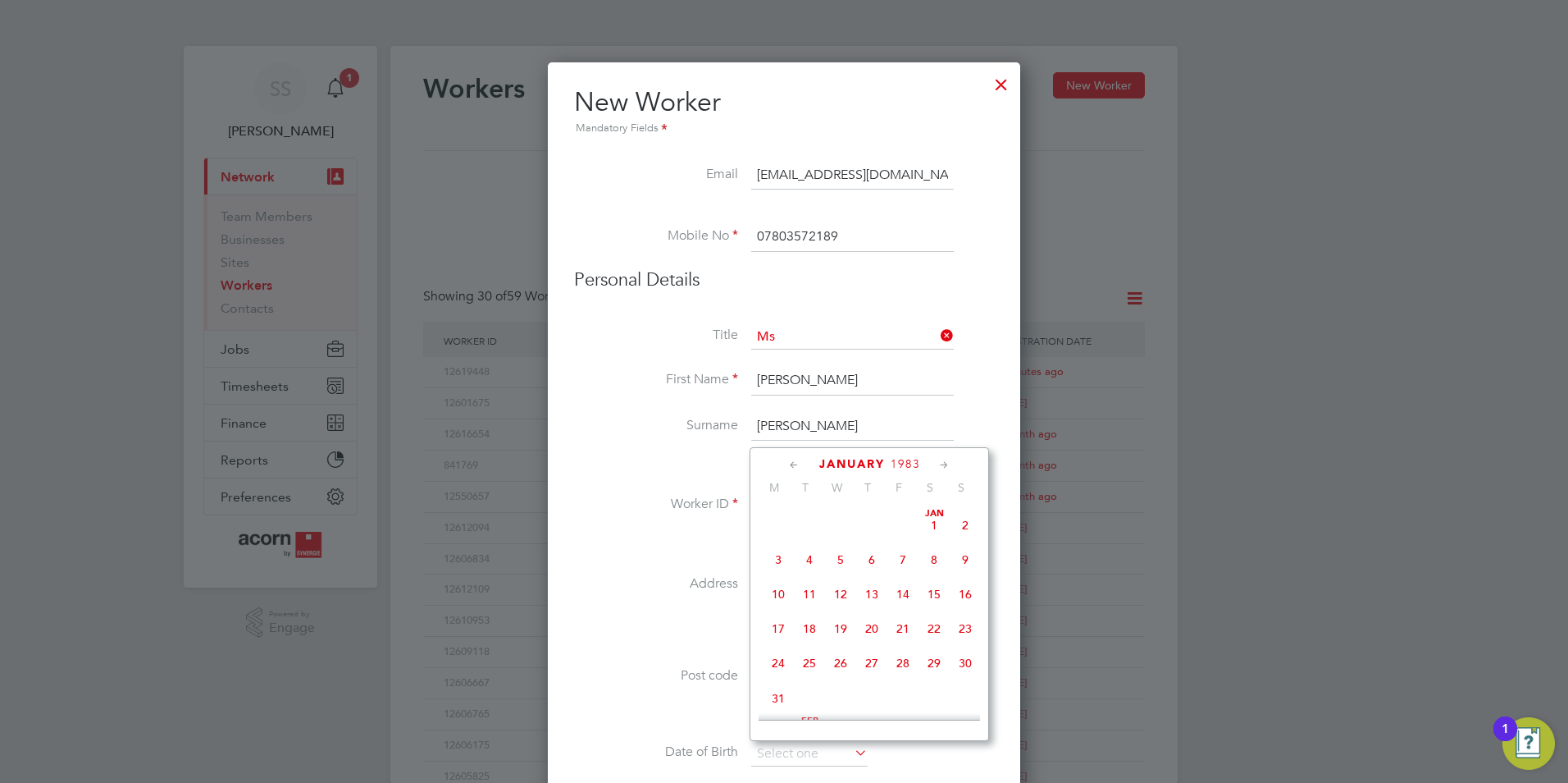
click at [795, 458] on icon at bounding box center [794, 465] width 16 height 18
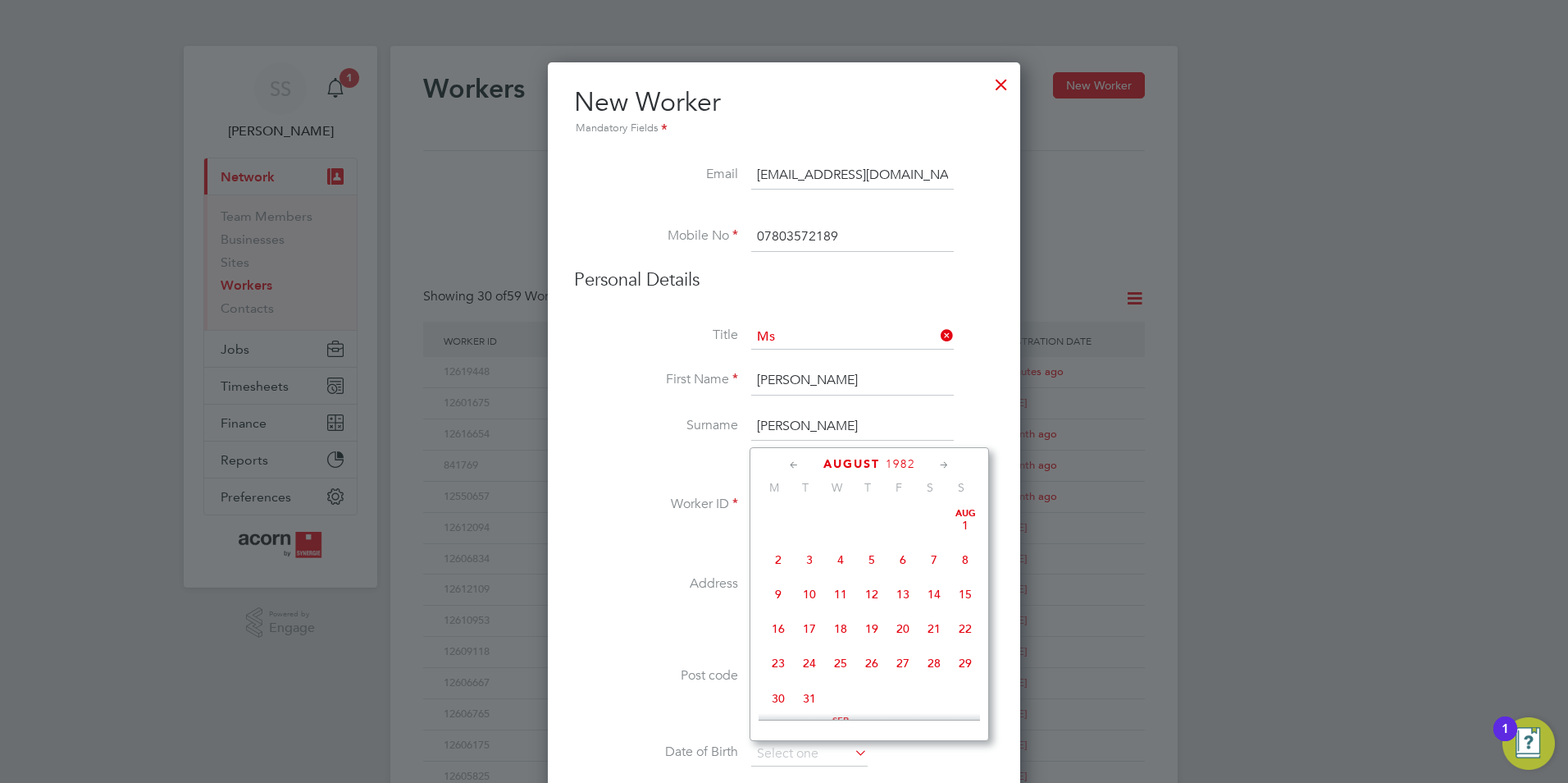
click at [940, 458] on icon at bounding box center [945, 465] width 16 height 18
click at [871, 527] on span "4" at bounding box center [872, 512] width 31 height 31
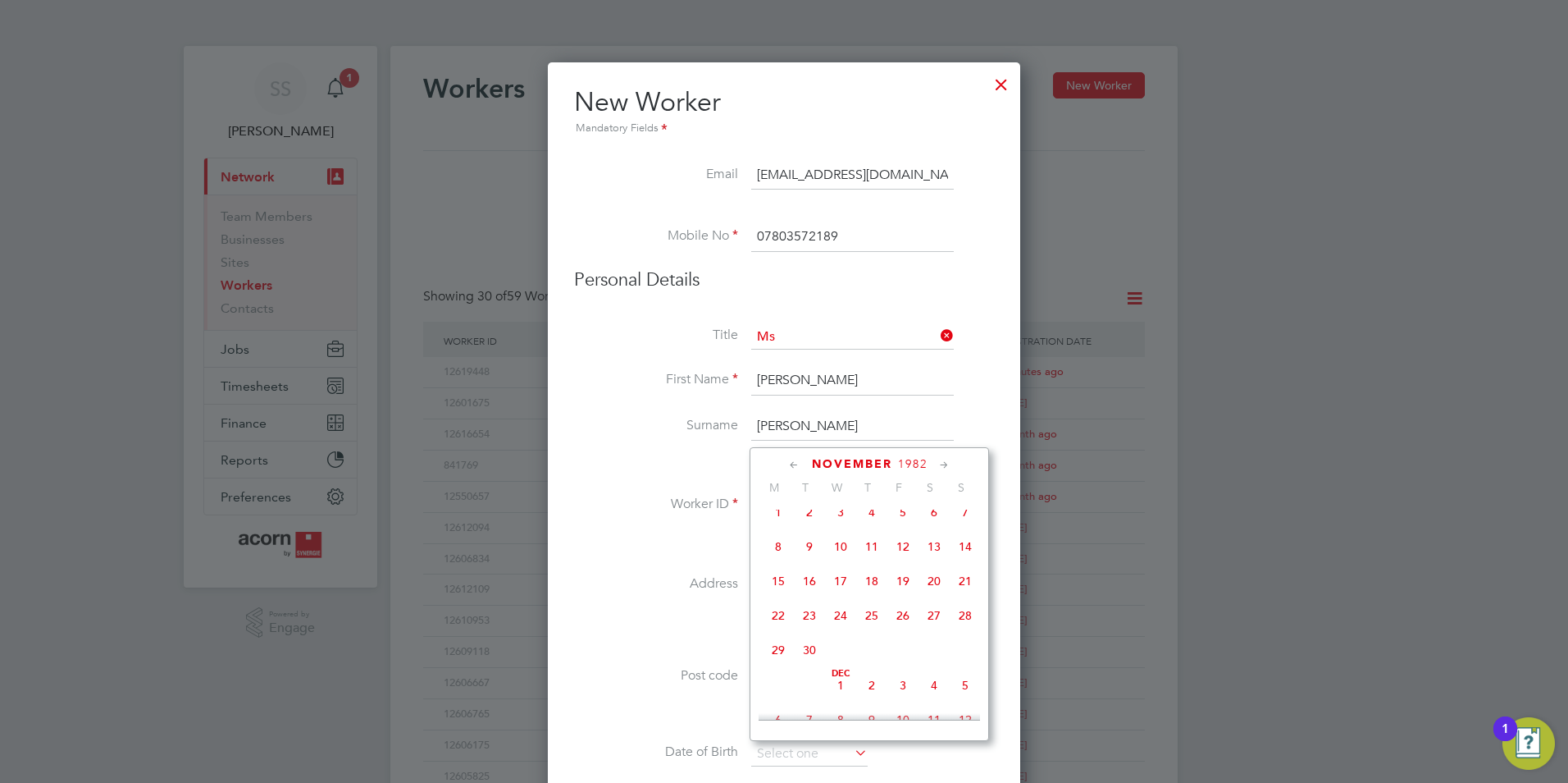
type input "04 Nov 1982"
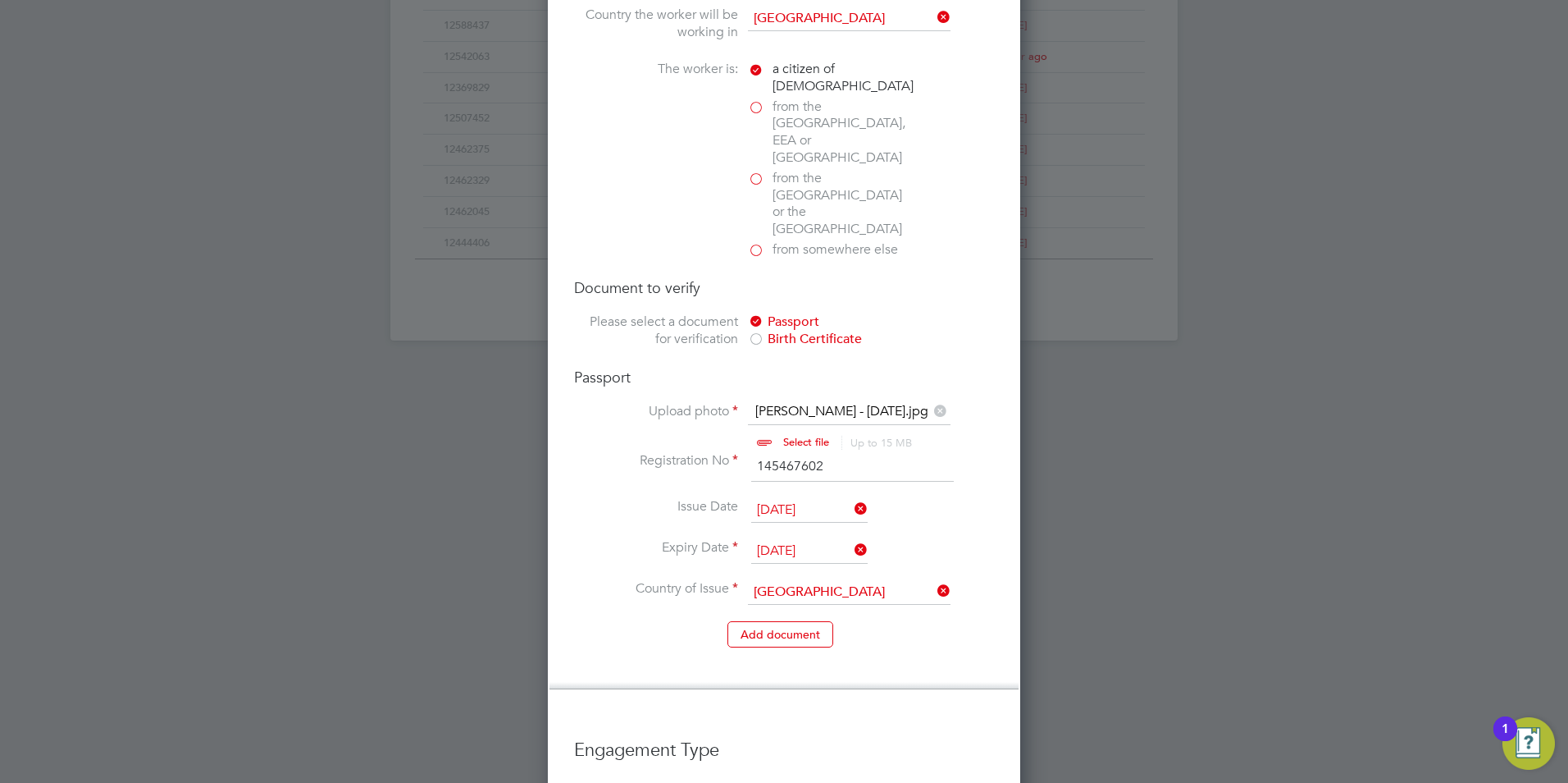
scroll to position [1324, 0]
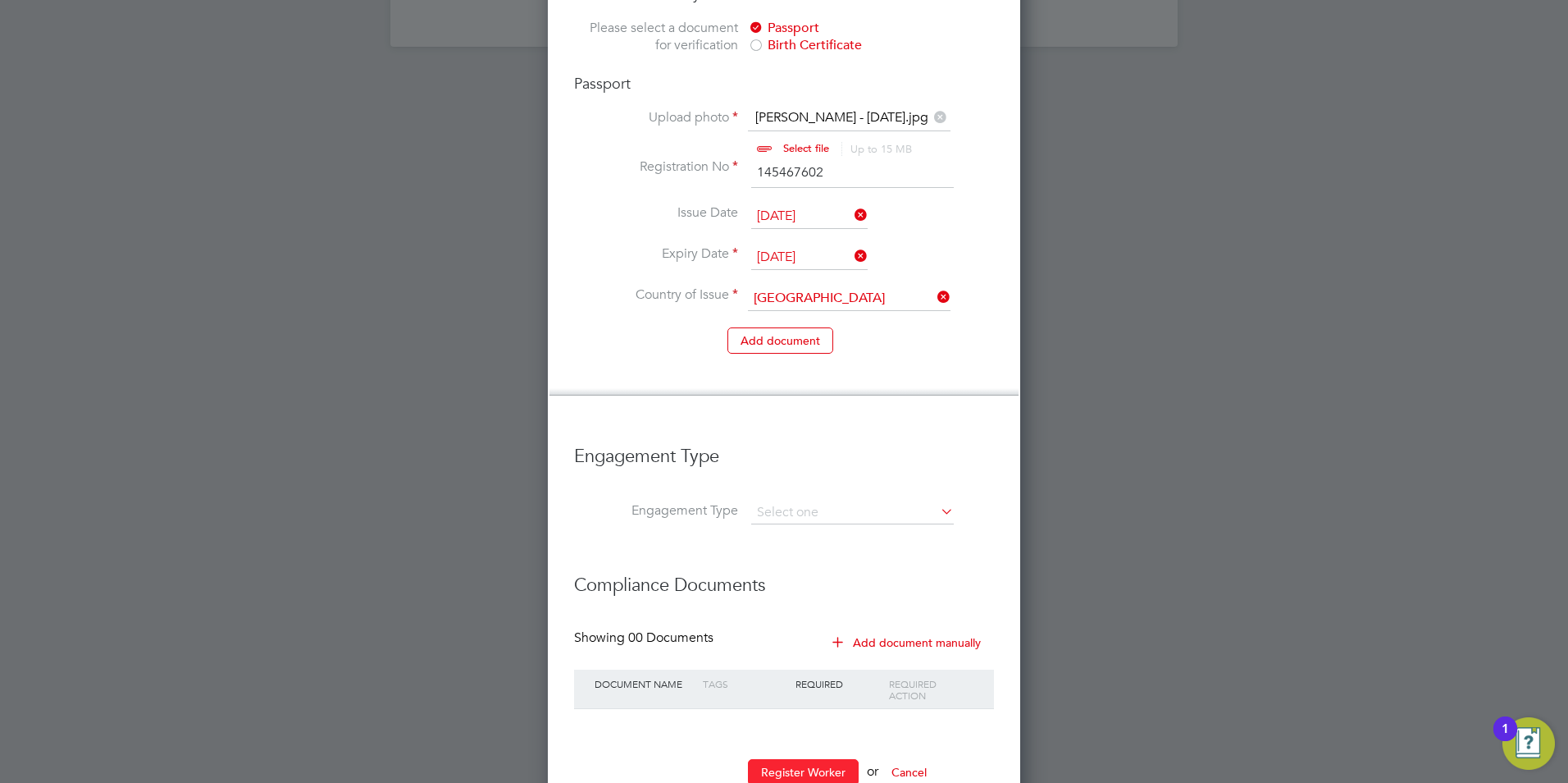
click at [813, 759] on button "Register Worker" at bounding box center [803, 772] width 111 height 27
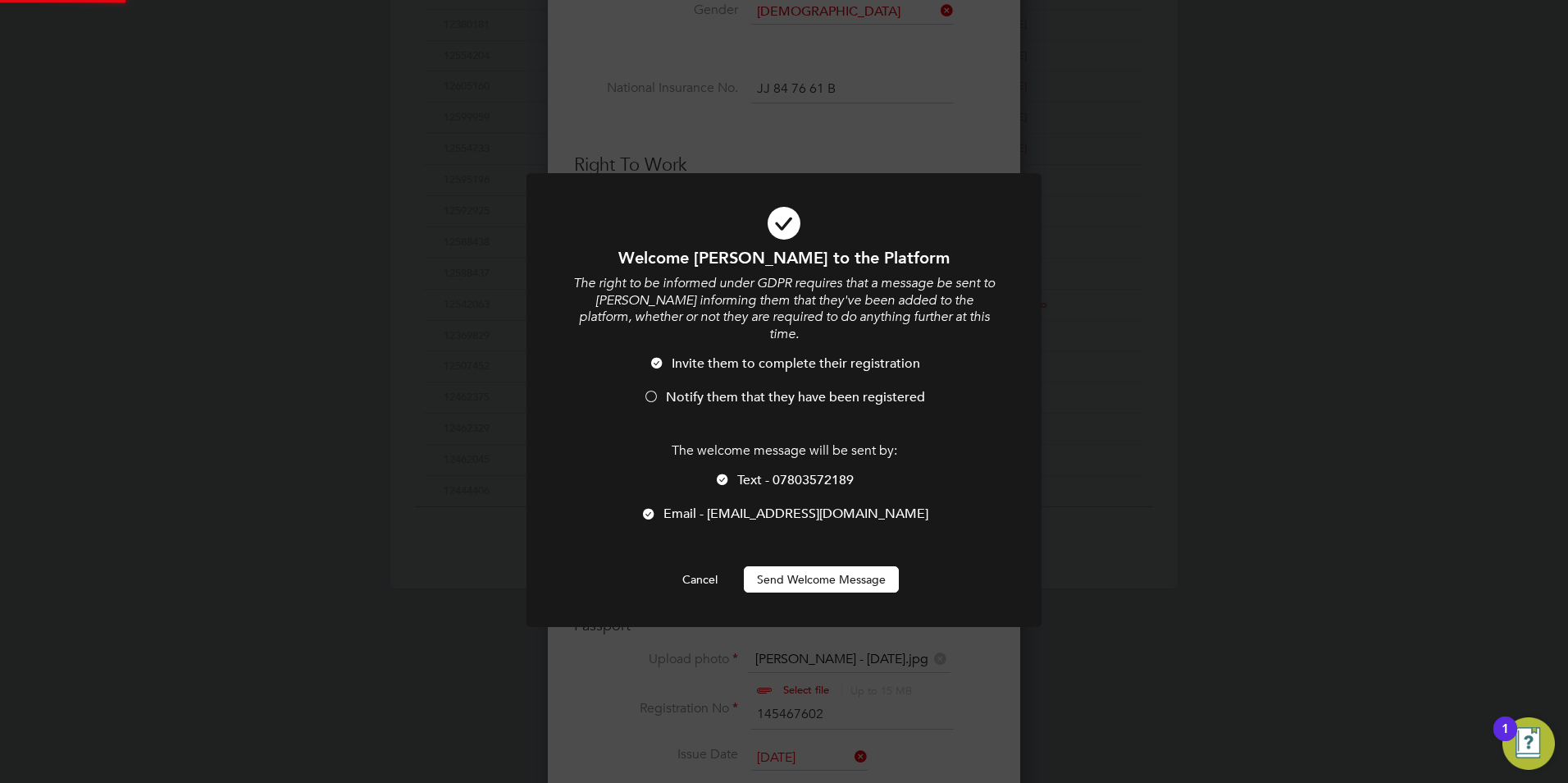
scroll to position [0, 0]
click at [652, 390] on div at bounding box center [651, 397] width 17 height 17
click at [720, 472] on div at bounding box center [723, 480] width 17 height 17
click at [827, 567] on button "Send Welcome Message" at bounding box center [822, 579] width 155 height 27
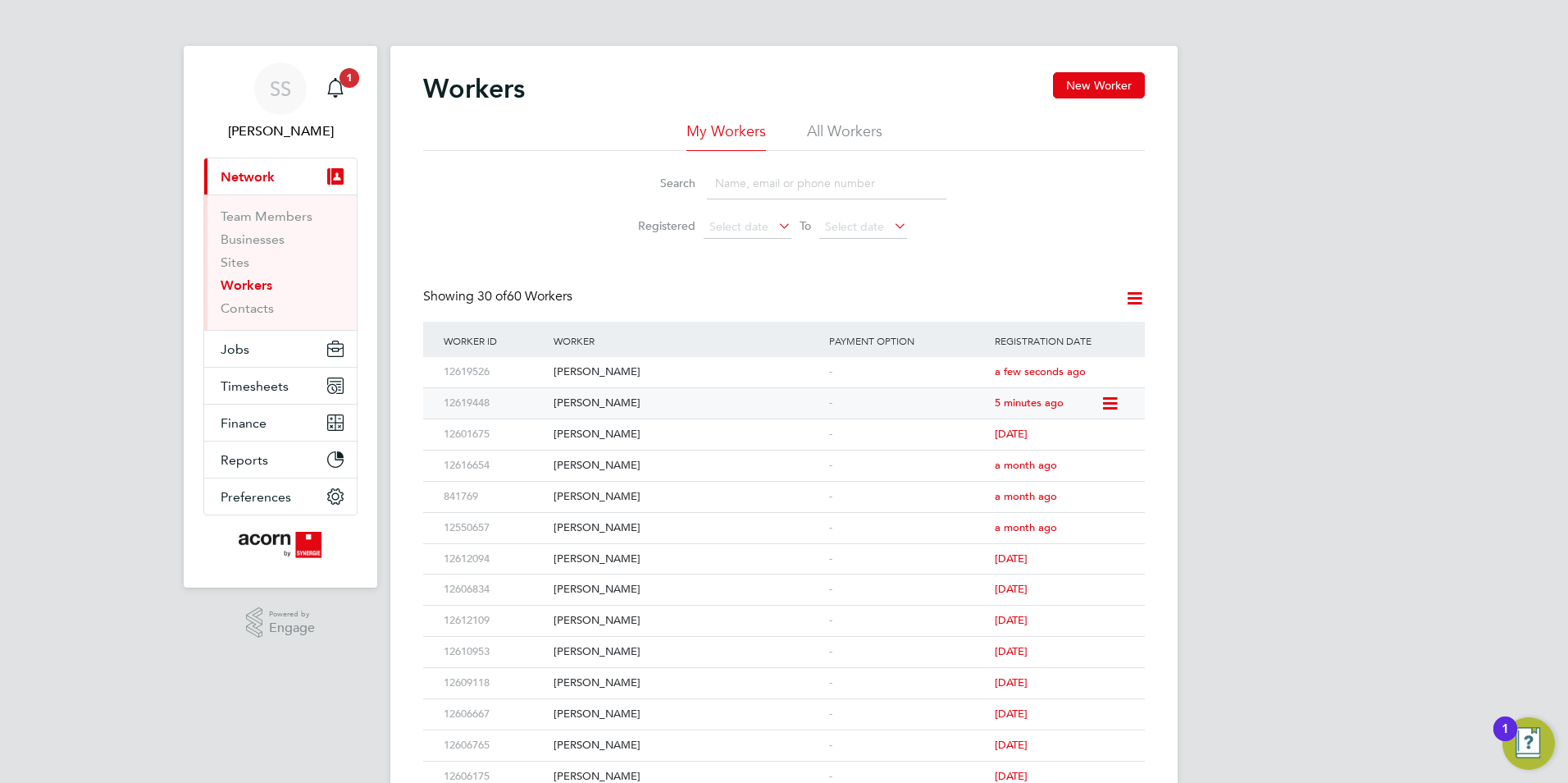
click at [596, 401] on div "Taylor Lock" at bounding box center [687, 403] width 275 height 30
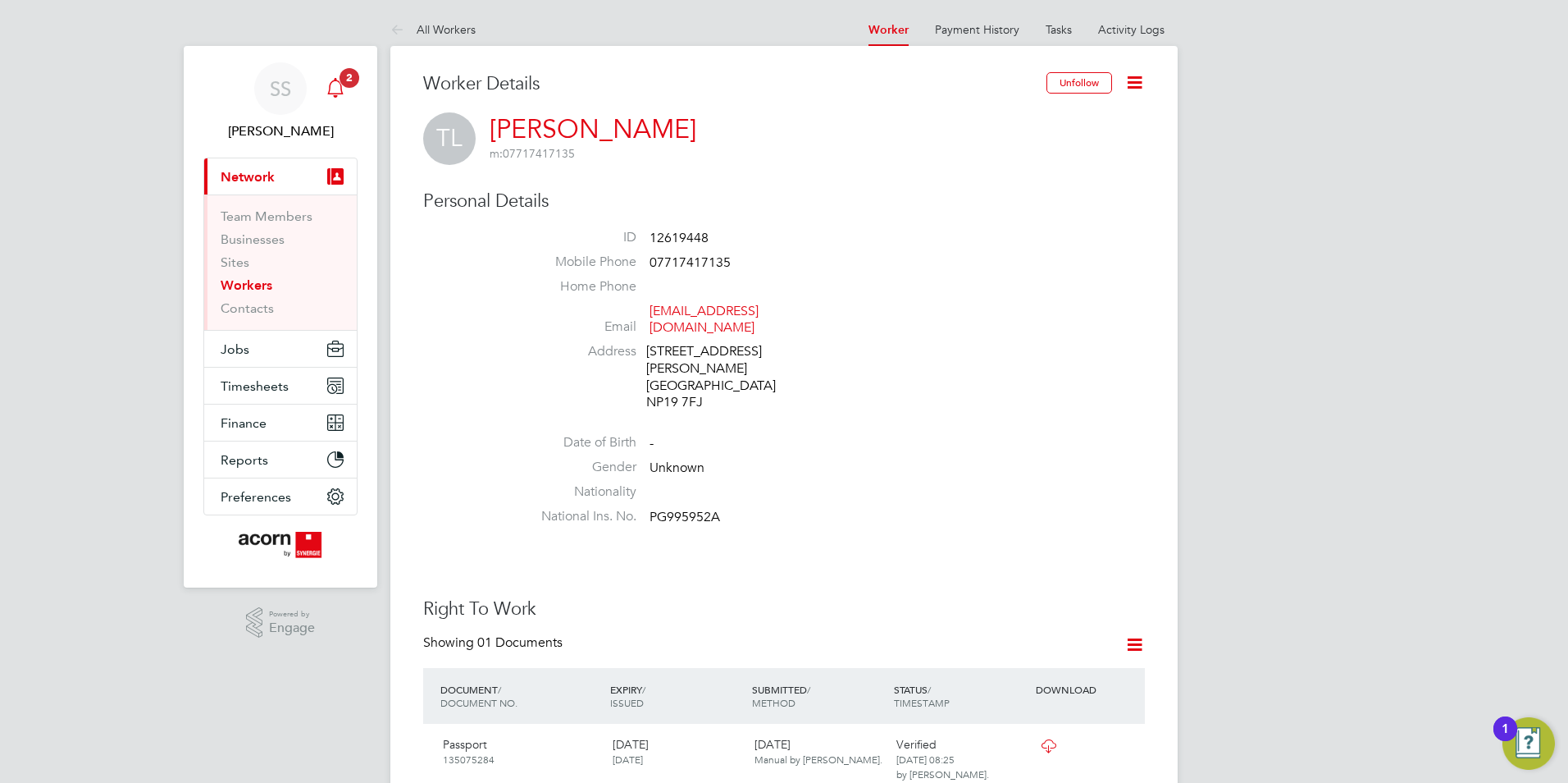
click at [327, 66] on link "Notifications 2" at bounding box center [334, 88] width 32 height 52
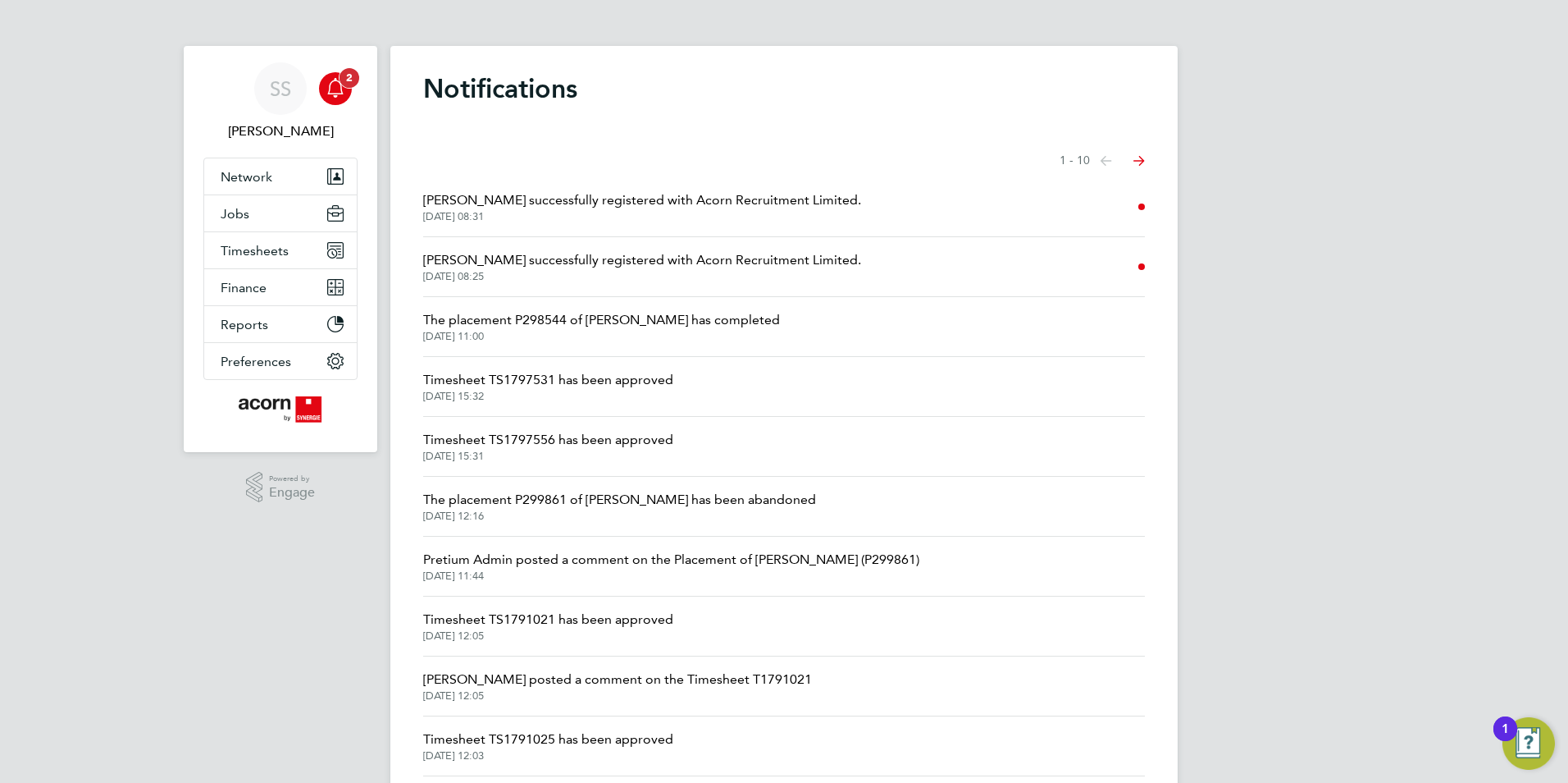
click at [340, 95] on icon "Main navigation" at bounding box center [335, 88] width 20 height 20
click at [472, 256] on span "Taylor Lock successfully registered with Acorn Recruitment Limited." at bounding box center [641, 260] width 437 height 20
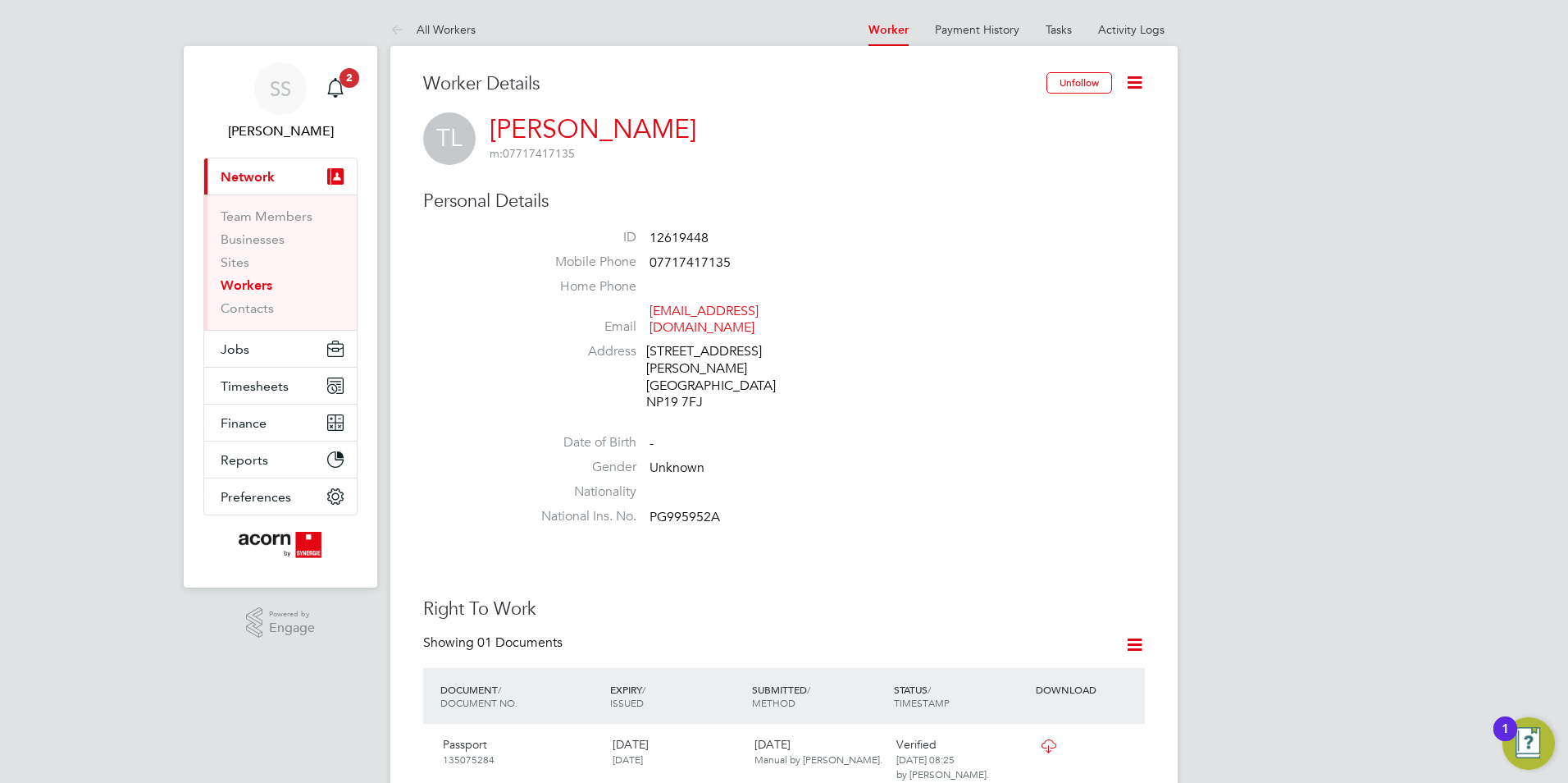
click at [259, 288] on link "Workers" at bounding box center [246, 285] width 52 height 16
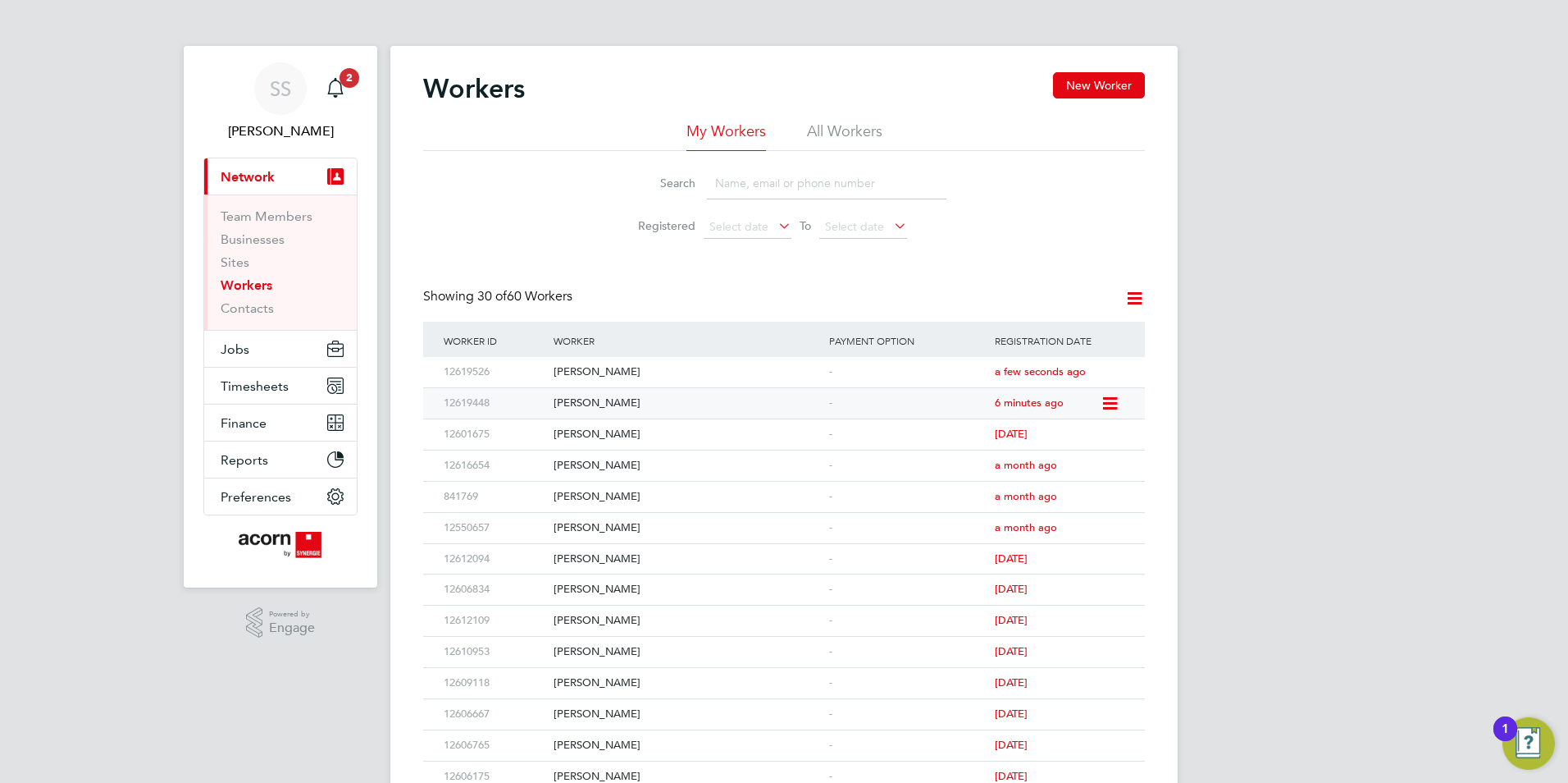
click at [594, 401] on div "[PERSON_NAME]" at bounding box center [687, 403] width 275 height 30
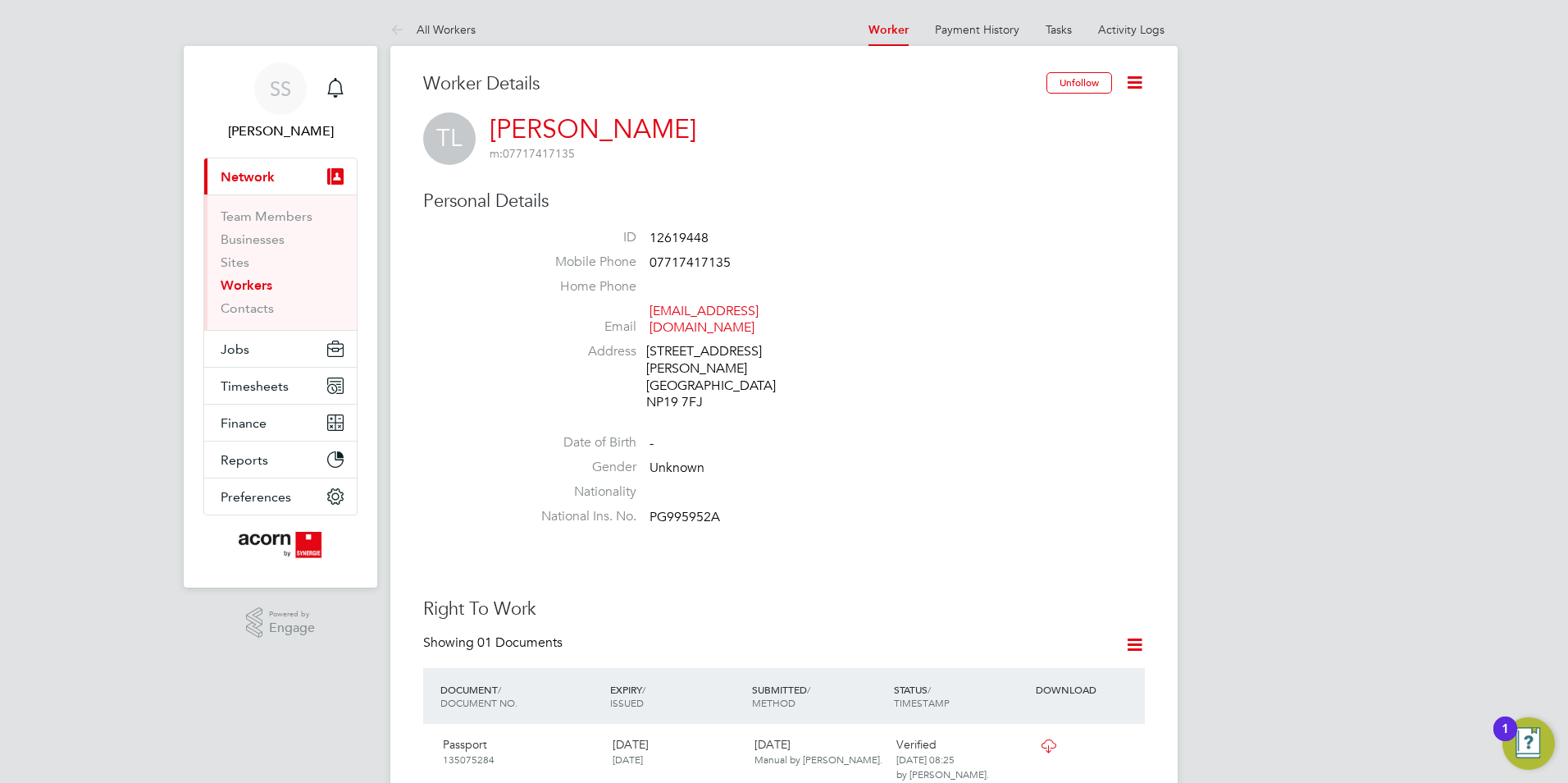
click at [243, 282] on link "Workers" at bounding box center [246, 285] width 52 height 16
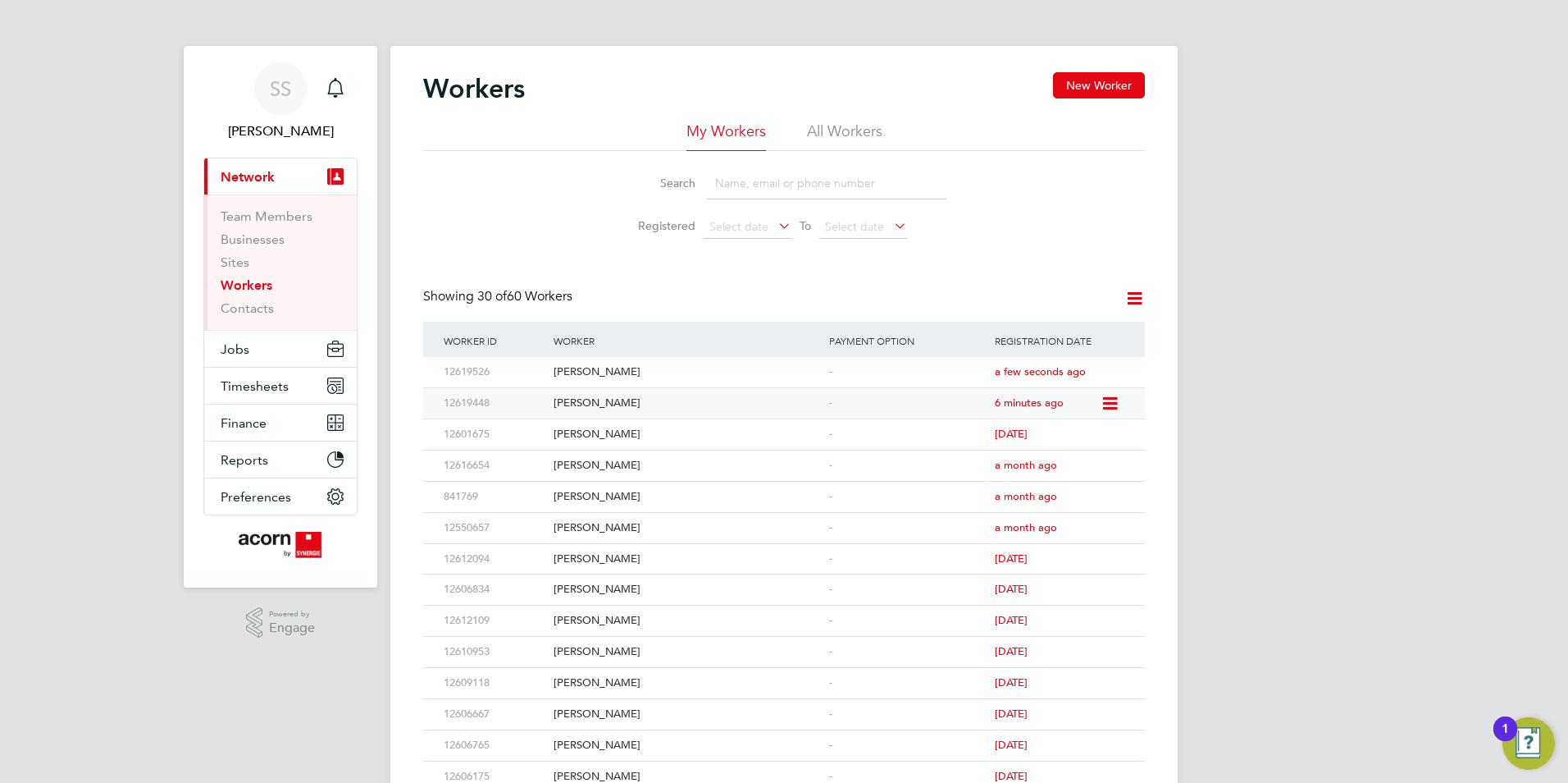
click at [1115, 403] on icon at bounding box center [1108, 403] width 17 height 20
click at [944, 242] on li "Registered Select date To Select date" at bounding box center [784, 227] width 366 height 39
click at [556, 371] on div "[PERSON_NAME]" at bounding box center [687, 372] width 275 height 30
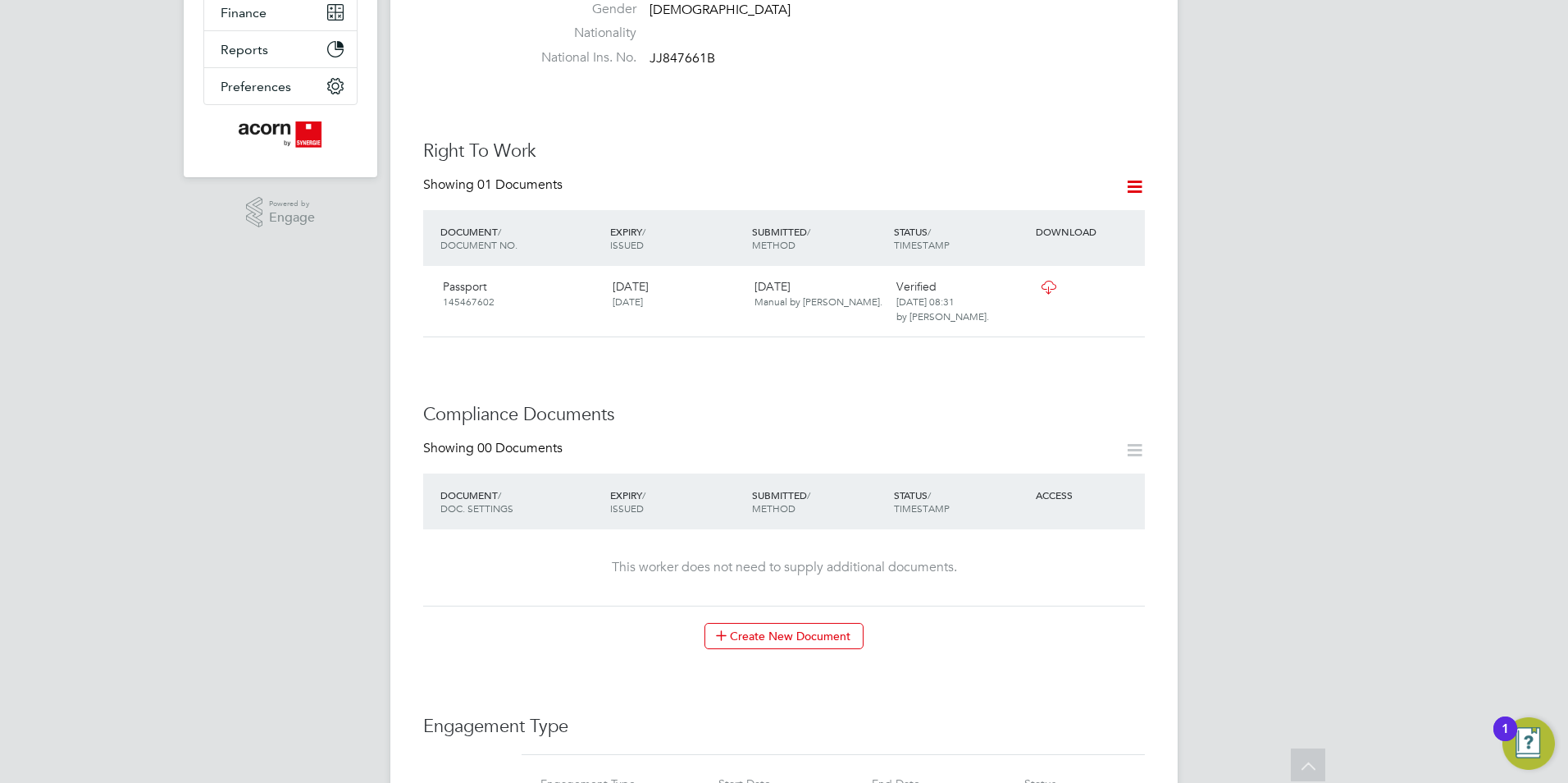
scroll to position [739, 0]
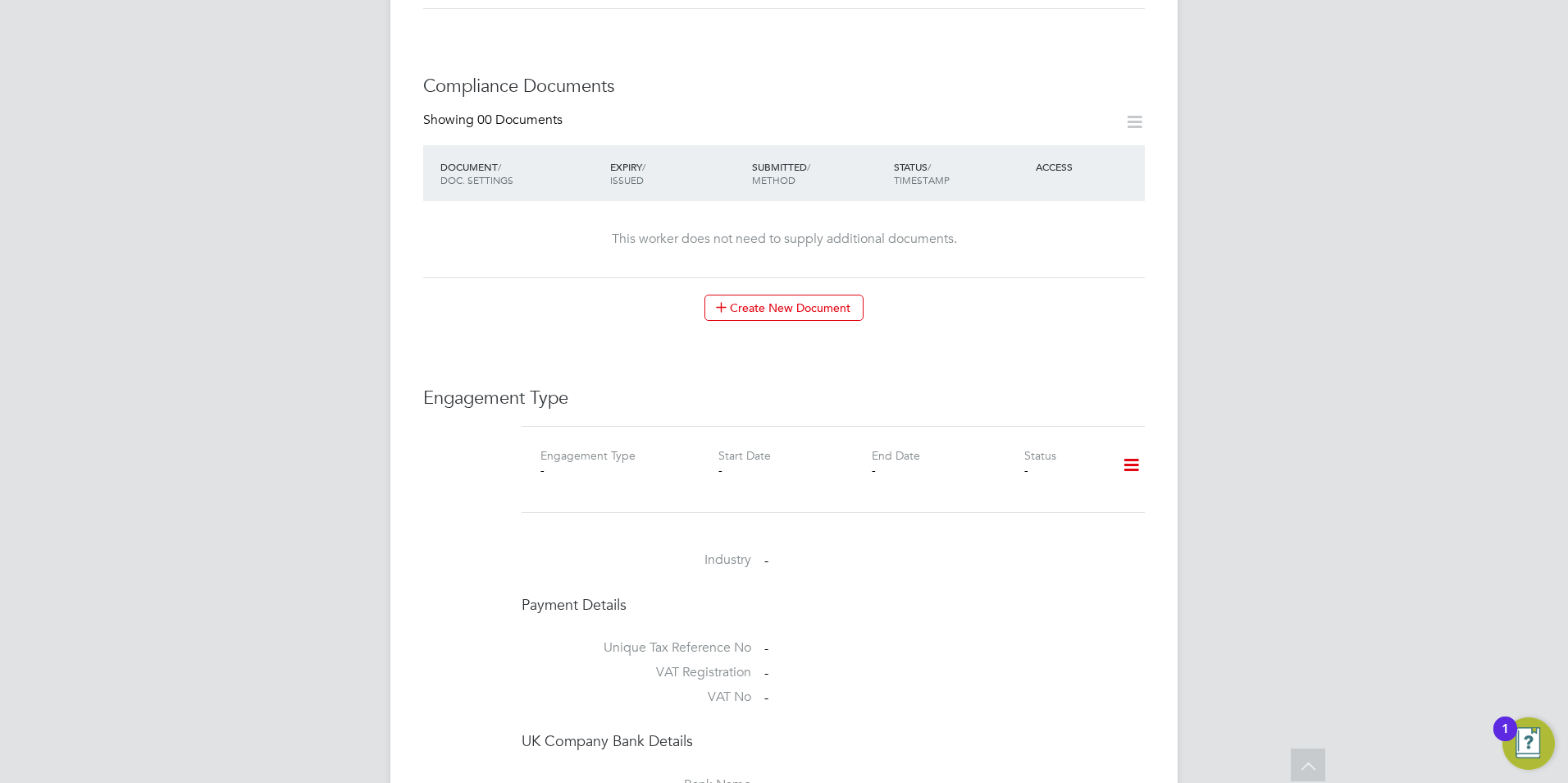
click at [1132, 452] on icon at bounding box center [1131, 465] width 29 height 37
click at [1040, 514] on li "Add Engagement Type" at bounding box center [1046, 518] width 186 height 23
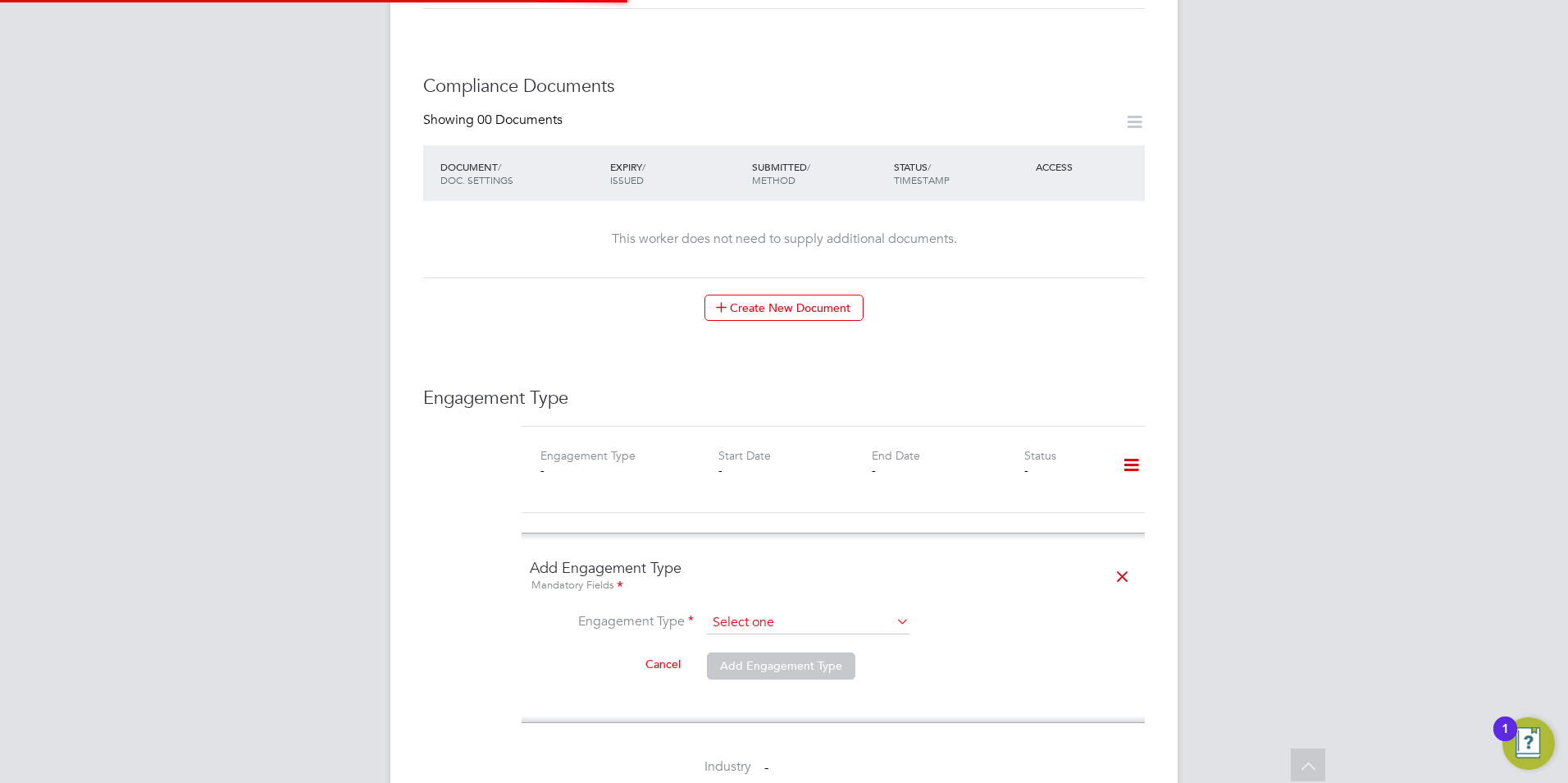
click at [733, 611] on input at bounding box center [808, 622] width 203 height 23
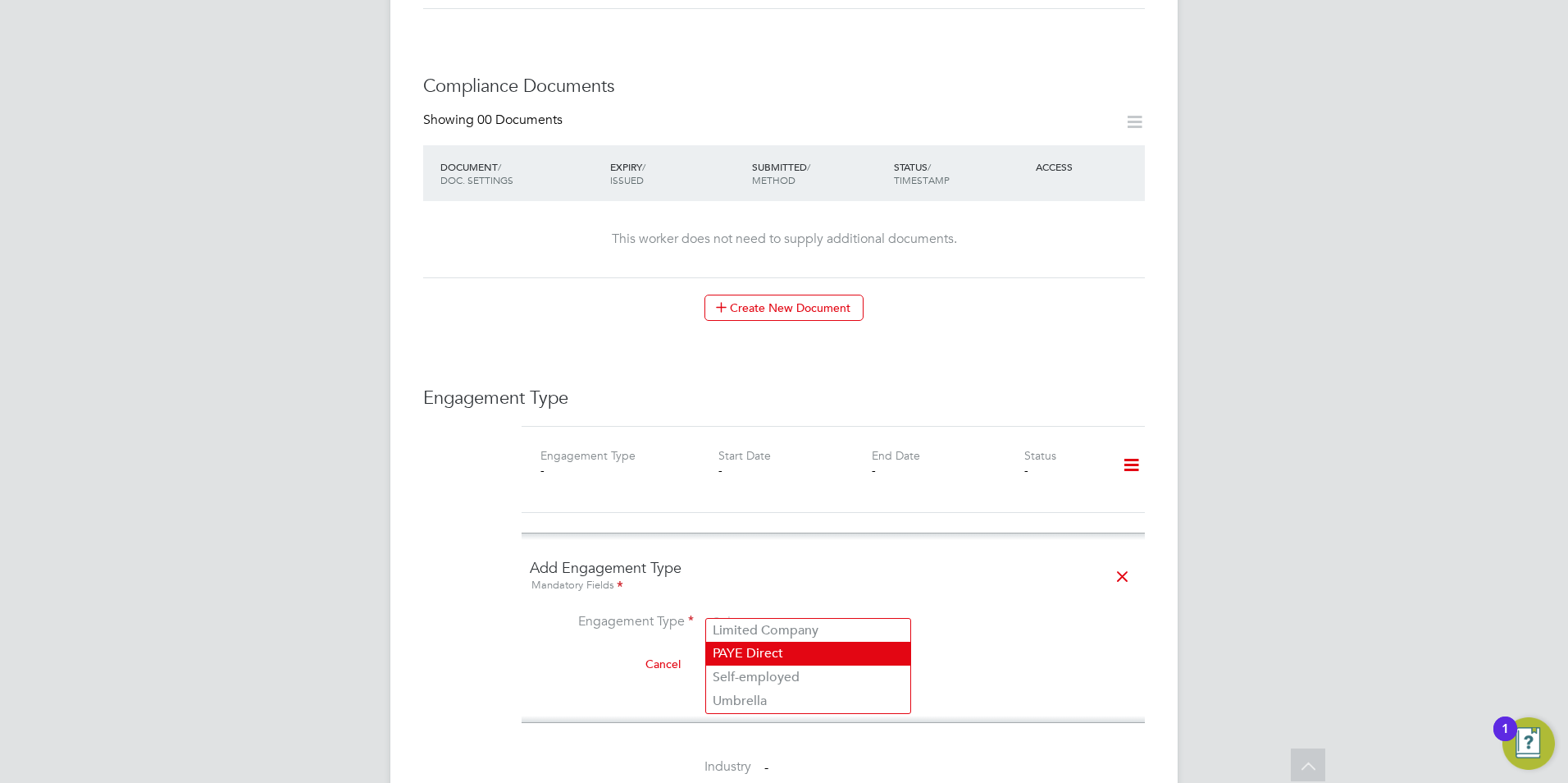
click at [758, 655] on li "PAYE Direct" at bounding box center [808, 653] width 204 height 24
type input "PAYE Direct"
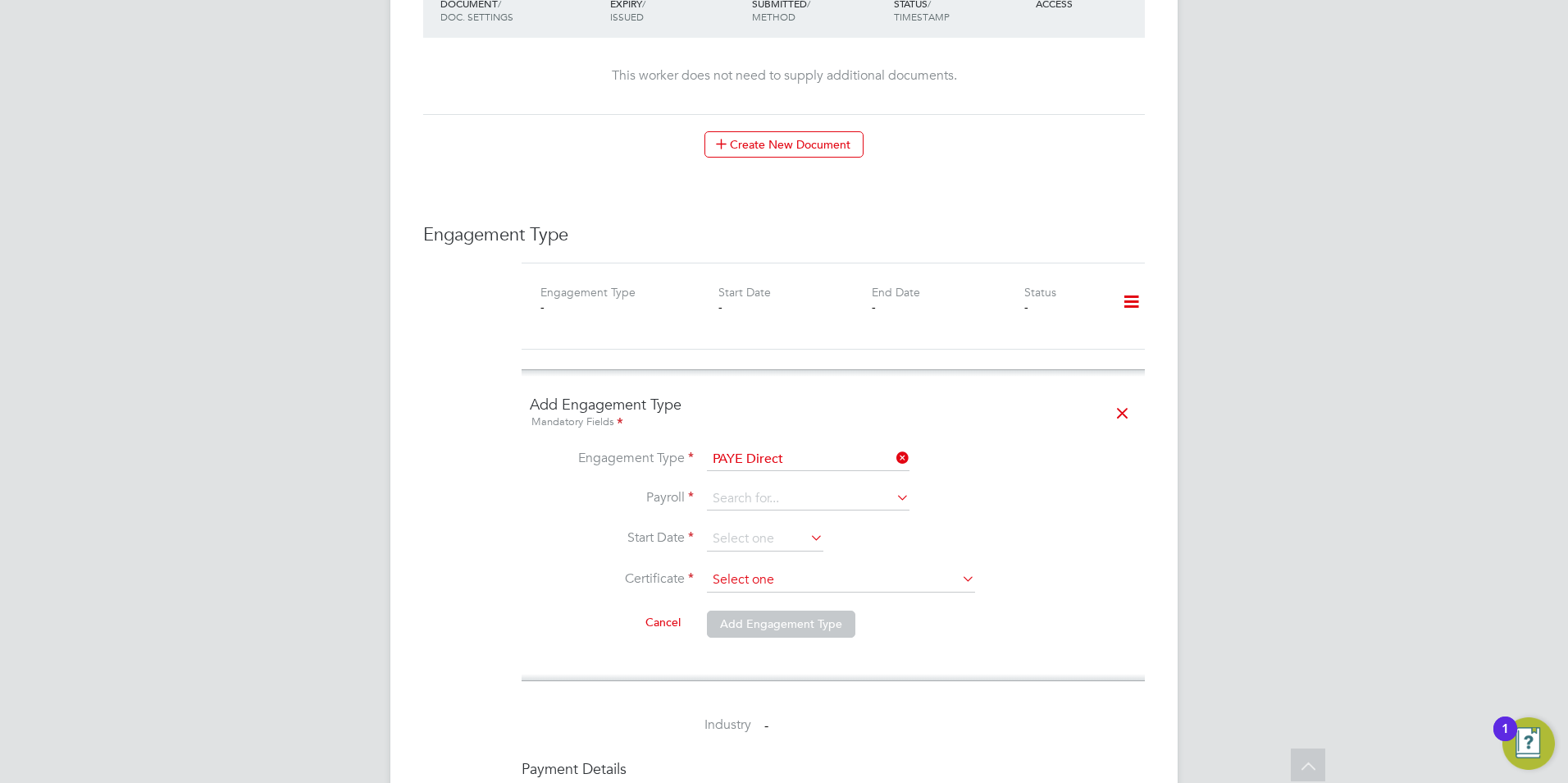
scroll to position [903, 0]
click at [893, 446] on icon at bounding box center [893, 456] width 0 height 23
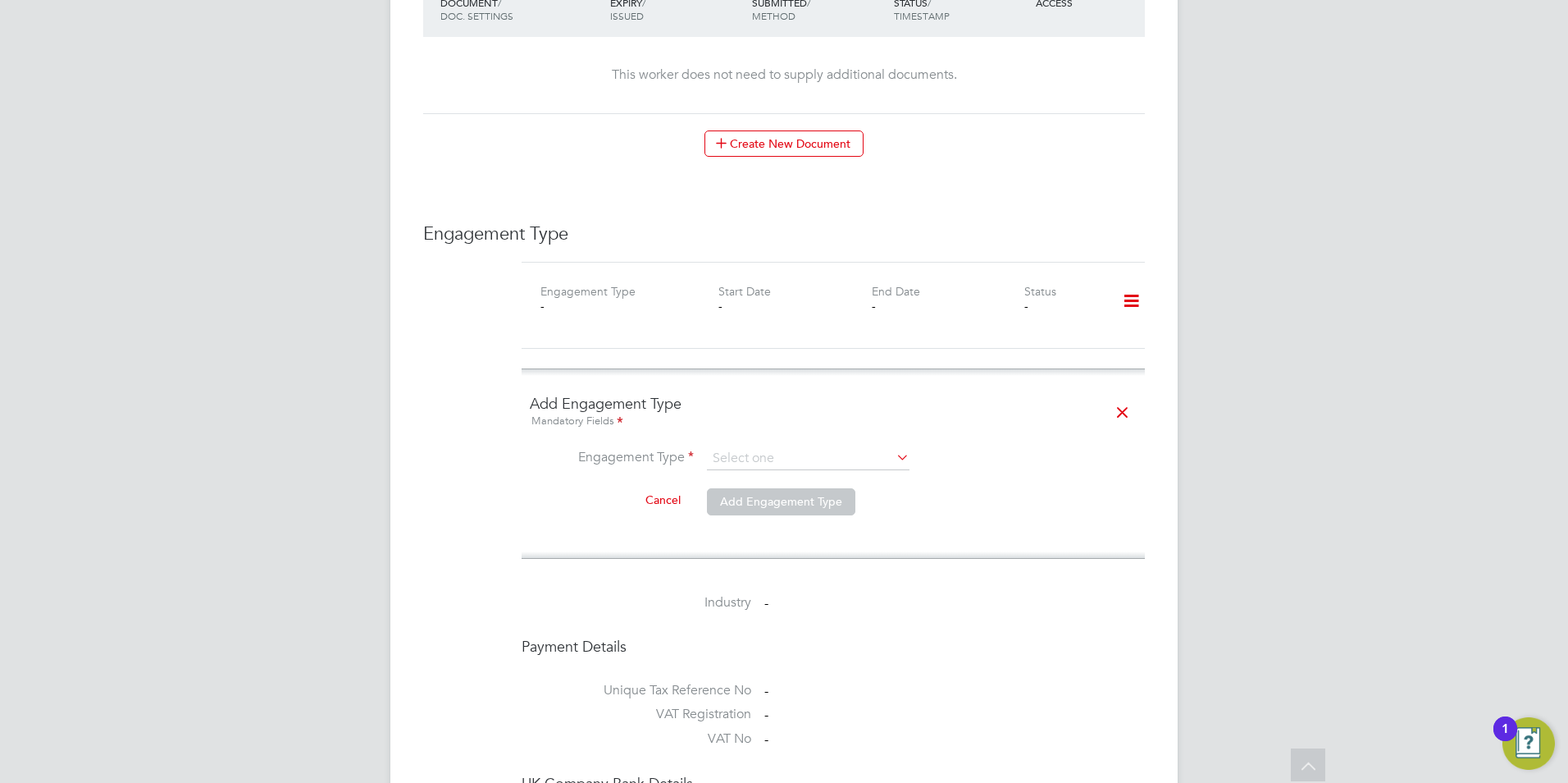
click at [1128, 399] on icon at bounding box center [1122, 412] width 29 height 37
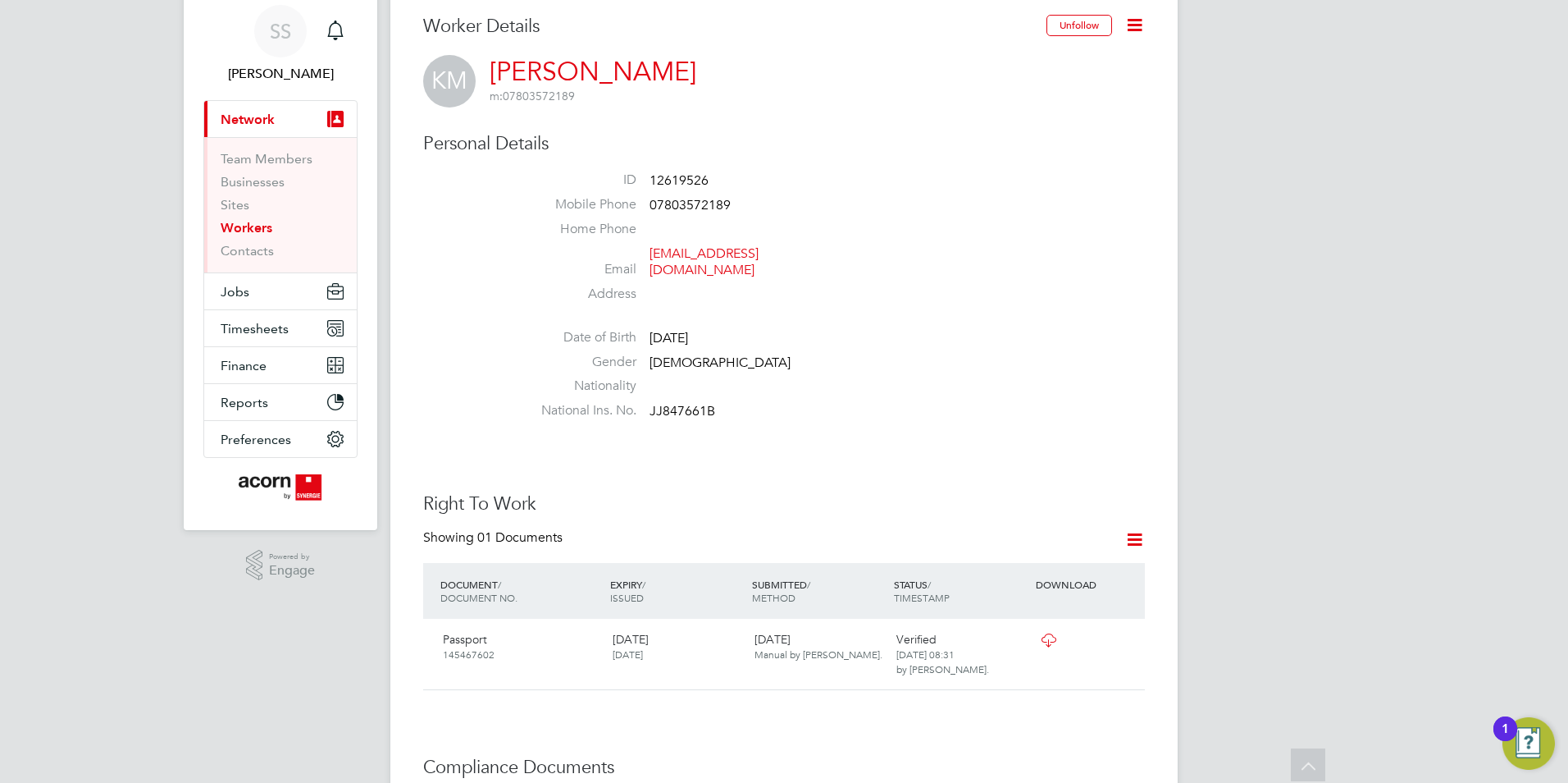
scroll to position [0, 0]
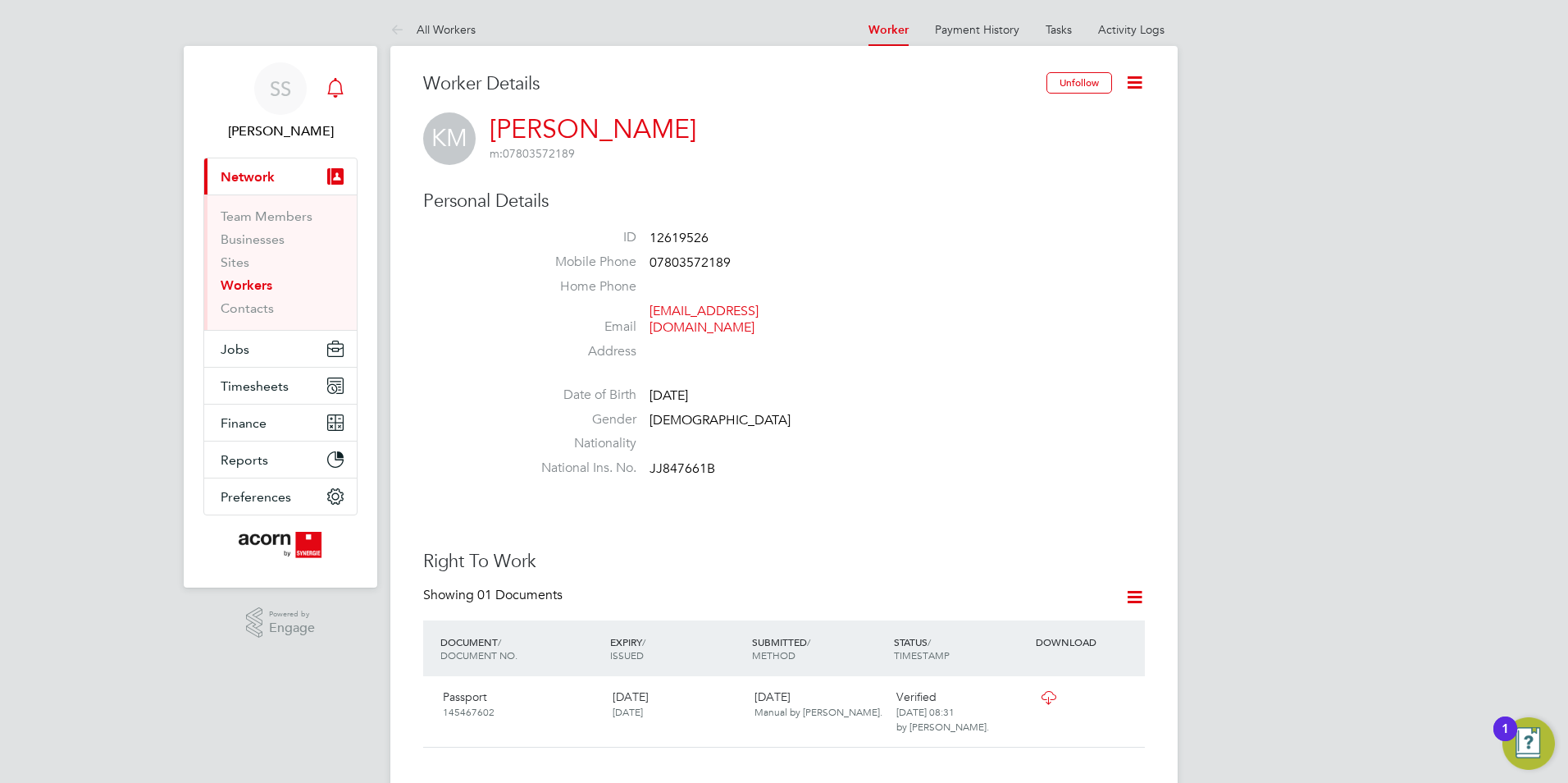
click at [338, 87] on icon "Main navigation" at bounding box center [335, 88] width 20 height 20
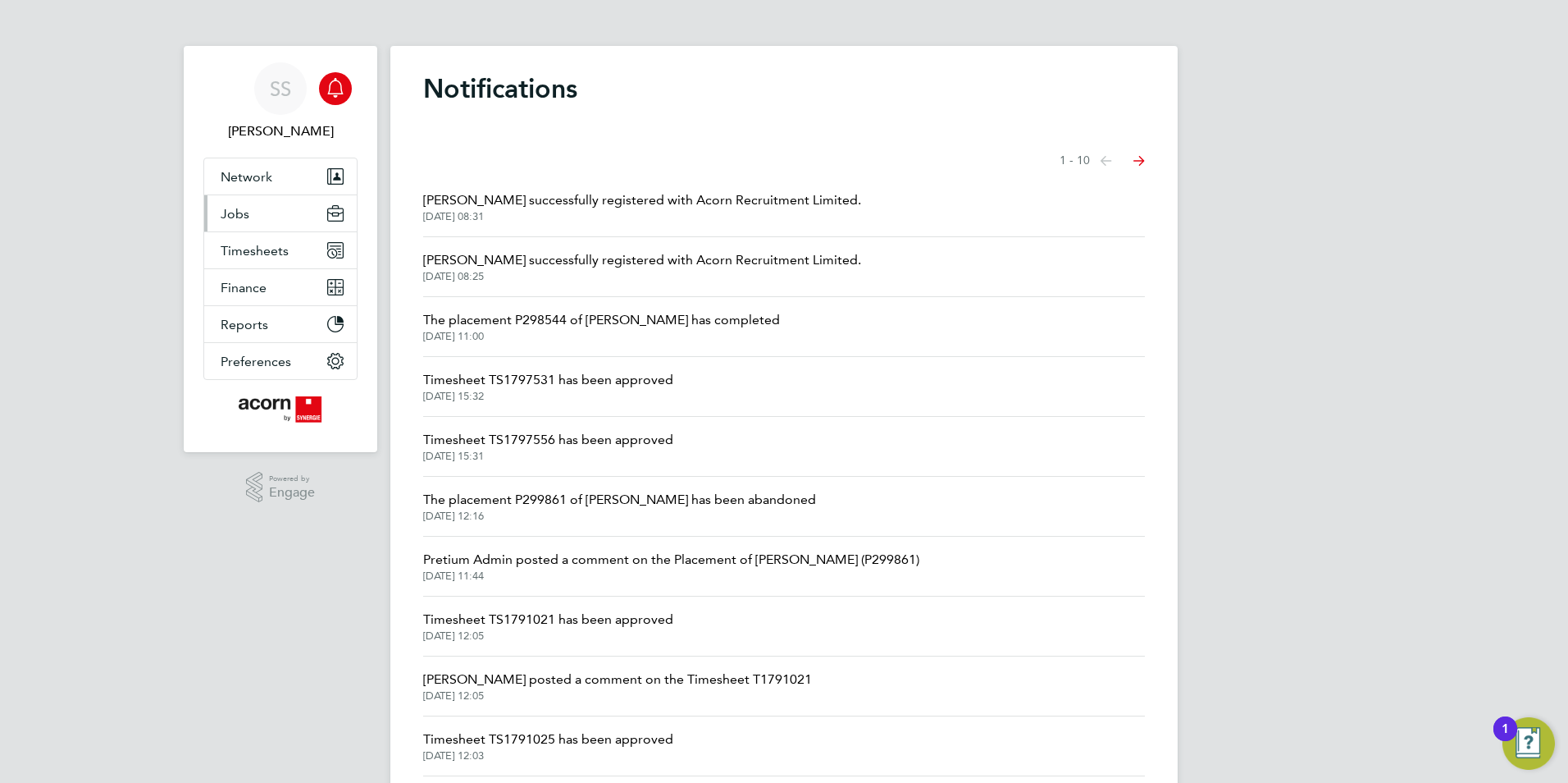
click at [245, 211] on span "Jobs" at bounding box center [234, 213] width 29 height 16
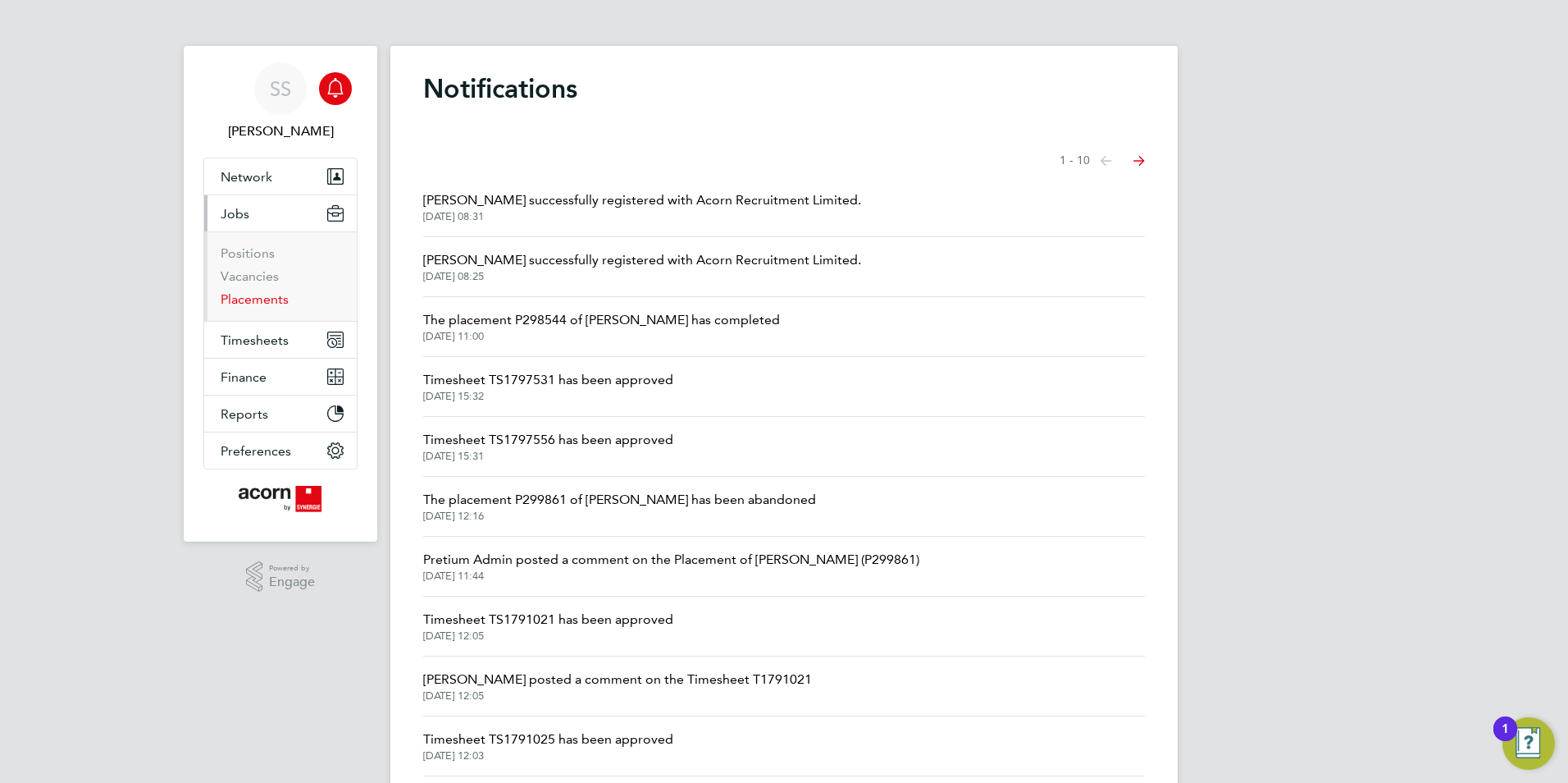
click at [269, 300] on link "Placements" at bounding box center [254, 299] width 68 height 16
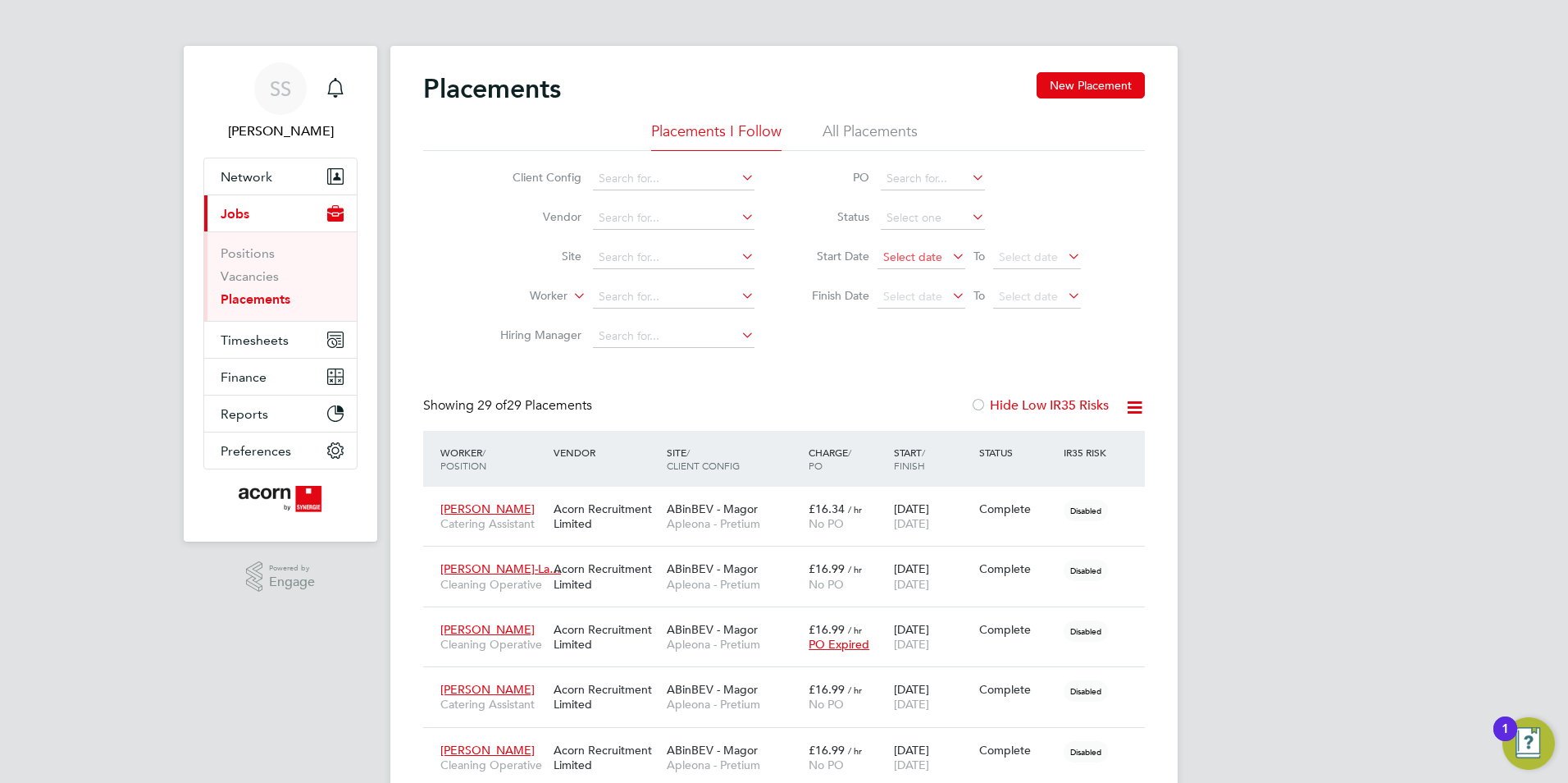
click at [937, 268] on span "Select date" at bounding box center [920, 258] width 87 height 23
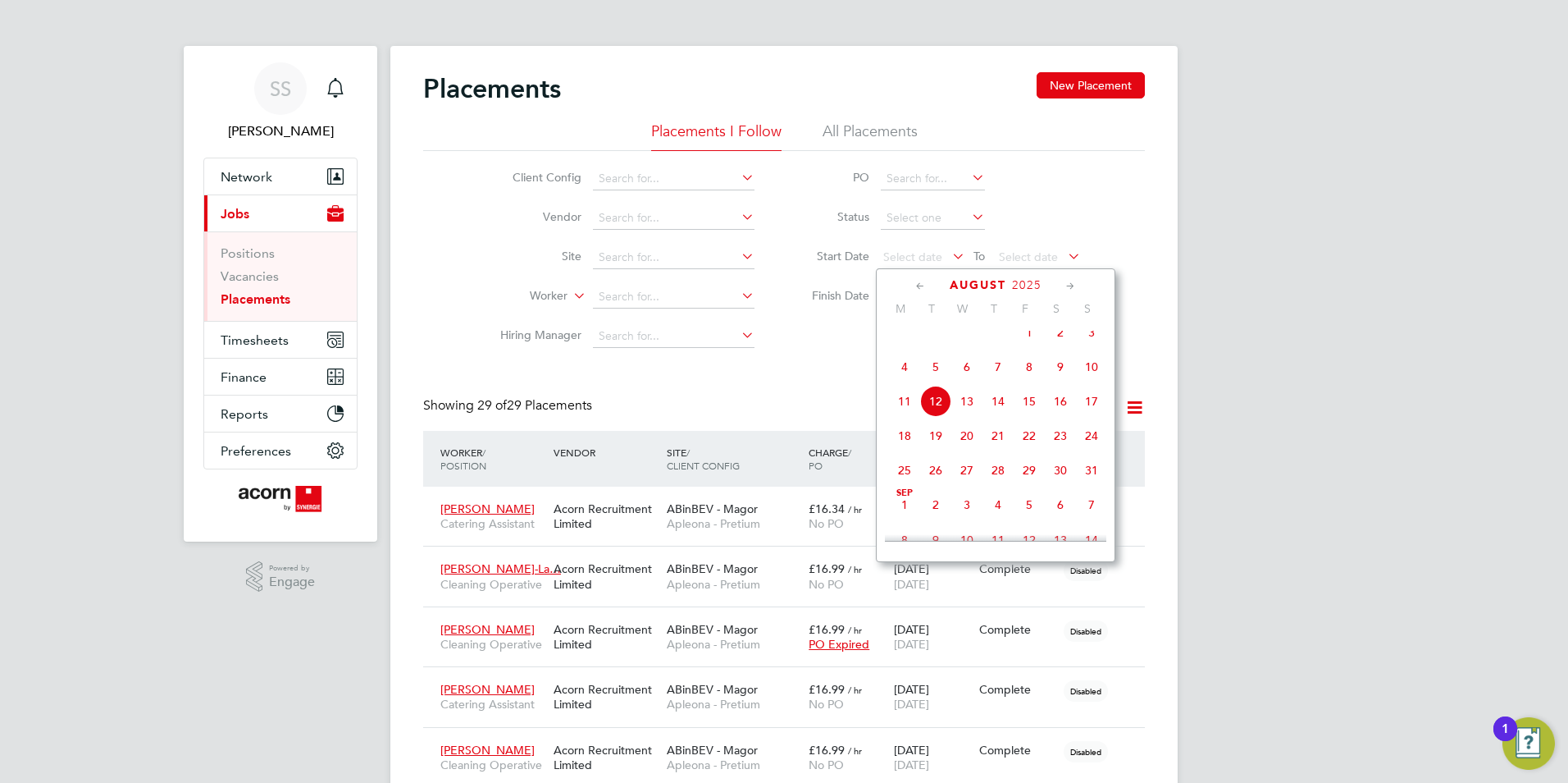
click at [904, 415] on span "11" at bounding box center [904, 401] width 31 height 31
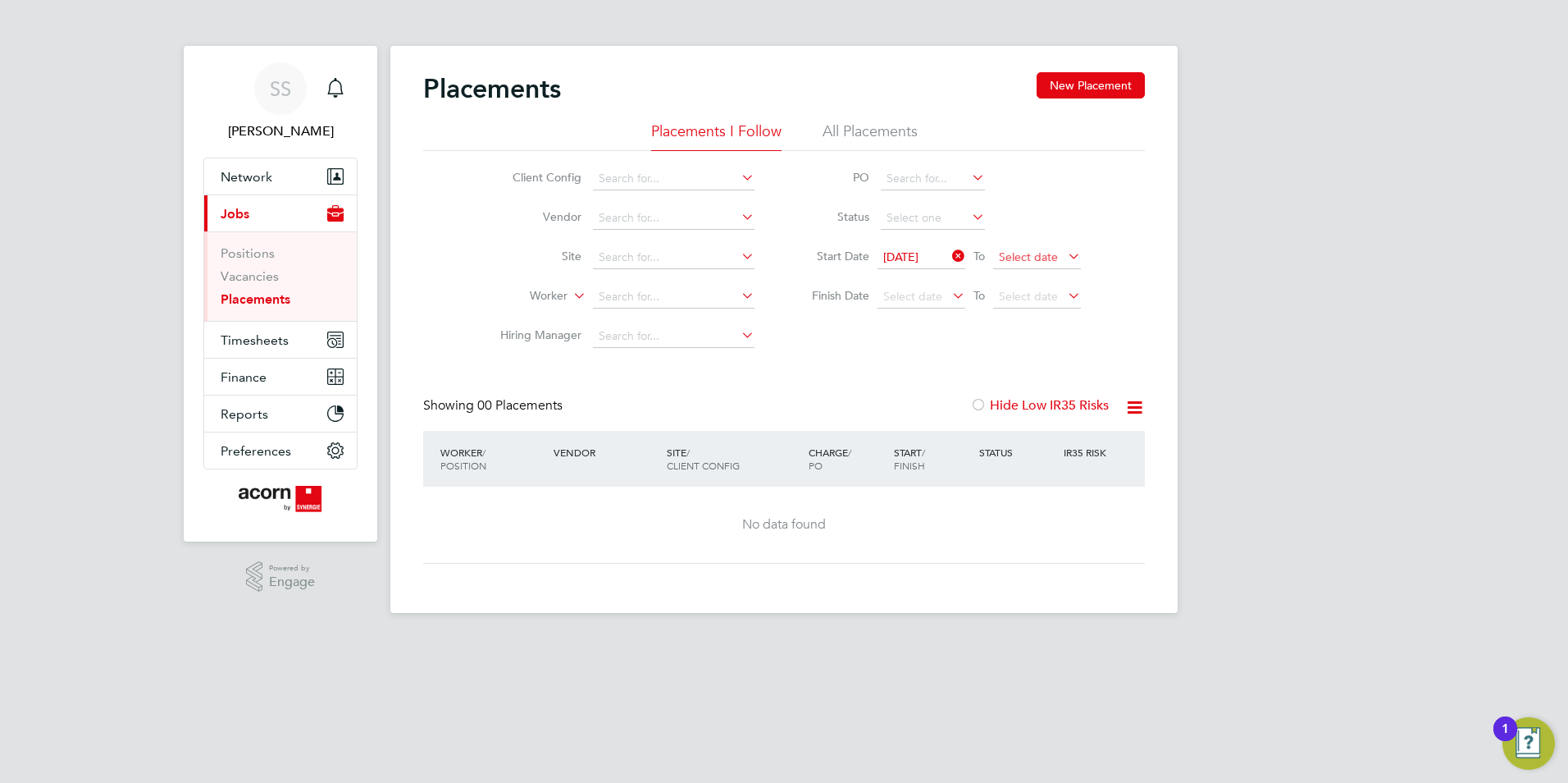
click at [1040, 261] on span "Select date" at bounding box center [1028, 257] width 59 height 15
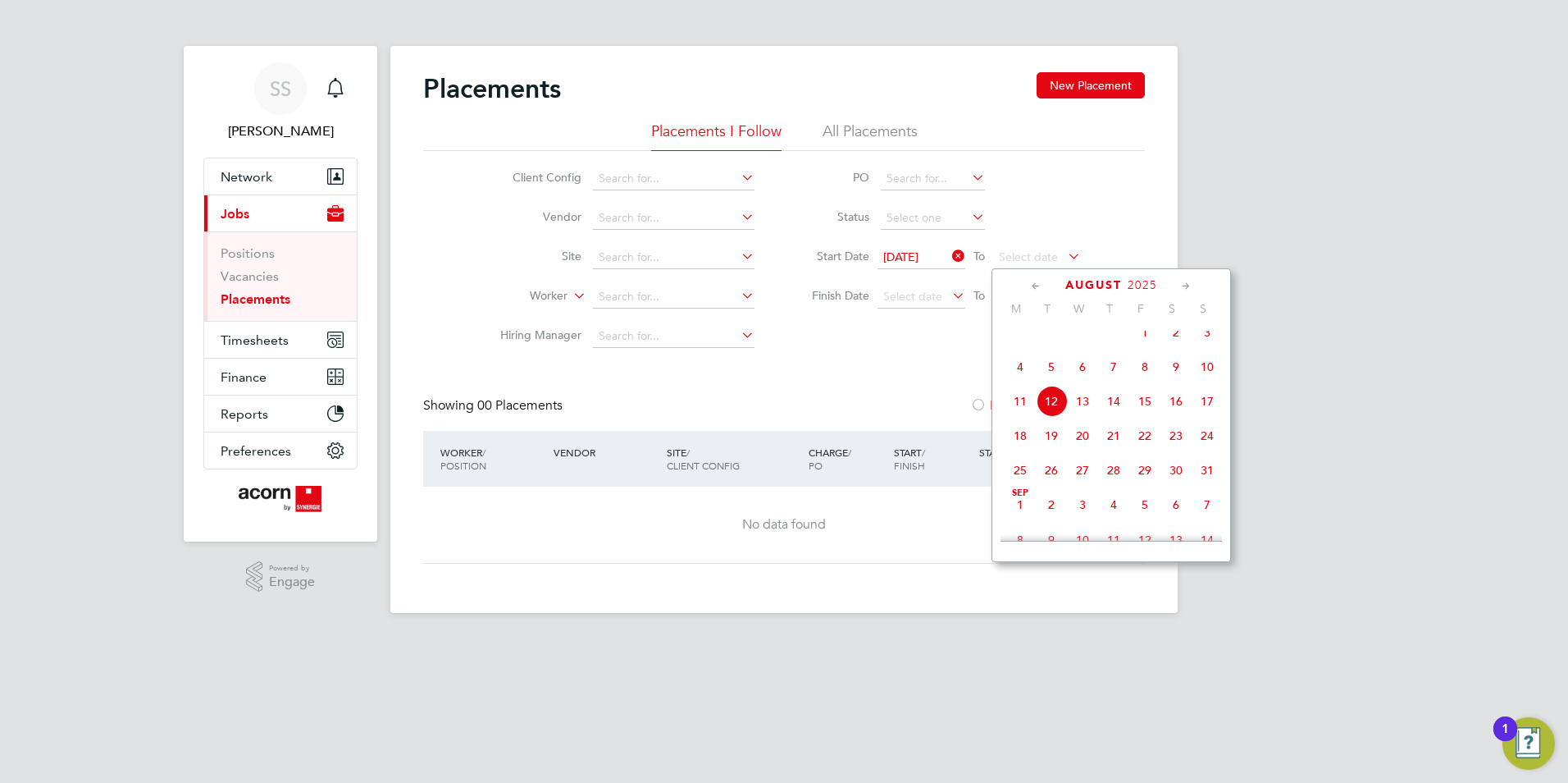
click at [1148, 413] on span "15" at bounding box center [1145, 401] width 31 height 31
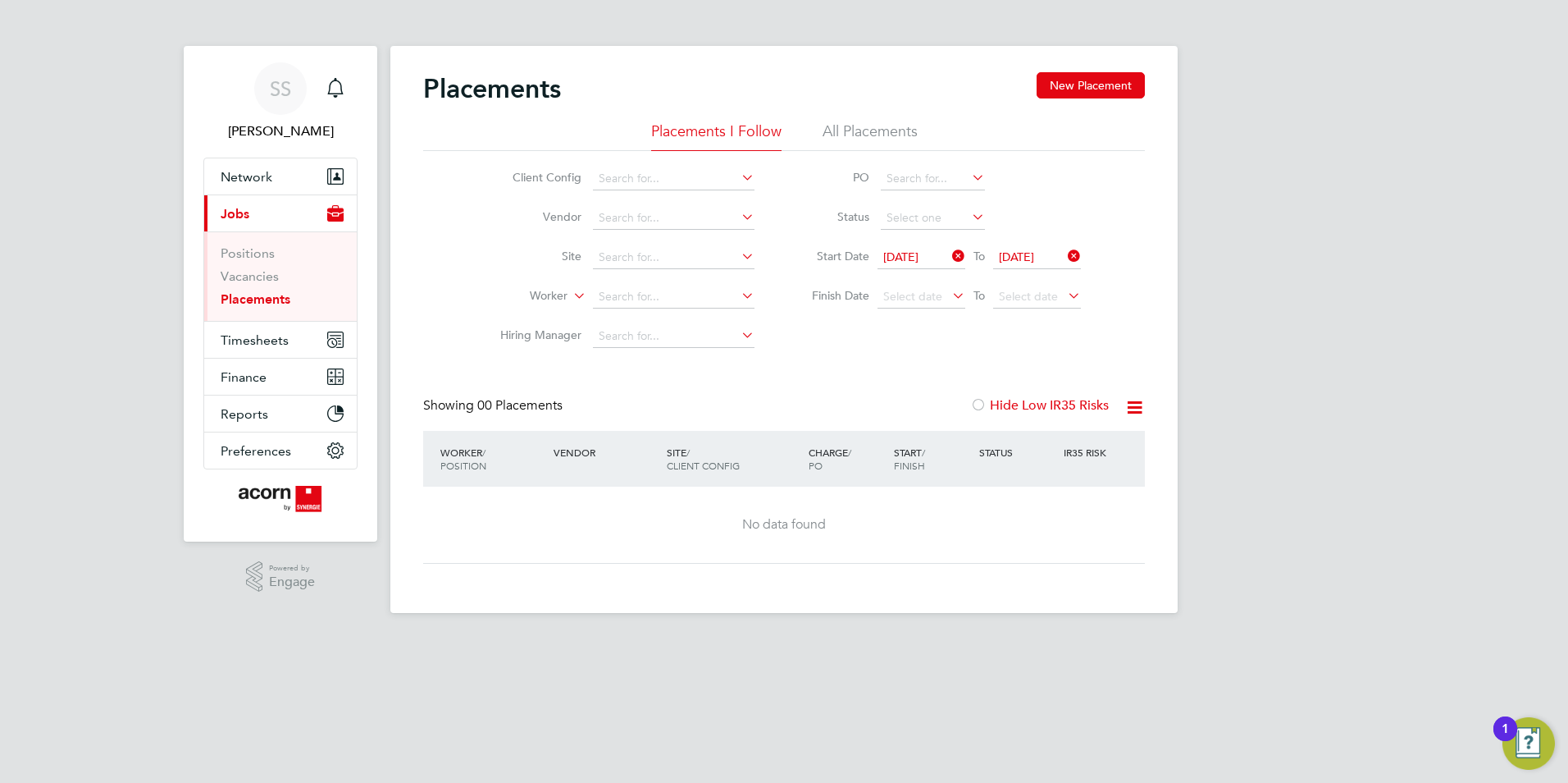
click at [908, 344] on div "Client Config Vendor Site Worker Hiring Manager PO Status Start Date 11 Aug 202…" at bounding box center [784, 253] width 722 height 206
click at [949, 255] on icon at bounding box center [949, 256] width 0 height 23
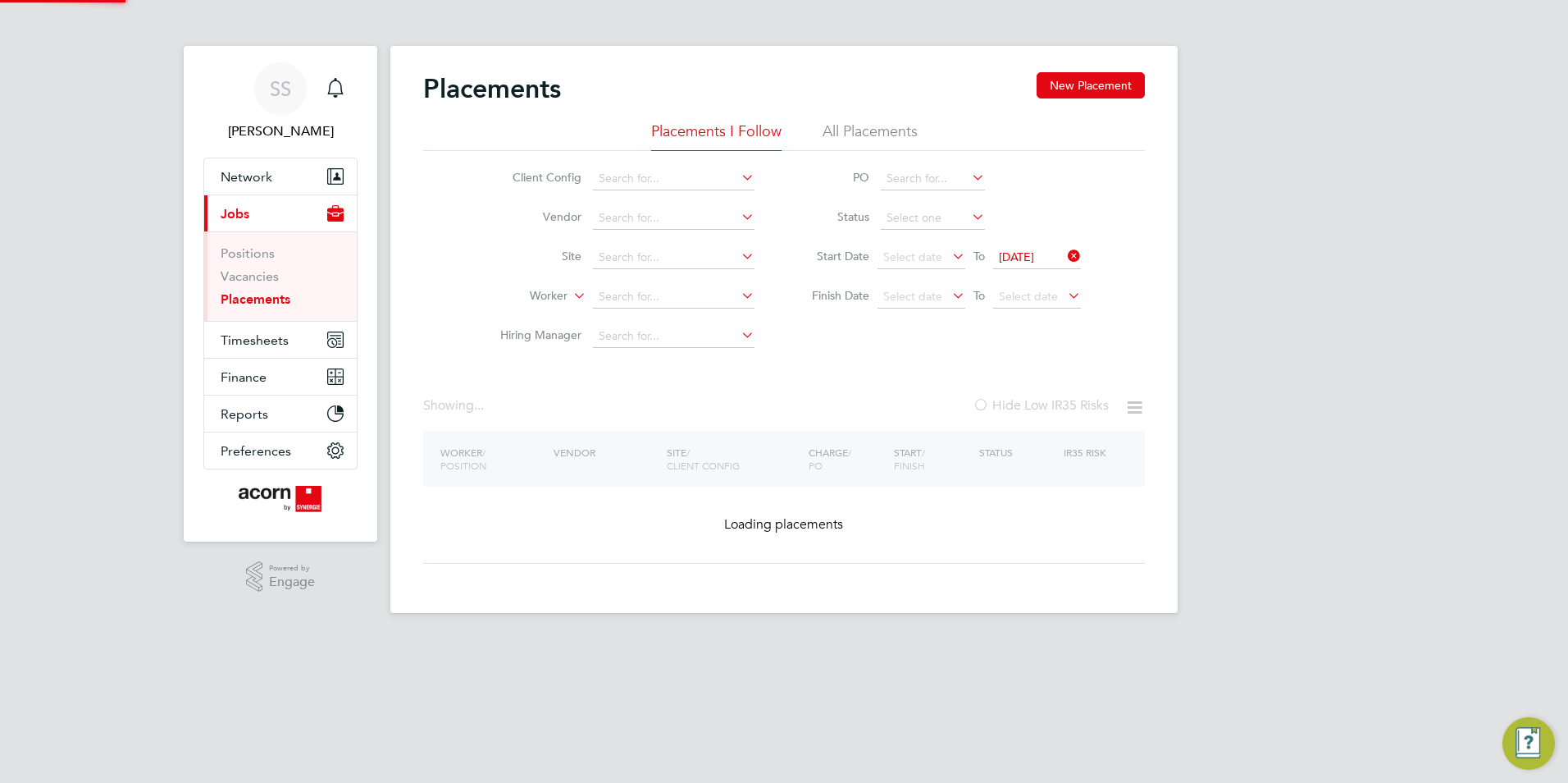
click at [1065, 258] on icon at bounding box center [1065, 256] width 0 height 23
click at [726, 293] on input at bounding box center [673, 296] width 161 height 23
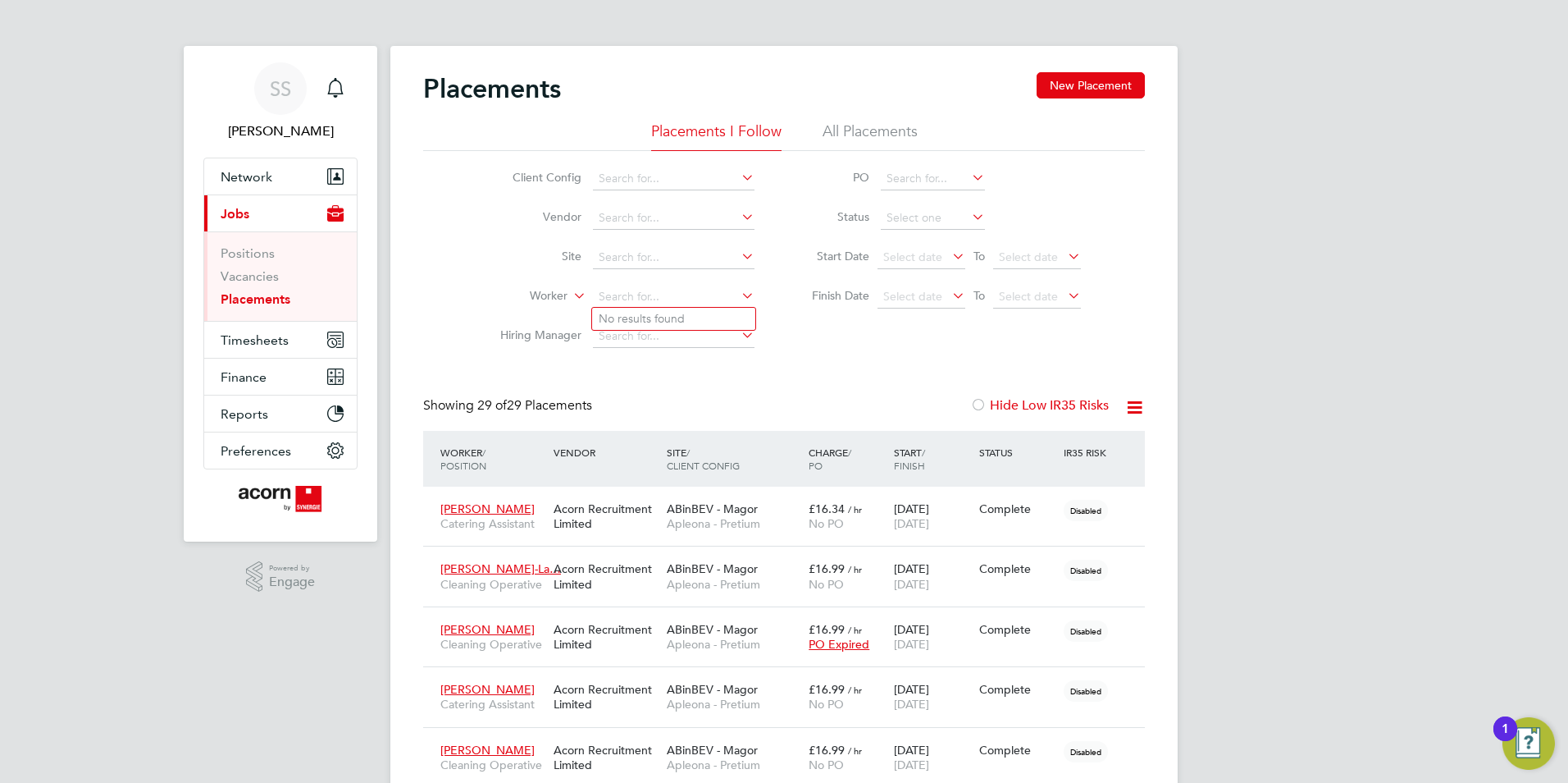
click at [738, 294] on icon at bounding box center [738, 295] width 0 height 23
click at [870, 125] on li "All Placements" at bounding box center [870, 136] width 95 height 30
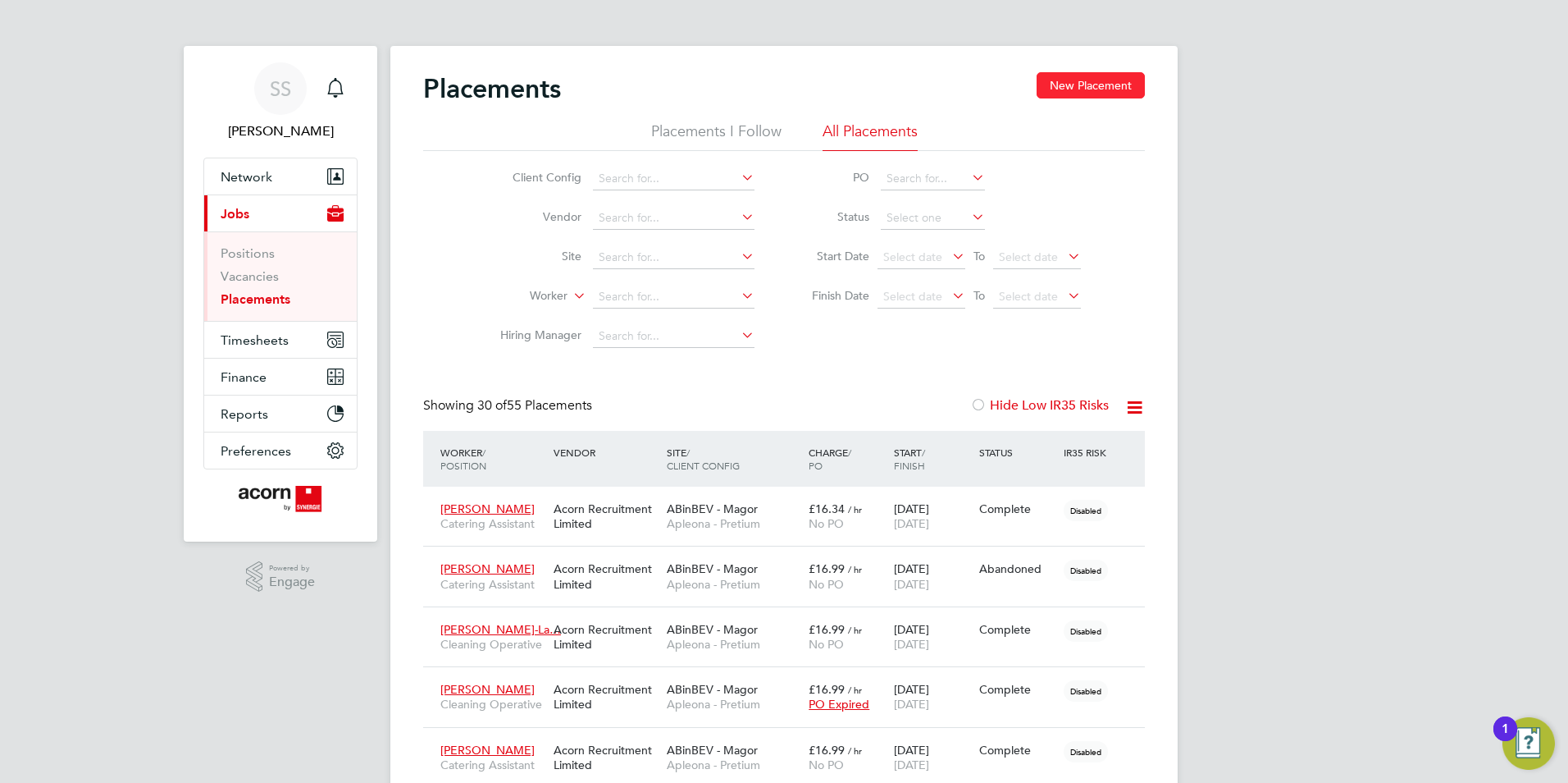
click at [1105, 98] on button "New Placement" at bounding box center [1090, 85] width 108 height 27
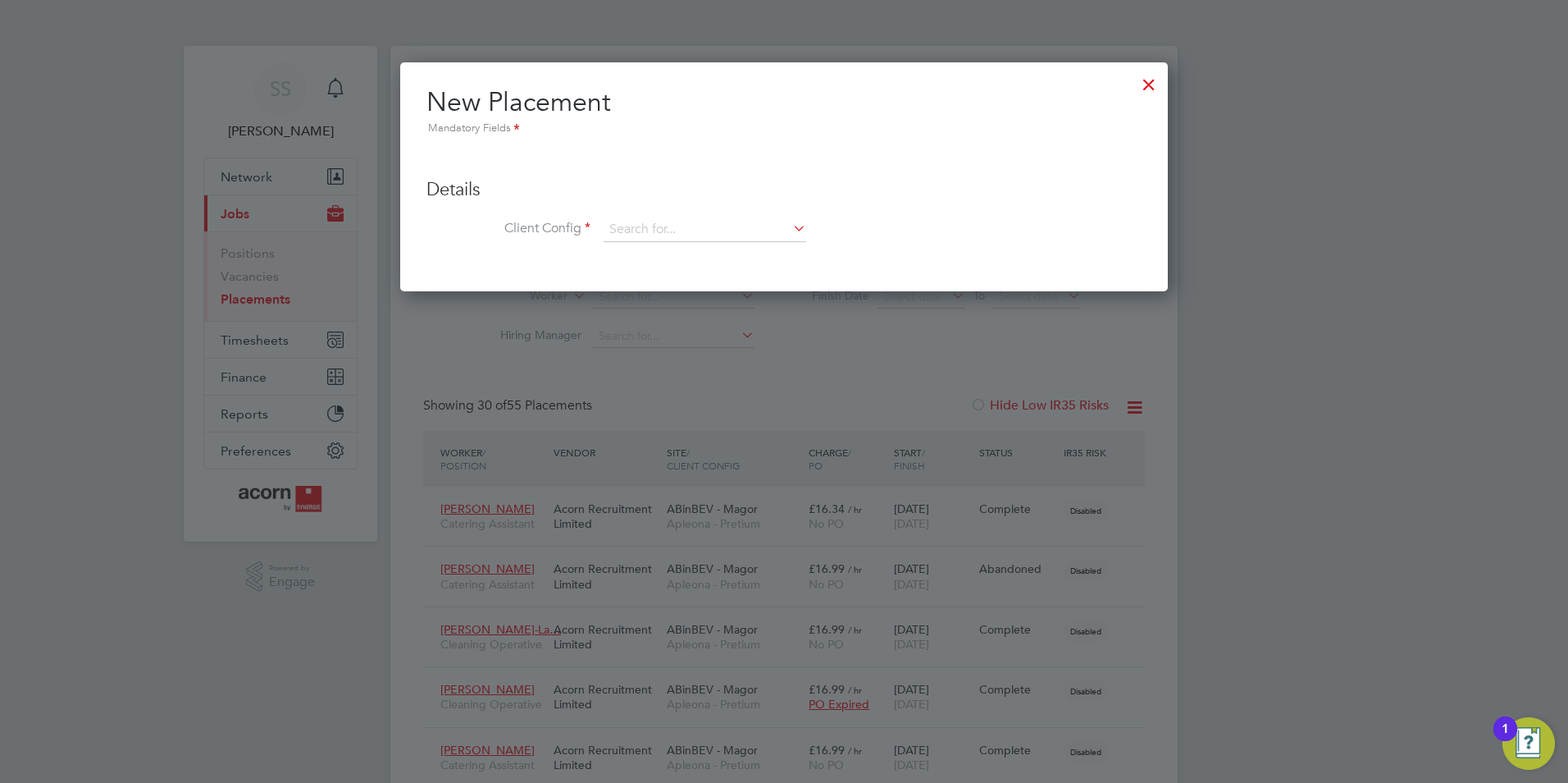
click at [739, 243] on li "Client Config" at bounding box center [784, 238] width 715 height 41
click at [741, 232] on input at bounding box center [705, 229] width 203 height 25
click at [1138, 91] on div at bounding box center [1149, 81] width 29 height 30
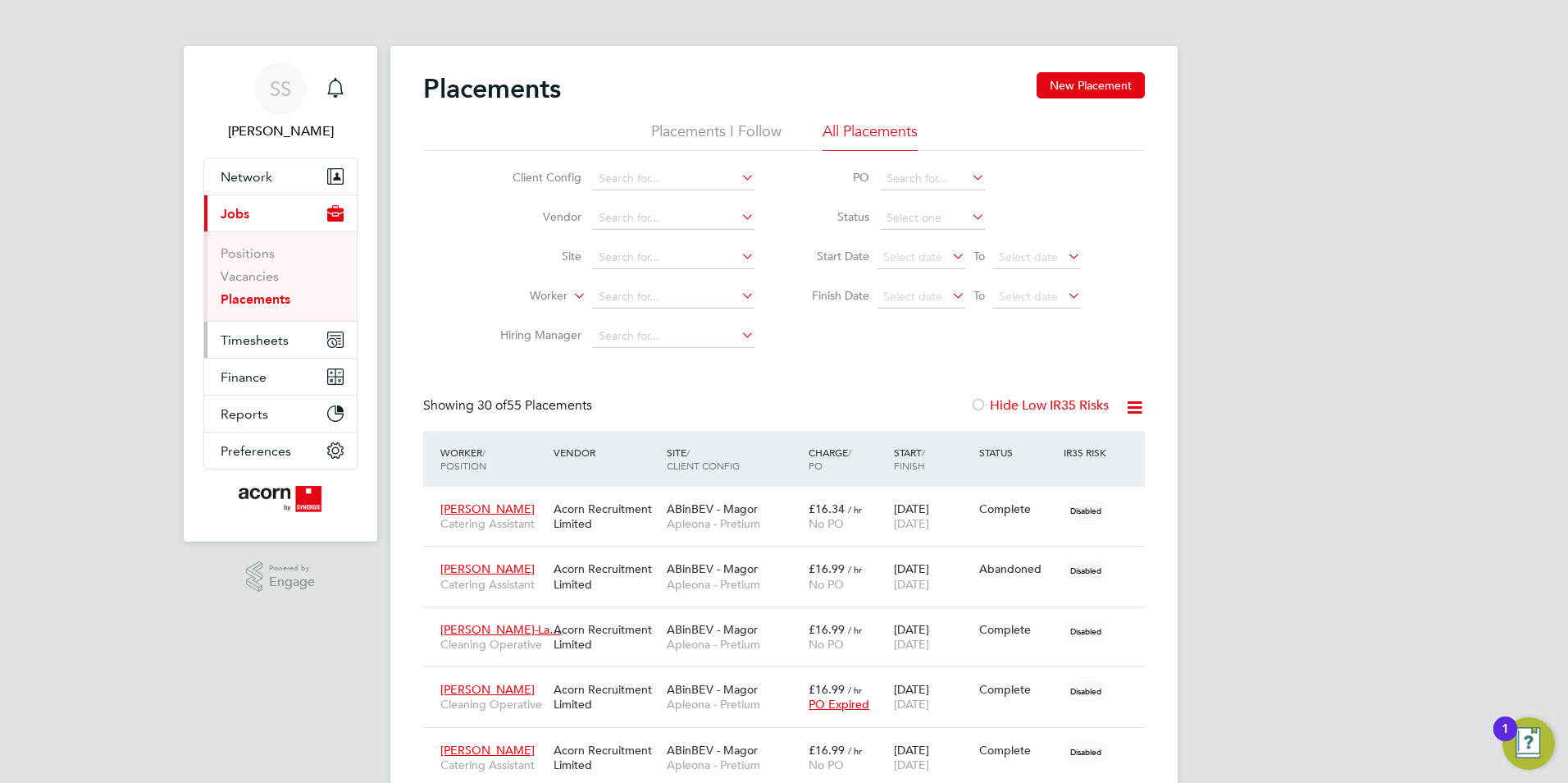
click at [265, 324] on button "Timesheets" at bounding box center [280, 339] width 152 height 36
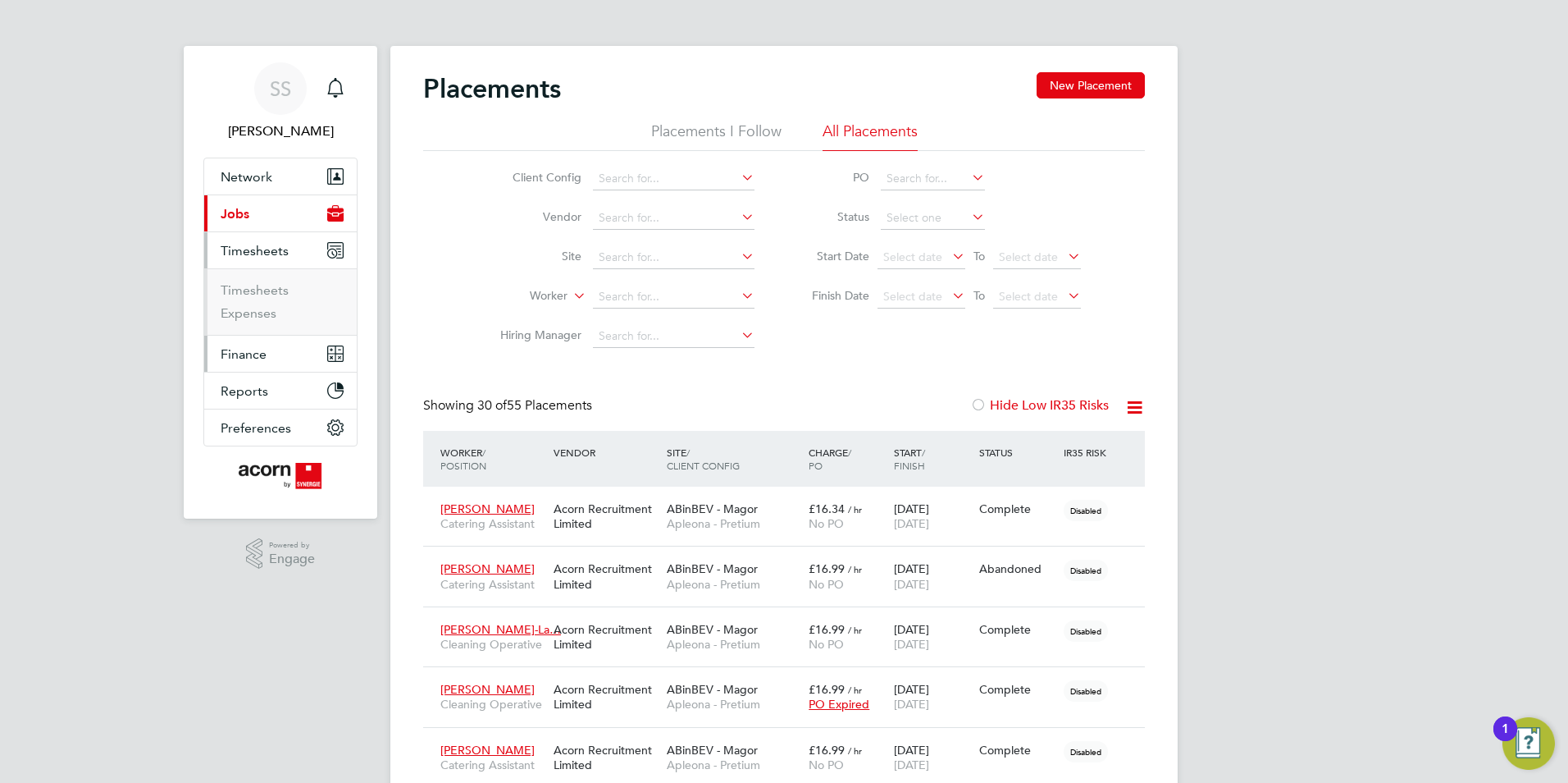
click at [275, 345] on button "Finance" at bounding box center [280, 353] width 152 height 36
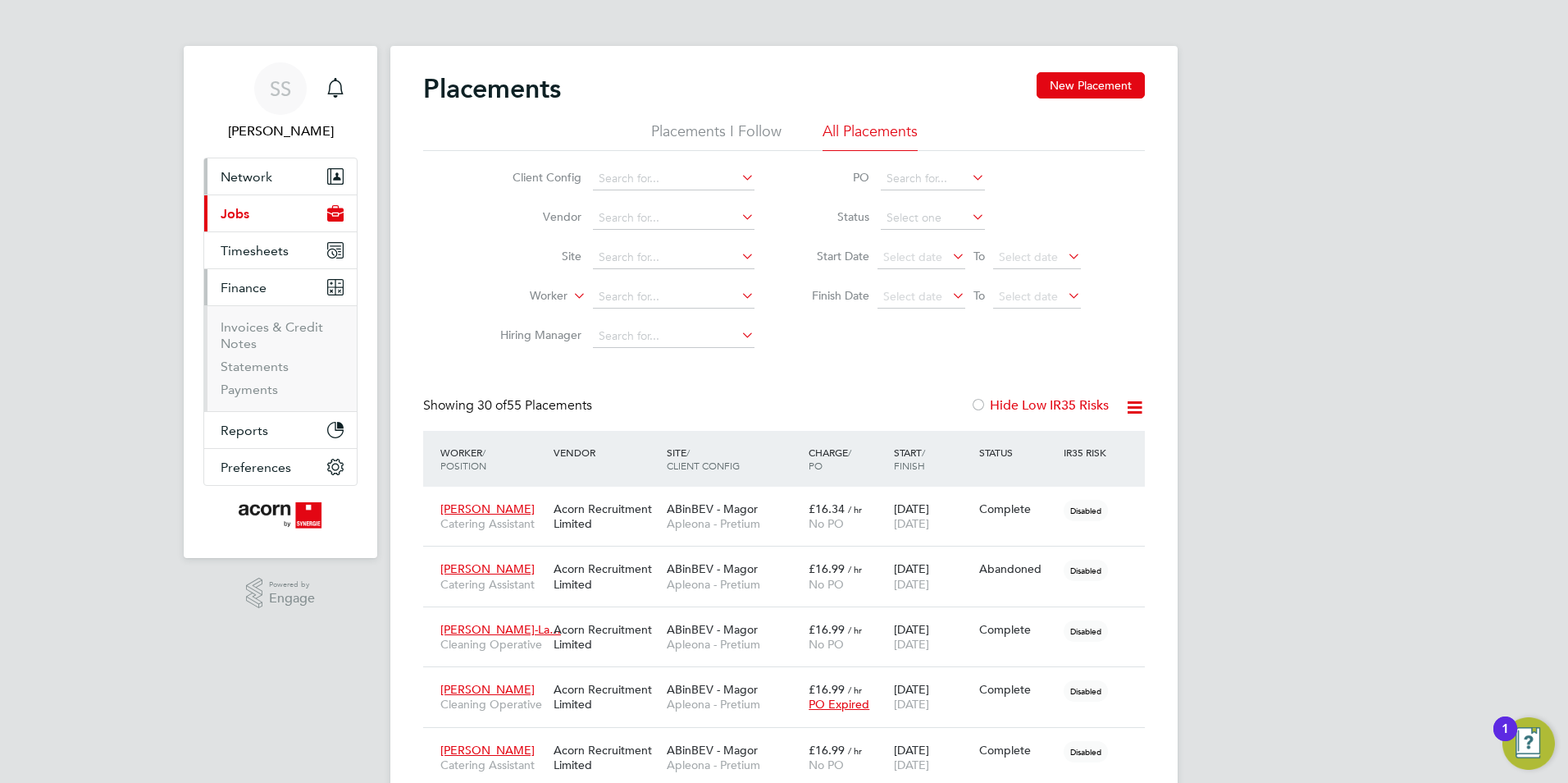
click at [258, 175] on span "Network" at bounding box center [246, 177] width 52 height 16
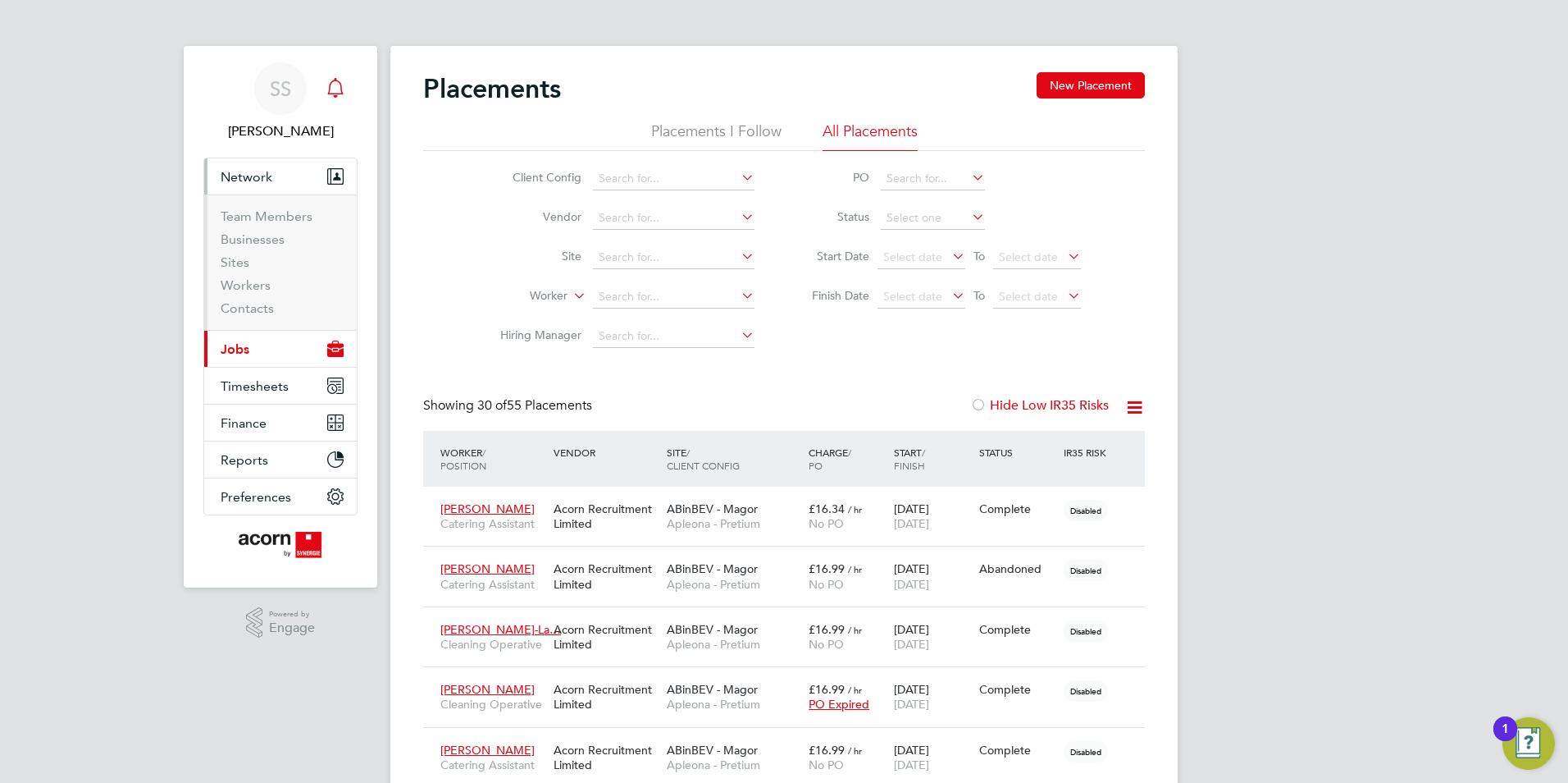
click at [328, 86] on icon "Main navigation" at bounding box center [335, 88] width 20 height 20
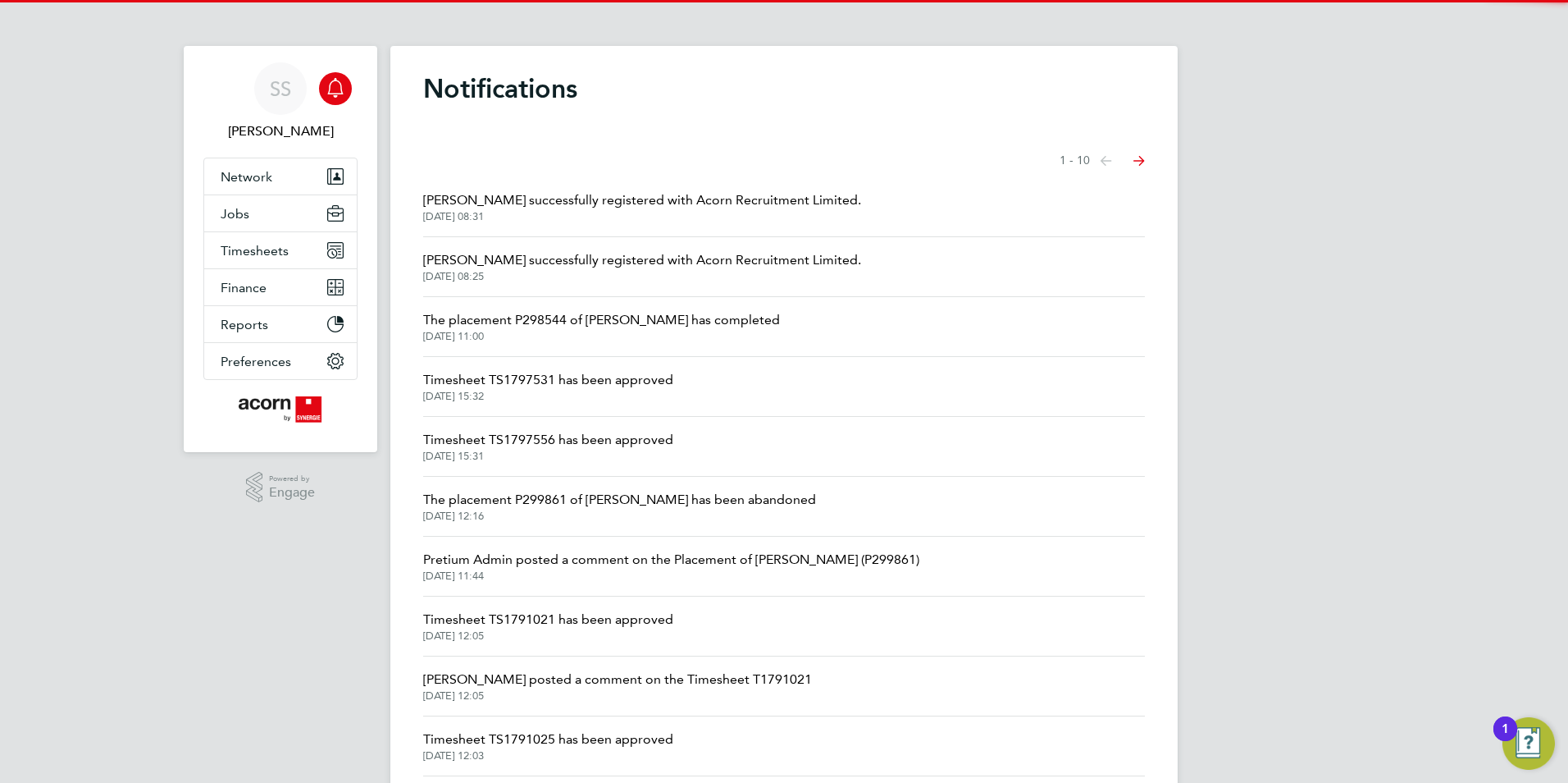
click at [525, 264] on span "Taylor Lock successfully registered with Acorn Recruitment Limited." at bounding box center [641, 260] width 437 height 20
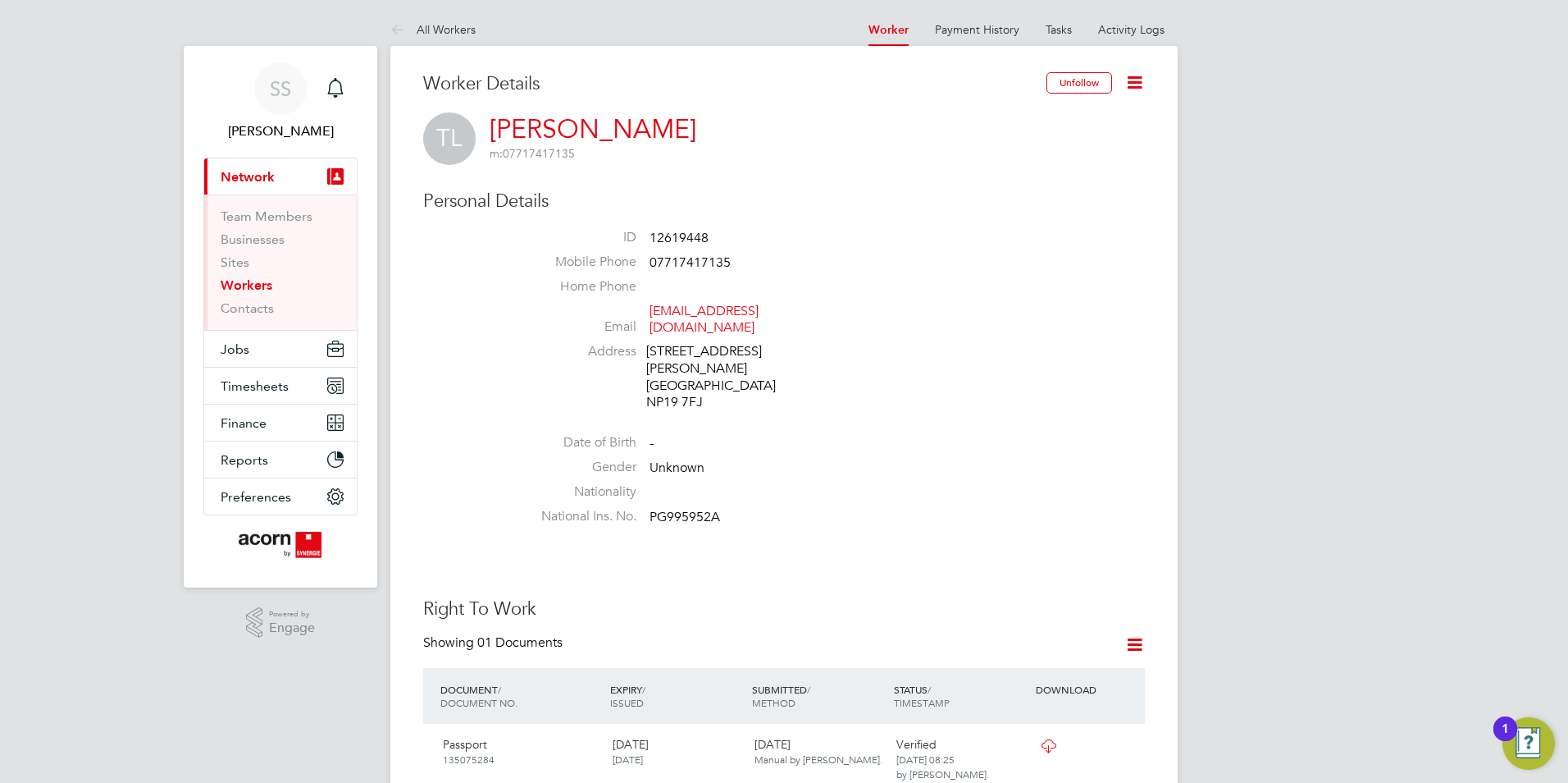
click at [1138, 75] on icon at bounding box center [1134, 82] width 21 height 21
click at [982, 191] on li "Edit Personal Details e" at bounding box center [1041, 191] width 205 height 23
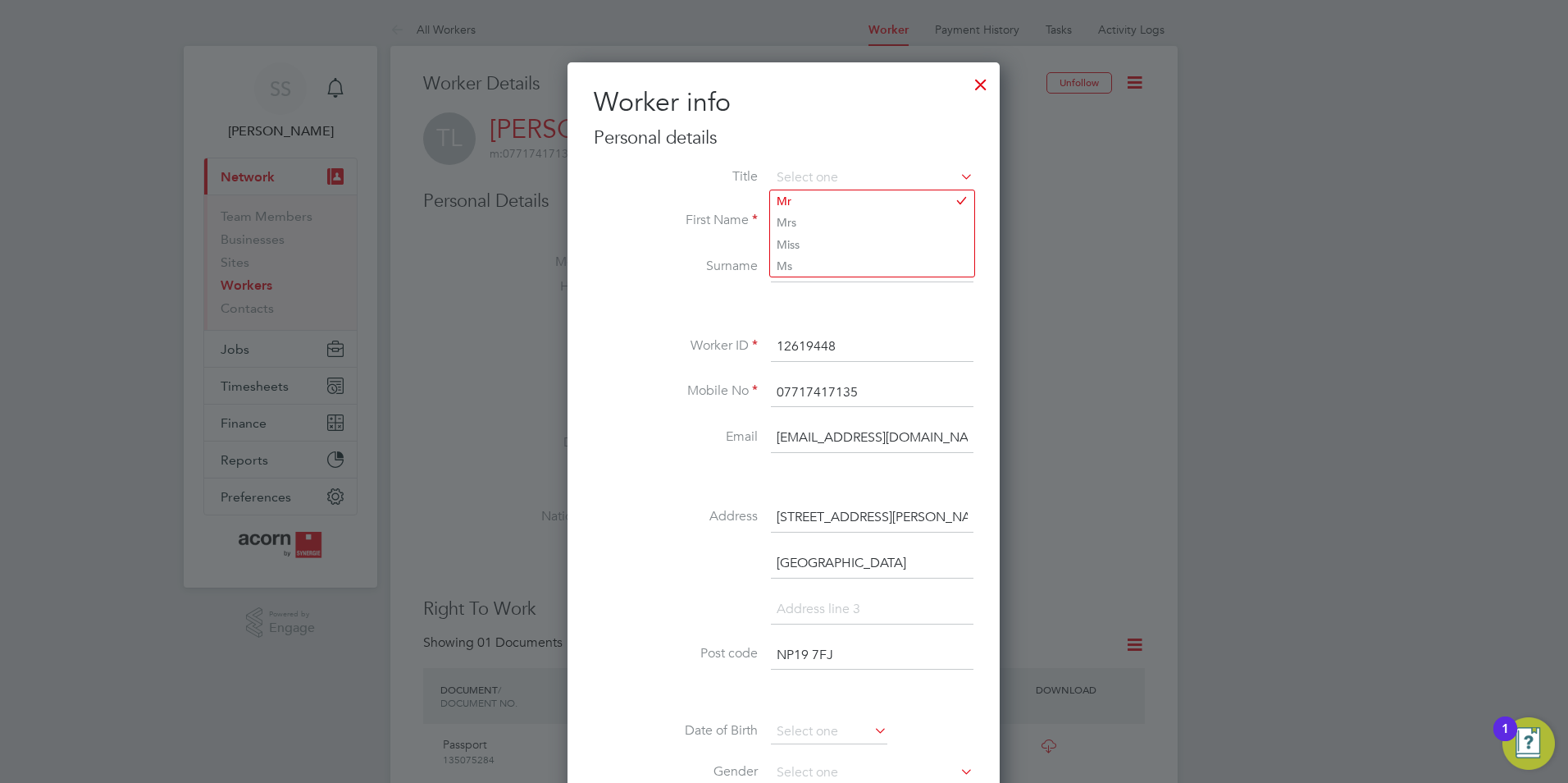
click at [981, 80] on div at bounding box center [981, 81] width 29 height 30
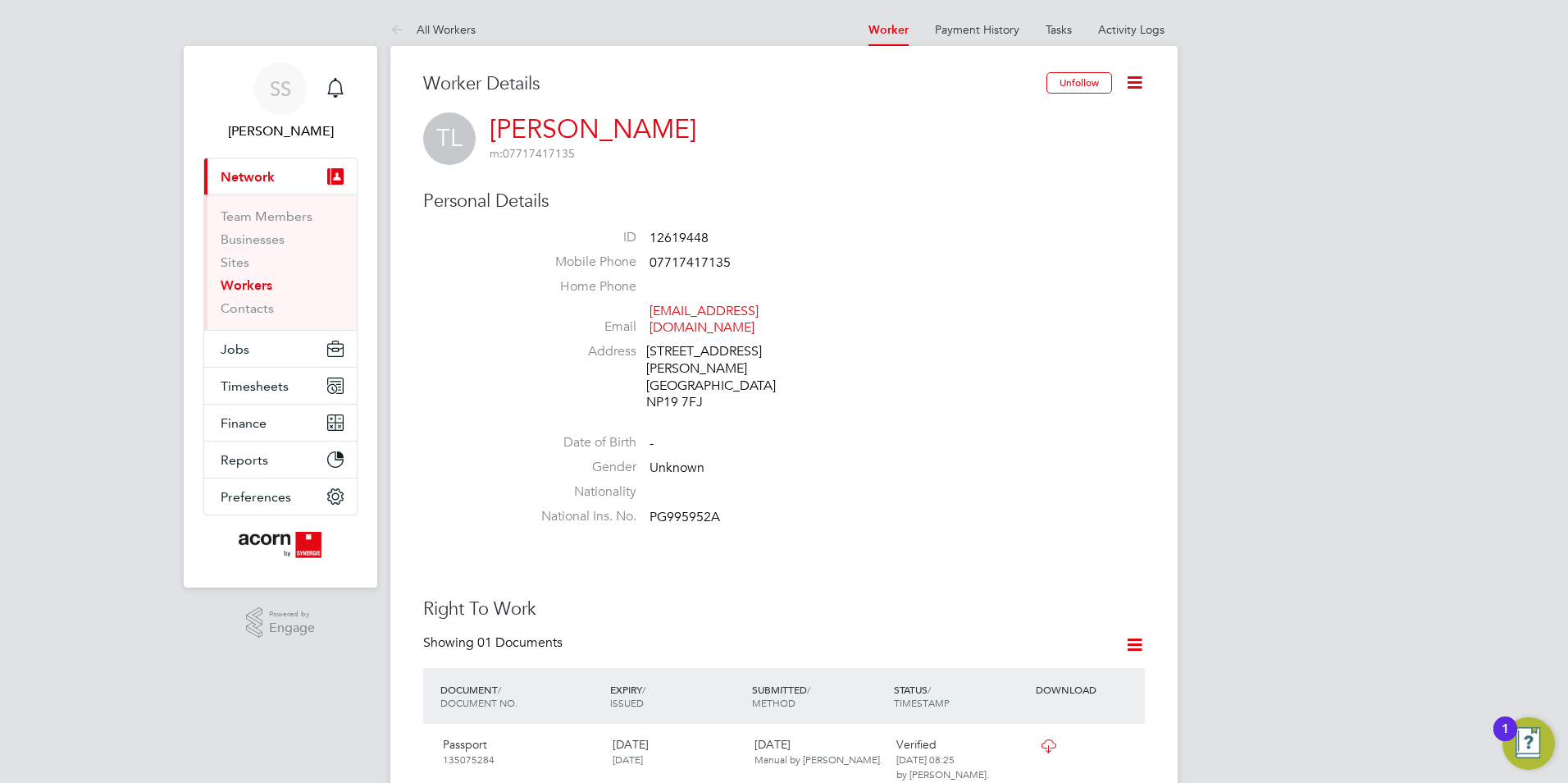
click at [572, 123] on link "[PERSON_NAME]" at bounding box center [593, 129] width 206 height 32
click at [258, 287] on link "Workers" at bounding box center [246, 285] width 52 height 16
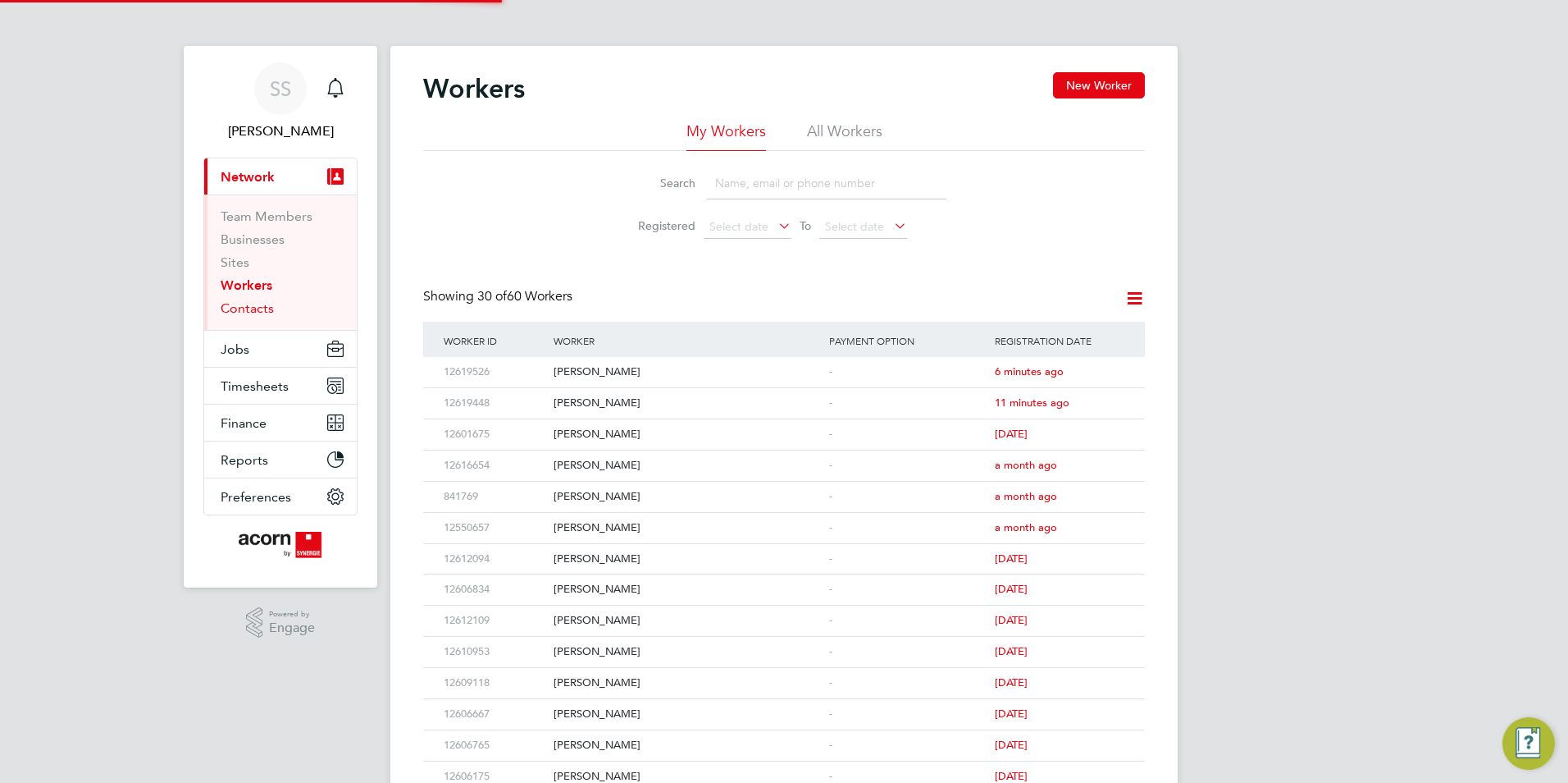
click at [259, 304] on link "Contacts" at bounding box center [247, 308] width 53 height 16
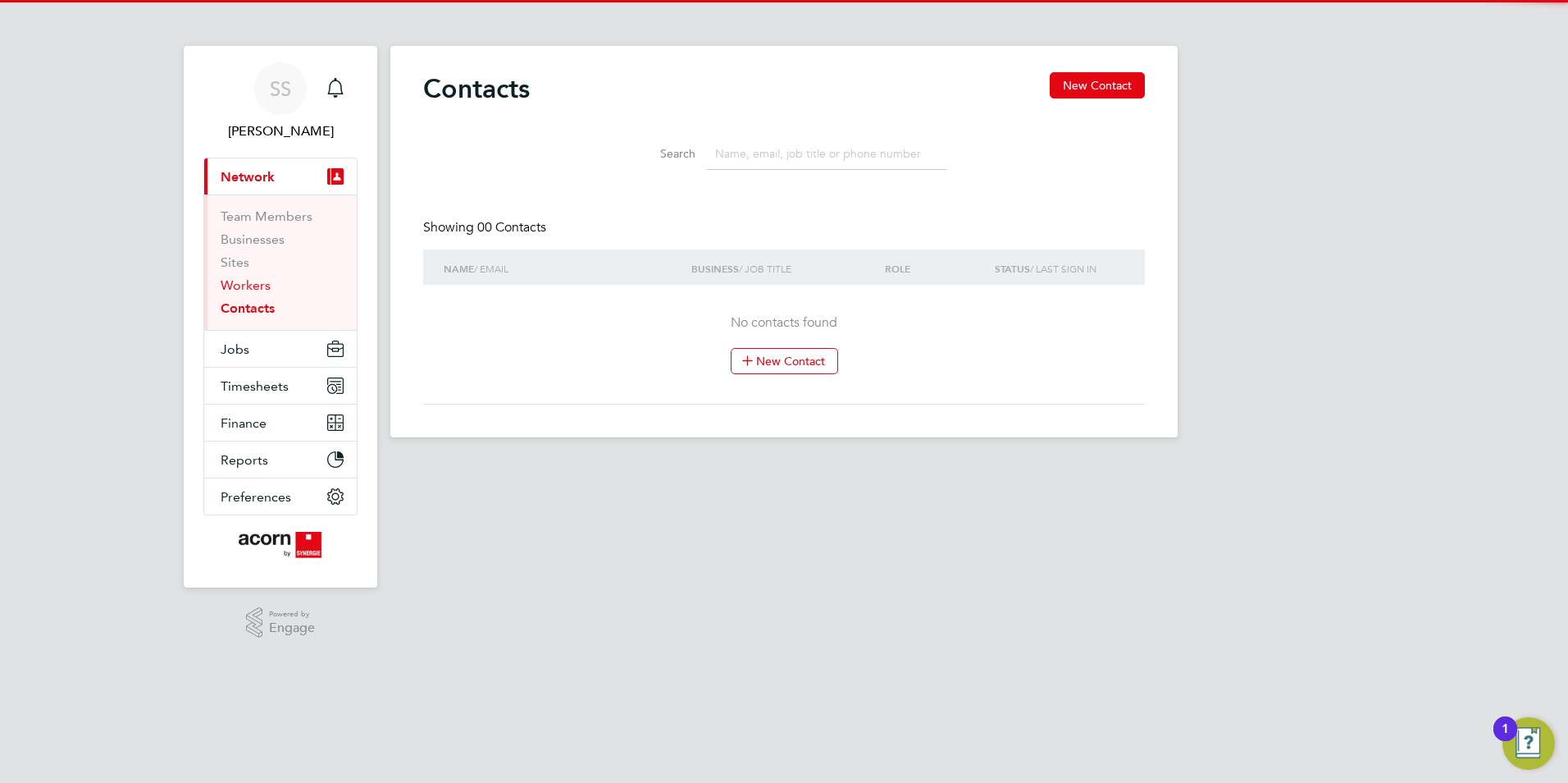
click at [255, 289] on link "Workers" at bounding box center [245, 285] width 50 height 16
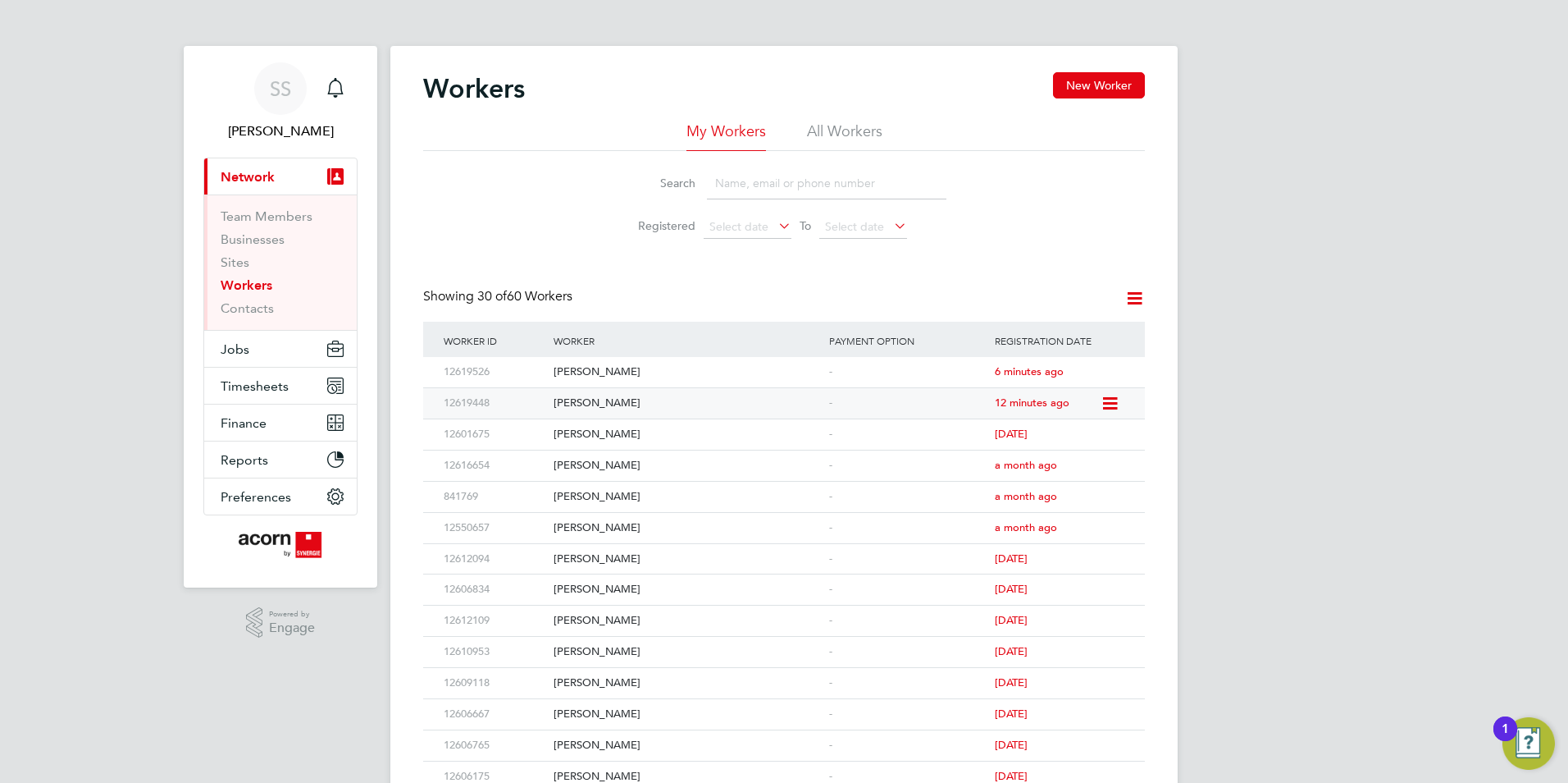
click at [710, 392] on div "[PERSON_NAME]" at bounding box center [687, 403] width 275 height 30
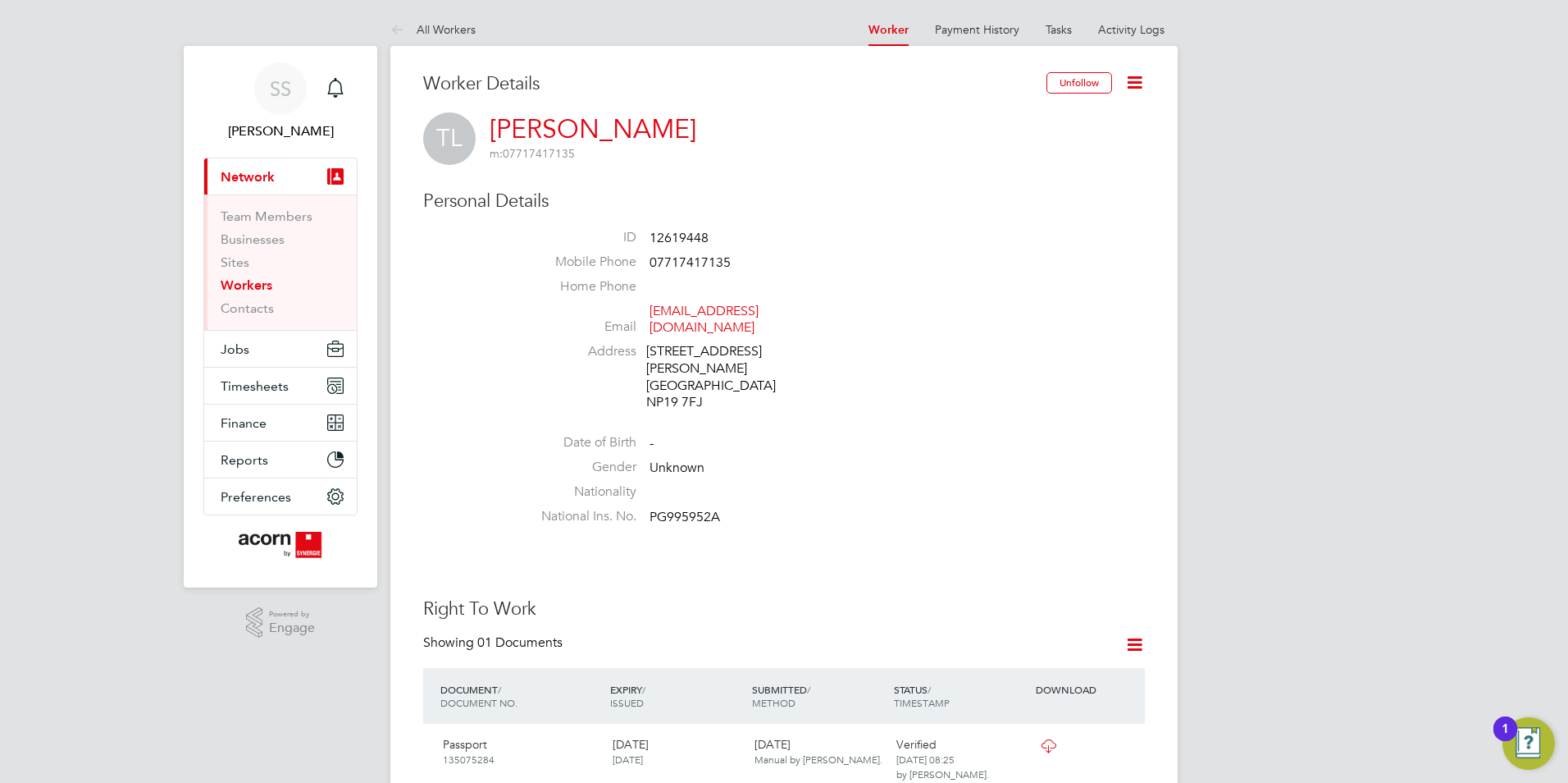
click at [1135, 88] on icon at bounding box center [1134, 82] width 21 height 21
click at [968, 434] on li "Date of Birth -" at bounding box center [833, 446] width 623 height 25
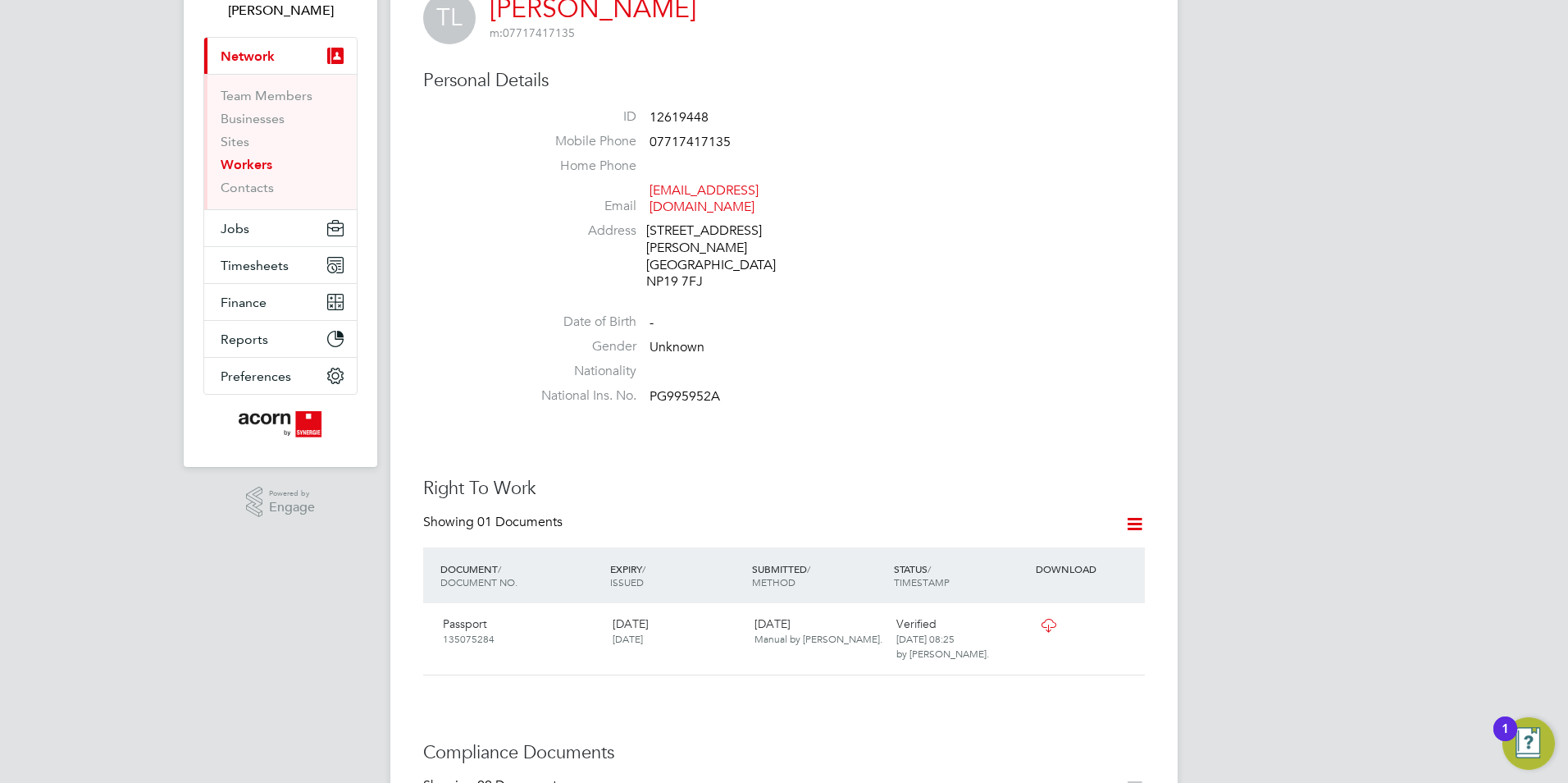
scroll to position [246, 0]
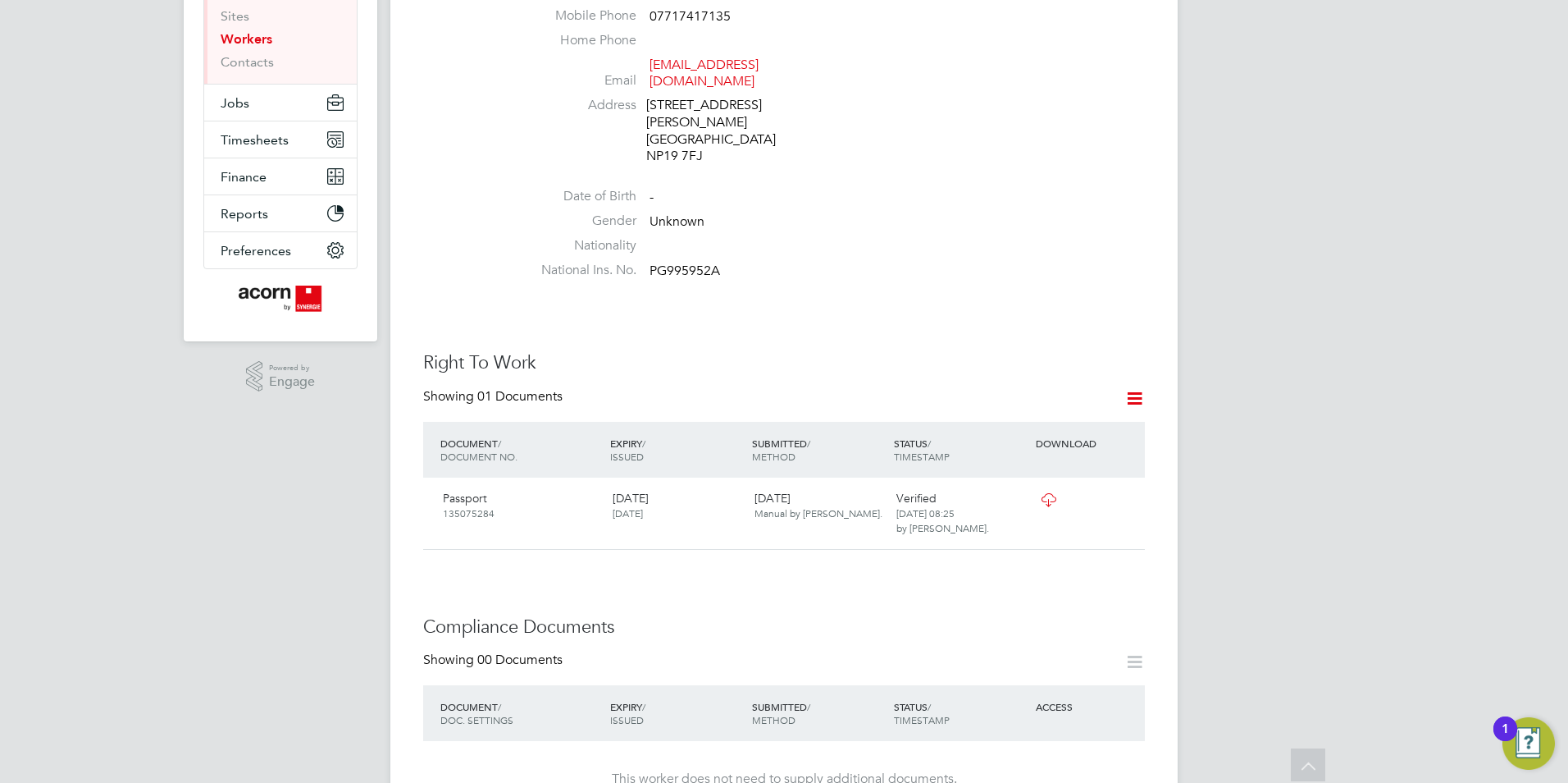
click at [1136, 389] on icon at bounding box center [1134, 398] width 21 height 21
click at [1055, 296] on div "Worker Details Unfollow [PERSON_NAME] Lock m: 07717417135 Personal Details ID 1…" at bounding box center [784, 774] width 722 height 1897
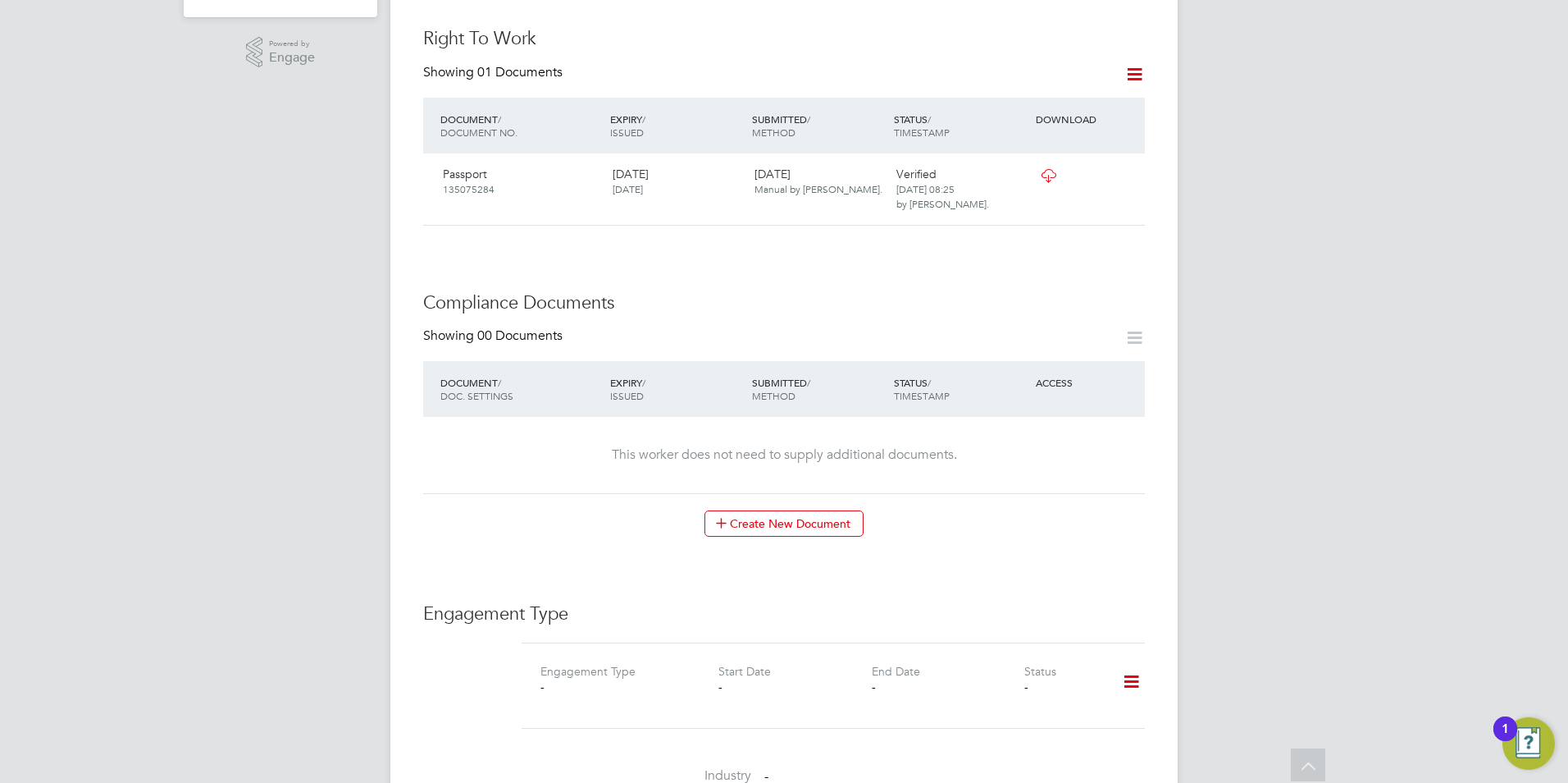
scroll to position [574, 0]
click at [1125, 324] on icon at bounding box center [1134, 333] width 21 height 21
click at [1132, 324] on icon at bounding box center [1134, 333] width 21 height 21
click at [1142, 659] on icon at bounding box center [1131, 678] width 29 height 37
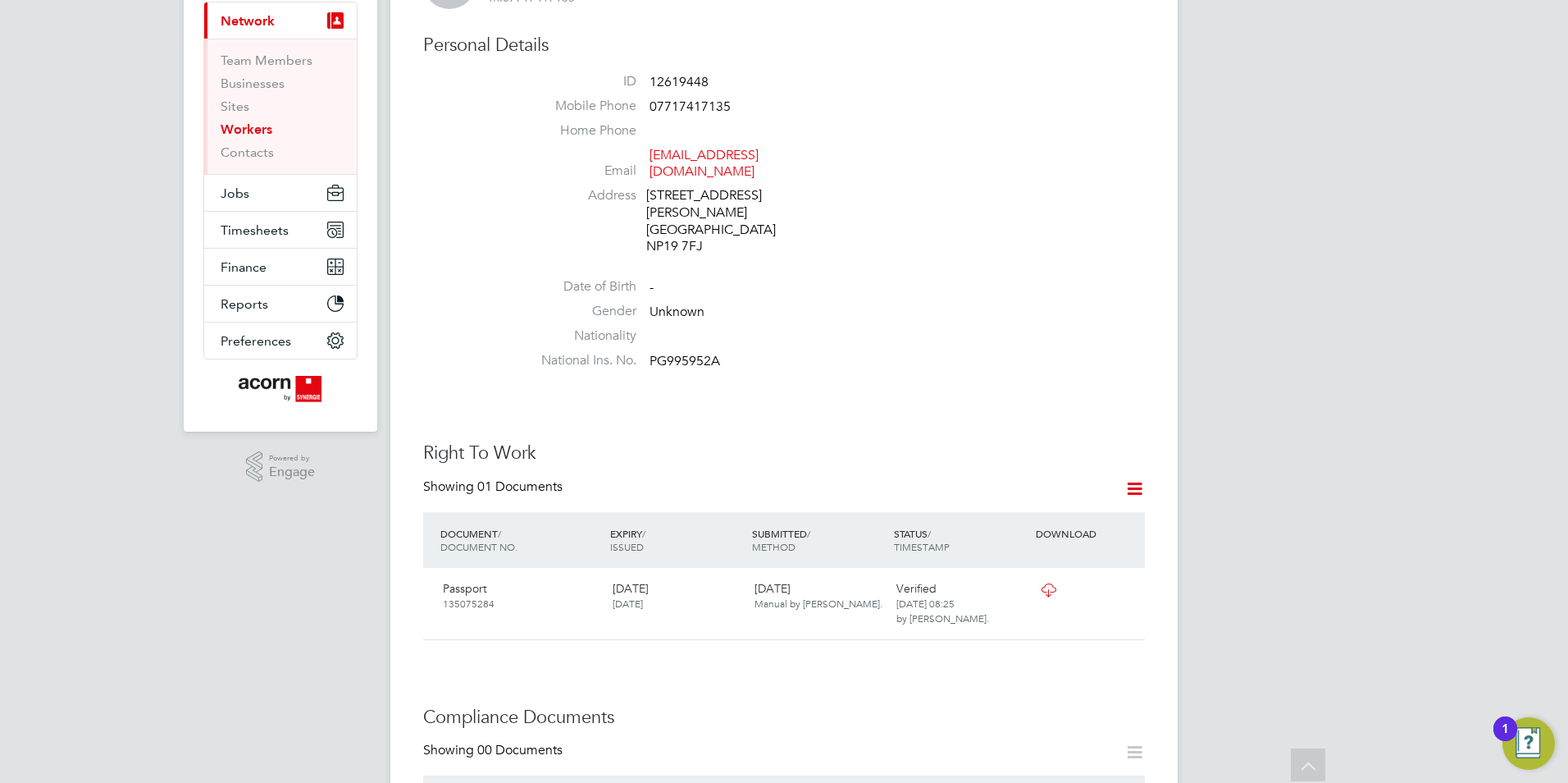
scroll to position [0, 0]
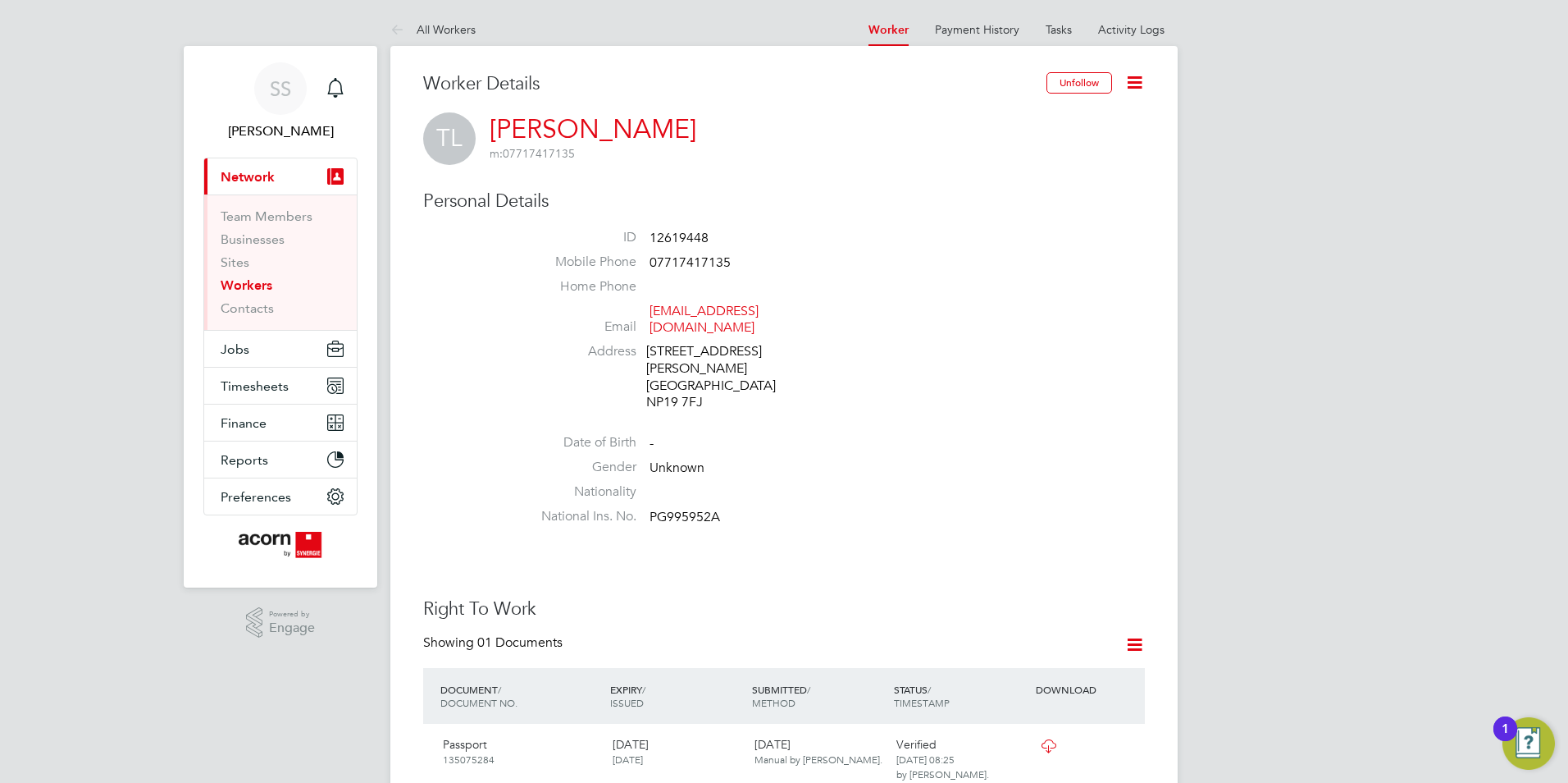
click at [268, 280] on link "Workers" at bounding box center [246, 285] width 52 height 16
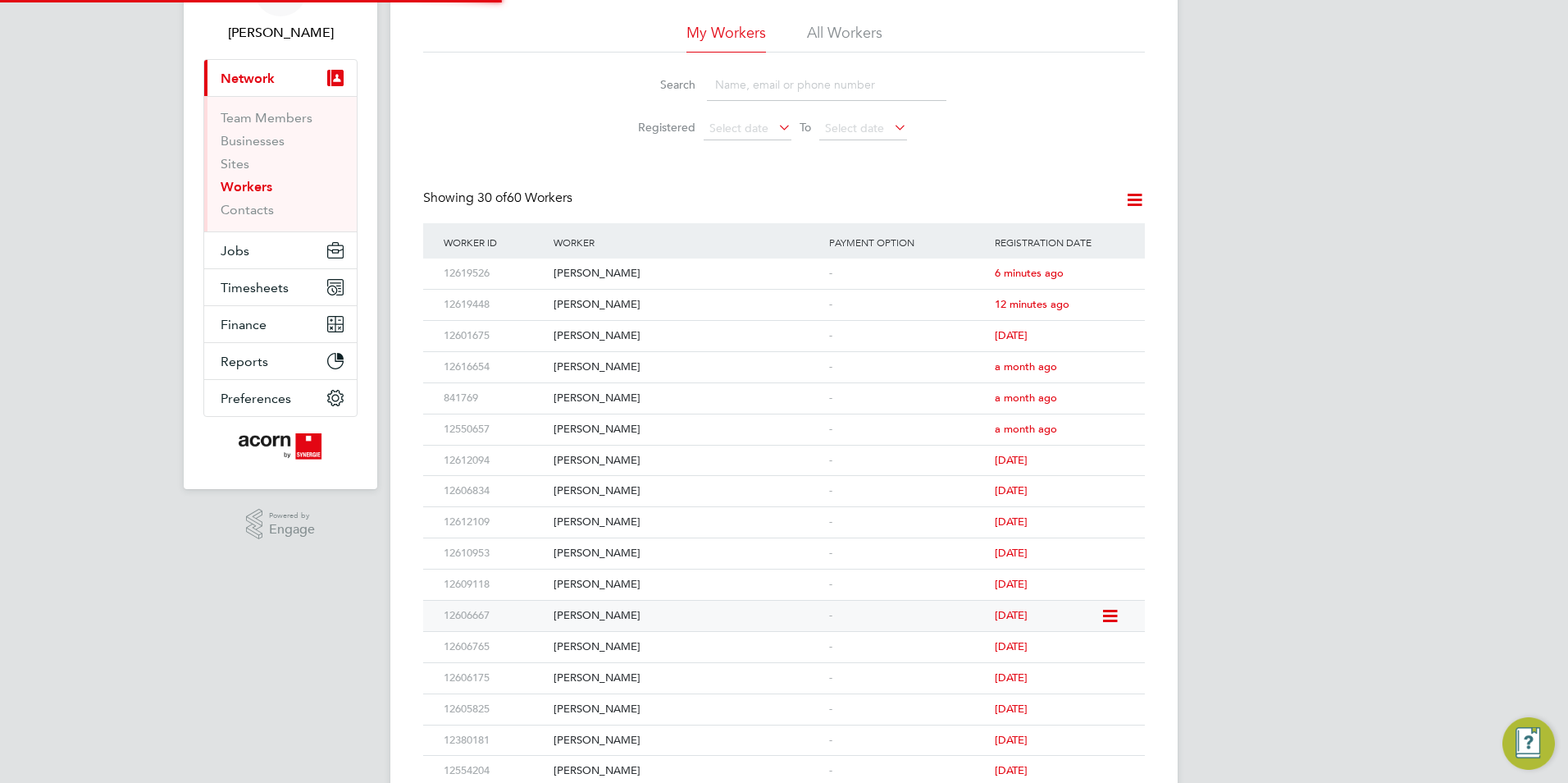
scroll to position [246, 0]
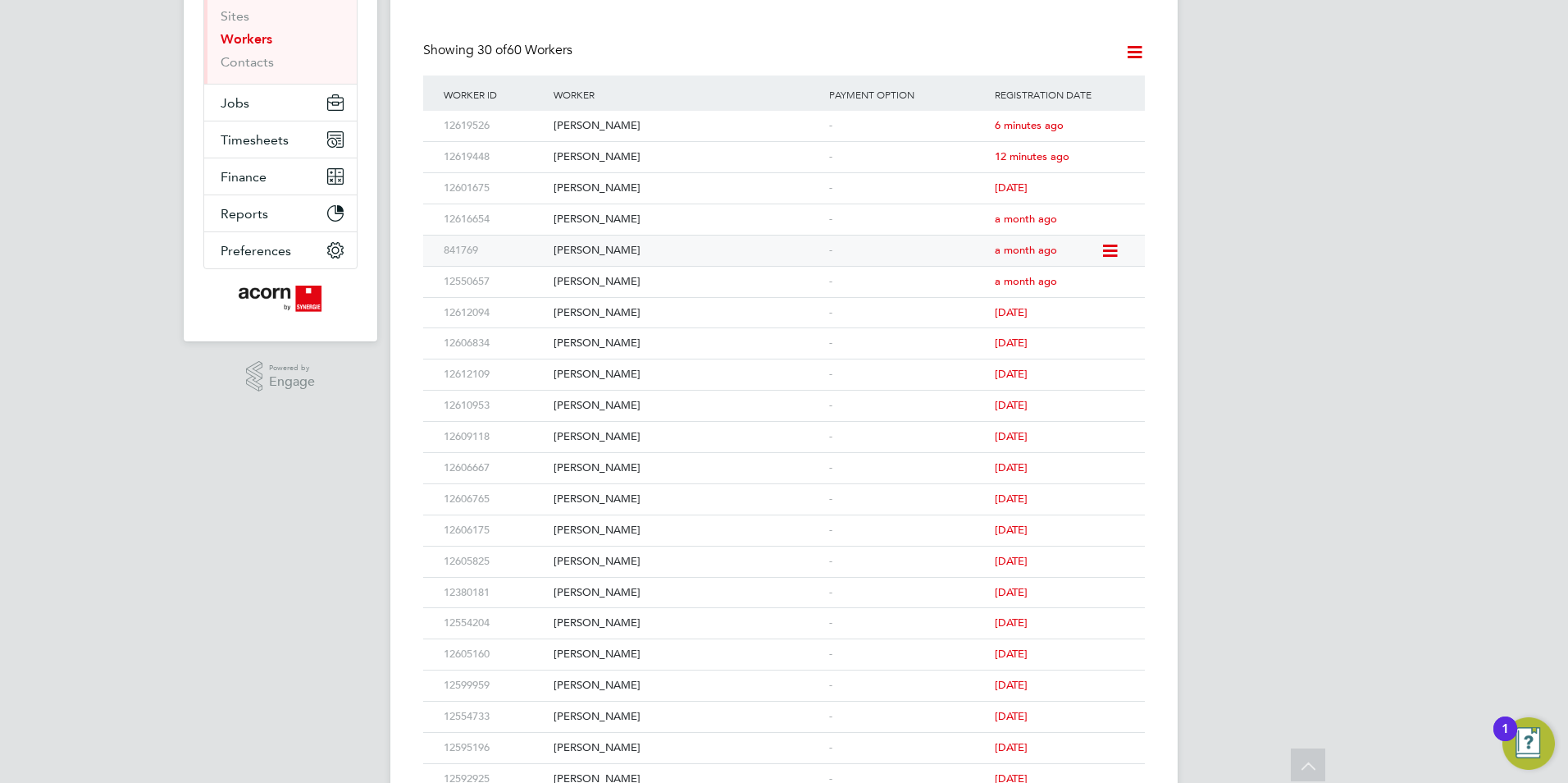
click at [645, 253] on div "[PERSON_NAME]" at bounding box center [687, 250] width 275 height 30
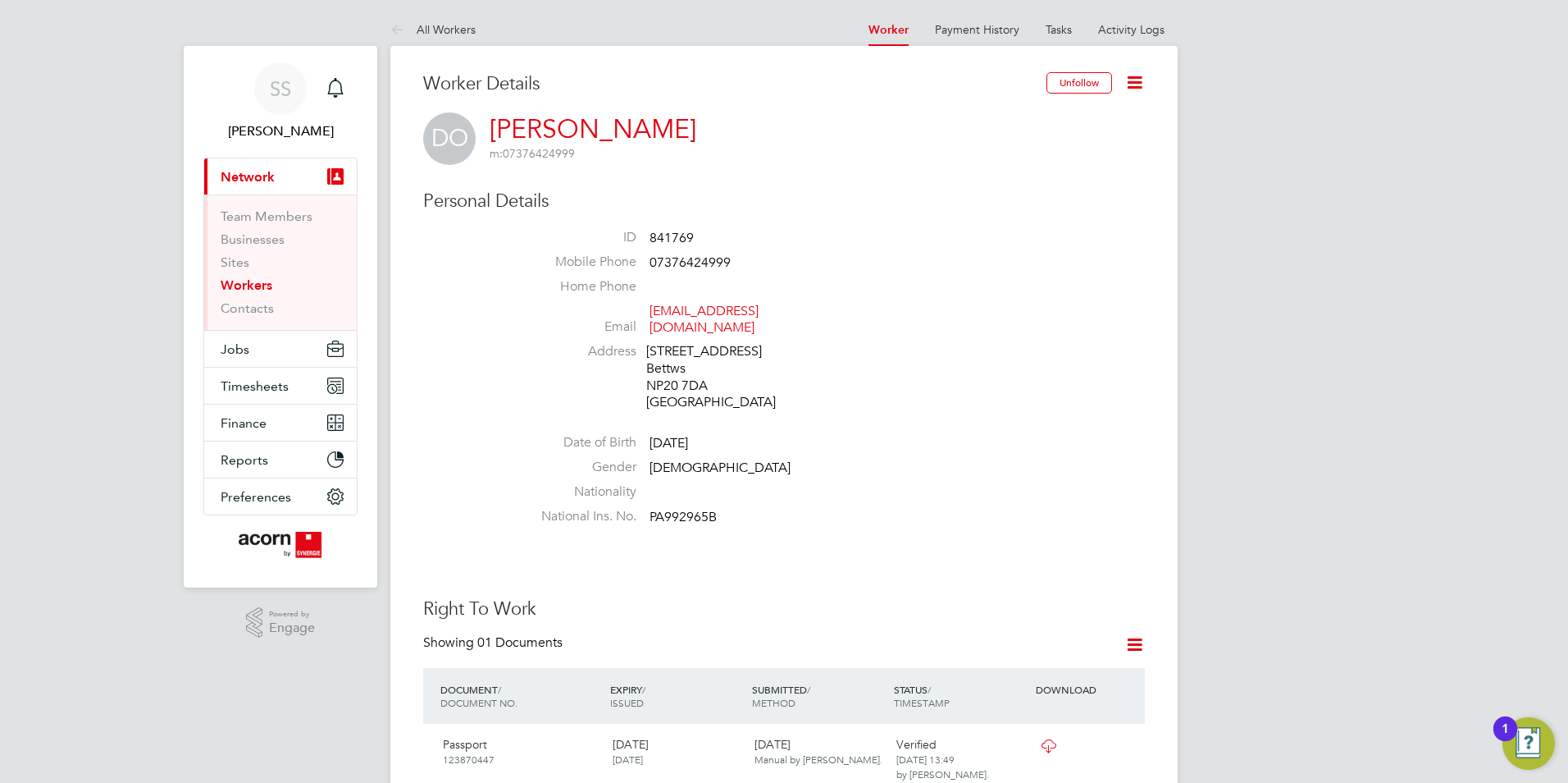
click at [610, 120] on link "[PERSON_NAME]" at bounding box center [593, 129] width 206 height 32
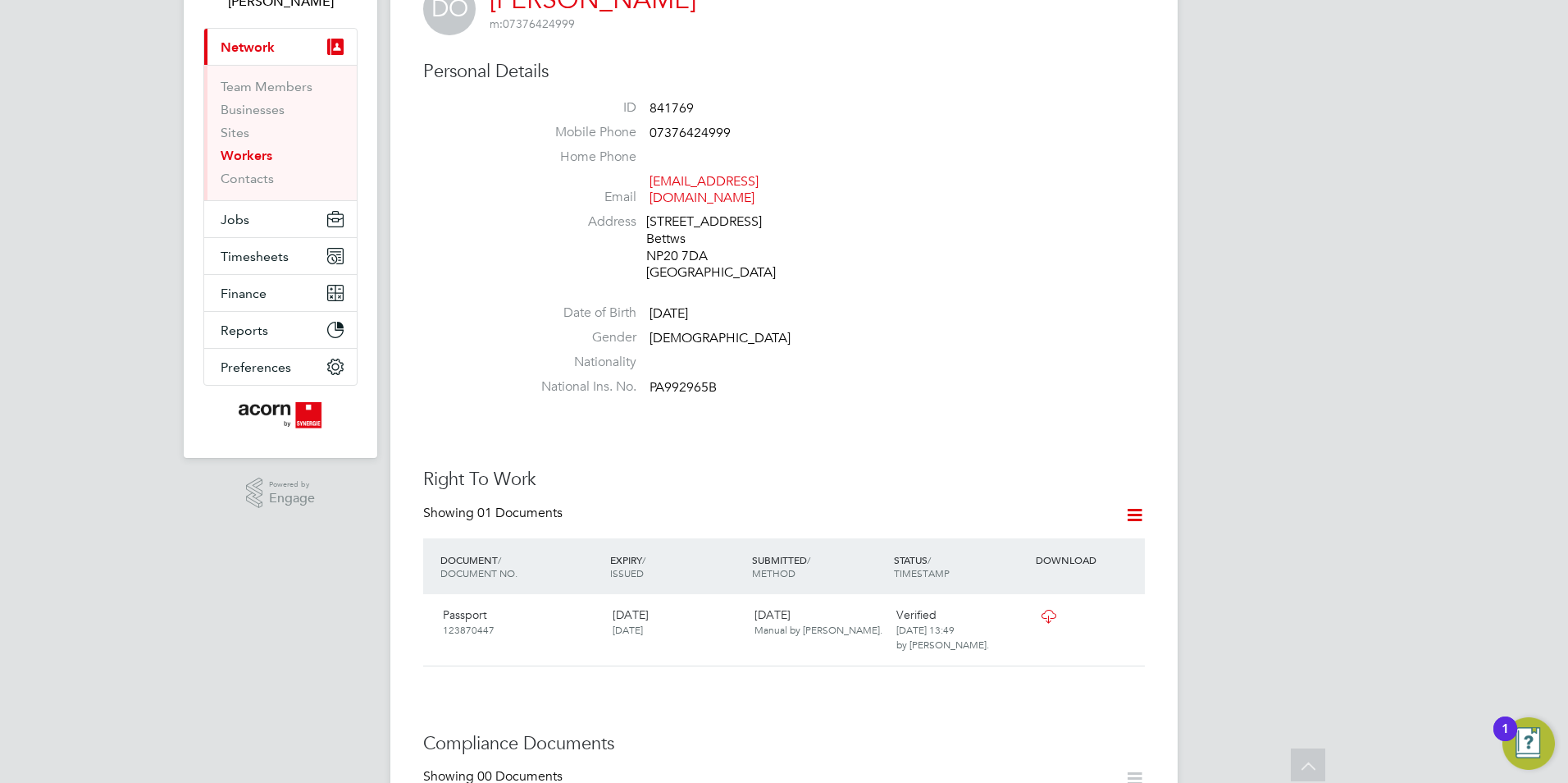
scroll to position [23, 0]
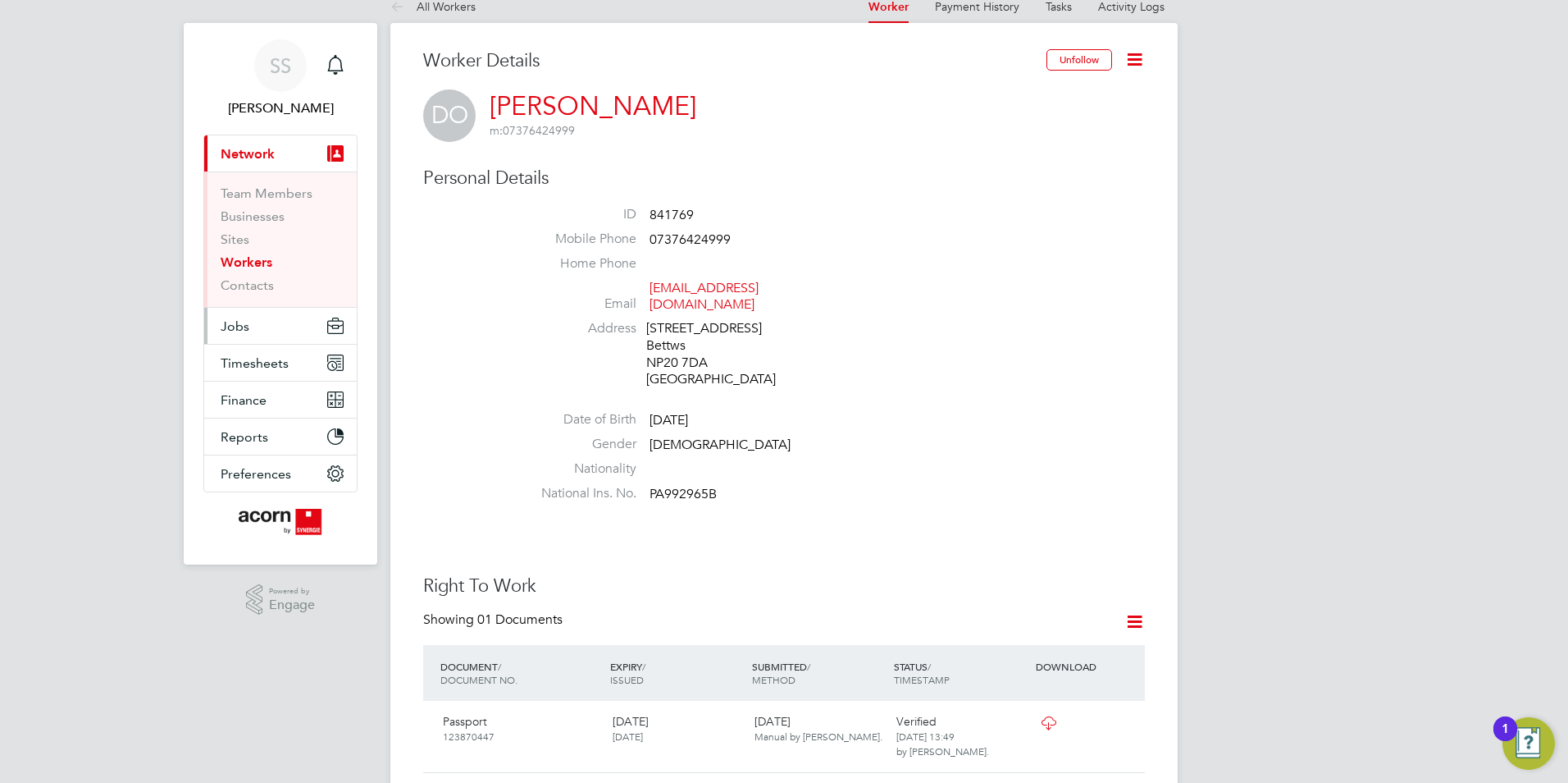
click at [249, 323] on button "Jobs" at bounding box center [280, 326] width 152 height 36
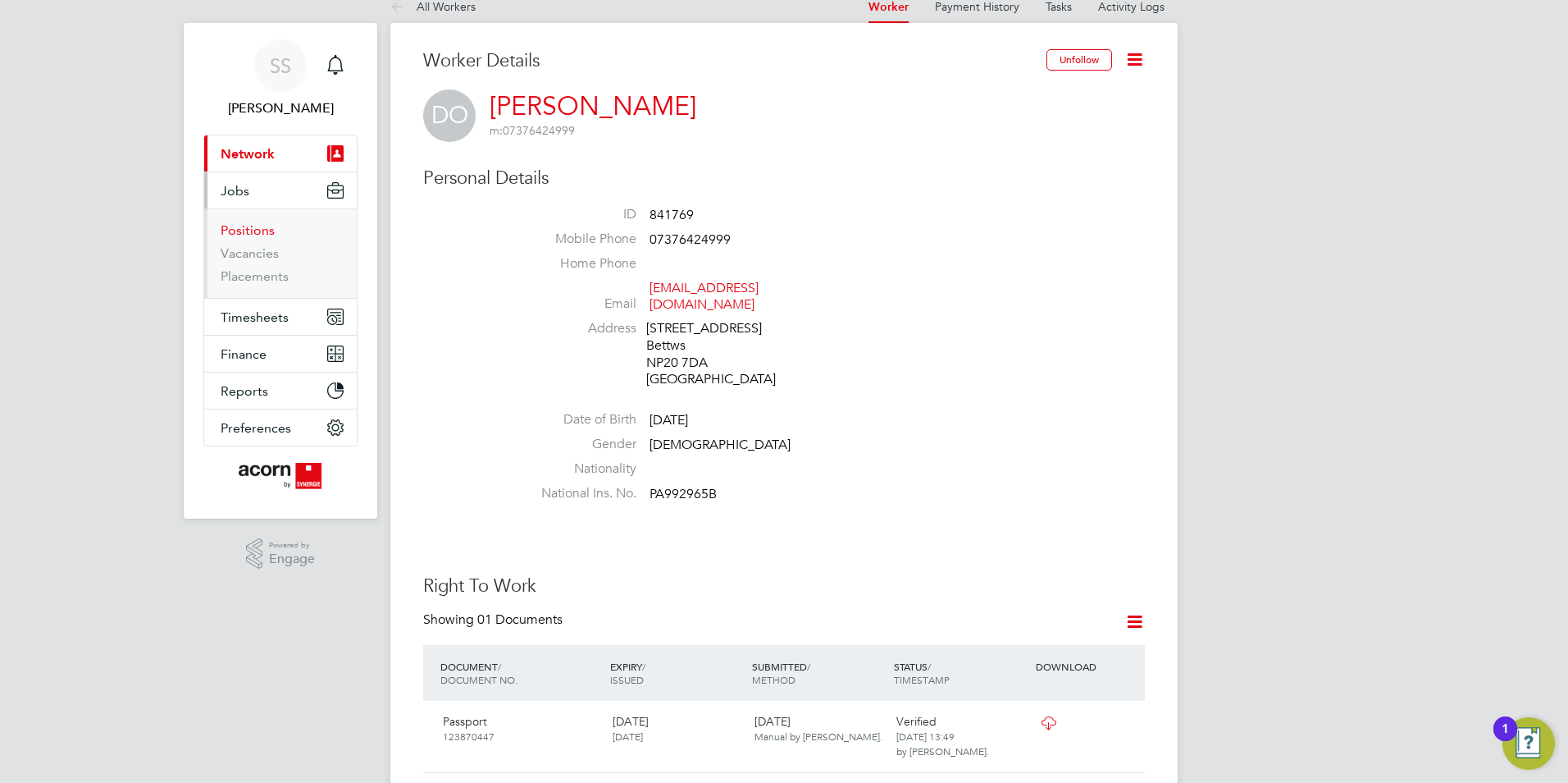
click at [265, 232] on link "Positions" at bounding box center [247, 230] width 54 height 16
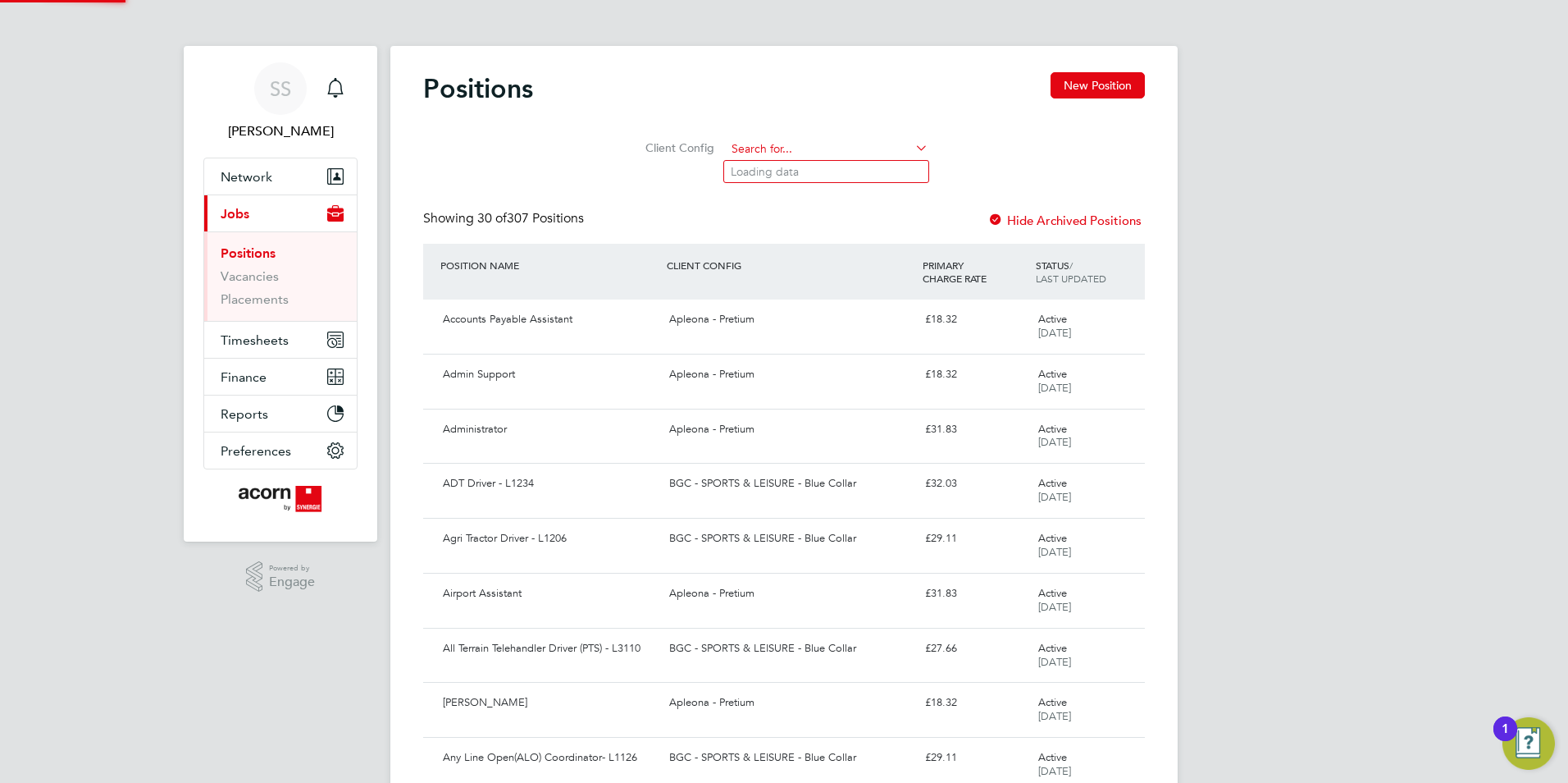
click at [859, 144] on input at bounding box center [827, 149] width 203 height 23
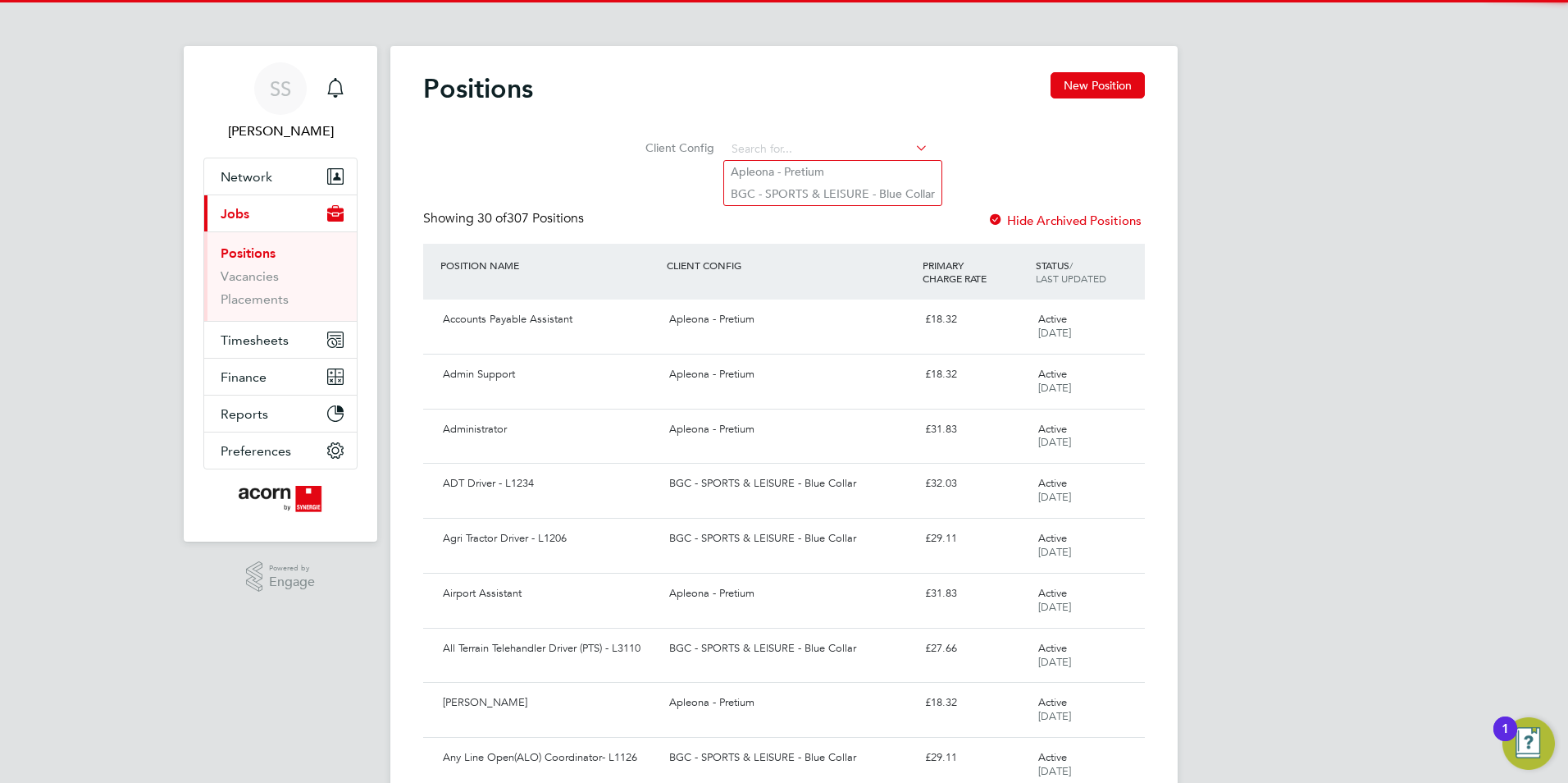
click at [1061, 155] on div "Client Config" at bounding box center [784, 145] width 722 height 47
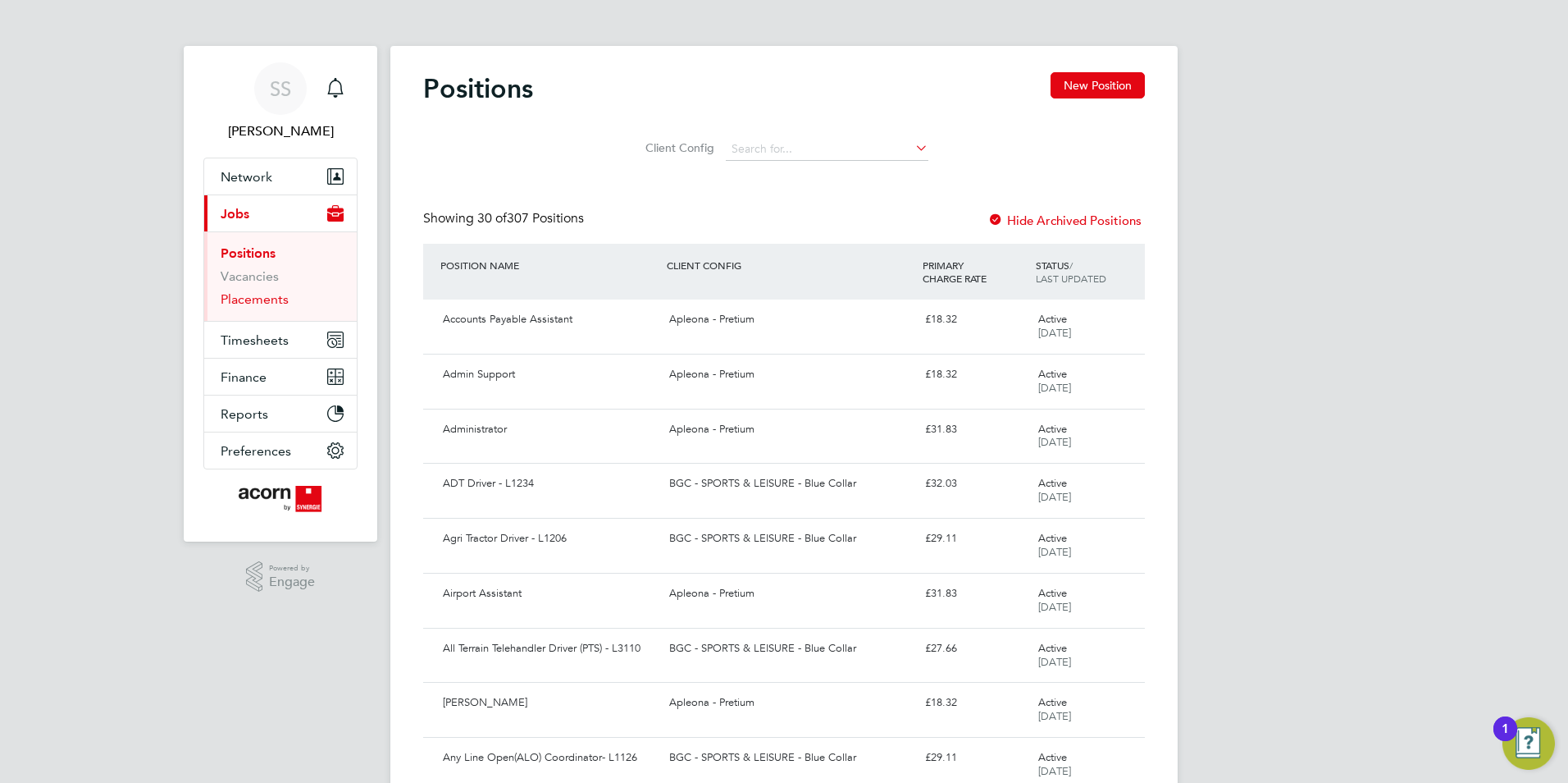
click at [280, 291] on link "Placements" at bounding box center [254, 299] width 68 height 16
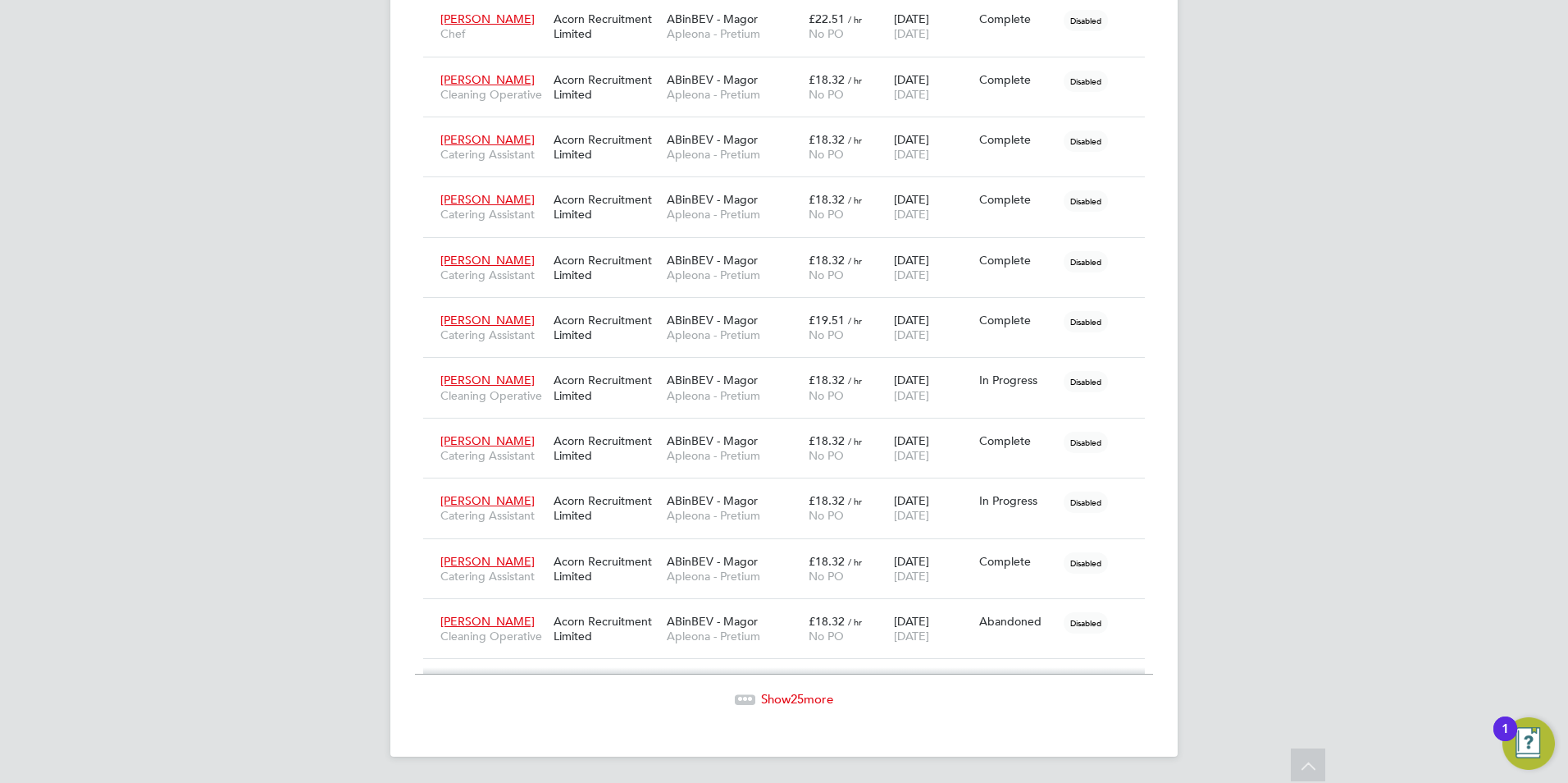
click at [815, 694] on span "Show 25 more" at bounding box center [796, 698] width 72 height 16
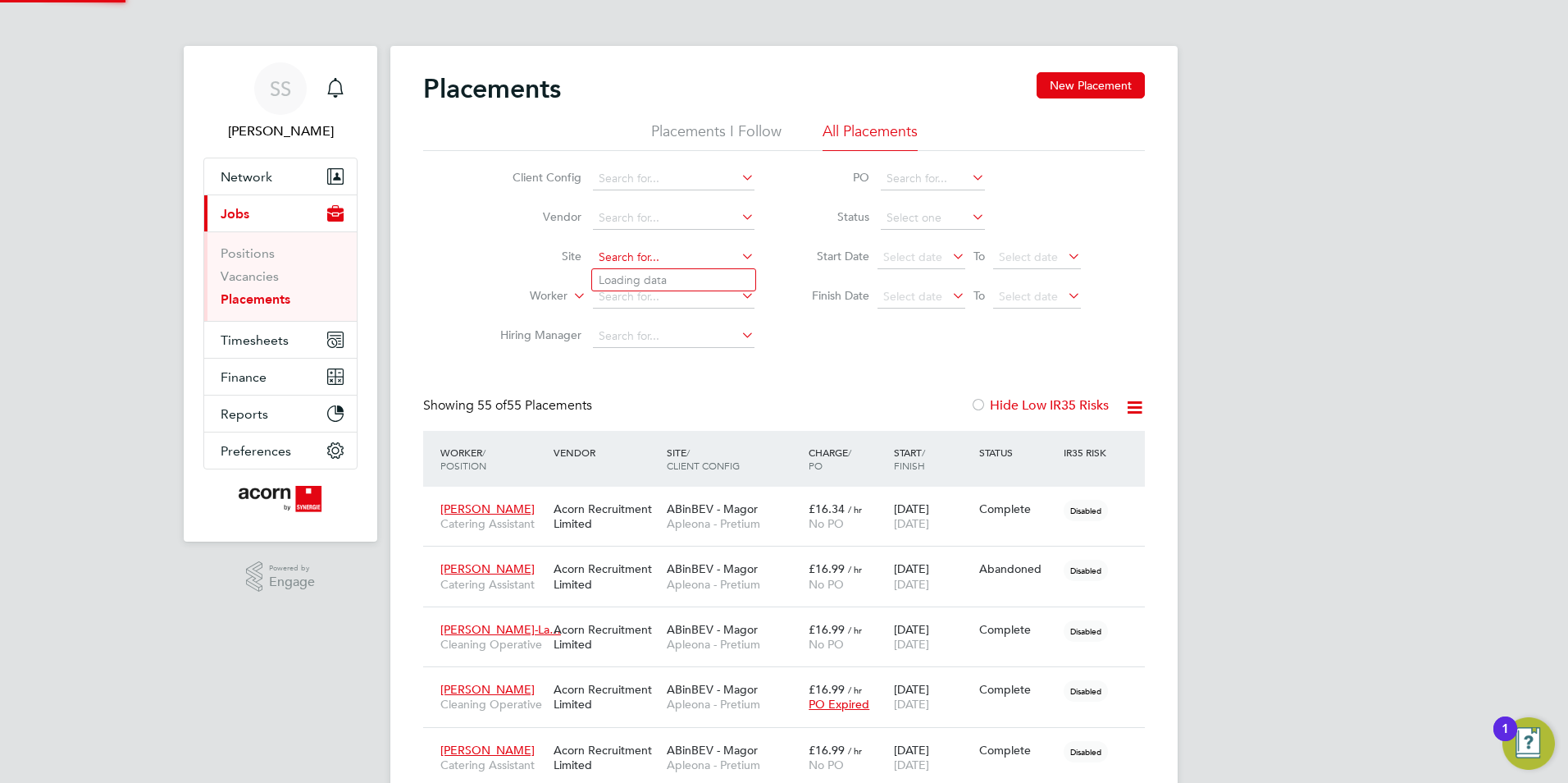
click at [703, 265] on input at bounding box center [673, 257] width 161 height 23
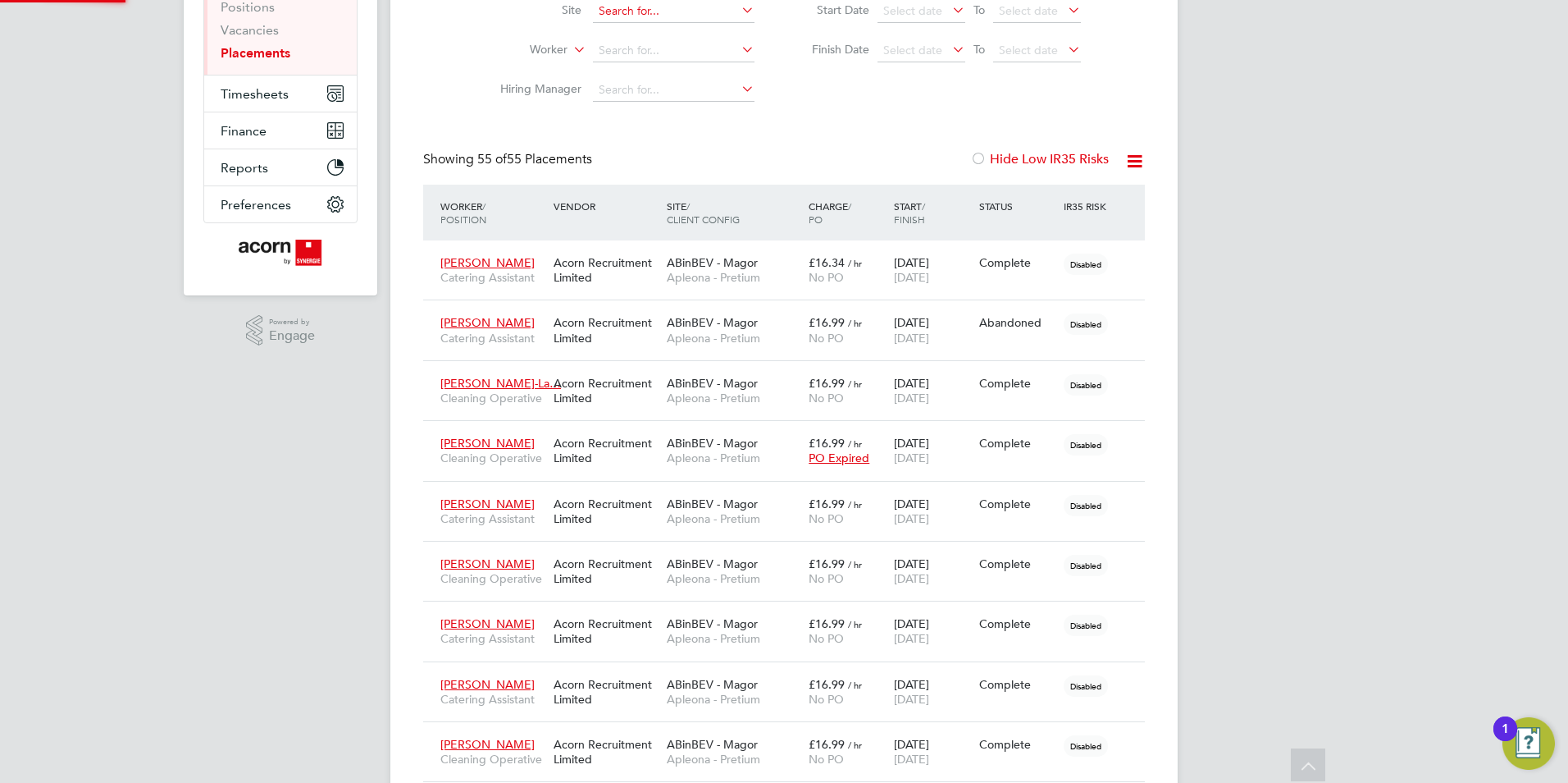
click at [699, 3] on input at bounding box center [673, 11] width 161 height 23
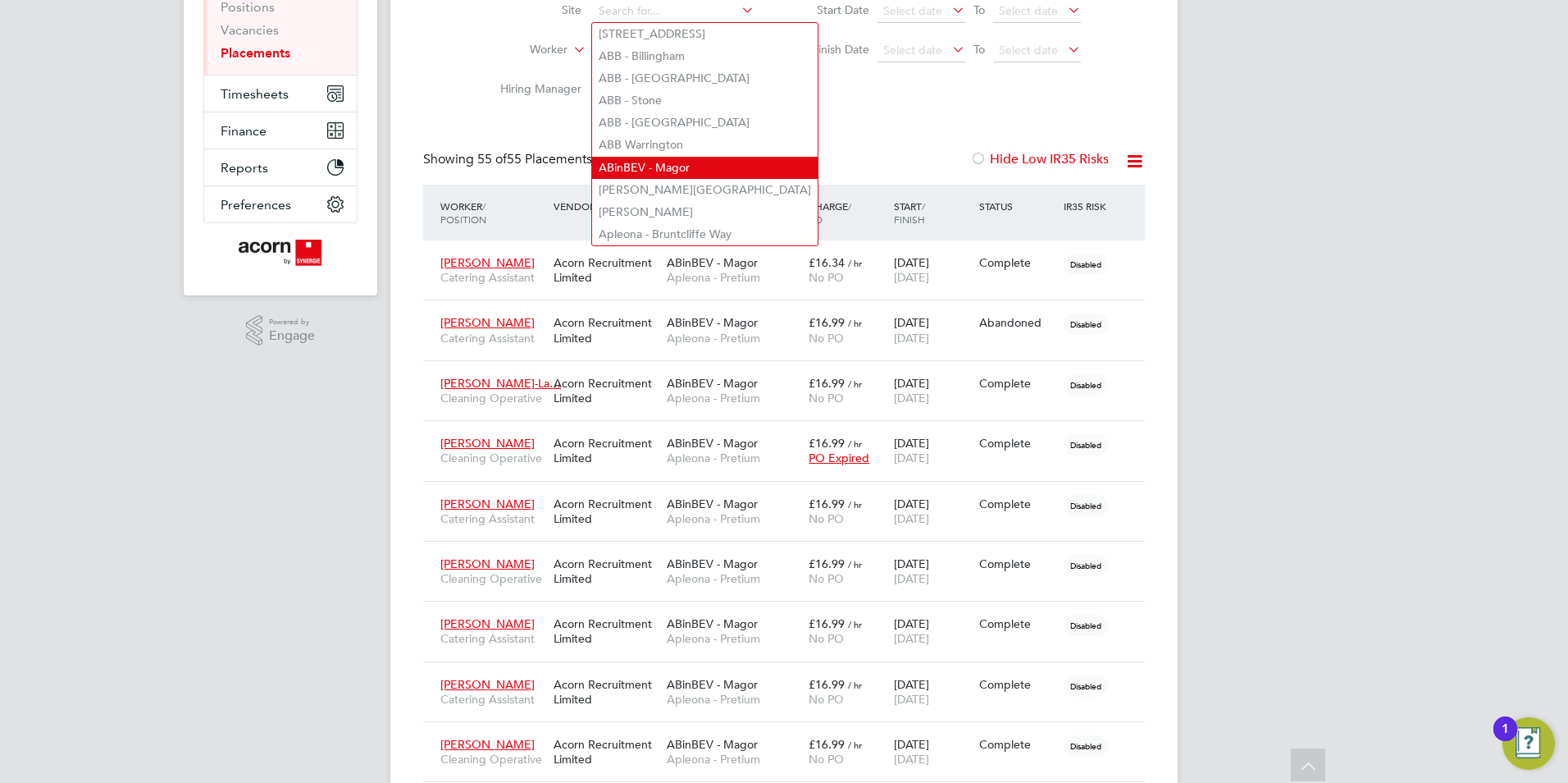
click at [701, 156] on li "ABinBEV - Magor" at bounding box center [704, 167] width 225 height 23
type input "ABinBEV - Magor"
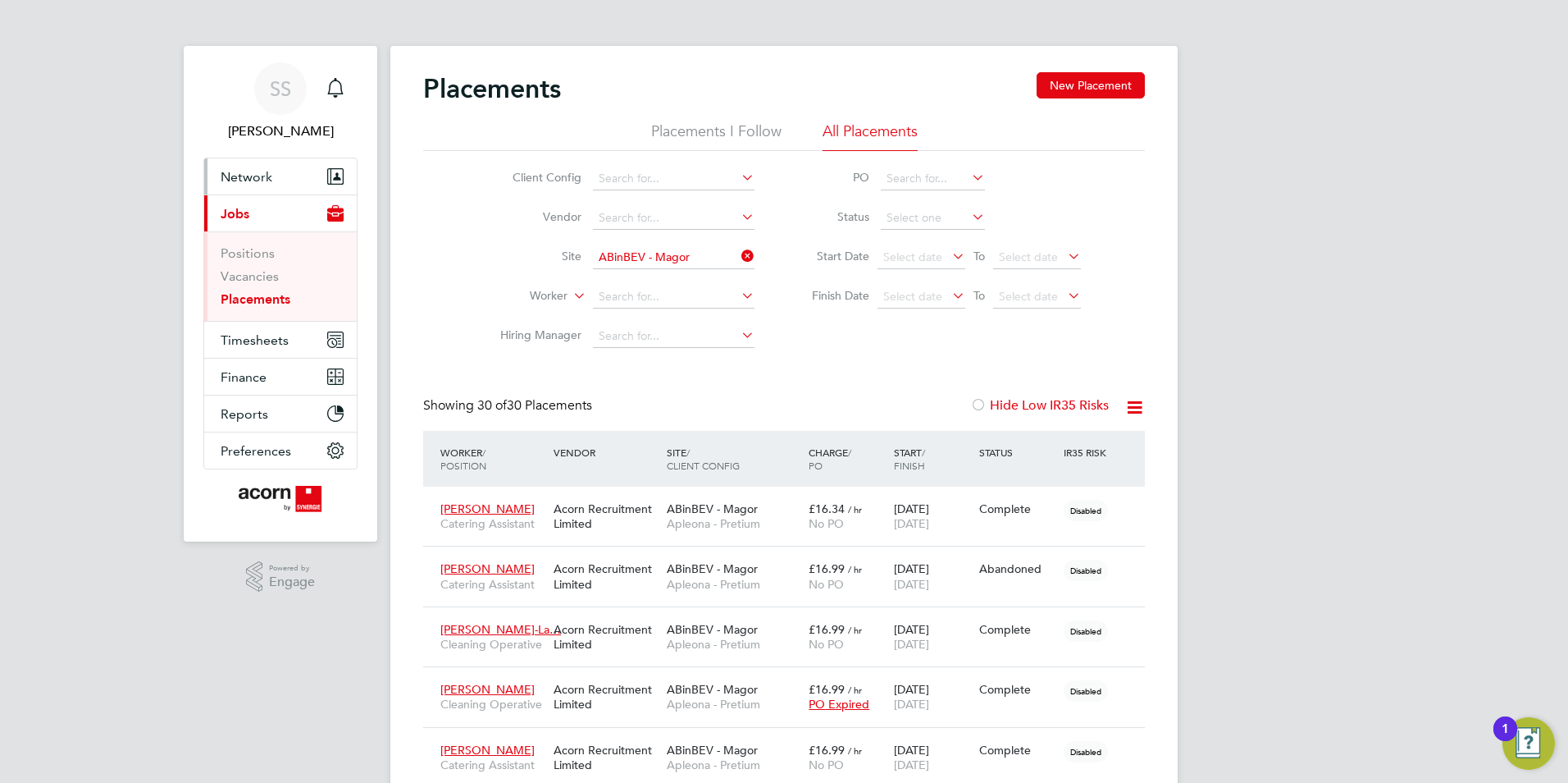
click at [251, 177] on span "Network" at bounding box center [246, 177] width 52 height 16
click at [929, 267] on span "Select date" at bounding box center [920, 258] width 87 height 23
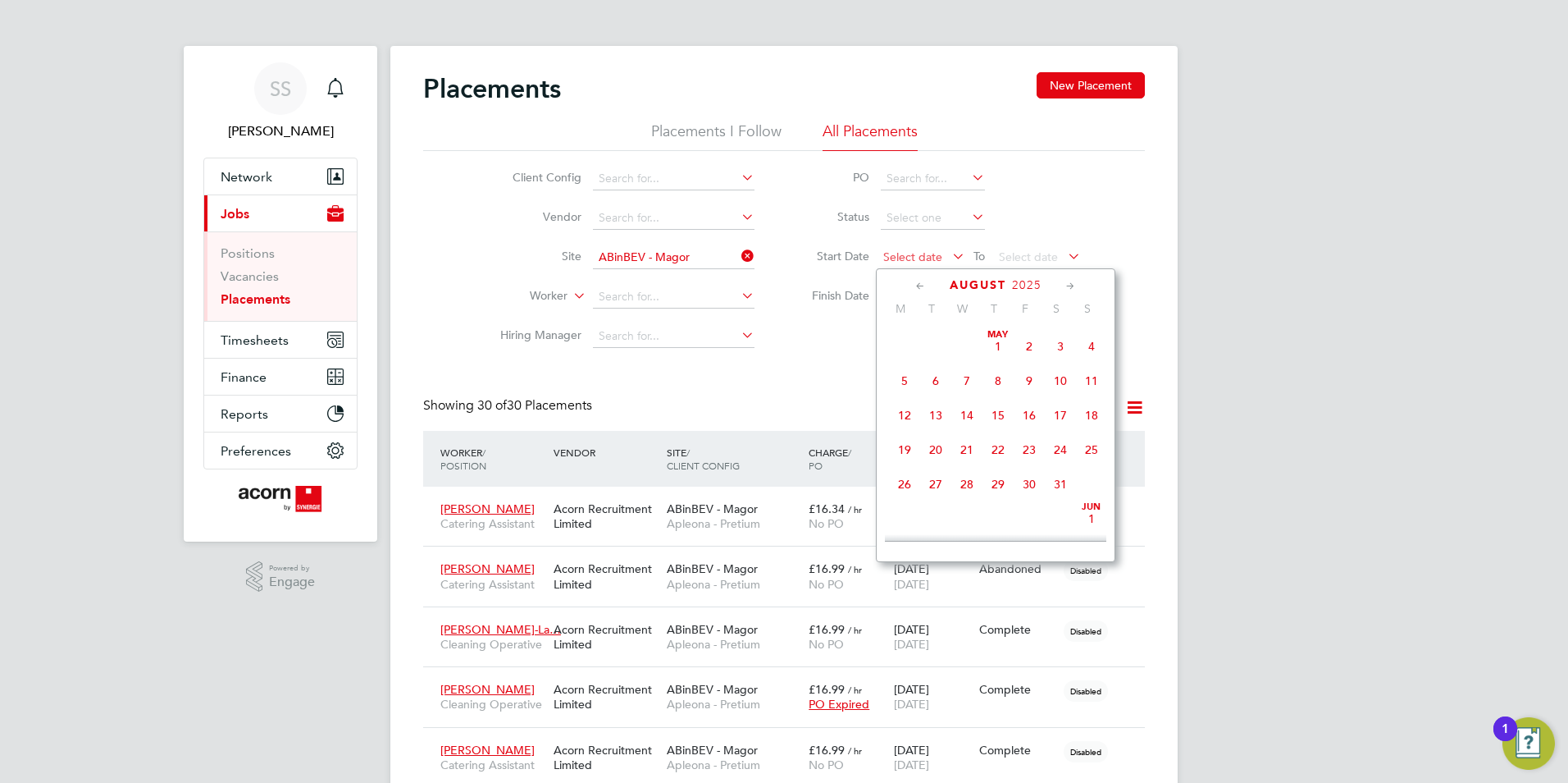
scroll to position [568, 0]
click at [902, 411] on span "11" at bounding box center [904, 401] width 31 height 31
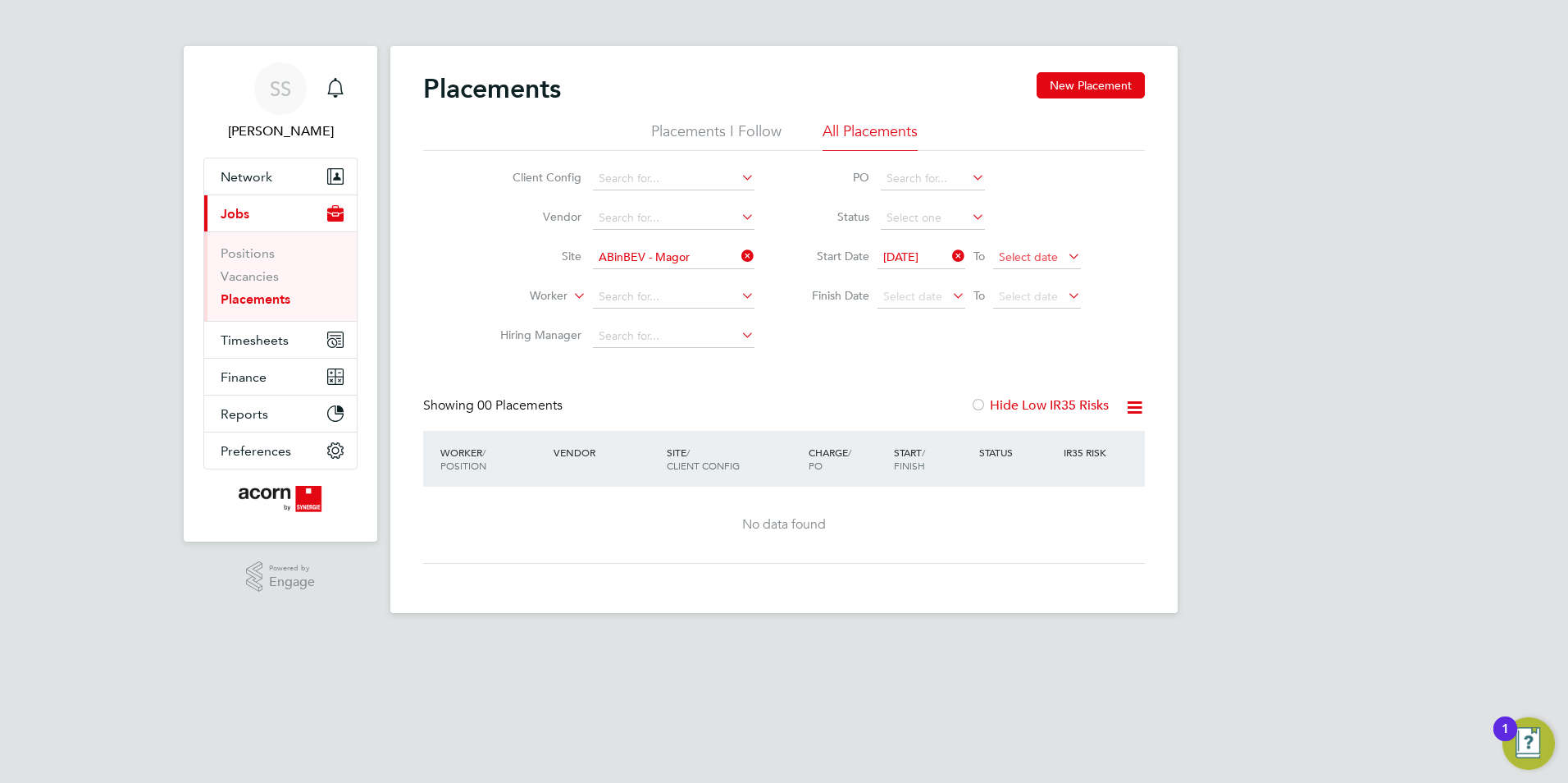
click at [1045, 250] on span "Select date" at bounding box center [1028, 257] width 59 height 15
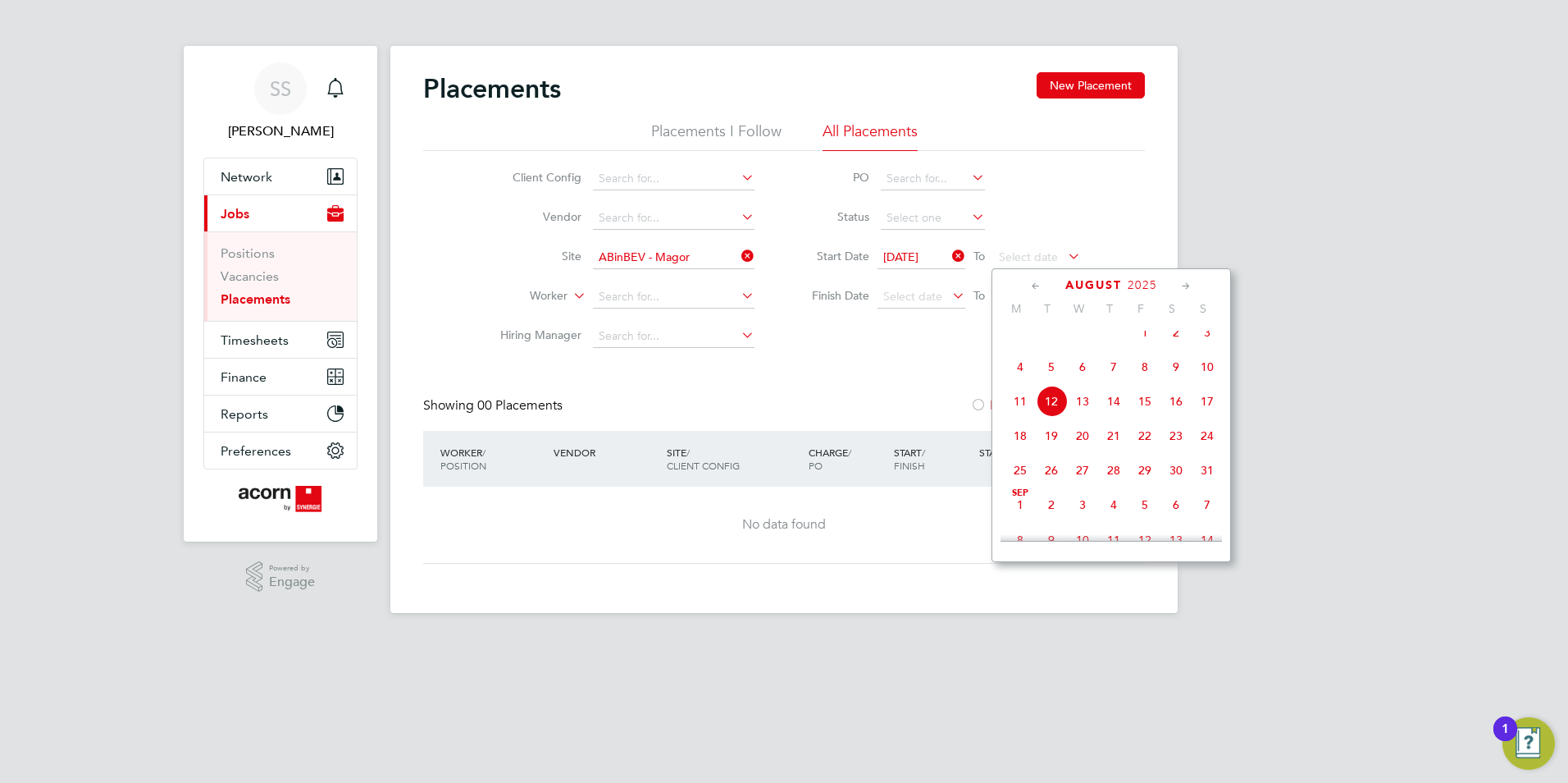
click at [1082, 193] on li "PO" at bounding box center [938, 179] width 326 height 39
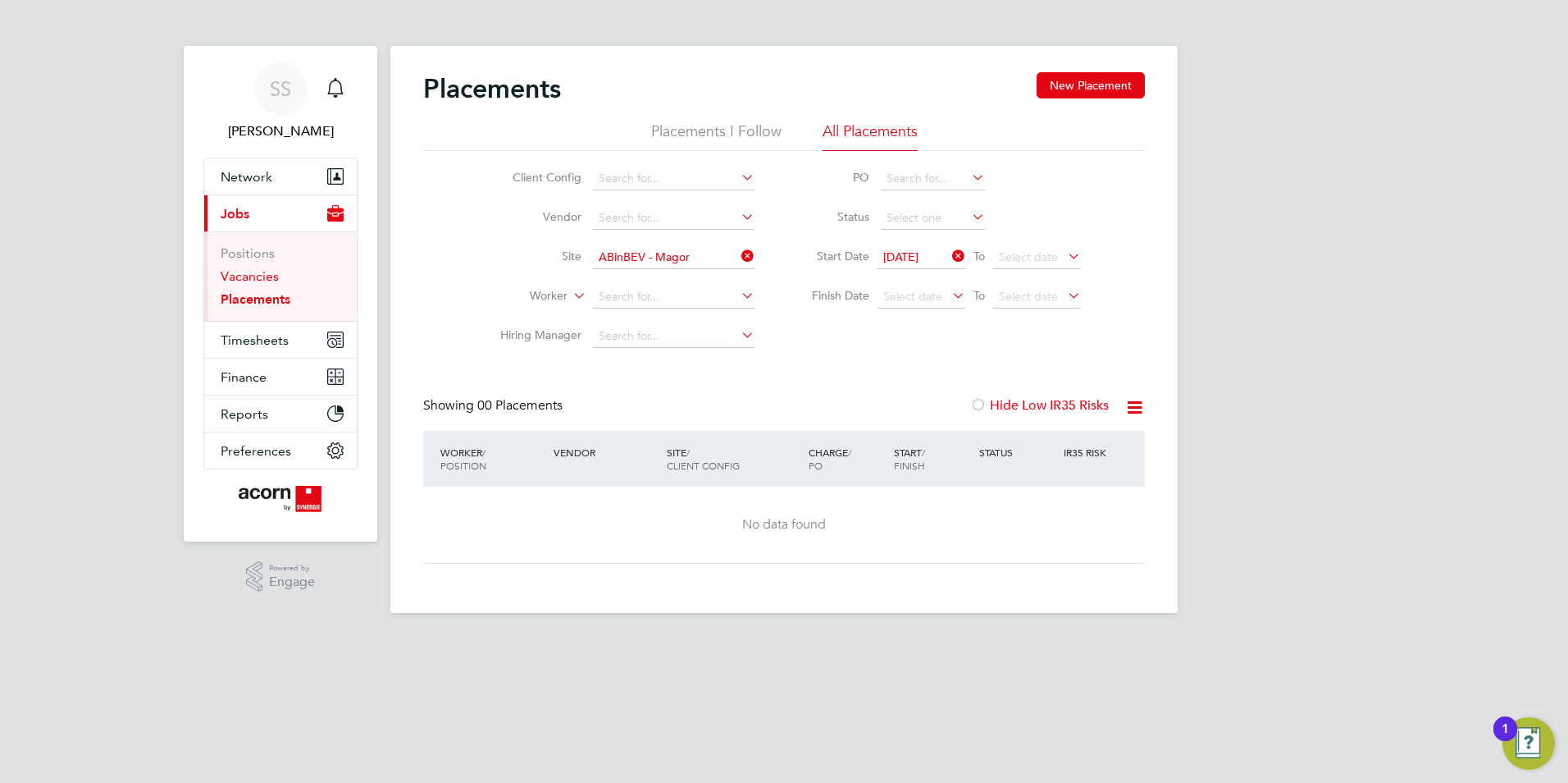
click at [260, 271] on link "Vacancies" at bounding box center [249, 276] width 58 height 16
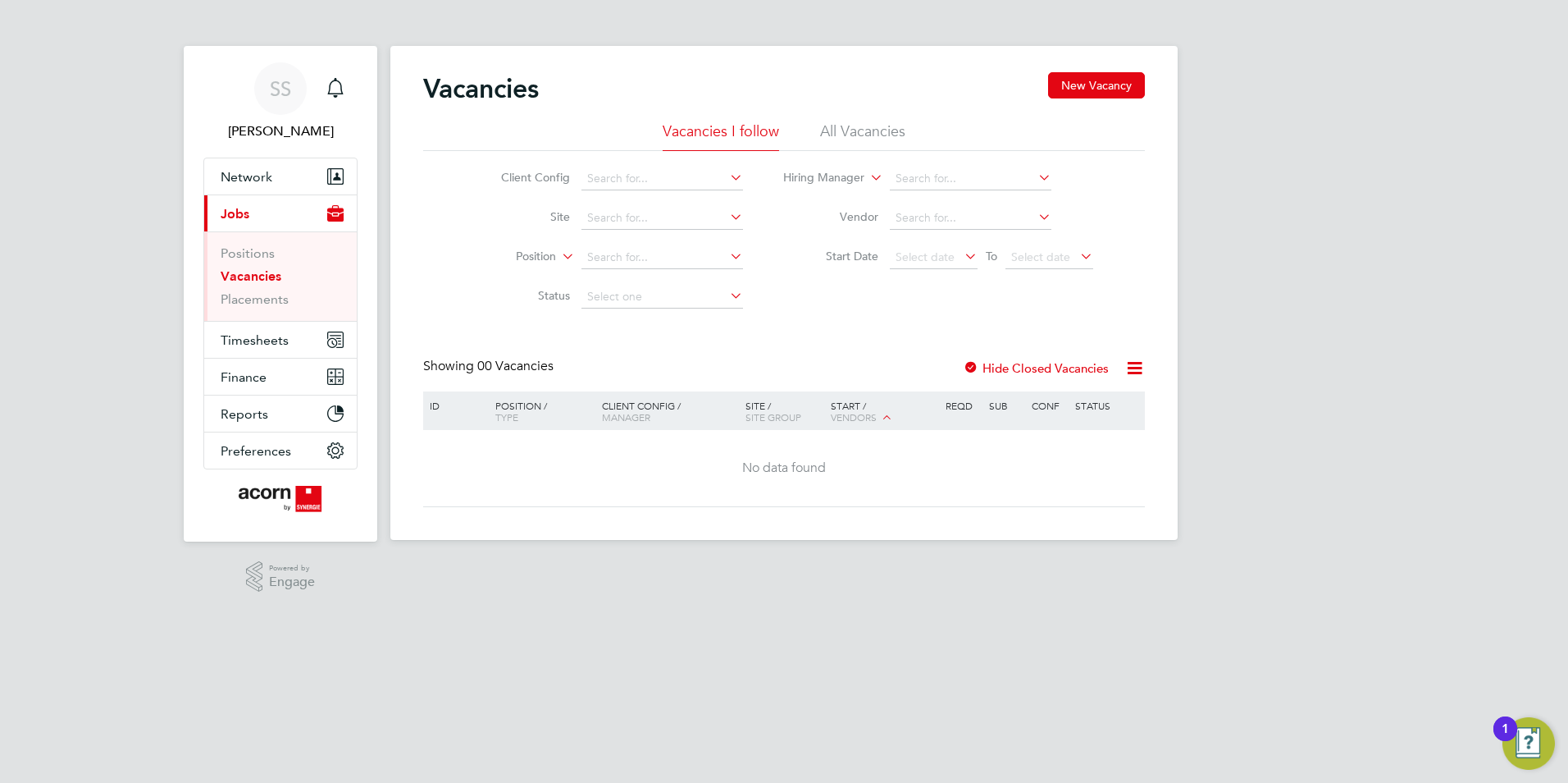
click at [984, 366] on label "Hide Closed Vacancies" at bounding box center [1035, 368] width 145 height 16
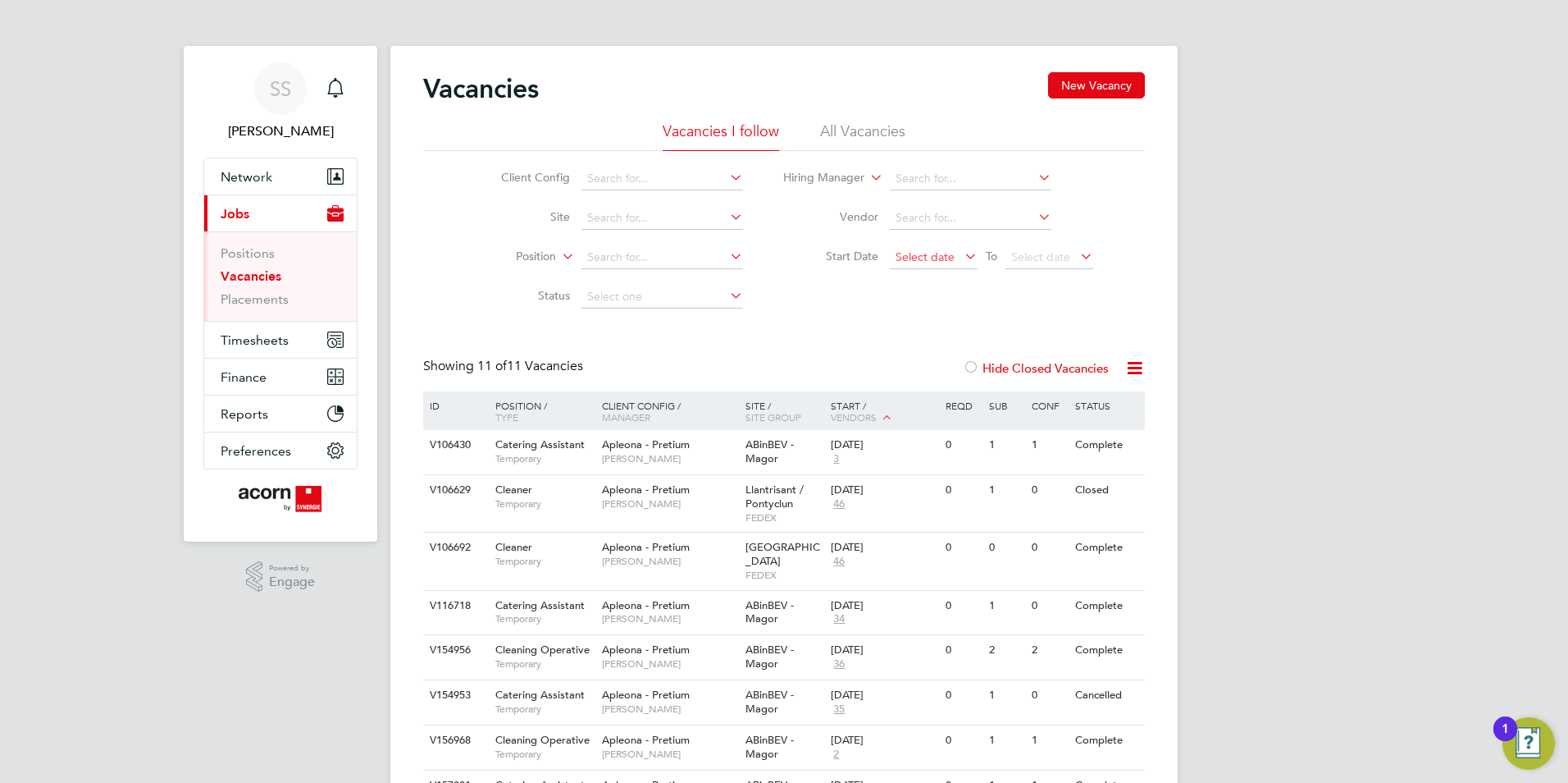
click at [956, 256] on span "Select date" at bounding box center [933, 258] width 87 height 23
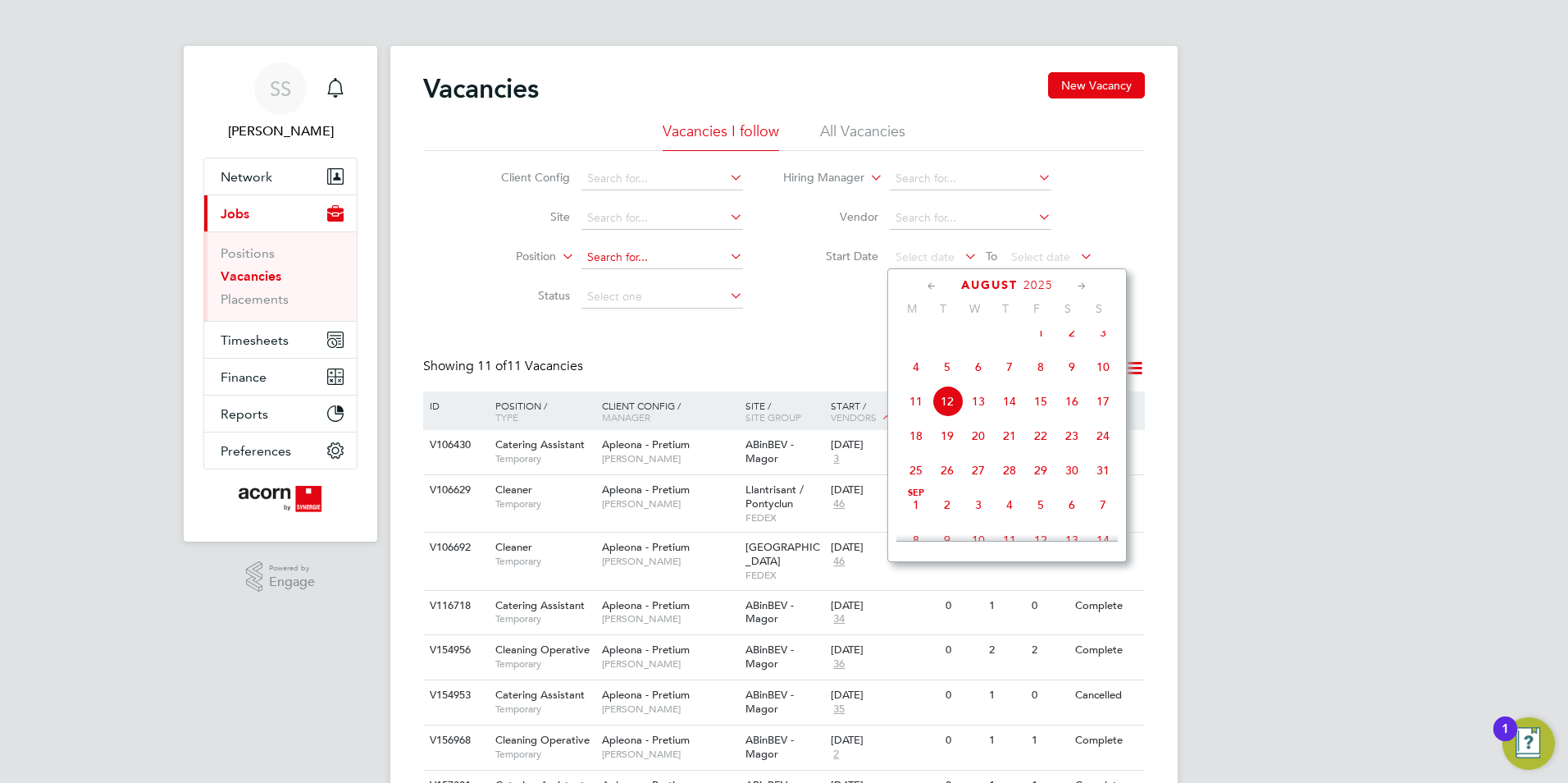
click at [694, 257] on input at bounding box center [662, 257] width 161 height 23
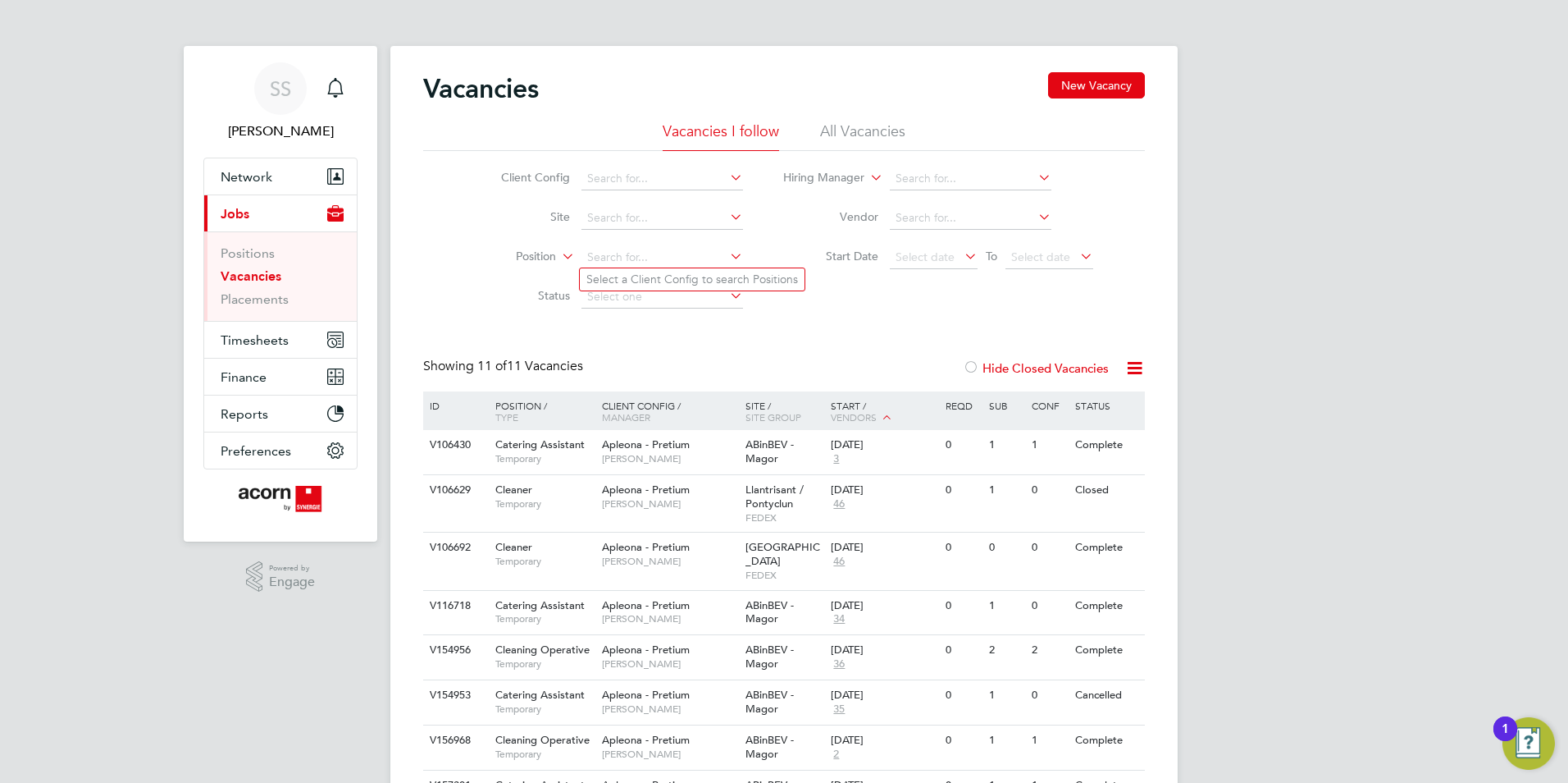
click at [688, 206] on li "Site" at bounding box center [610, 218] width 309 height 39
click at [681, 217] on input at bounding box center [662, 217] width 161 height 23
click at [660, 375] on li "ABinBEV - Magor" at bounding box center [692, 375] width 225 height 23
type input "ABinBEV - Magor"
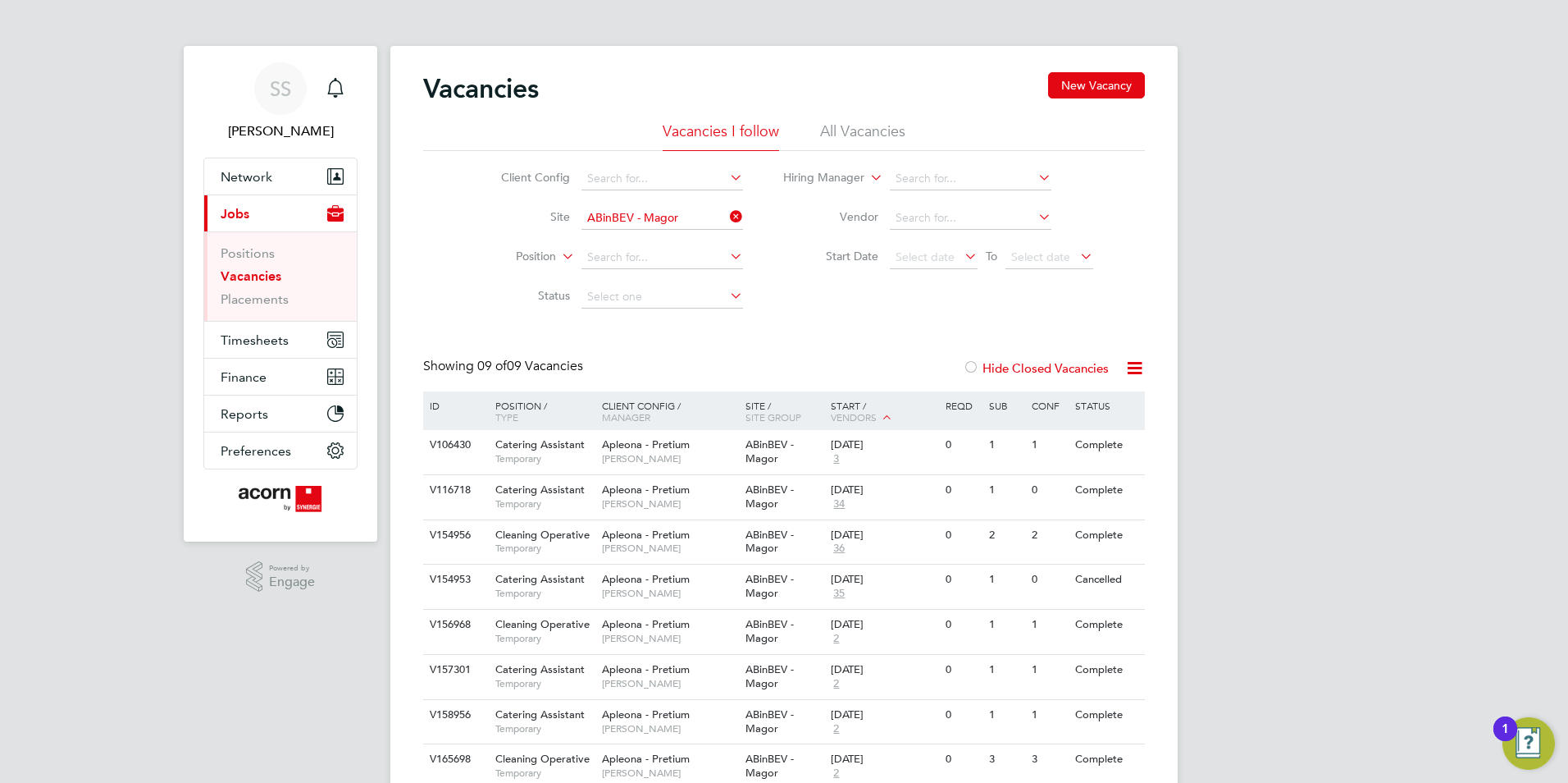
click at [1384, 235] on div "SS [PERSON_NAME] Notifications Applications: Network Team Members Businesses Si…" at bounding box center [784, 447] width 1568 height 893
click at [354, 96] on link "SS [PERSON_NAME]" at bounding box center [280, 101] width 154 height 79
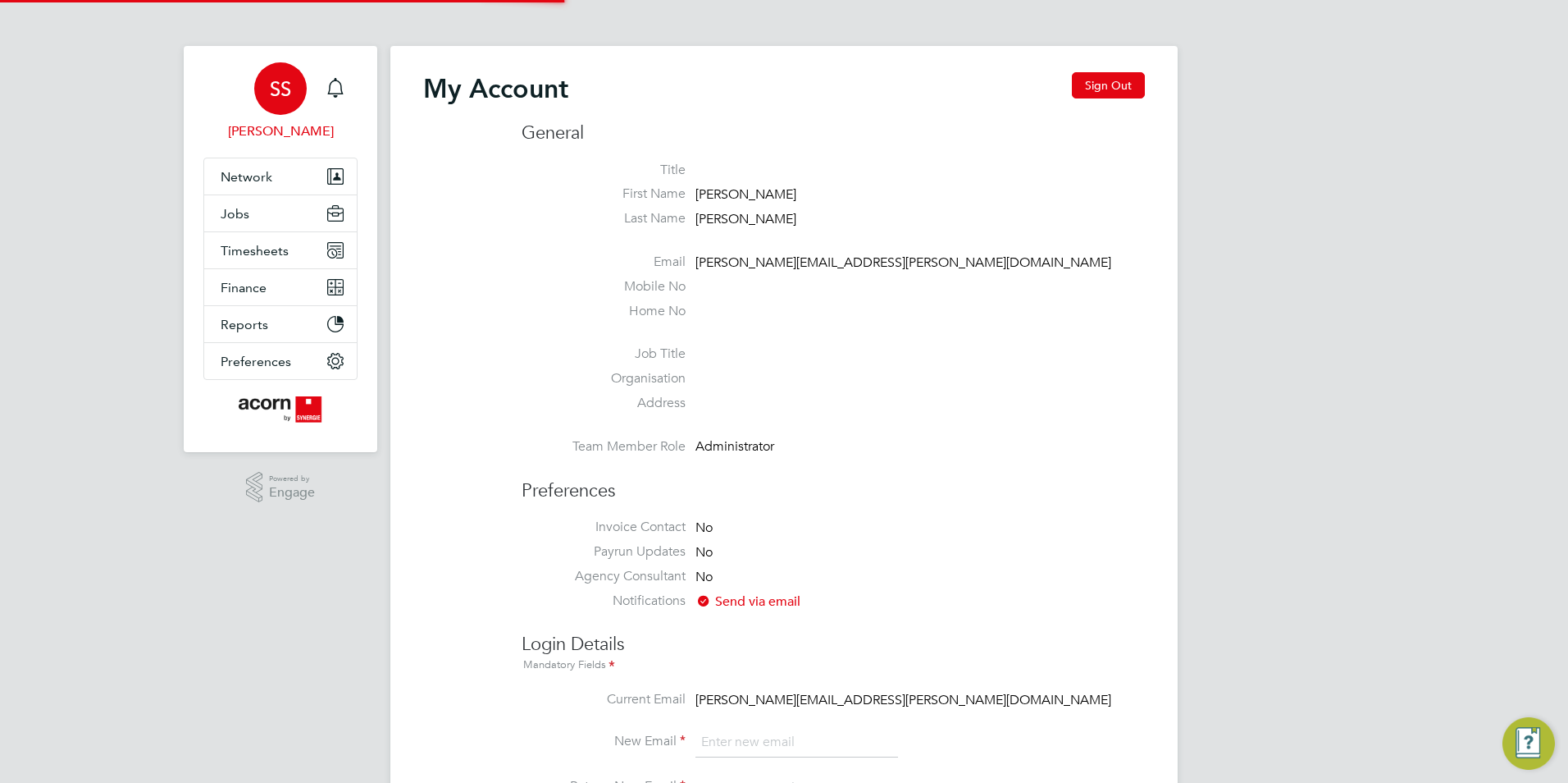
type input "[PERSON_NAME][EMAIL_ADDRESS][PERSON_NAME][DOMAIN_NAME]"
click at [341, 83] on icon "Main navigation" at bounding box center [335, 88] width 20 height 20
